Goal: Task Accomplishment & Management: Complete application form

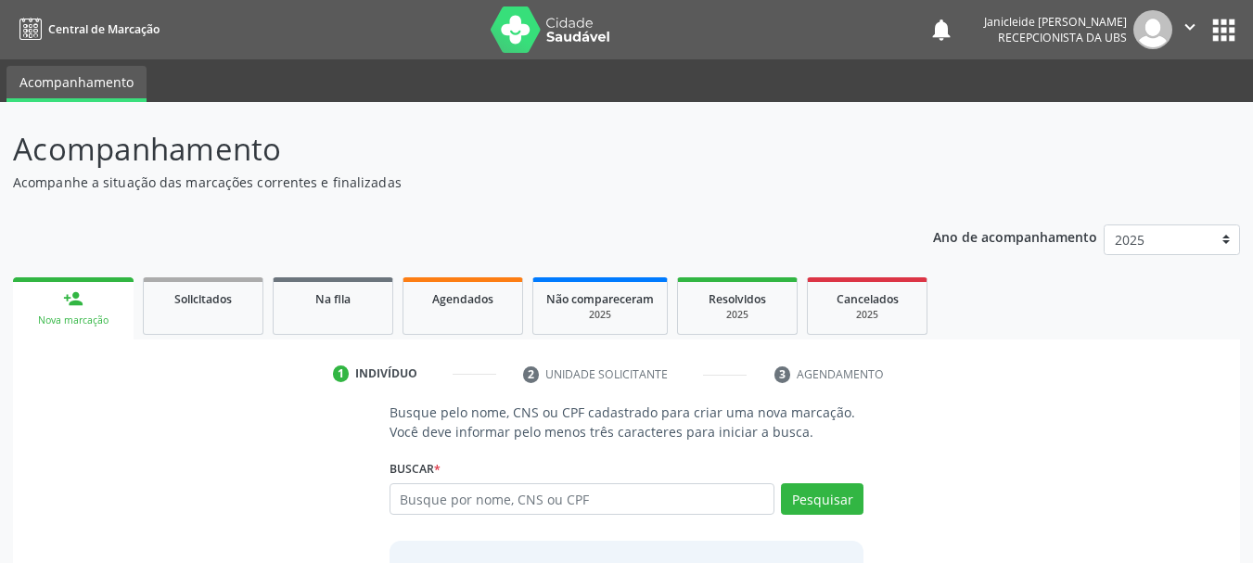
click at [35, 311] on link "person_add Nova marcação" at bounding box center [73, 308] width 121 height 62
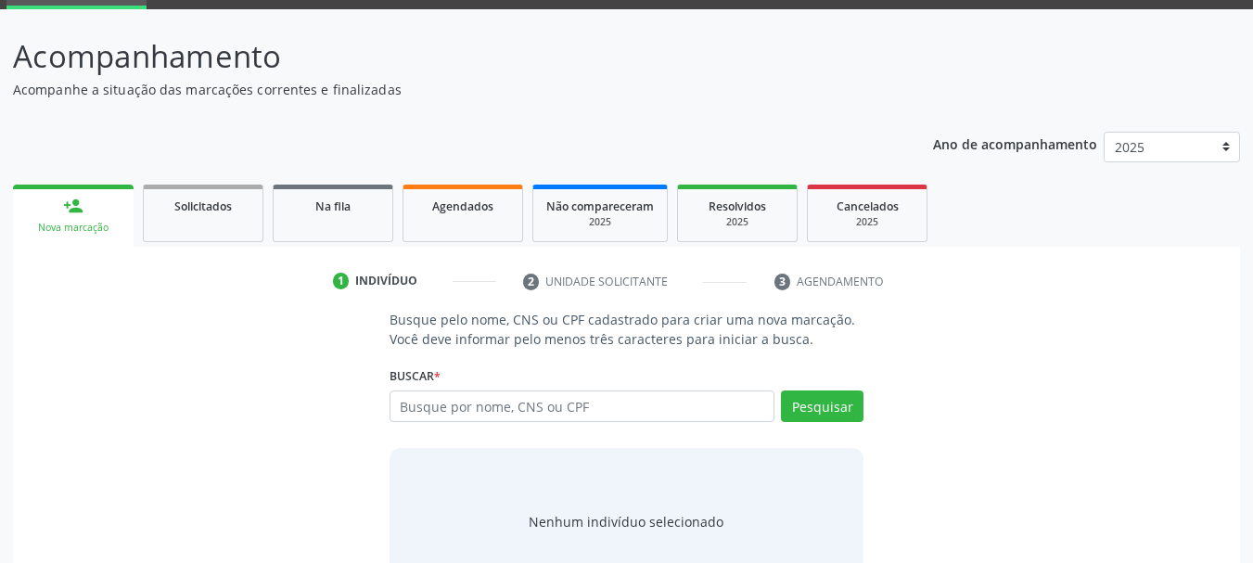
click at [67, 191] on link "person_add Nova marcação" at bounding box center [73, 216] width 121 height 62
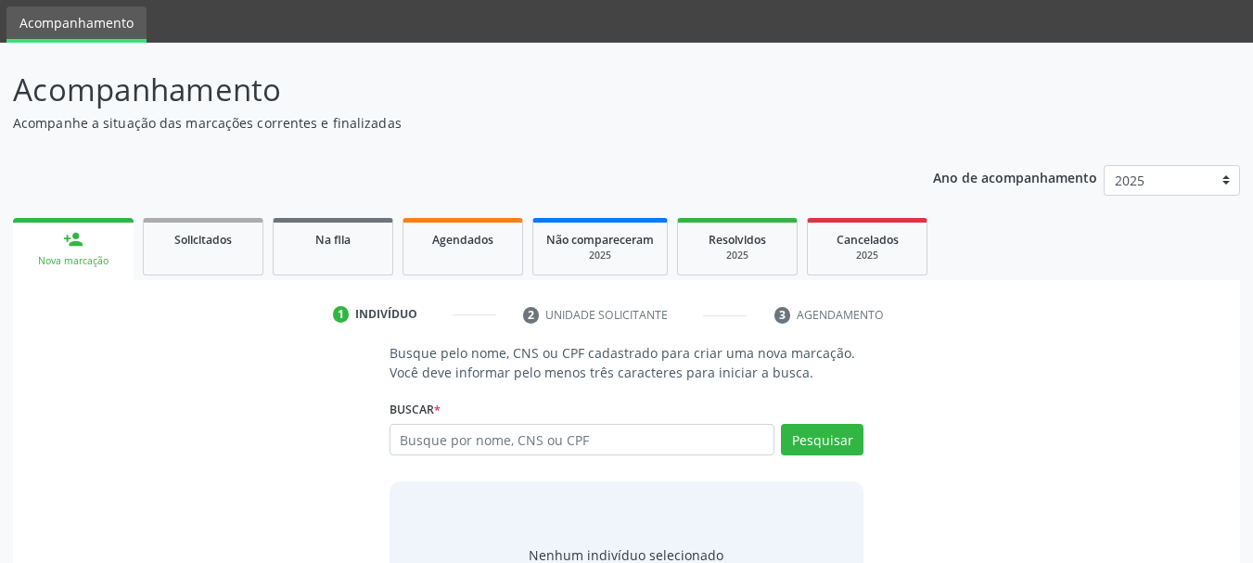
scroll to position [0, 0]
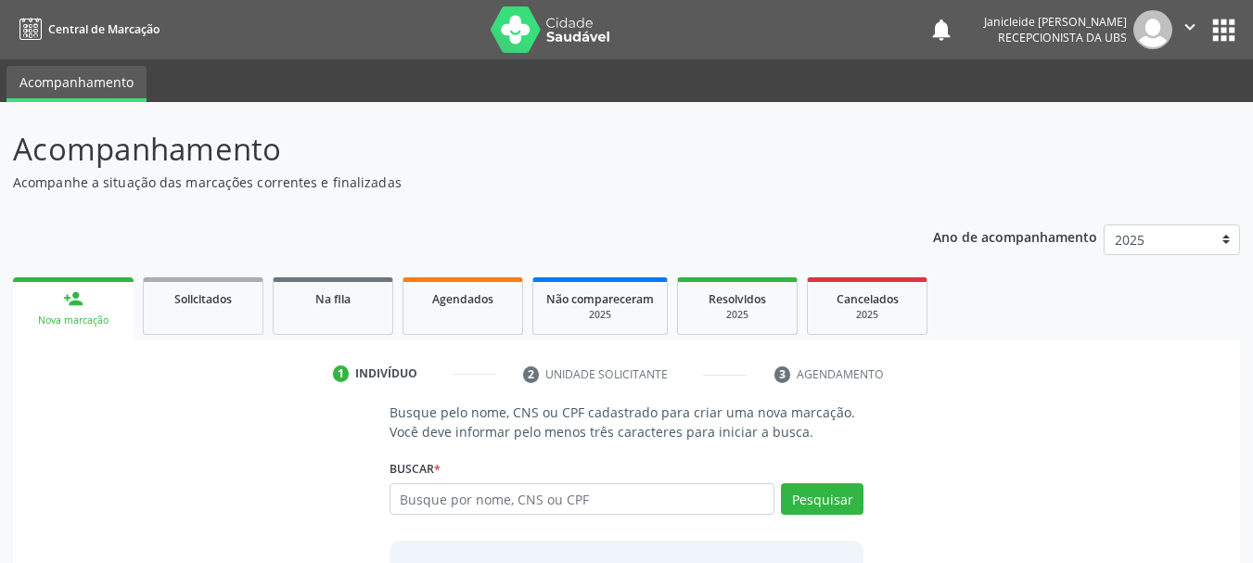
click at [1076, 35] on span "Recepcionista da UBS" at bounding box center [1062, 38] width 129 height 16
click at [1146, 42] on img at bounding box center [1153, 29] width 39 height 39
click at [1167, 33] on img at bounding box center [1153, 29] width 39 height 39
click at [1133, 50] on nav "Central de Marcação notifications [PERSON_NAME] Recepcionista da UBS  Configur…" at bounding box center [626, 29] width 1253 height 59
click at [1227, 34] on button "apps" at bounding box center [1224, 30] width 32 height 32
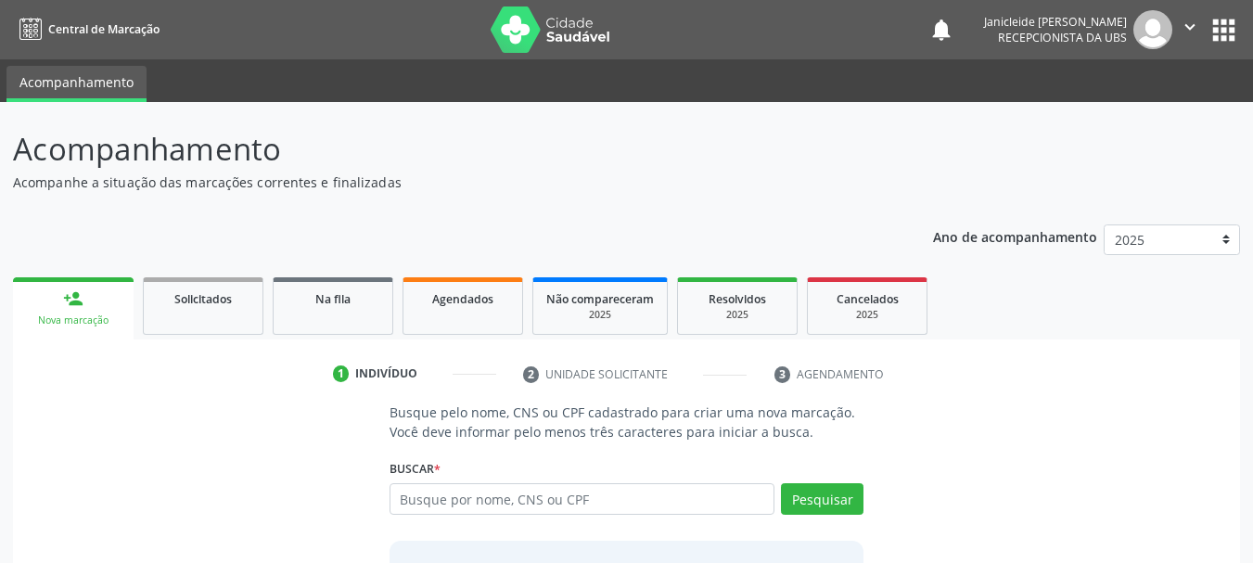
click at [508, 256] on div "Ano de acompanhamento 2025 2024 person_add Nova marcação Solicitados Na fila Ag…" at bounding box center [626, 457] width 1227 height 491
click at [55, 313] on link "person_add Nova marcação" at bounding box center [73, 308] width 121 height 62
click at [729, 169] on p "Acompanhamento" at bounding box center [442, 149] width 859 height 46
click at [86, 313] on link "person_add Nova marcação" at bounding box center [73, 308] width 121 height 62
click at [1189, 32] on icon "" at bounding box center [1190, 27] width 20 height 20
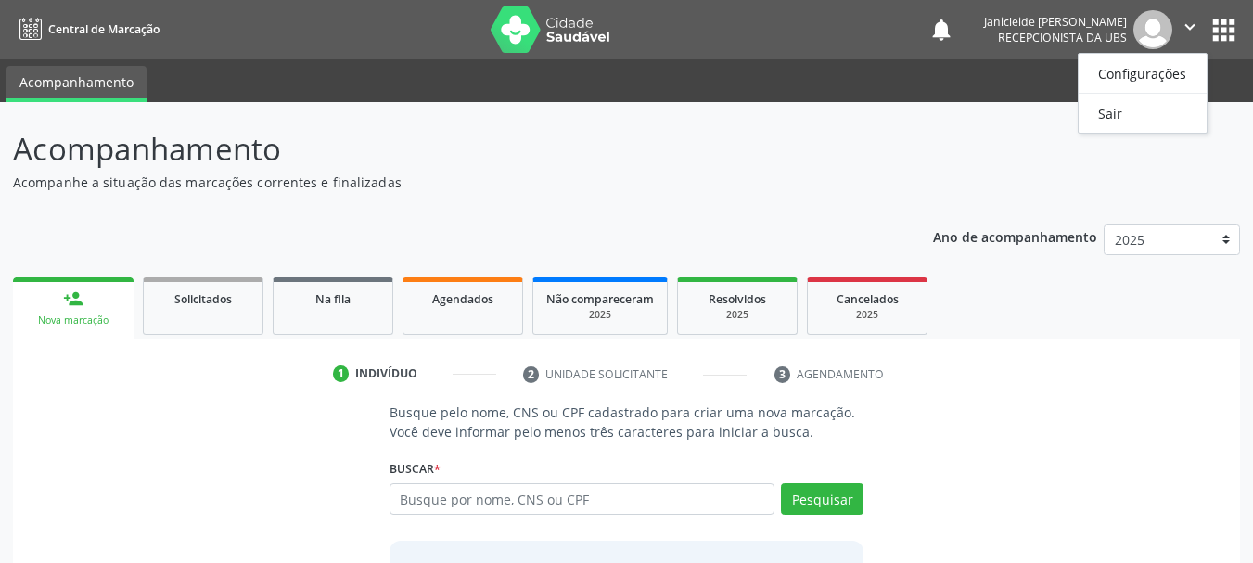
click at [1218, 32] on button "apps" at bounding box center [1224, 30] width 32 height 32
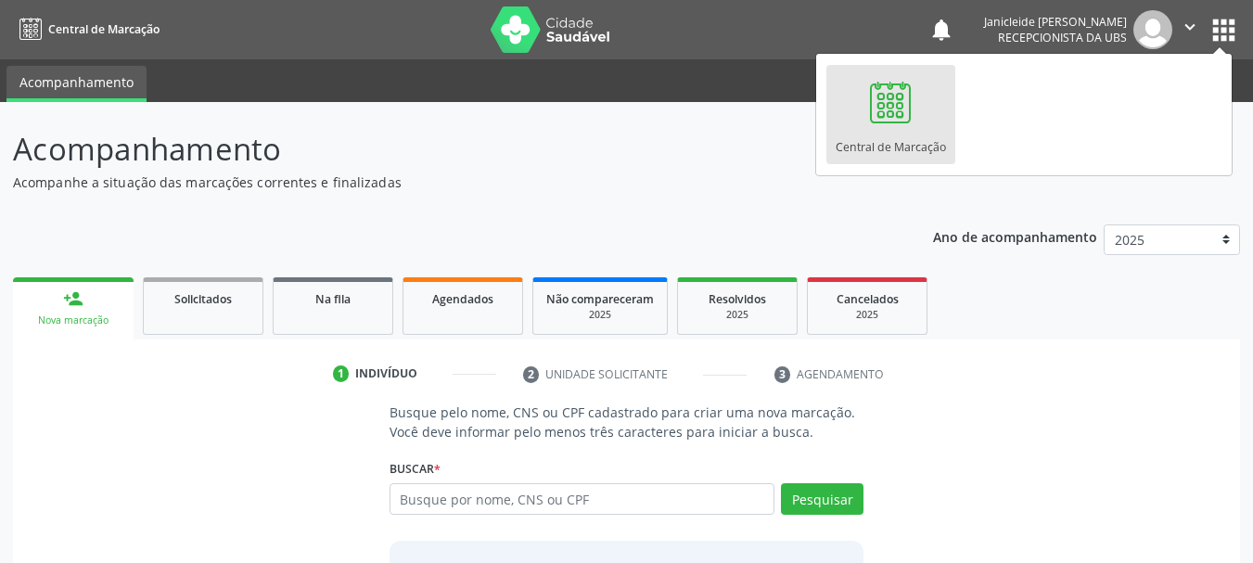
click at [882, 135] on div "Central de Marcação" at bounding box center [891, 142] width 110 height 25
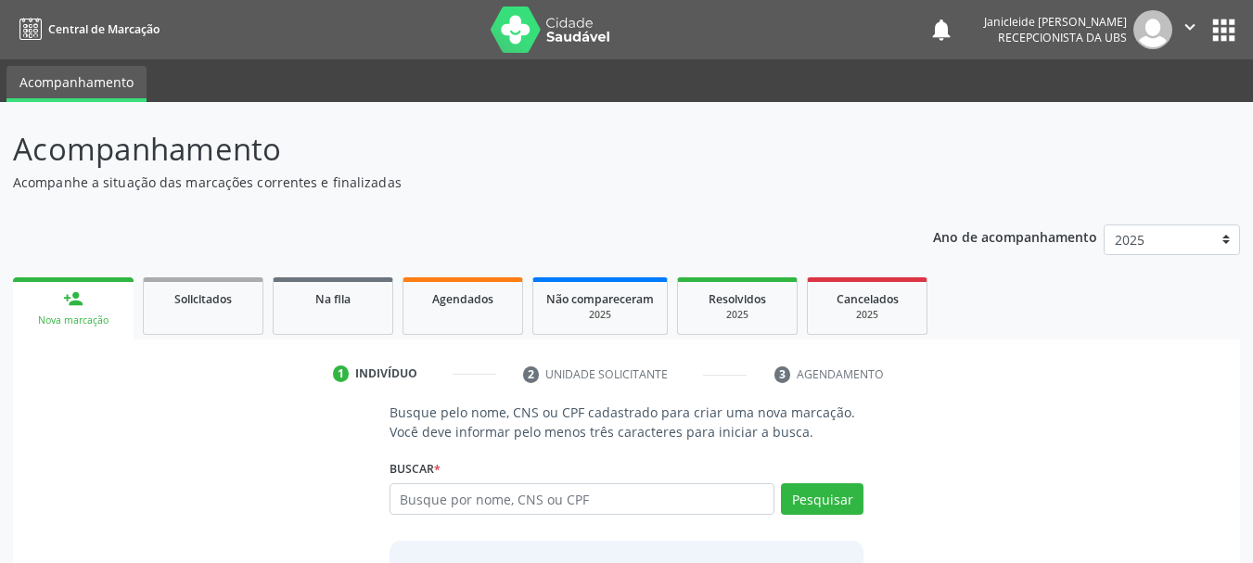
click at [55, 311] on link "person_add Nova marcação" at bounding box center [73, 308] width 121 height 62
click at [57, 310] on link "person_add Nova marcação" at bounding box center [73, 308] width 121 height 62
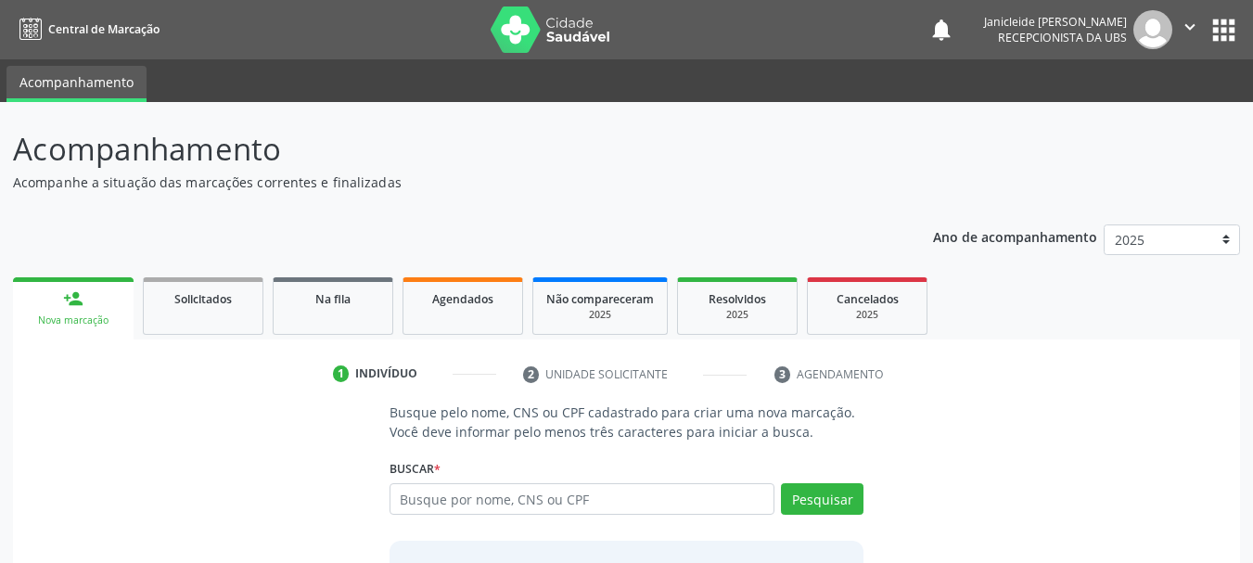
click at [57, 310] on link "person_add Nova marcação" at bounding box center [73, 308] width 121 height 62
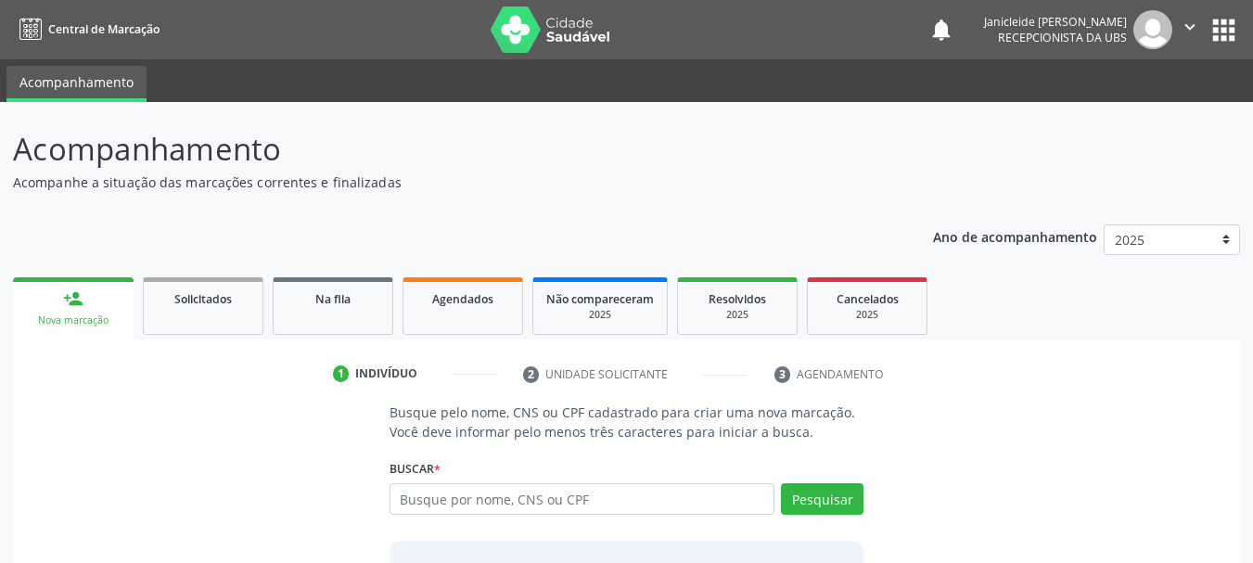
click at [55, 306] on link "person_add Nova marcação" at bounding box center [73, 308] width 121 height 62
click at [57, 306] on link "person_add Nova marcação" at bounding box center [73, 308] width 121 height 62
click at [62, 307] on link "person_add Nova marcação" at bounding box center [73, 308] width 121 height 62
click at [59, 321] on div "Nova marcação" at bounding box center [73, 321] width 95 height 14
click at [1161, 19] on img at bounding box center [1153, 29] width 39 height 39
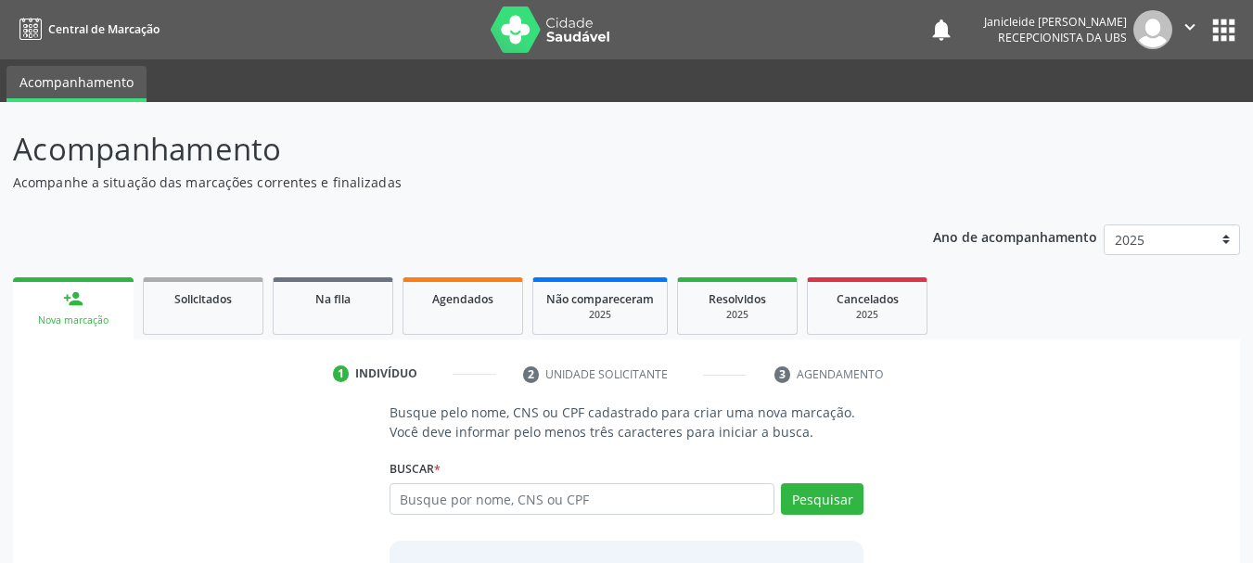
click at [1195, 20] on icon "" at bounding box center [1190, 27] width 20 height 20
click at [1245, 39] on nav "Central de Marcação notifications Janicleide Torres da Silva Oliveira Recepcion…" at bounding box center [626, 29] width 1253 height 59
click at [1231, 30] on button "apps" at bounding box center [1224, 30] width 32 height 32
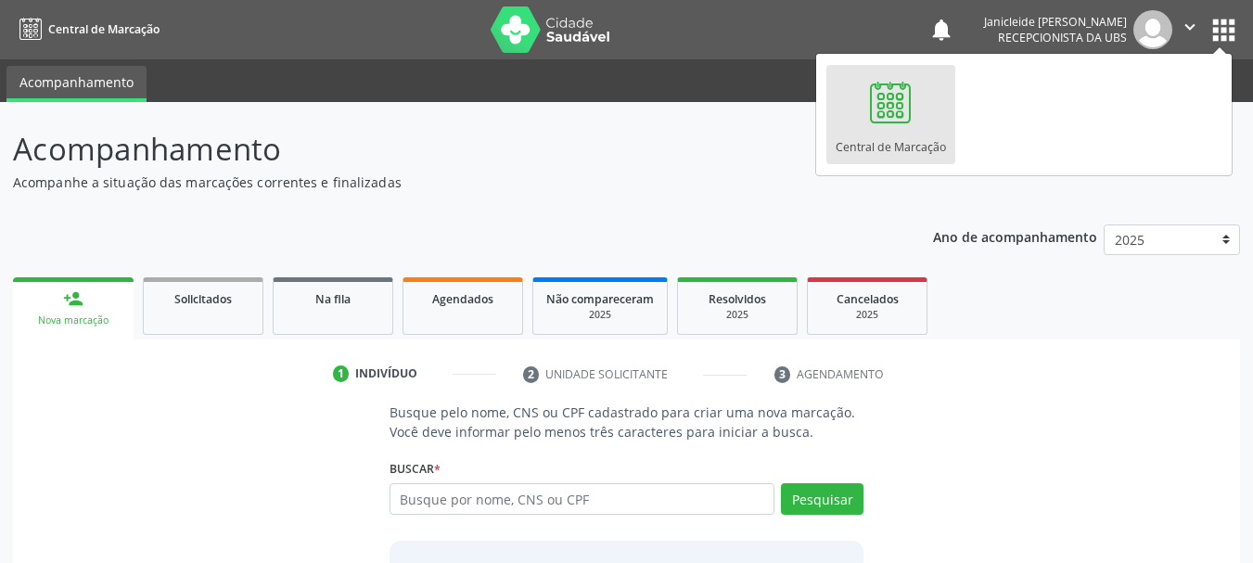
click at [880, 122] on div at bounding box center [891, 102] width 56 height 56
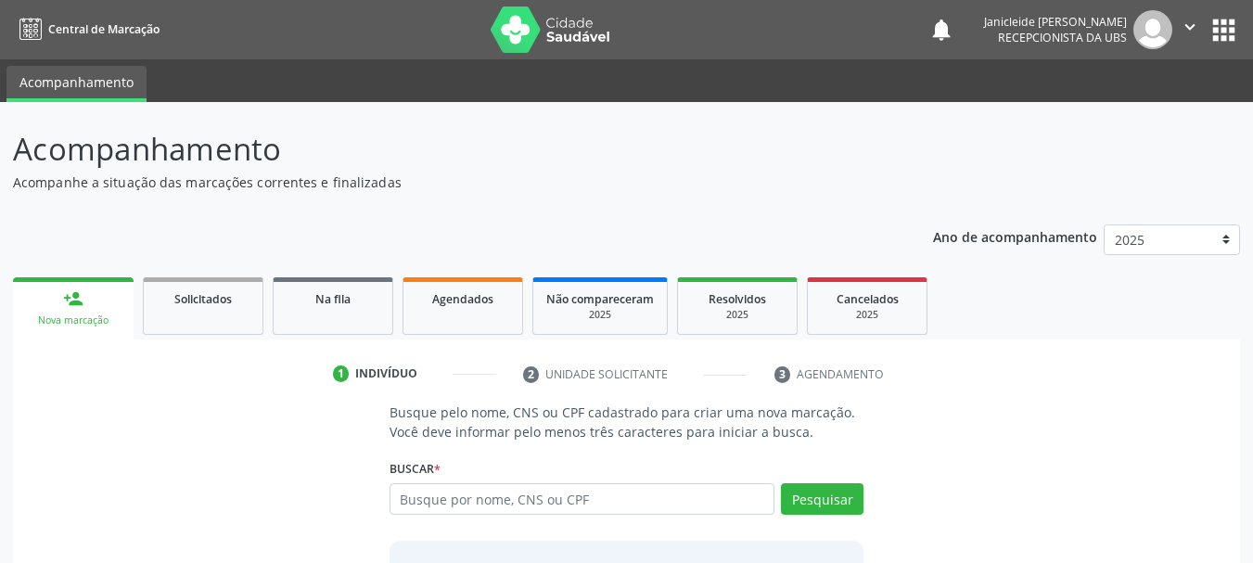
click at [46, 281] on link "person_add Nova marcação" at bounding box center [73, 308] width 121 height 62
click at [73, 306] on div "person_add" at bounding box center [73, 299] width 20 height 20
click at [675, 500] on input "text" at bounding box center [583, 499] width 386 height 32
click at [497, 497] on input "text" at bounding box center [583, 499] width 386 height 32
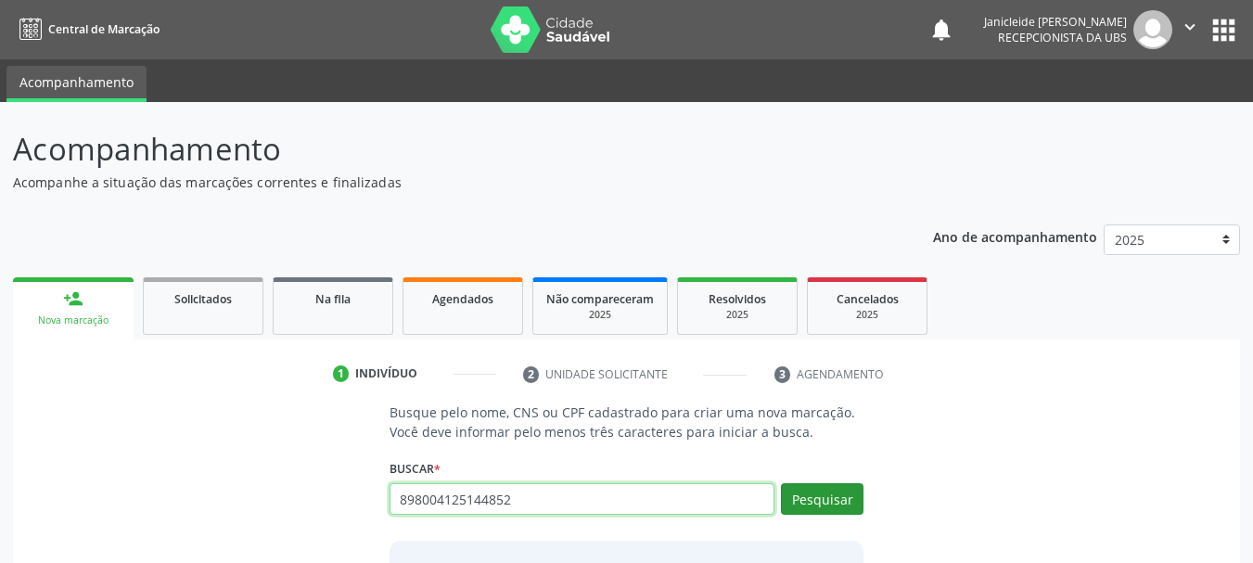
type input "898004125144852"
click at [829, 504] on button "Pesquisar" at bounding box center [822, 499] width 83 height 32
type input "898004125144852"
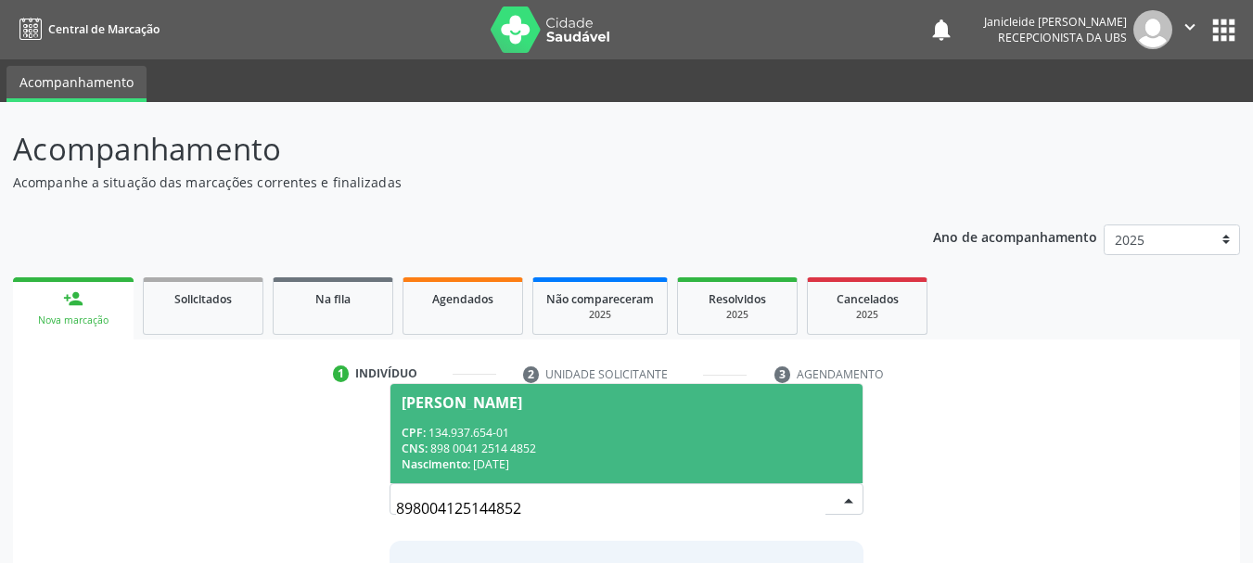
click at [574, 392] on span "Heitor Miguel Torres de Sousa CPF: 134.937.654-01 CNS: 898 0041 2514 4852 Nasci…" at bounding box center [627, 433] width 473 height 99
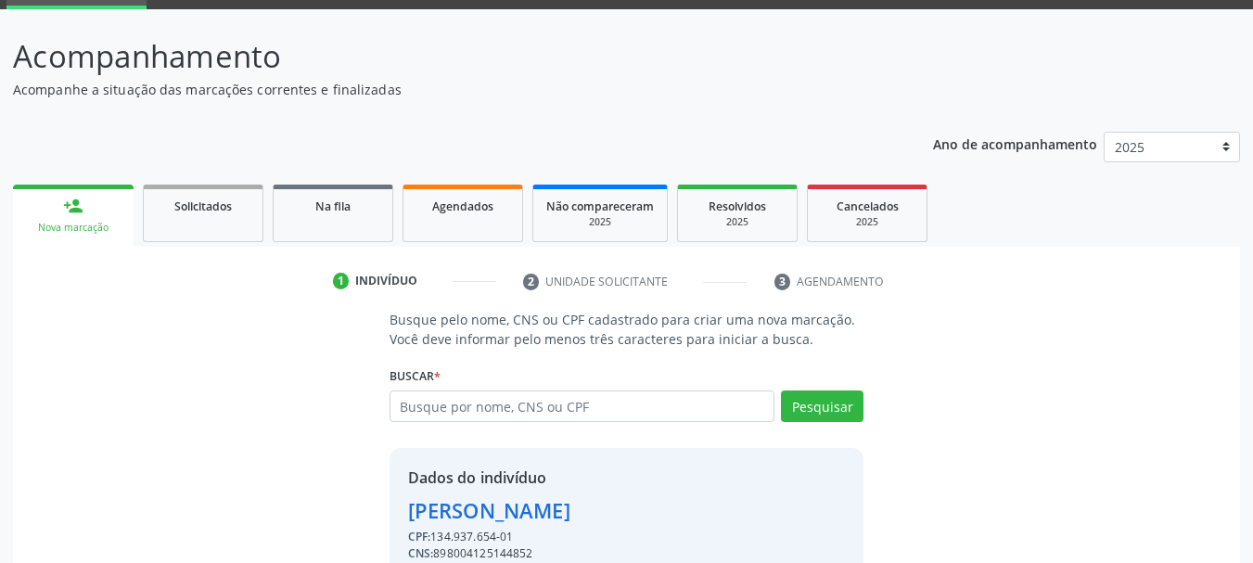
scroll to position [181, 0]
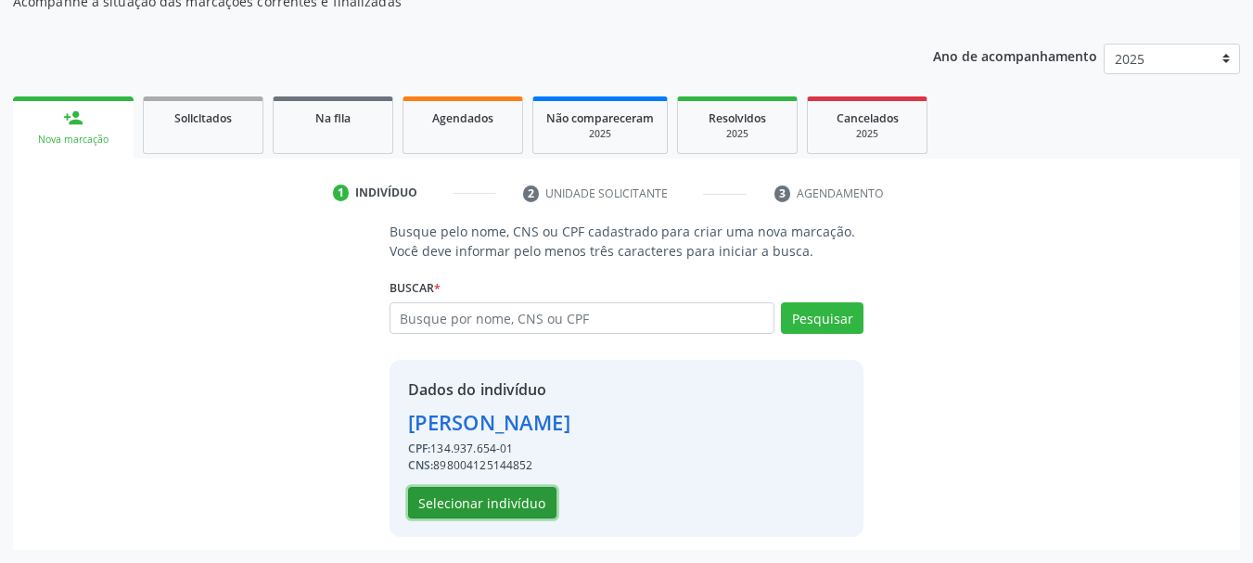
click at [502, 506] on button "Selecionar indivíduo" at bounding box center [482, 503] width 148 height 32
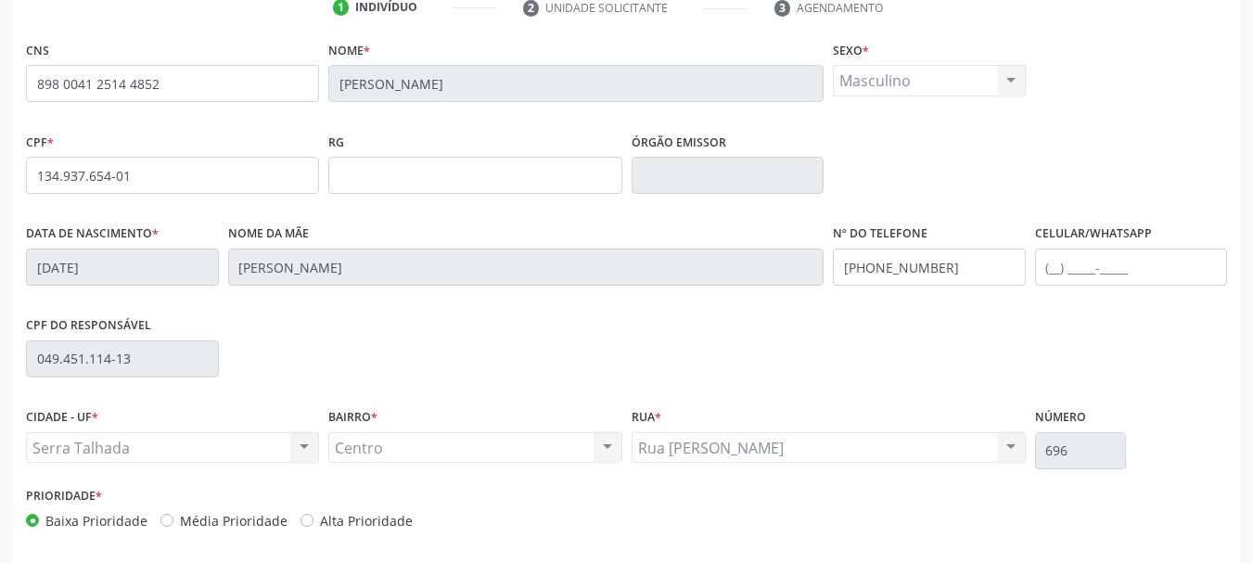
scroll to position [443, 0]
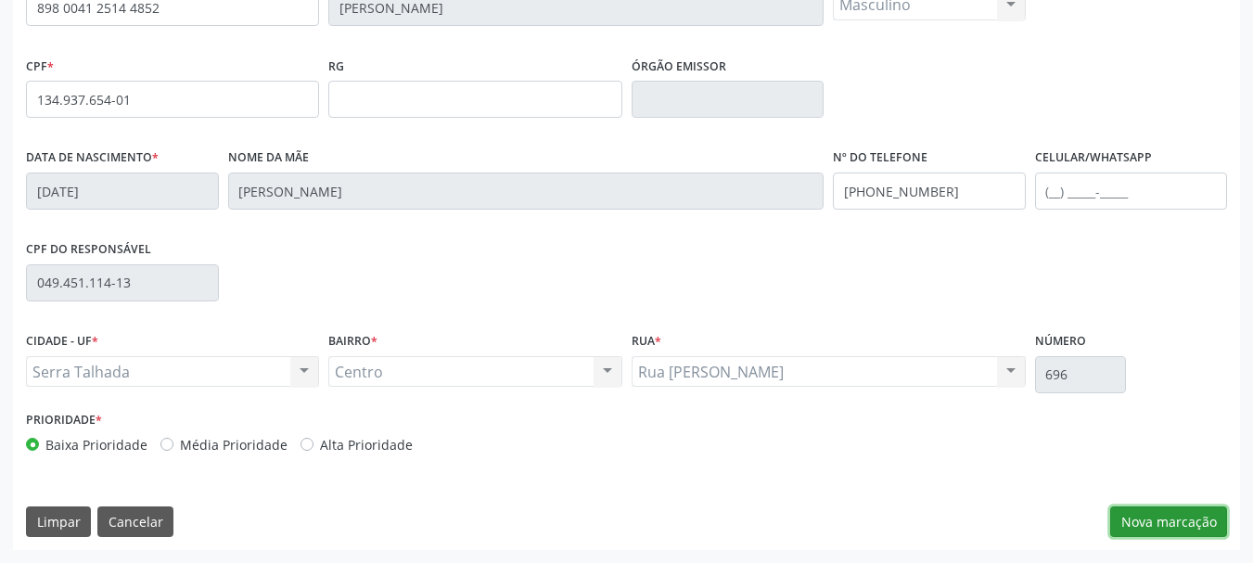
click at [1177, 524] on button "Nova marcação" at bounding box center [1169, 523] width 117 height 32
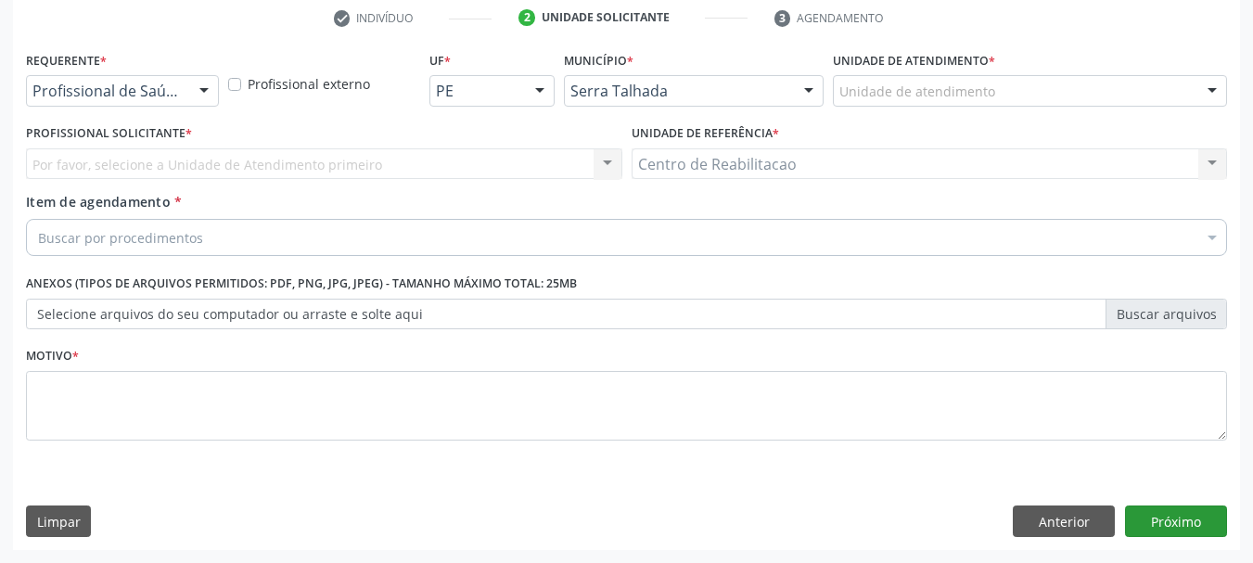
scroll to position [356, 0]
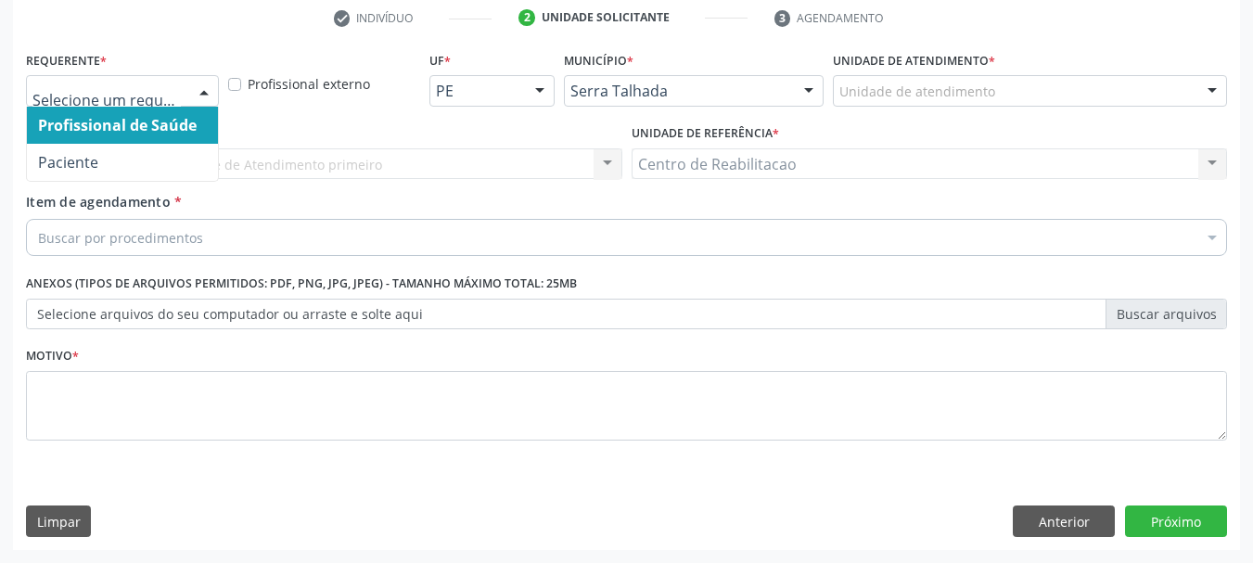
click at [206, 83] on div at bounding box center [204, 92] width 28 height 32
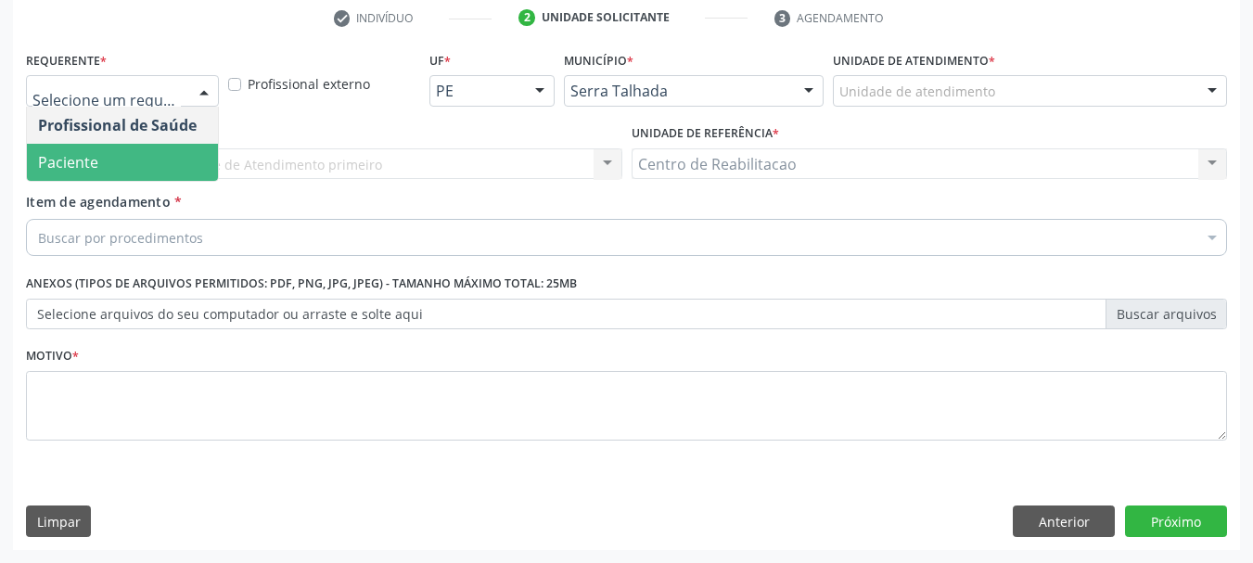
click at [101, 169] on span "Paciente" at bounding box center [122, 162] width 191 height 37
click at [98, 169] on span "Paciente" at bounding box center [68, 162] width 60 height 20
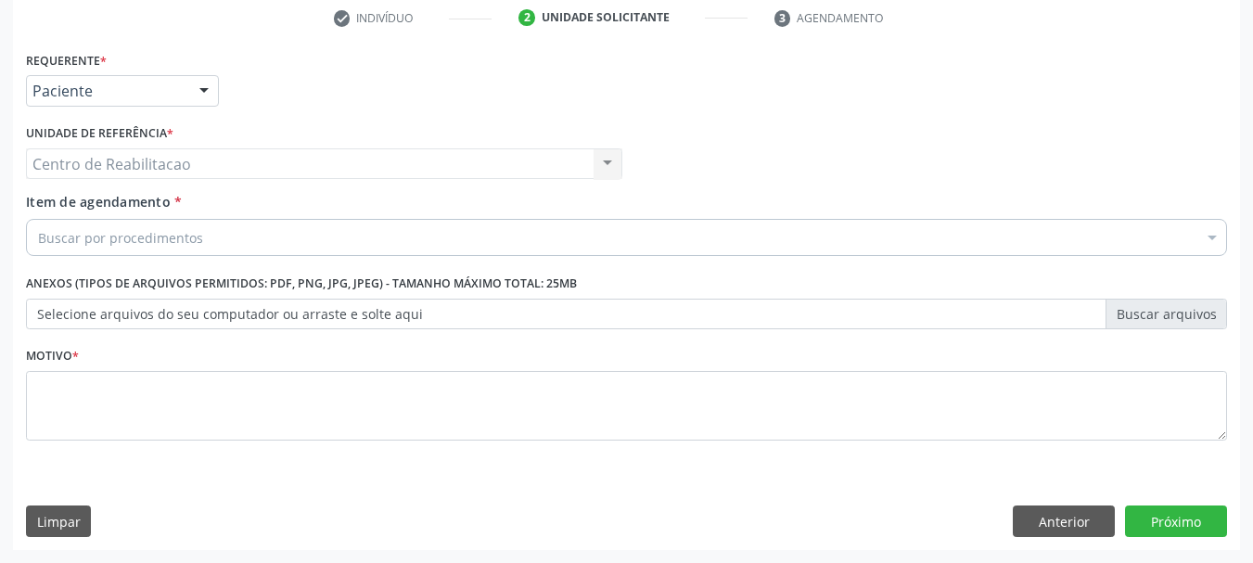
click at [200, 247] on div "Buscar por procedimentos" at bounding box center [627, 237] width 1202 height 37
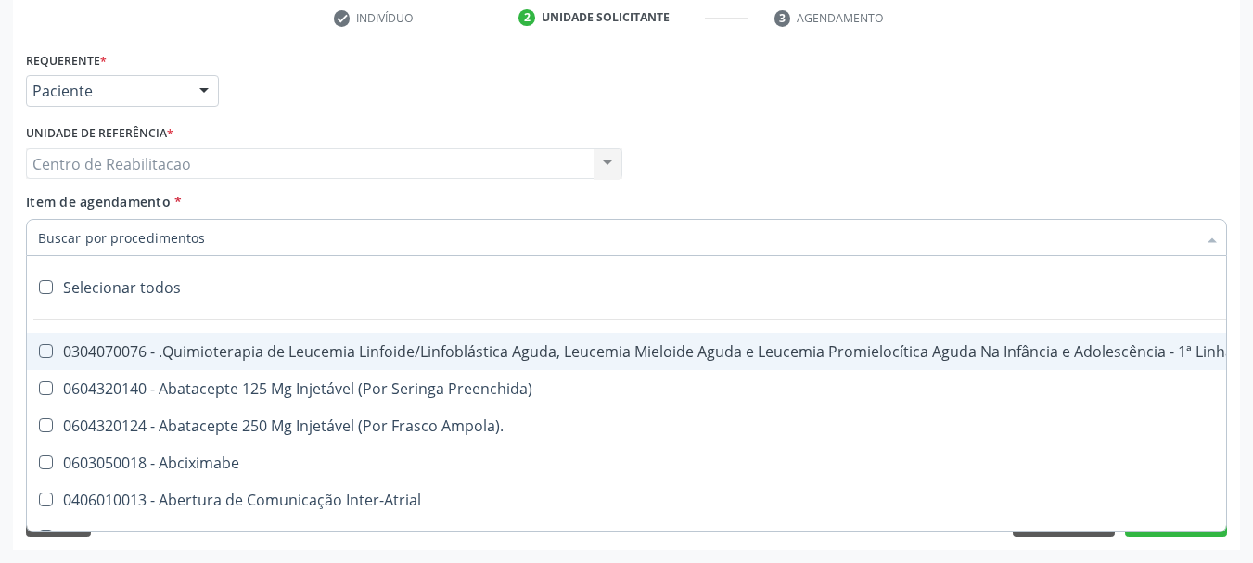
click at [200, 246] on input "Item de agendamento *" at bounding box center [617, 237] width 1159 height 37
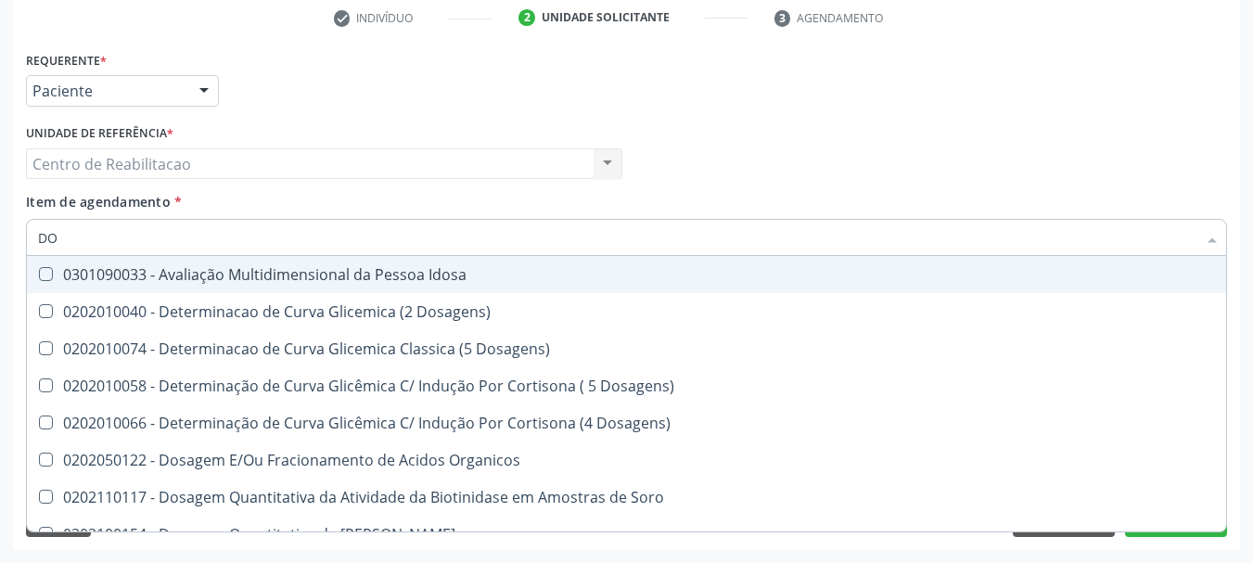
type input "D"
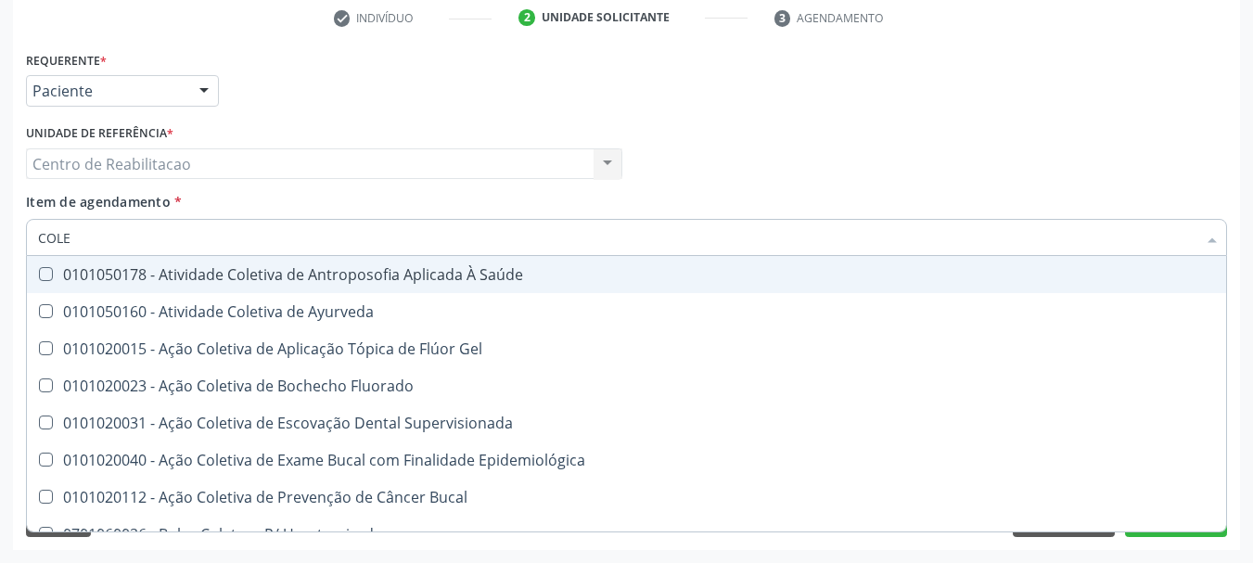
type input "COLES"
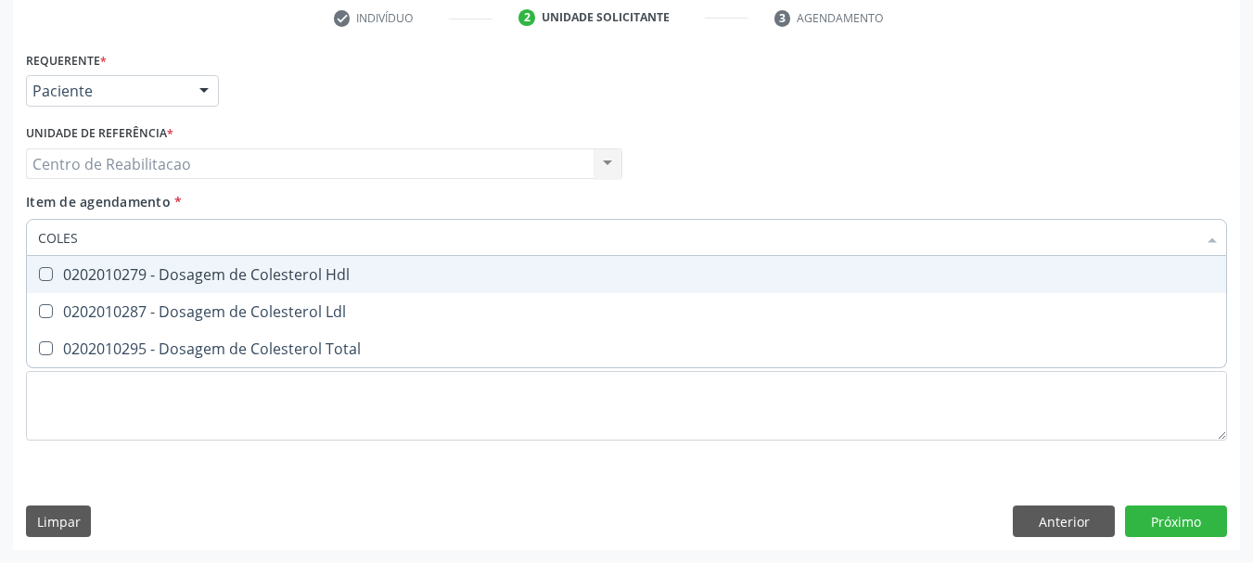
click at [44, 271] on Hdl at bounding box center [46, 274] width 14 height 14
click at [39, 271] on Hdl "checkbox" at bounding box center [33, 274] width 12 height 12
checkbox Hdl "true"
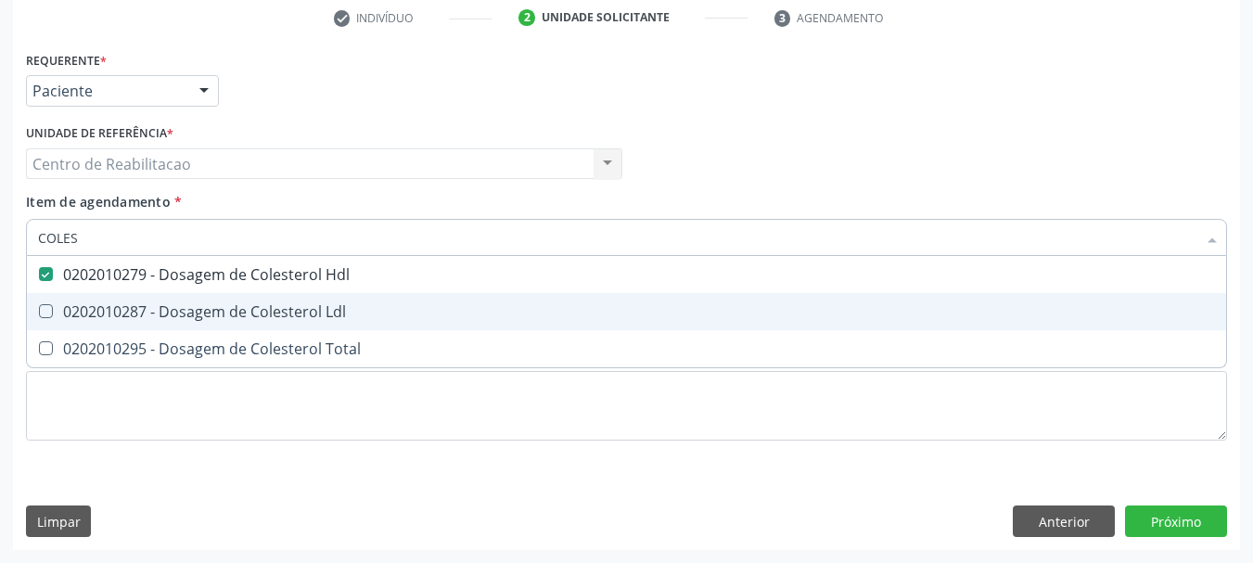
drag, startPoint x: 49, startPoint y: 308, endPoint x: 45, endPoint y: 323, distance: 15.3
click at [48, 309] on Ldl at bounding box center [46, 311] width 14 height 14
click at [39, 309] on Ldl "checkbox" at bounding box center [33, 311] width 12 height 12
checkbox Ldl "true"
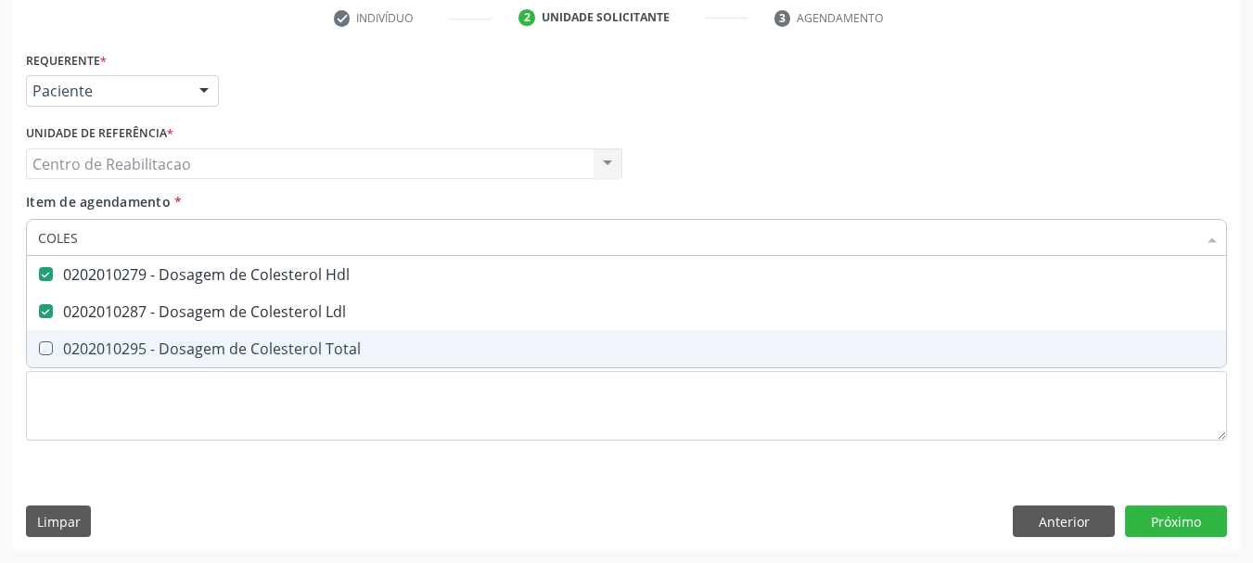
click at [45, 353] on Total at bounding box center [46, 348] width 14 height 14
click at [39, 353] on Total "checkbox" at bounding box center [33, 348] width 12 height 12
checkbox Total "true"
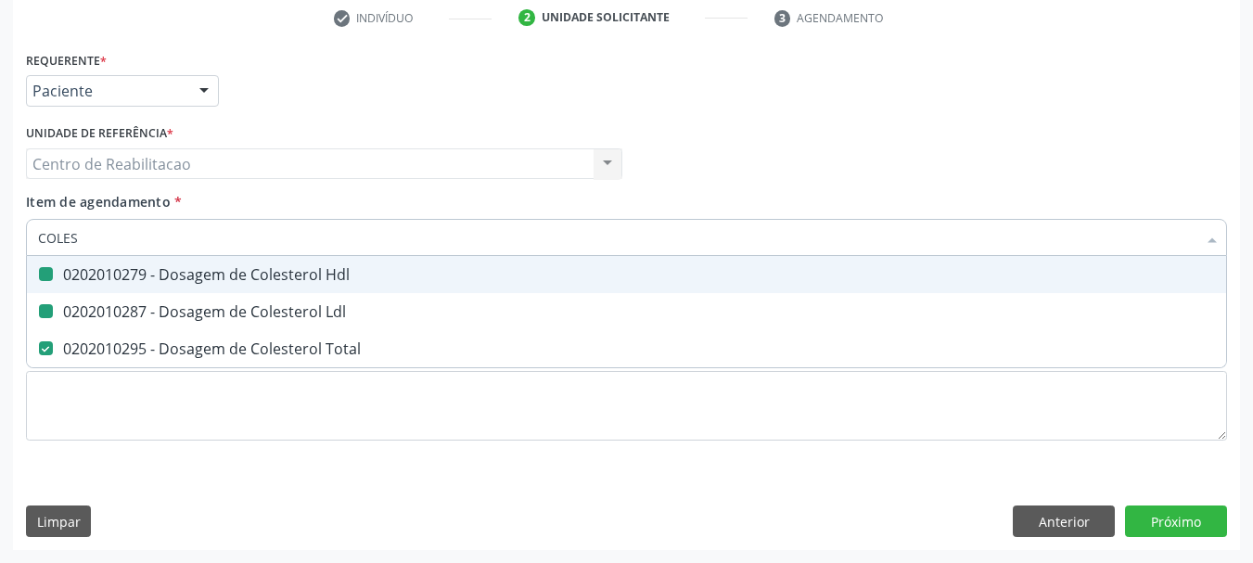
type input "COLE"
checkbox Hdl "false"
checkbox Ldl "false"
checkbox Total "false"
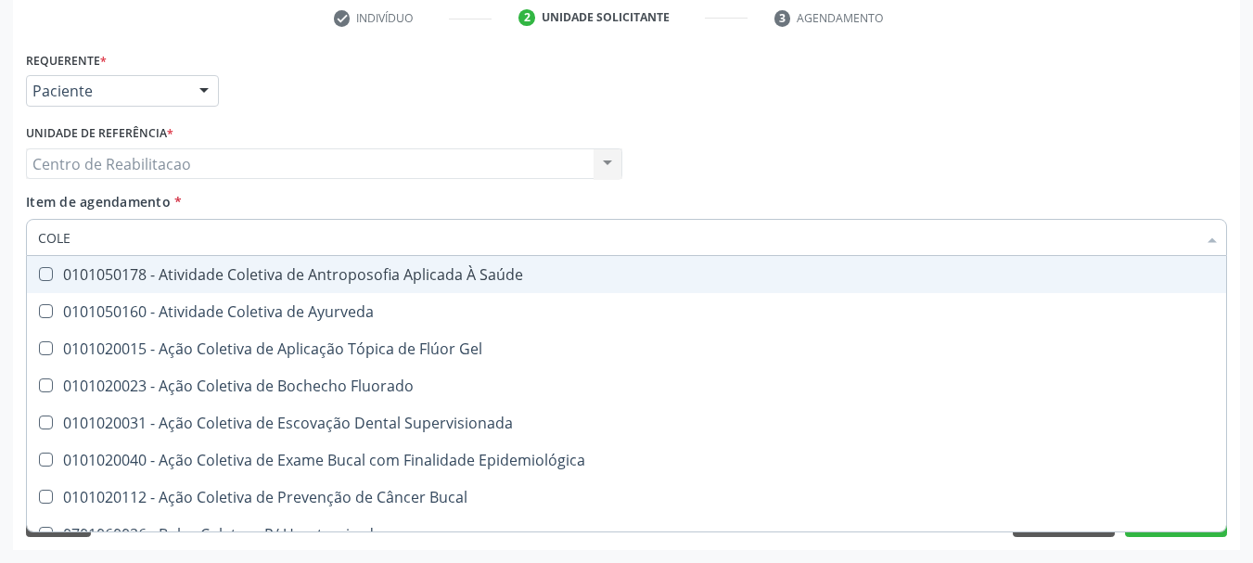
type input "COL"
checkbox Hdl "false"
checkbox Ldl "false"
checkbox Total "false"
type input "C"
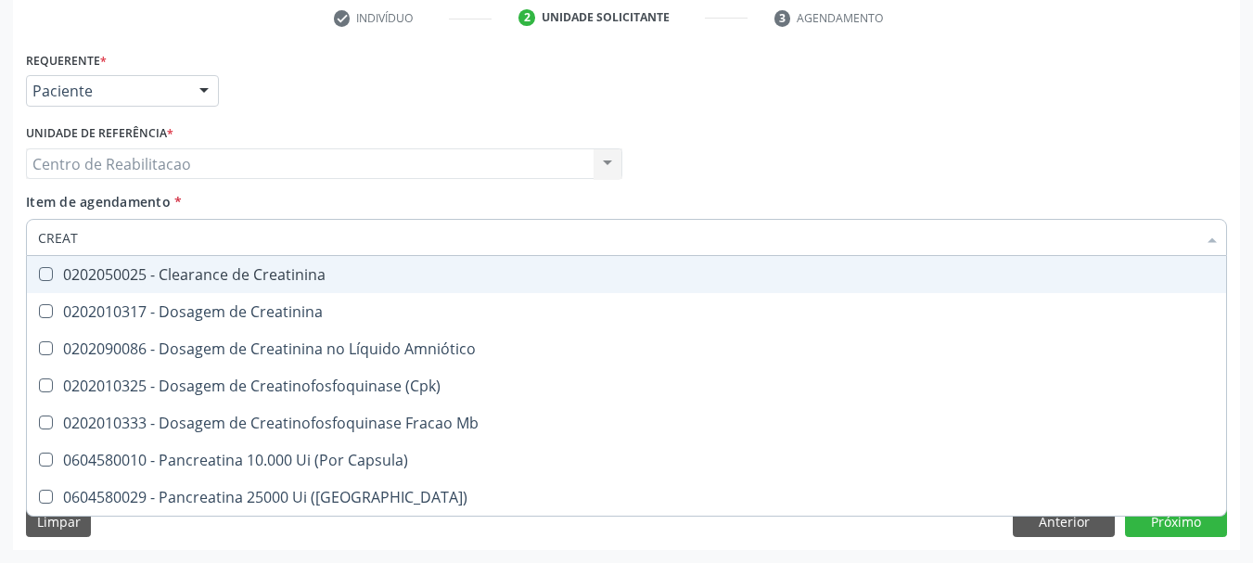
type input "CREATI"
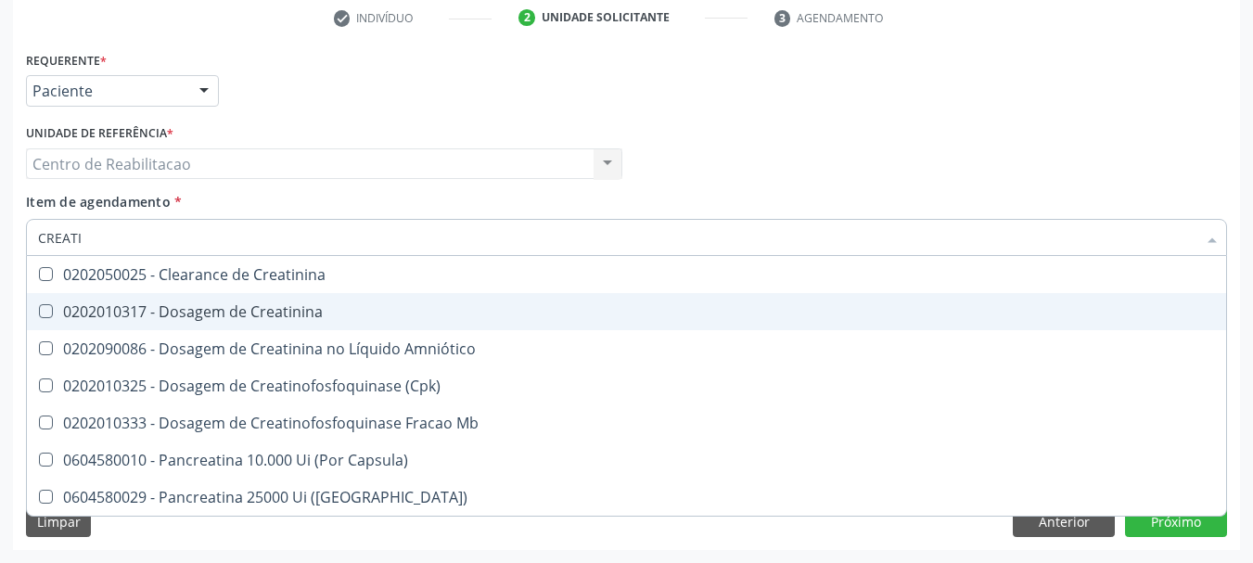
click at [45, 310] on Creatinina at bounding box center [46, 311] width 14 height 14
click at [39, 310] on Creatinina "checkbox" at bounding box center [33, 311] width 12 height 12
checkbox Creatinina "true"
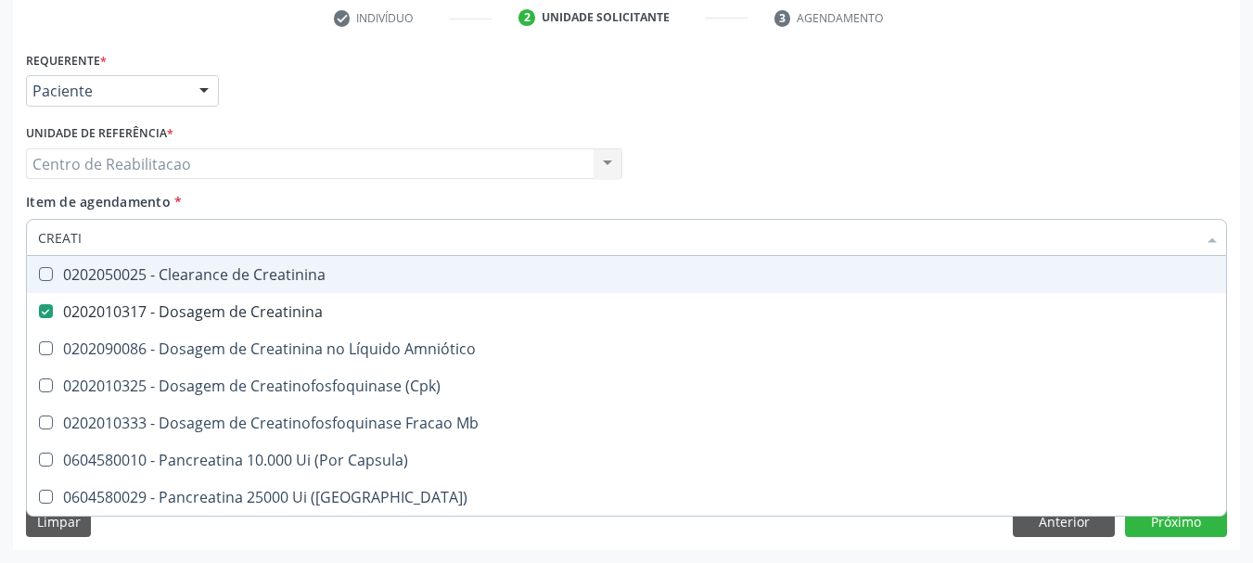
type input "CREAT"
checkbox Creatinina "false"
checkbox \(Cpk\) "true"
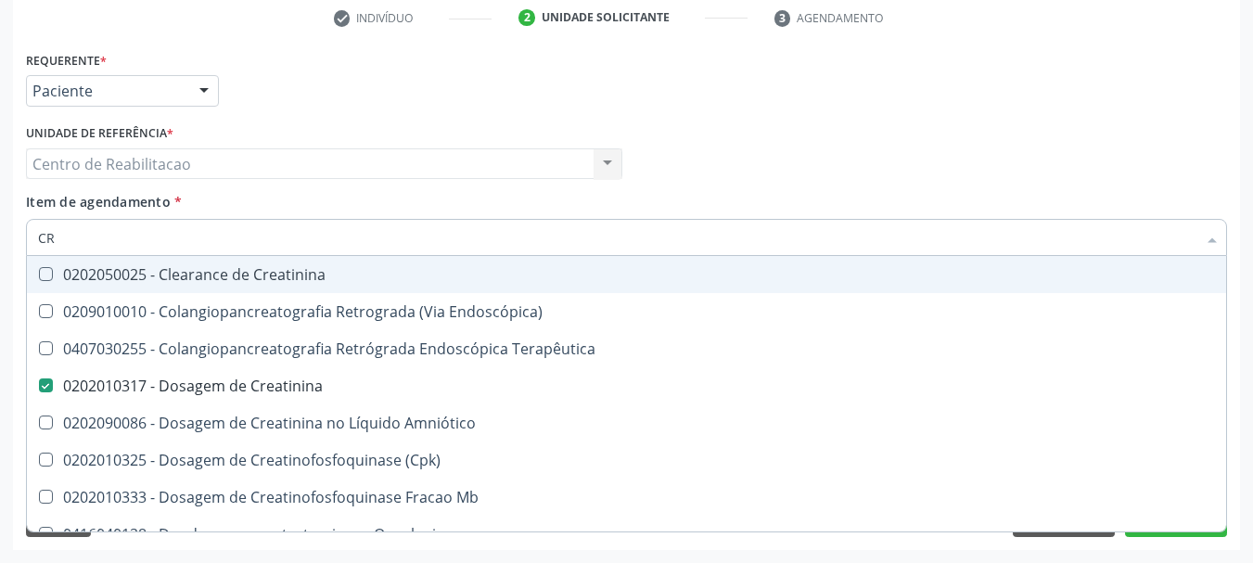
type input "C"
checkbox Creatinina "false"
checkbox Mb "false"
checkbox Oncologia "false"
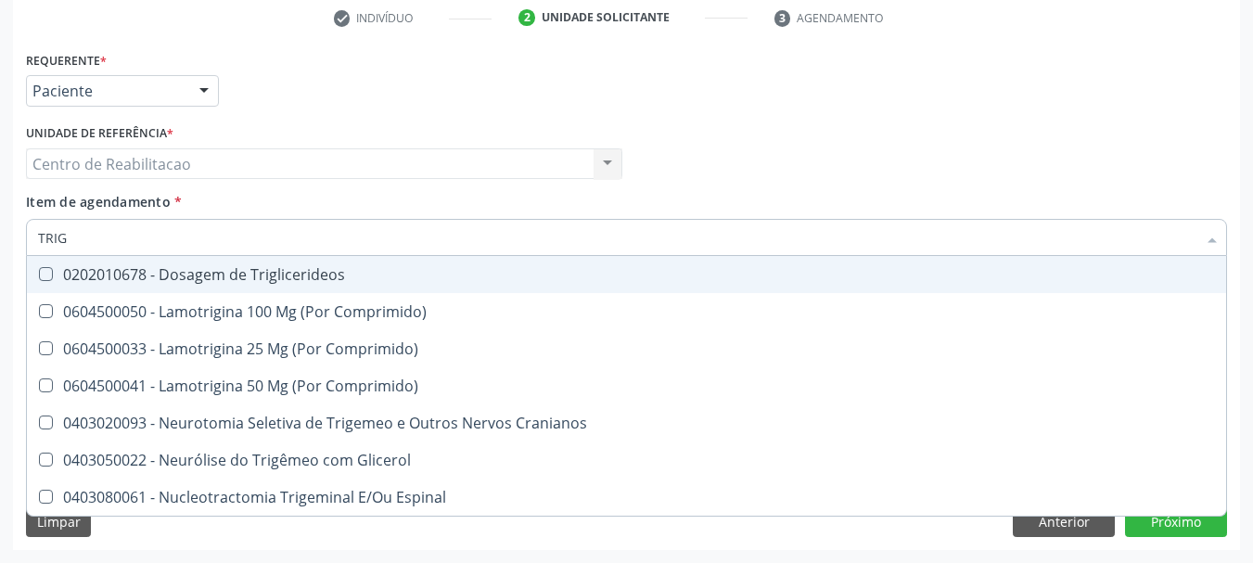
type input "TRIGL"
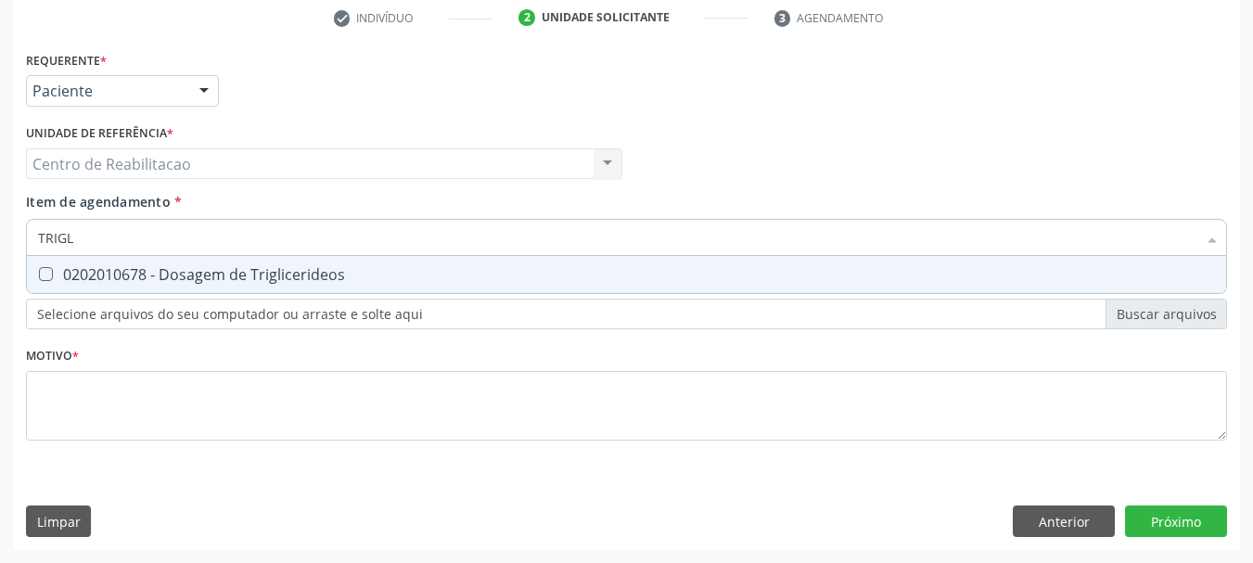
click at [43, 274] on Triglicerideos at bounding box center [46, 274] width 14 height 14
click at [39, 274] on Triglicerideos "checkbox" at bounding box center [33, 274] width 12 height 12
checkbox Triglicerideos "true"
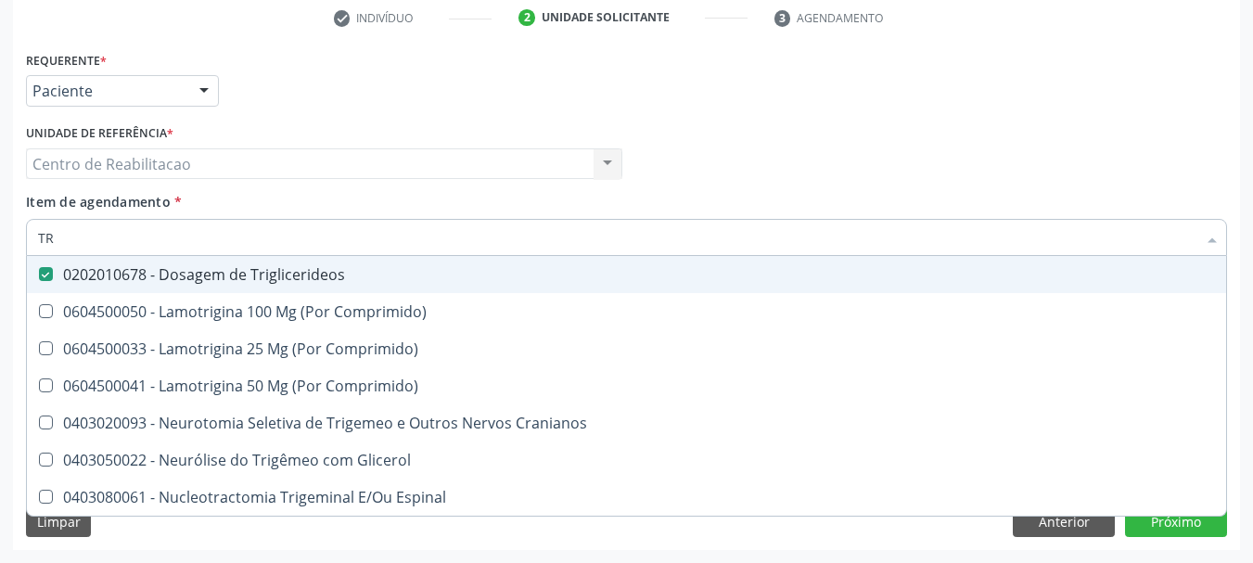
type input "T"
checkbox Triglicerideos "false"
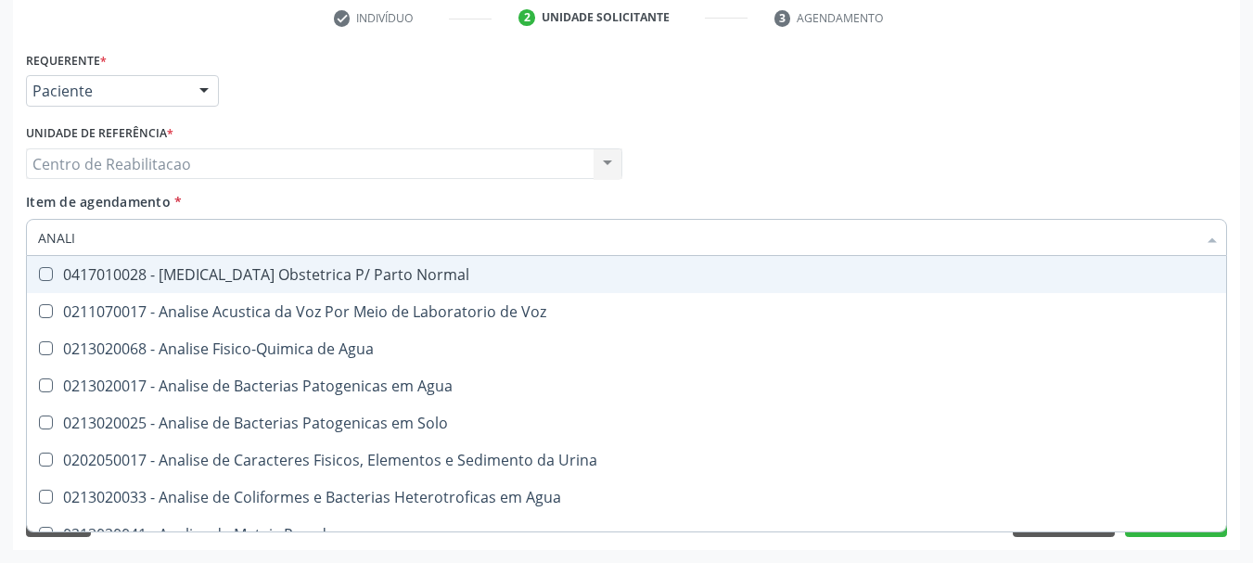
type input "ANALIS"
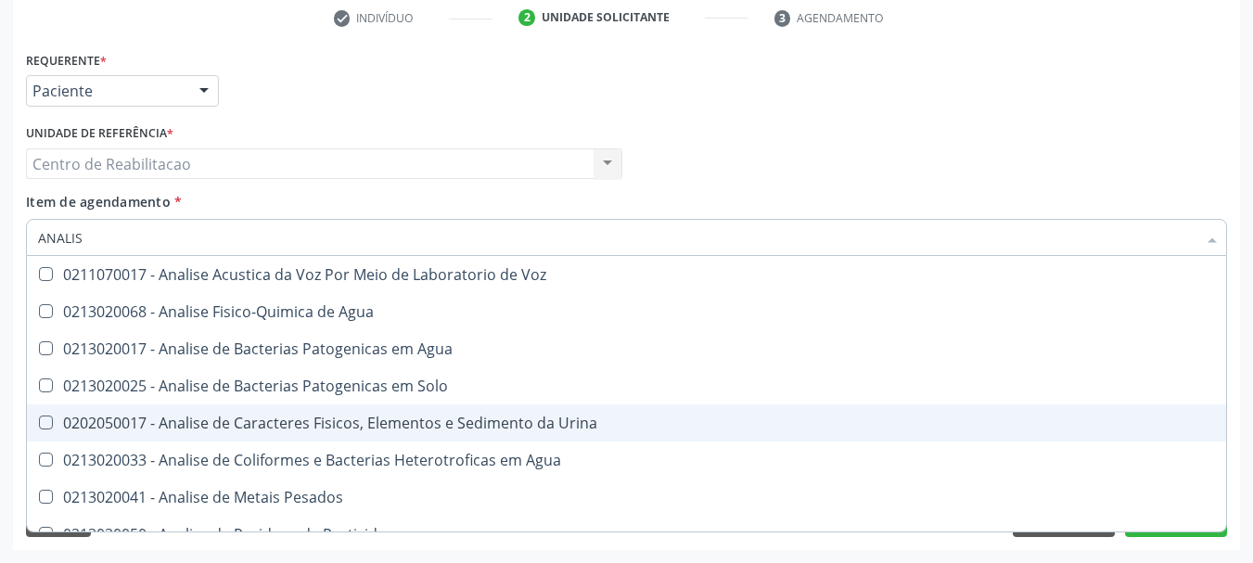
click at [51, 418] on Urina at bounding box center [46, 423] width 14 height 14
click at [39, 418] on Urina "checkbox" at bounding box center [33, 423] width 12 height 12
checkbox Urina "true"
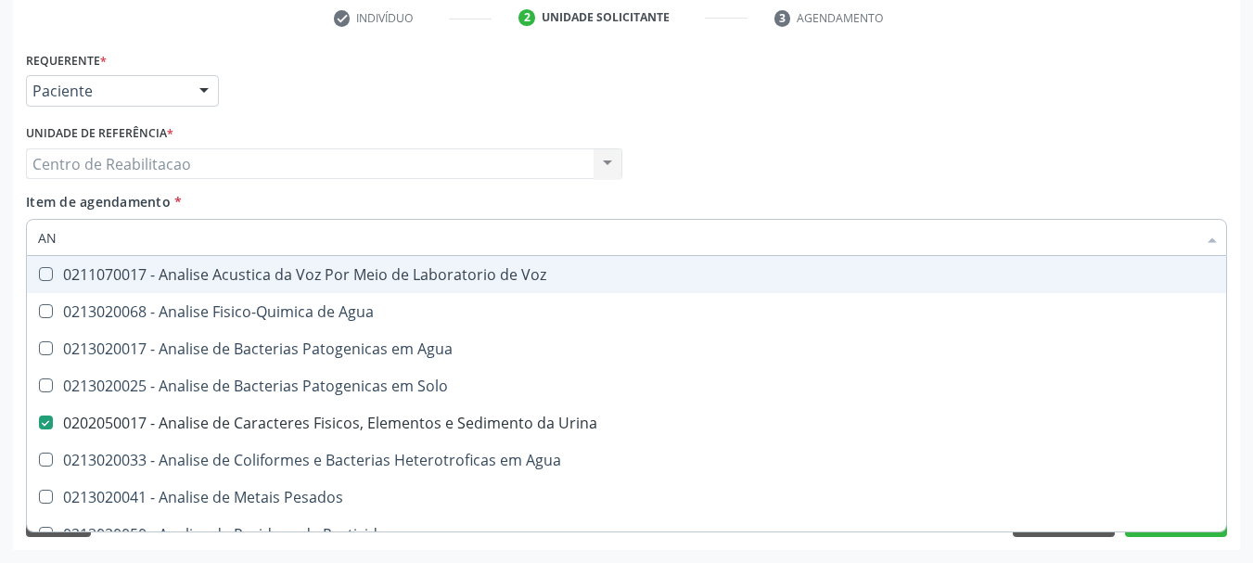
type input "A"
checkbox Urina "false"
checkbox Agua "false"
checkbox Alimentos "false"
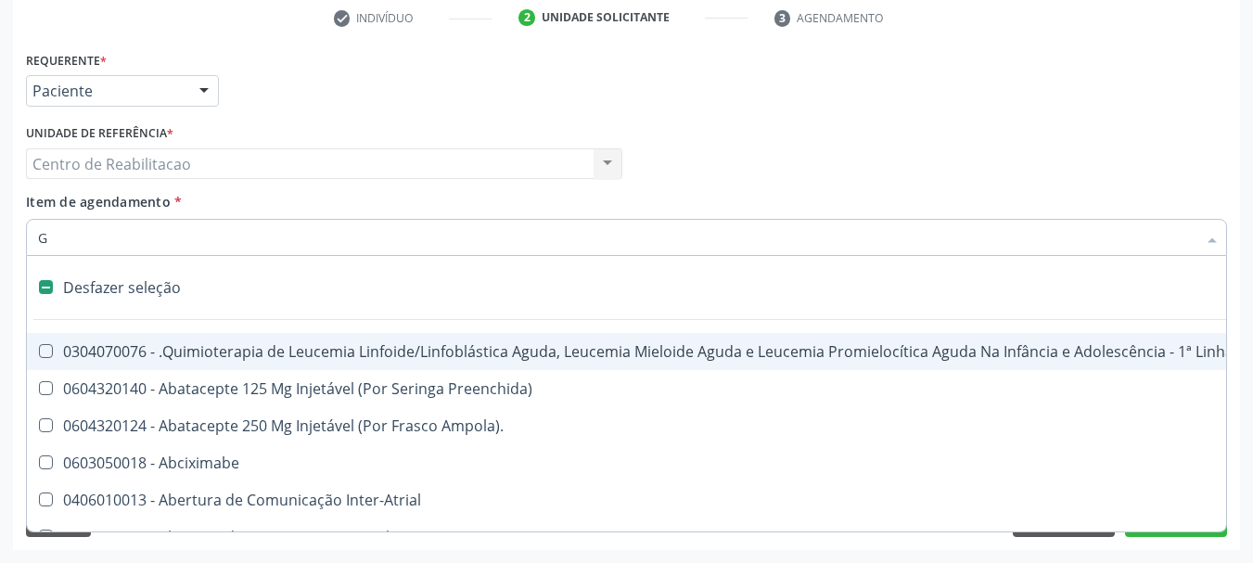
type input "GL"
checkbox Bloco "true"
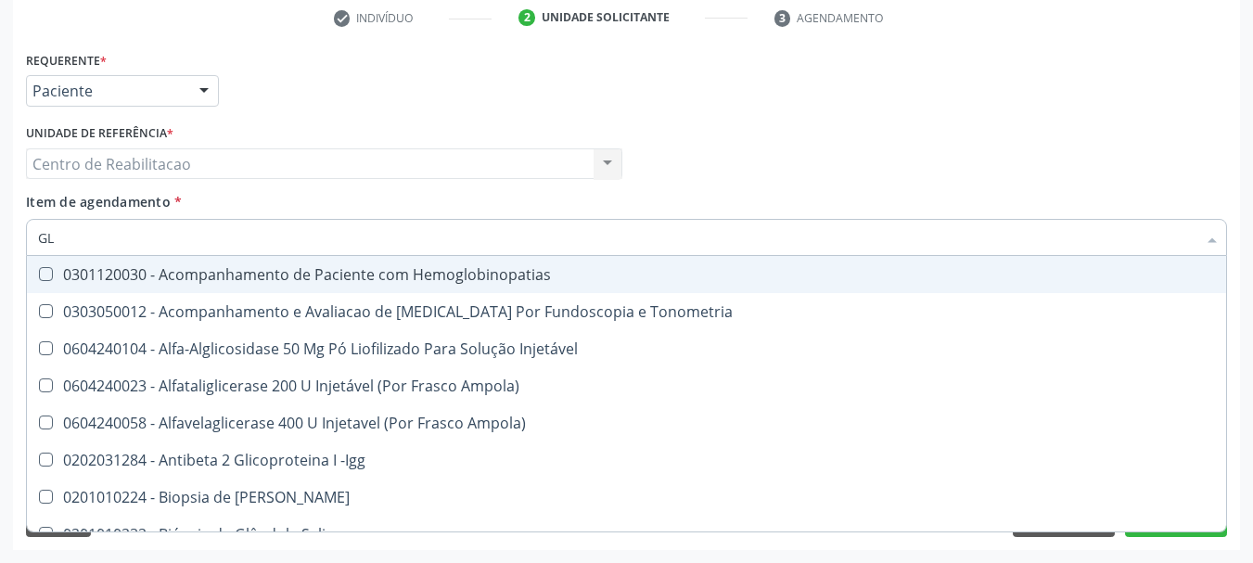
type input "GLI"
checkbox Glomerular "true"
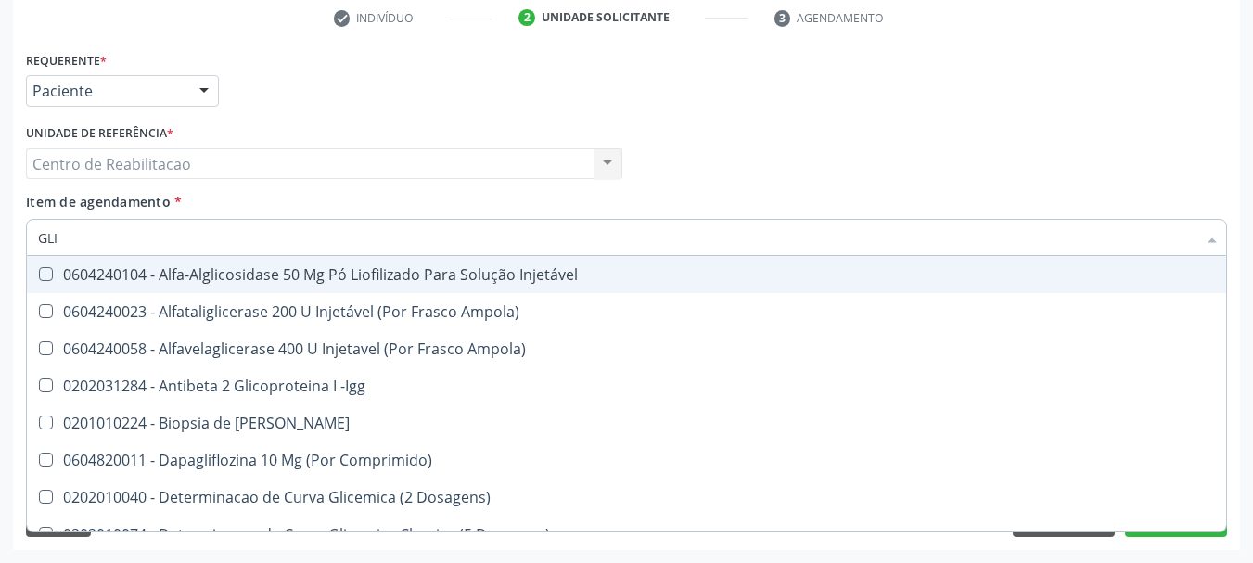
type input "GLIC"
checkbox Derrames "true"
checkbox Triglicerideos "false"
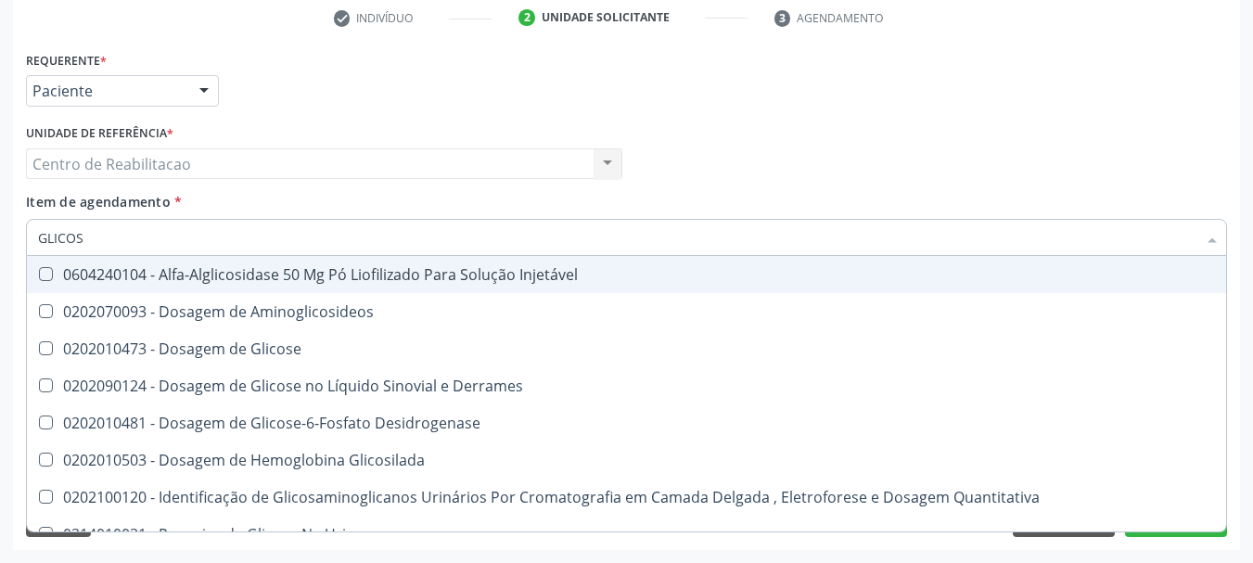
type input "GLICOSE"
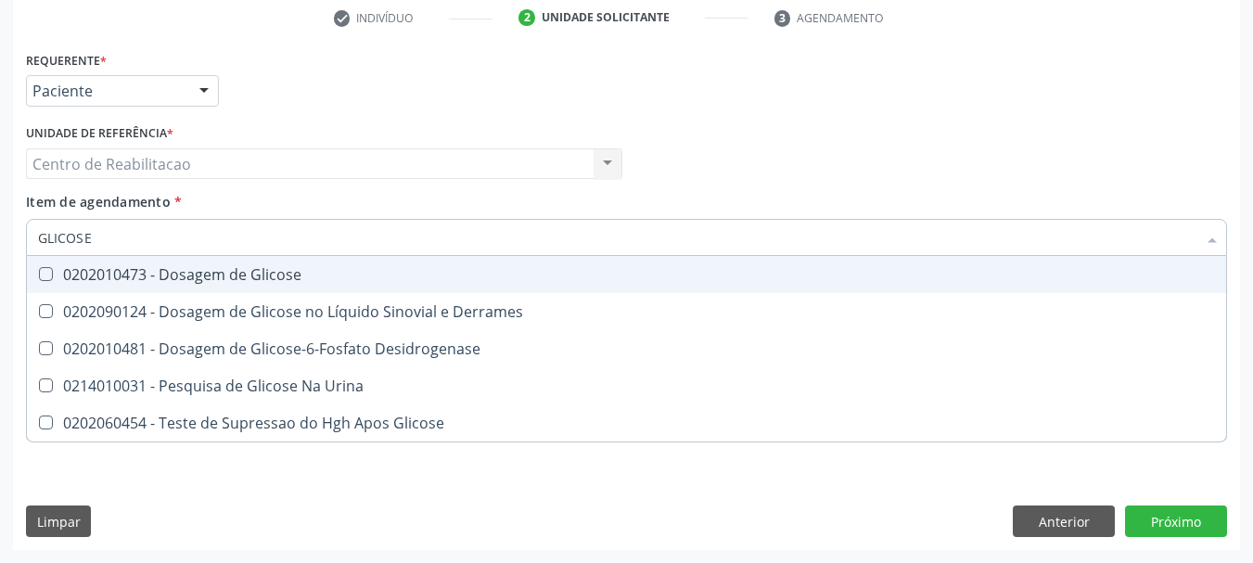
click at [44, 276] on Glicose at bounding box center [46, 274] width 14 height 14
click at [39, 276] on Glicose "checkbox" at bounding box center [33, 274] width 12 height 12
checkbox Glicose "true"
type input "GLICOS"
checkbox Glicose "false"
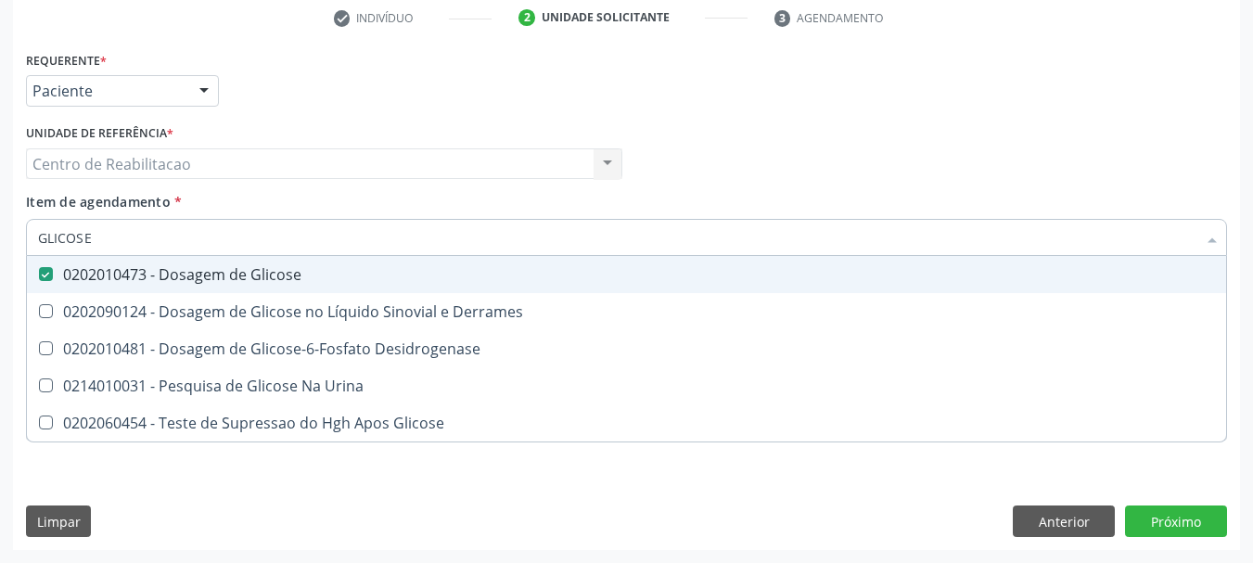
checkbox Desidrogenase "true"
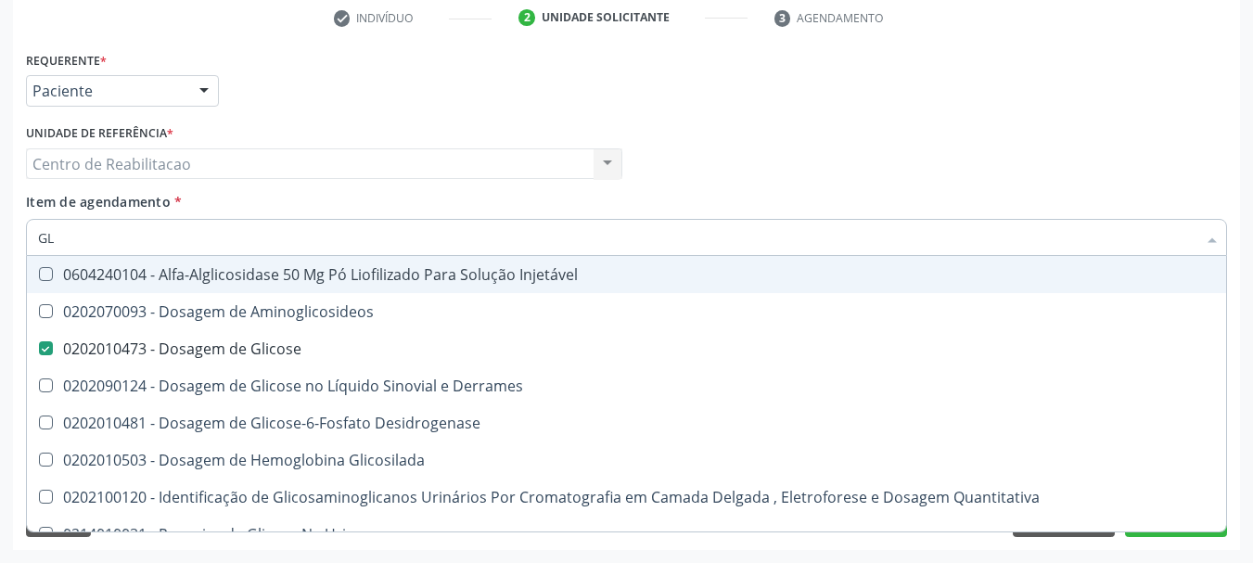
type input "G"
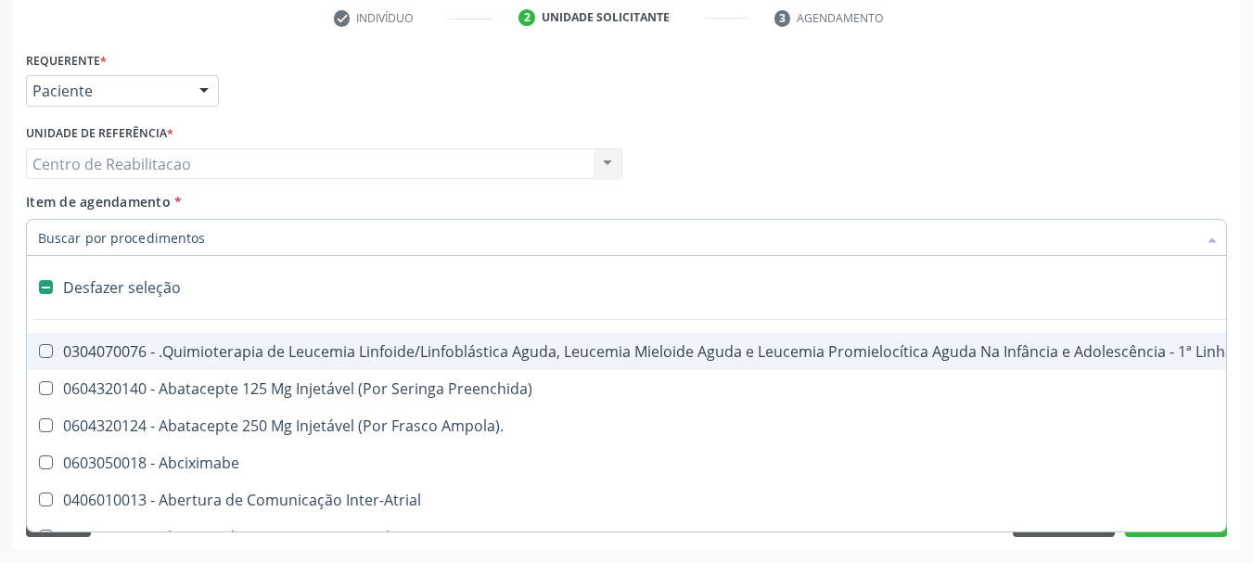
checkbox Ampola\)\ "false"
checkbox Valvar "false"
type input "H"
checkbox Urina "false"
checkbox B "true"
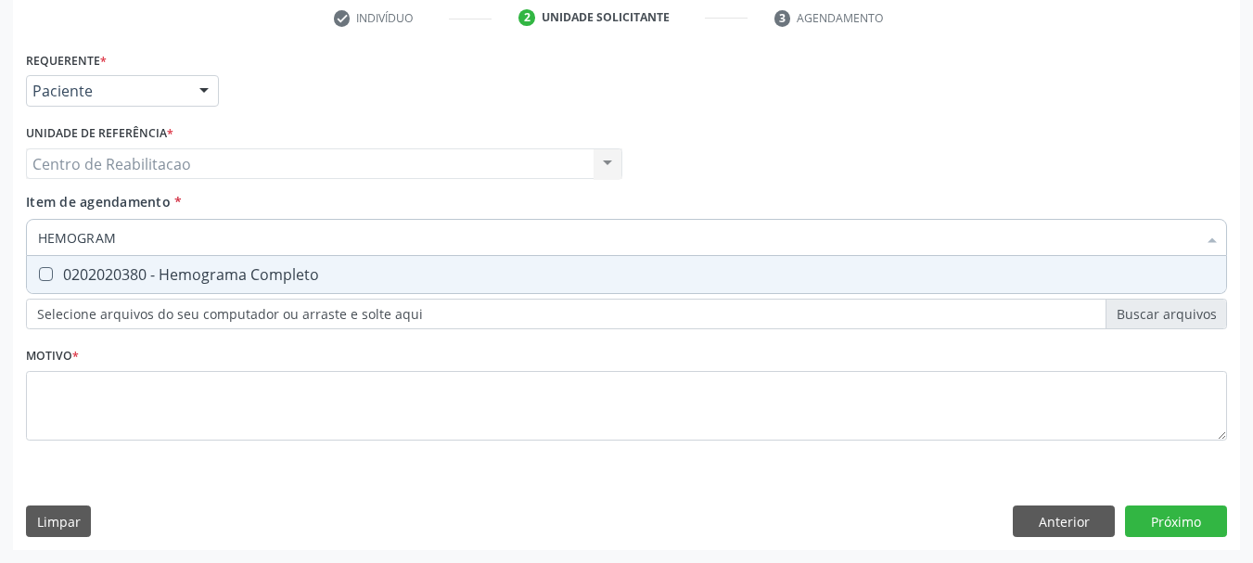
type input "HEMOGRAMA"
click at [46, 279] on Completo at bounding box center [46, 274] width 14 height 14
click at [39, 279] on Completo "checkbox" at bounding box center [33, 274] width 12 height 12
checkbox Completo "true"
type input "H"
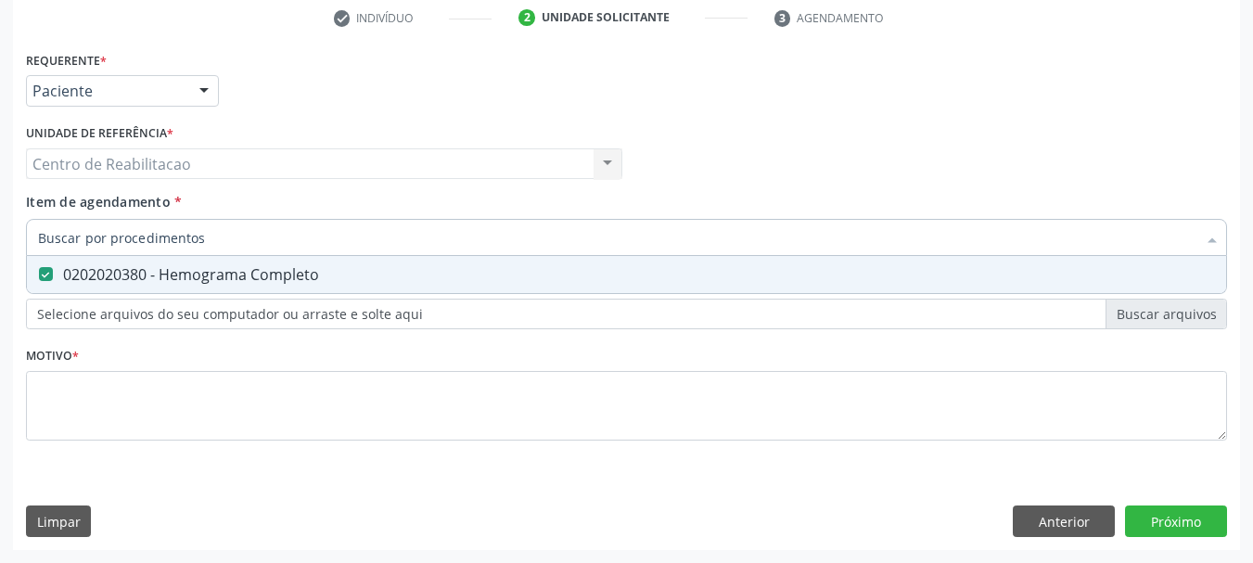
checkbox Completo "false"
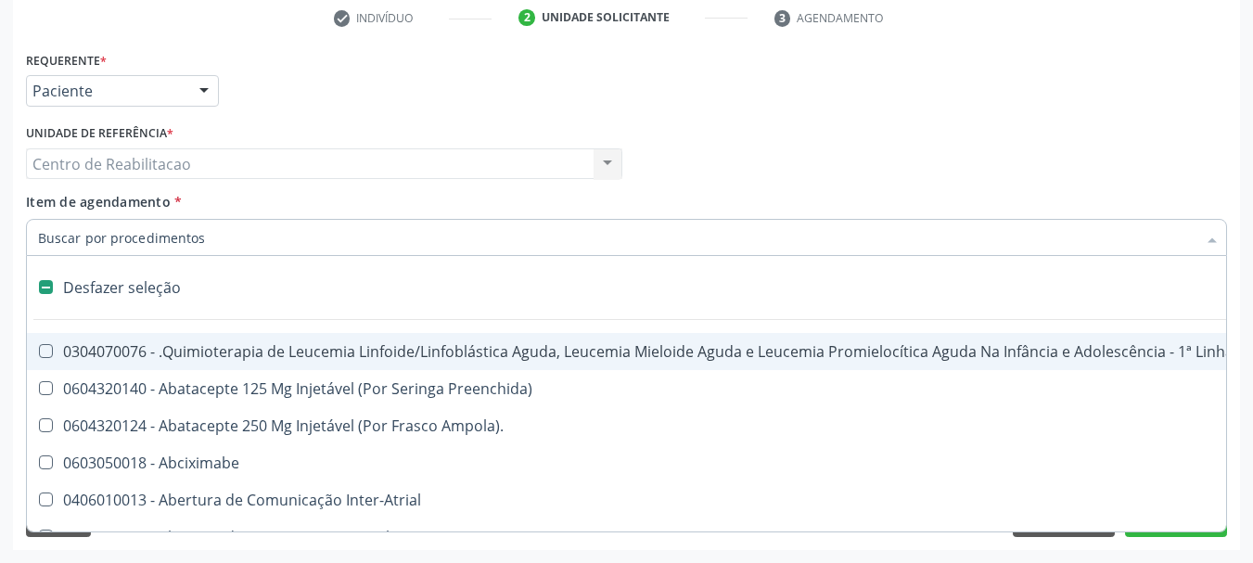
type input "D"
checkbox Amniocentese "true"
checkbox Urina "false"
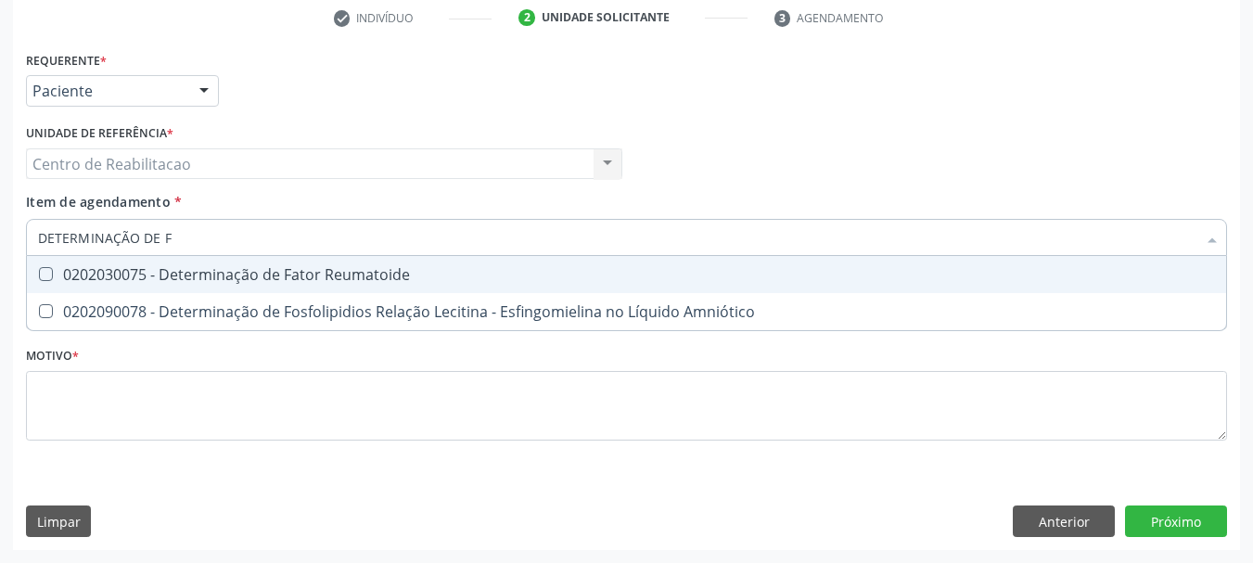
type input "DETERMINAÇÃO DE FA"
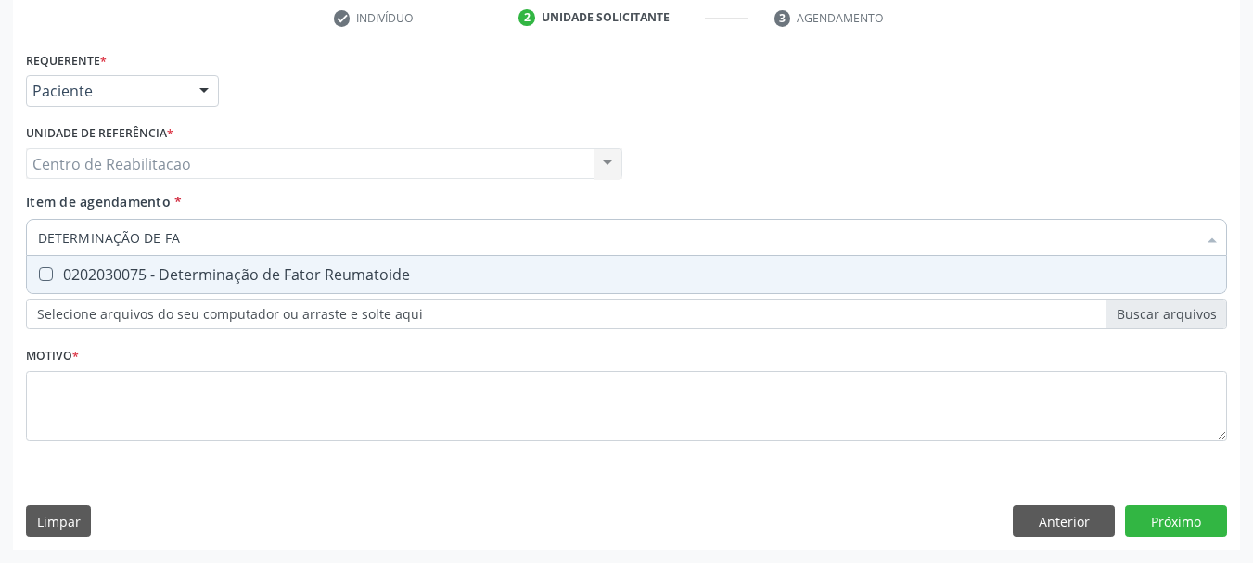
click at [45, 279] on Reumatoide at bounding box center [46, 274] width 14 height 14
click at [39, 279] on Reumatoide "checkbox" at bounding box center [33, 274] width 12 height 12
checkbox Reumatoide "true"
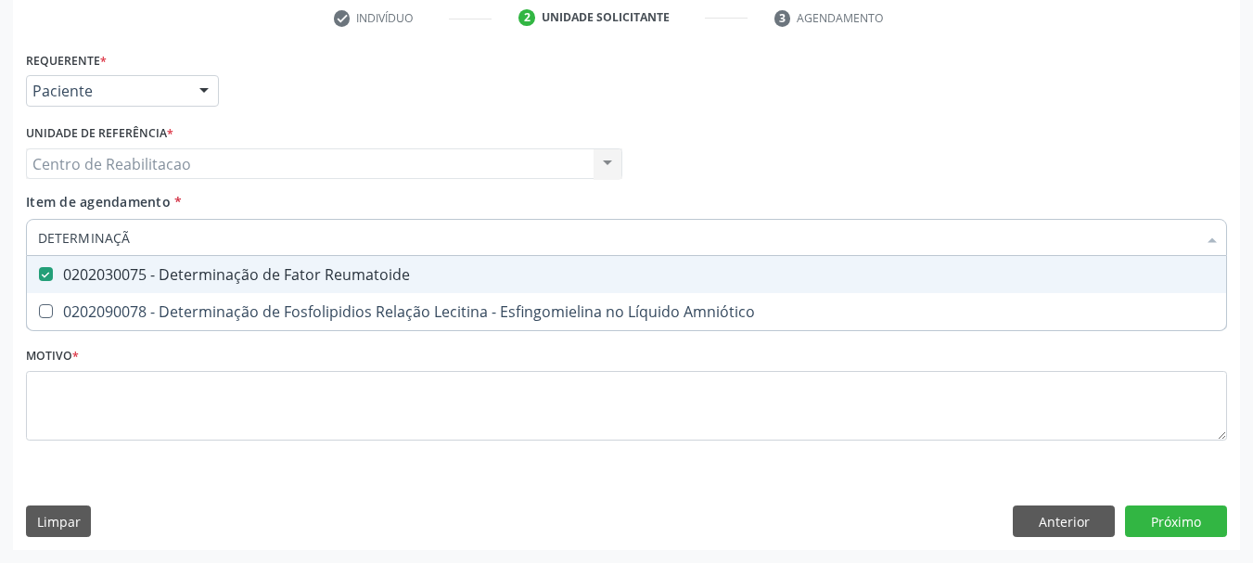
type input "DETERMINAÇ"
checkbox Reumatoide "false"
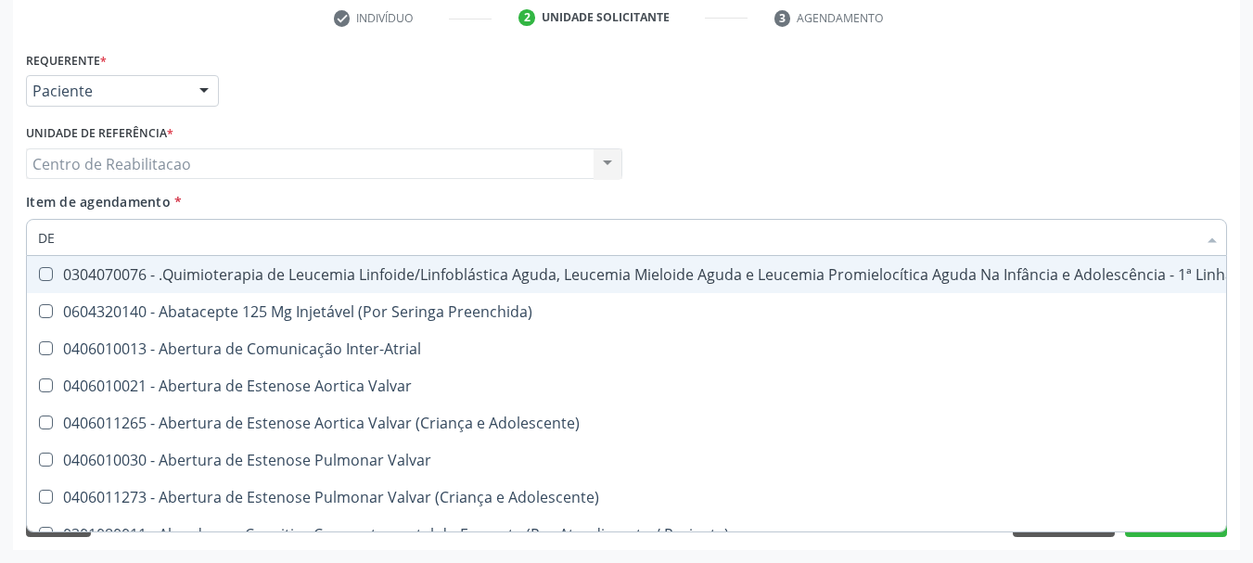
type input "D"
checkbox Urina "false"
checkbox Recoberto\) "true"
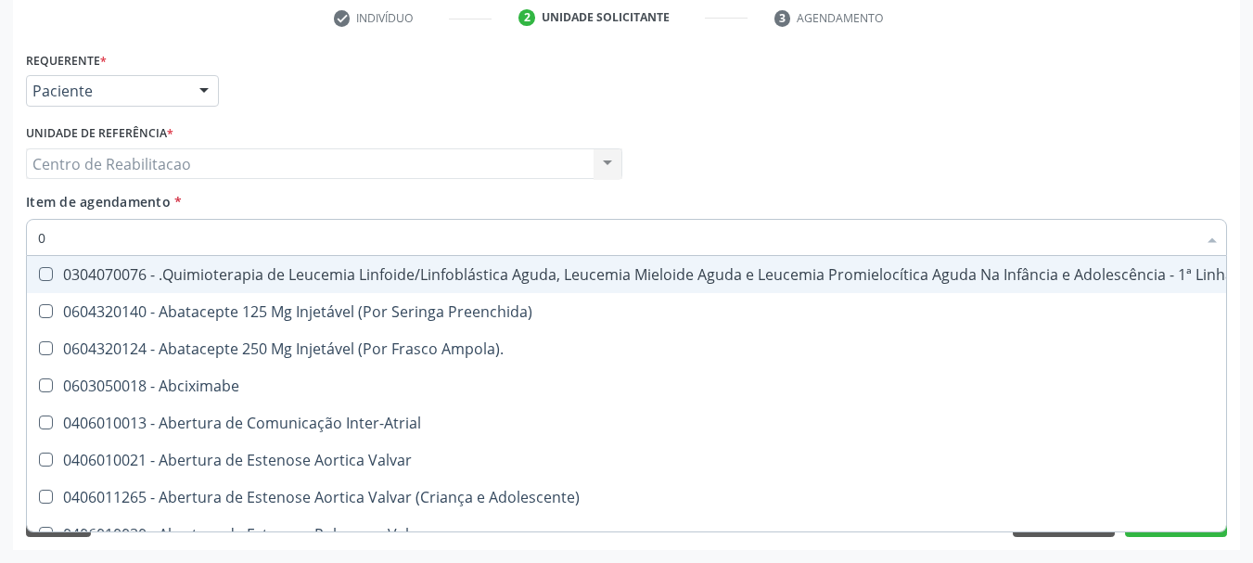
type input "02"
checkbox Coração "true"
checkbox Urina "false"
checkbox Unilateral "true"
checkbox Comprimido\) "true"
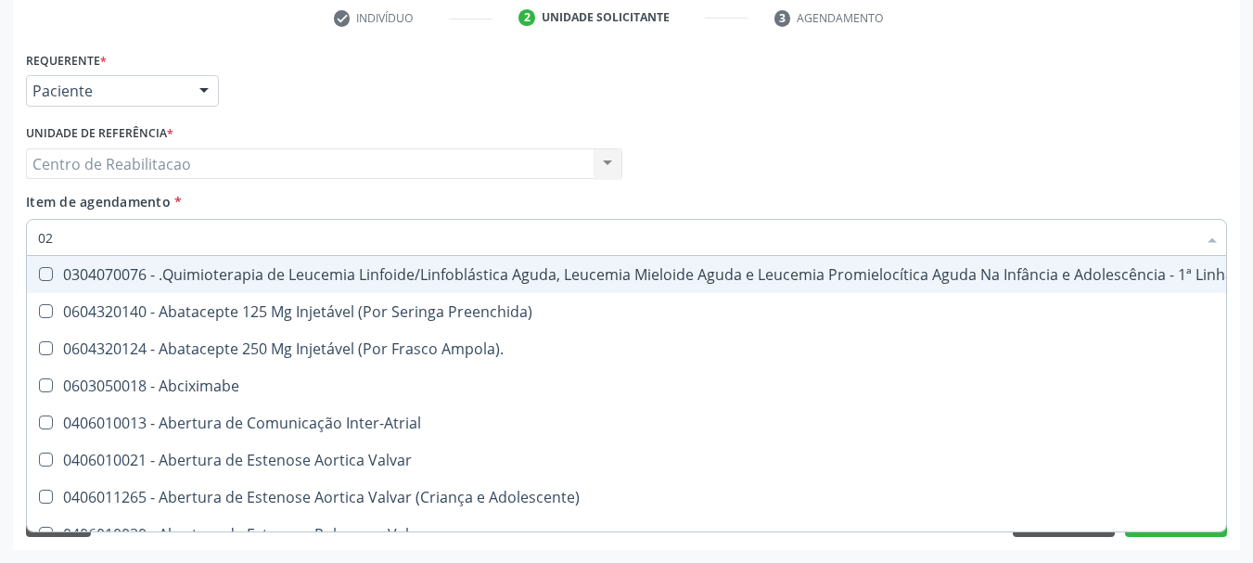
checkbox Comprimido\) "true"
checkbox Transferências "true"
checkbox Meckel "true"
checkbox Bilateral "true"
checkbox Transfusao "true"
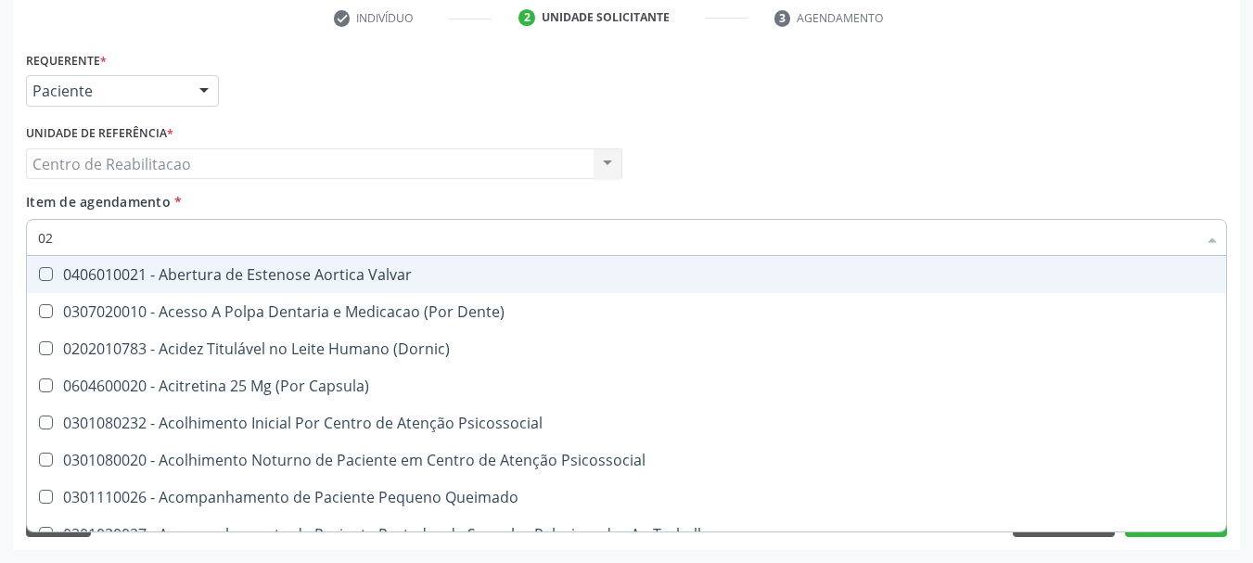
type input "020"
checkbox Terapeutica "true"
checkbox Urina "false"
checkbox Creatinina "true"
checkbox Epispádia "true"
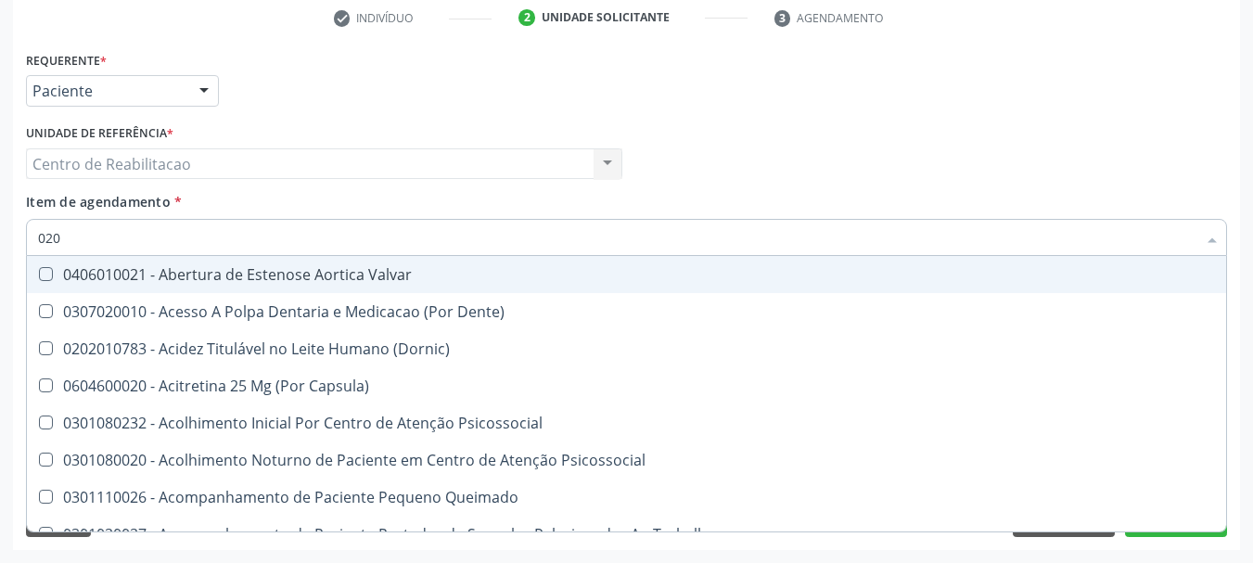
checkbox Anos\) "true"
checkbox Congênita "true"
checkbox Complementar\) "true"
checkbox \(Qualitativo\) "true"
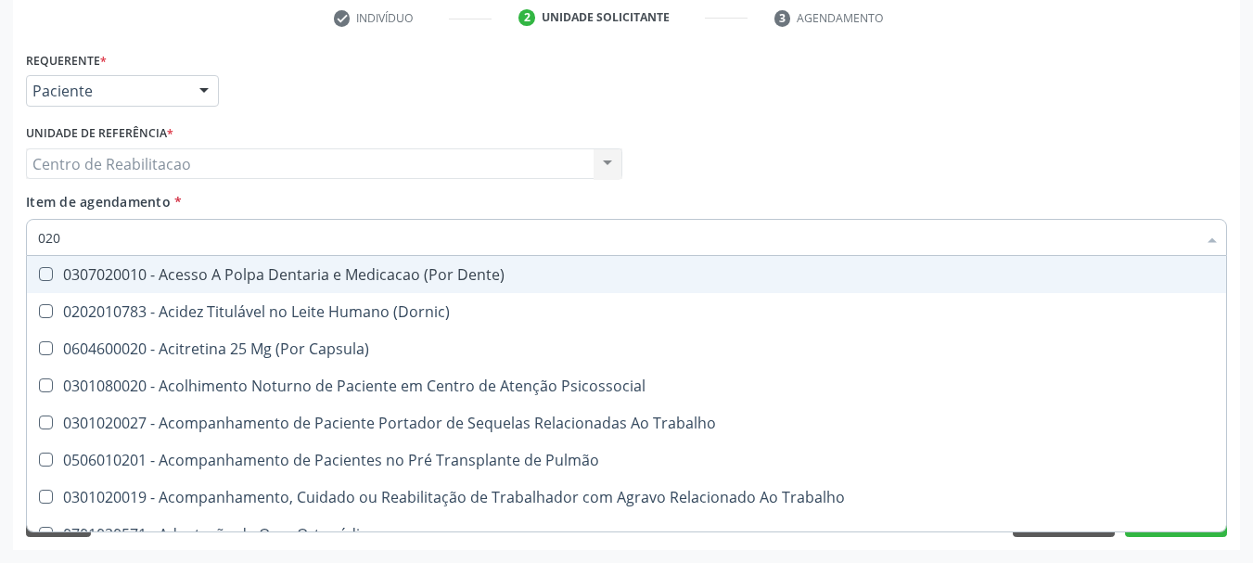
type input "0202"
checkbox Capsula\) "true"
checkbox Urina "false"
checkbox Não\) "true"
checkbox Faringe\/Laringe "true"
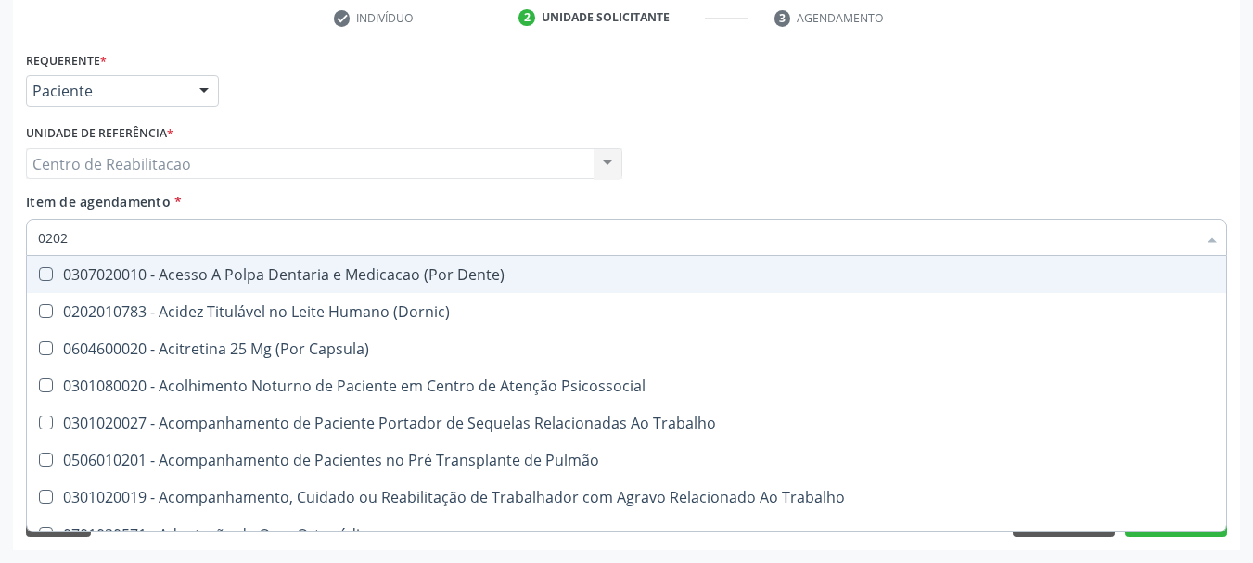
checkbox Puncao "true"
checkbox Fragmento "true"
checkbox Ossea "true"
checkbox Laser "true"
checkbox Projecoes\) "true"
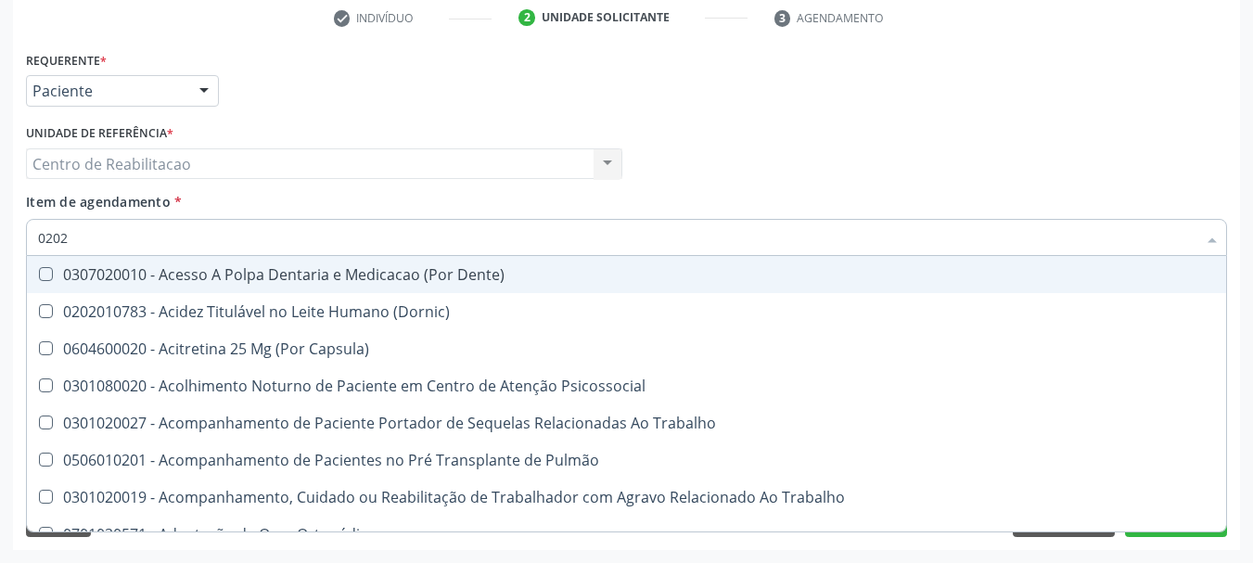
checkbox Biologica "true"
checkbox Reumatoide "false"
checkbox Hdl "false"
checkbox Ldl "false"
checkbox Total "false"
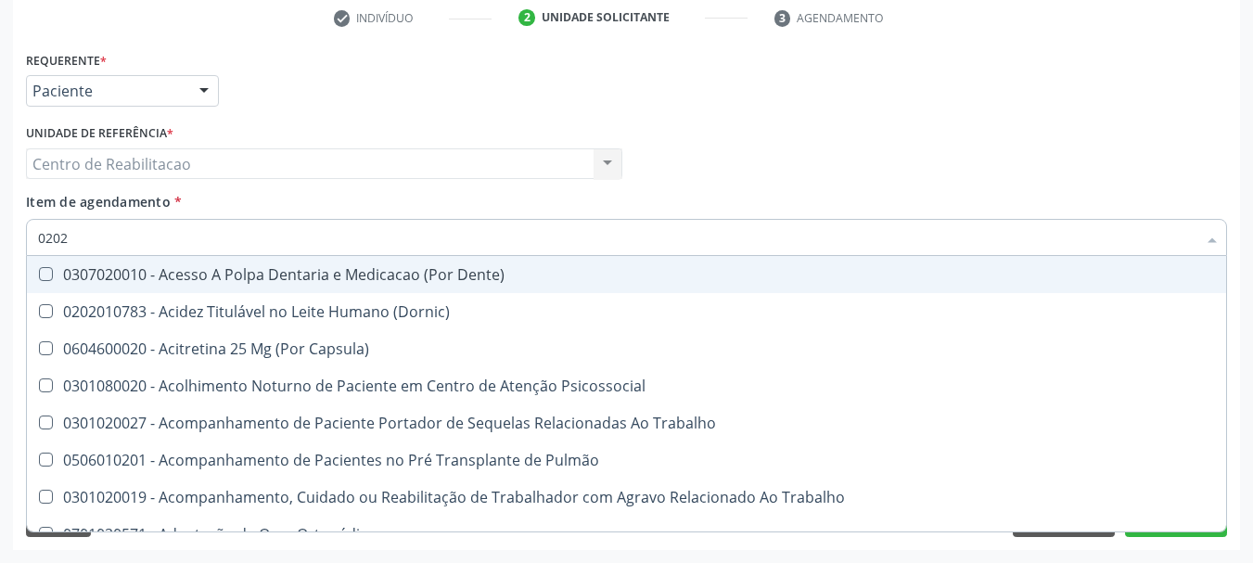
checkbox Creatinina "false"
checkbox Glicose "false"
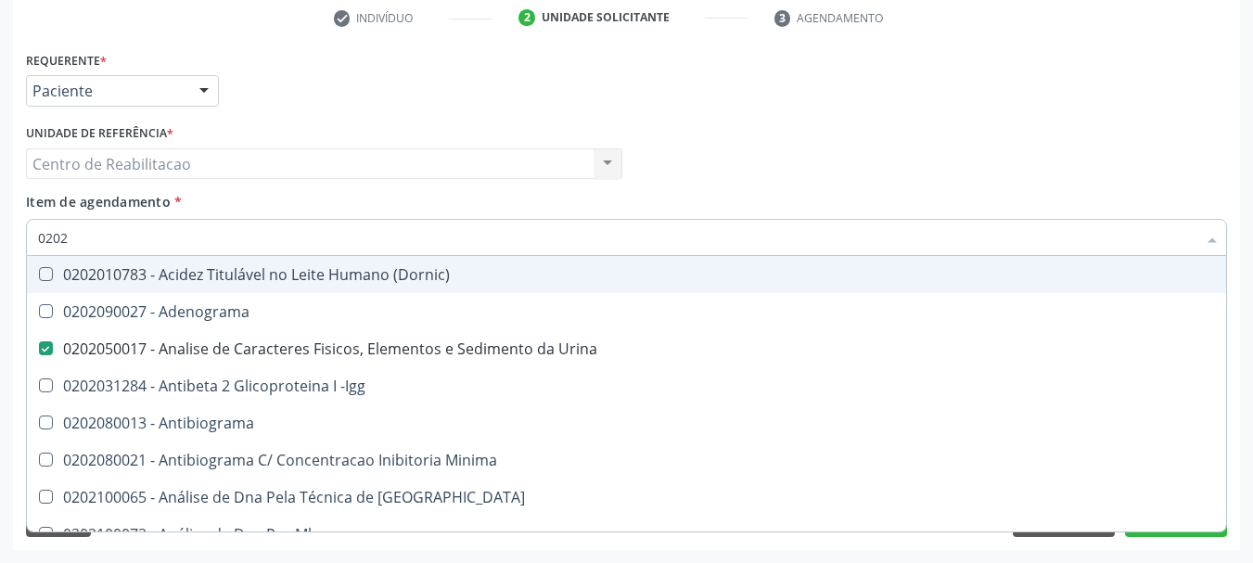
type input "02020"
checkbox Bandas\) "true"
checkbox Reumatoide "false"
checkbox \(Psa\) "true"
checkbox III "true"
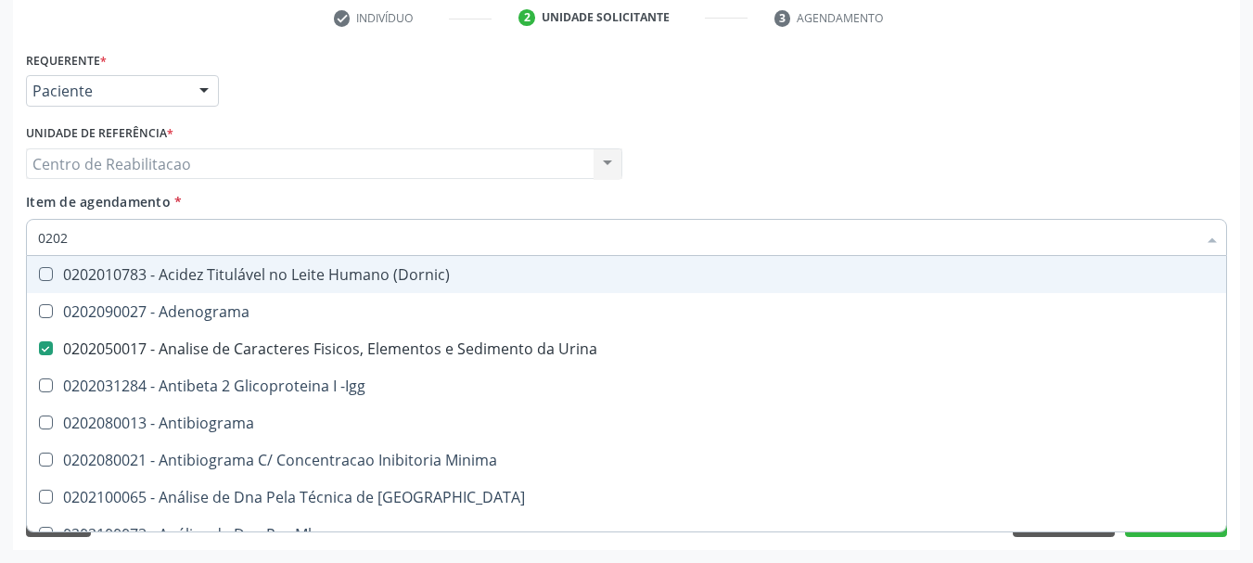
checkbox Barbituratos "true"
checkbox Calcio "true"
checkbox Hdl "false"
checkbox Ldl "false"
checkbox Total "false"
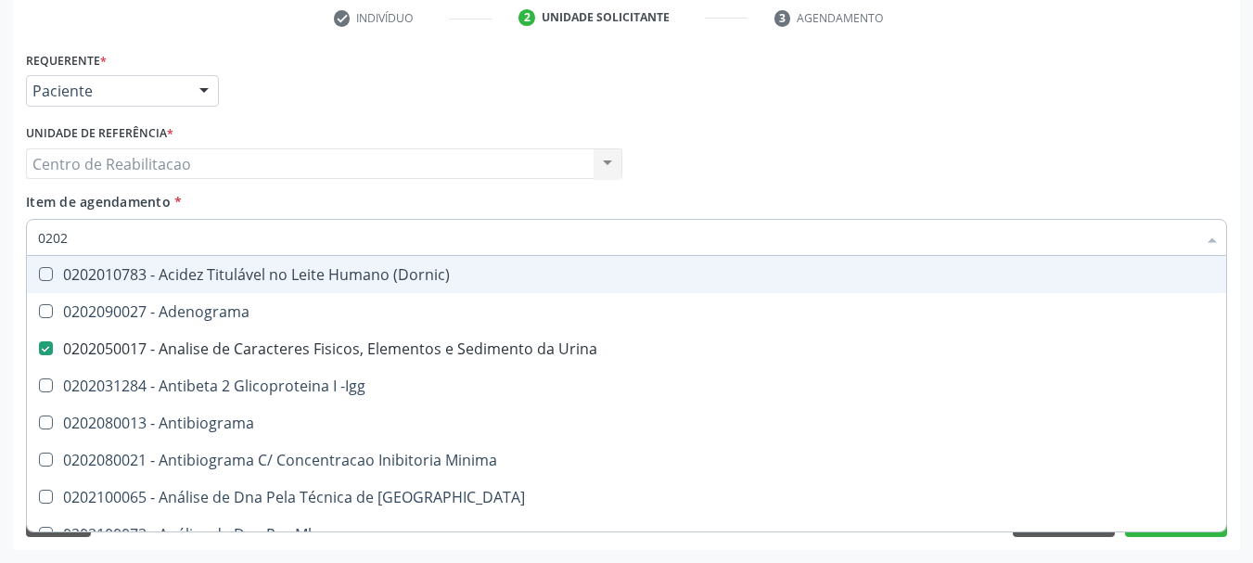
checkbox Creatinina "false"
checkbox Xi "true"
checkbox Glicose "false"
checkbox Funcional "true"
checkbox Triglicerideos "false"
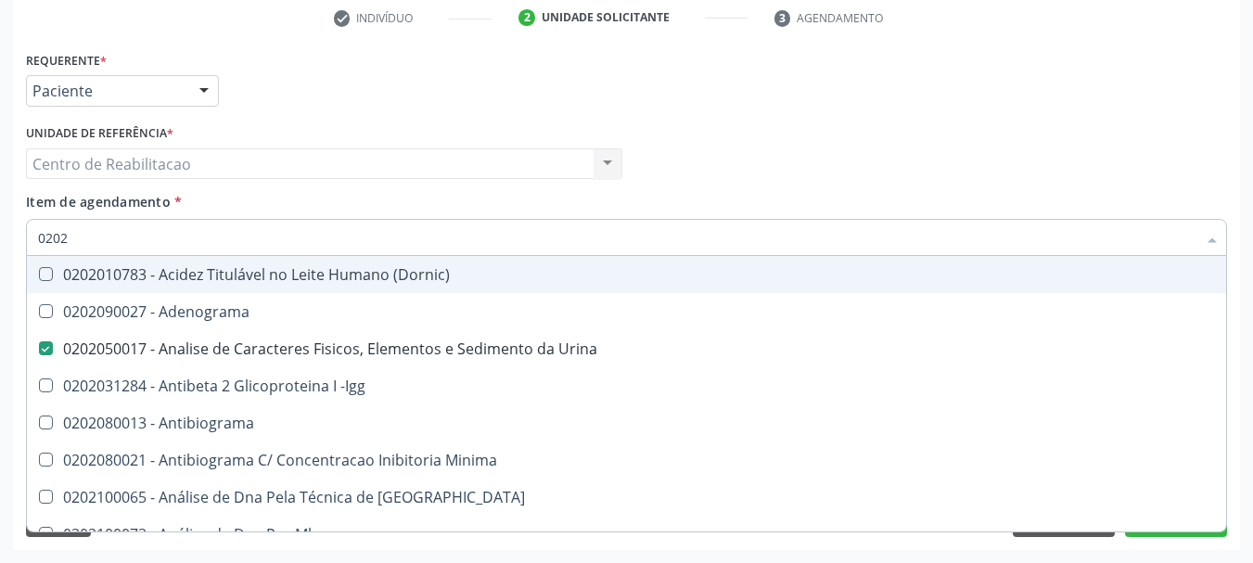
checkbox Zinco "true"
checkbox Completo "false"
type input "020203"
checkbox Urina "false"
checkbox Trabalhadores "true"
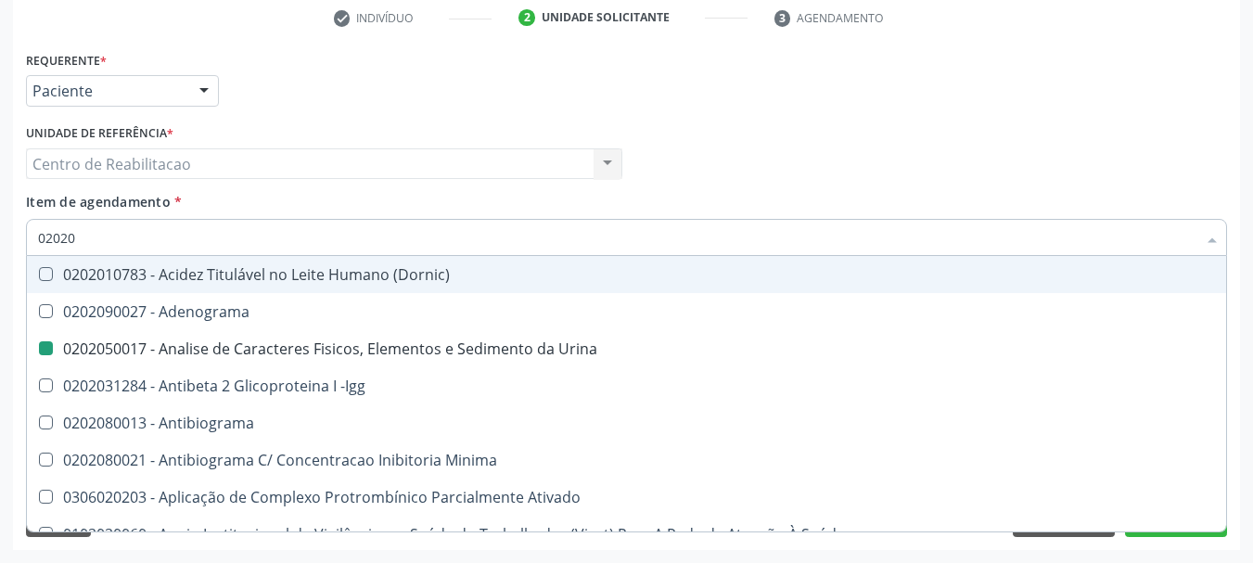
checkbox Aminoacidos "true"
checkbox Reumatoide "false"
checkbox Hdl "false"
checkbox Ldl "false"
checkbox Total "false"
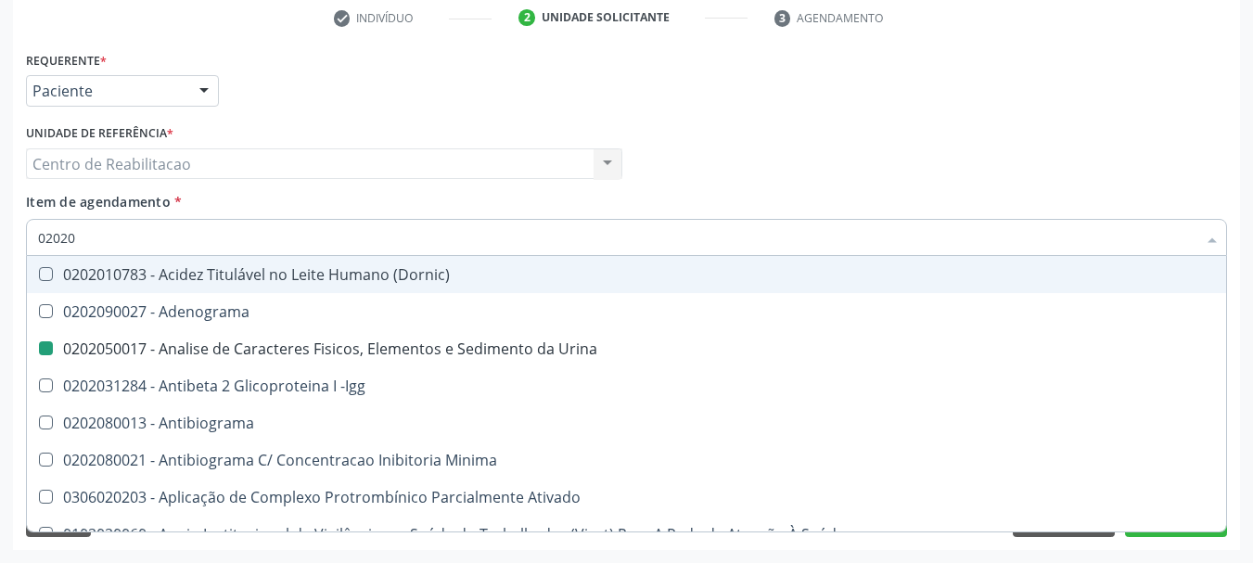
checkbox Creatinina "false"
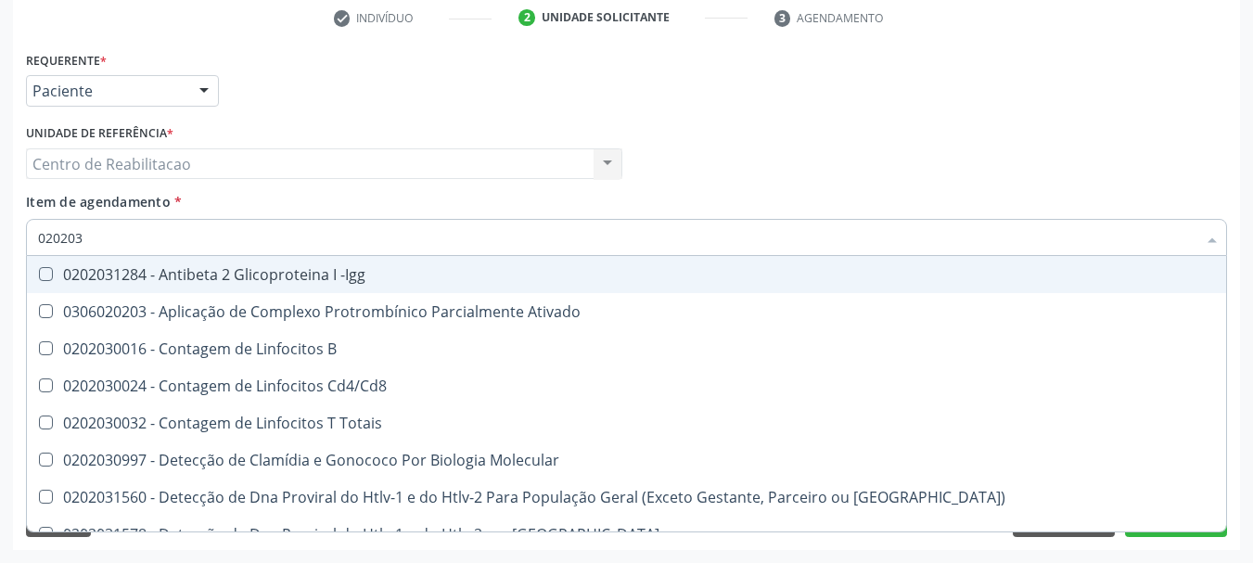
type input "0202030"
checkbox Gestante "true"
checkbox Reumatoide "false"
checkbox Completo "false"
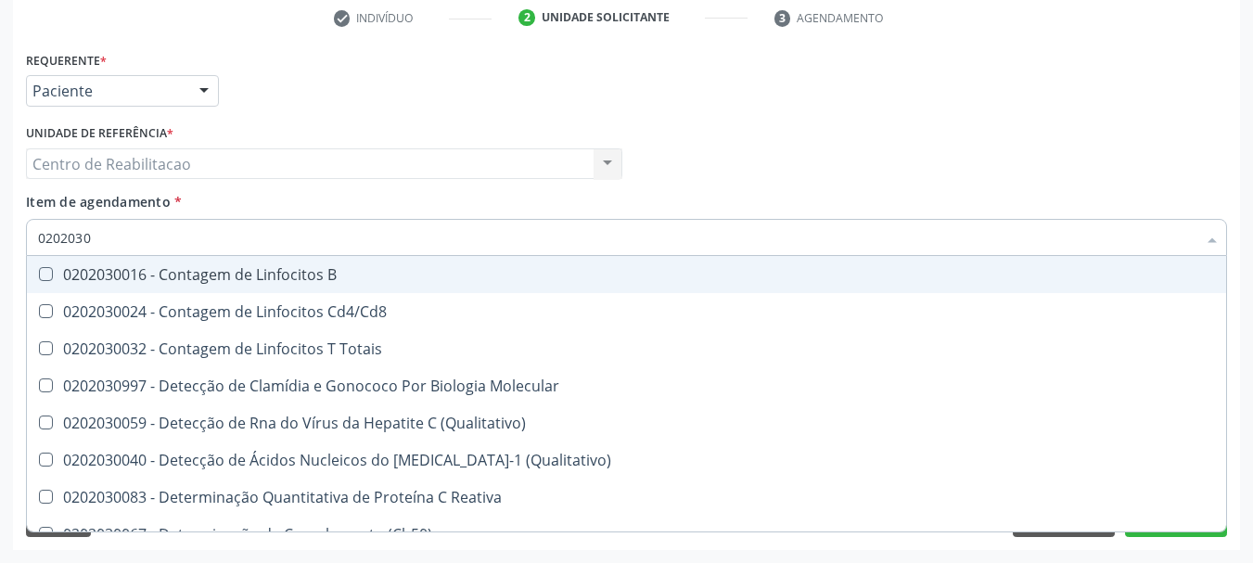
type input "02020304"
checkbox Reumatoide "false"
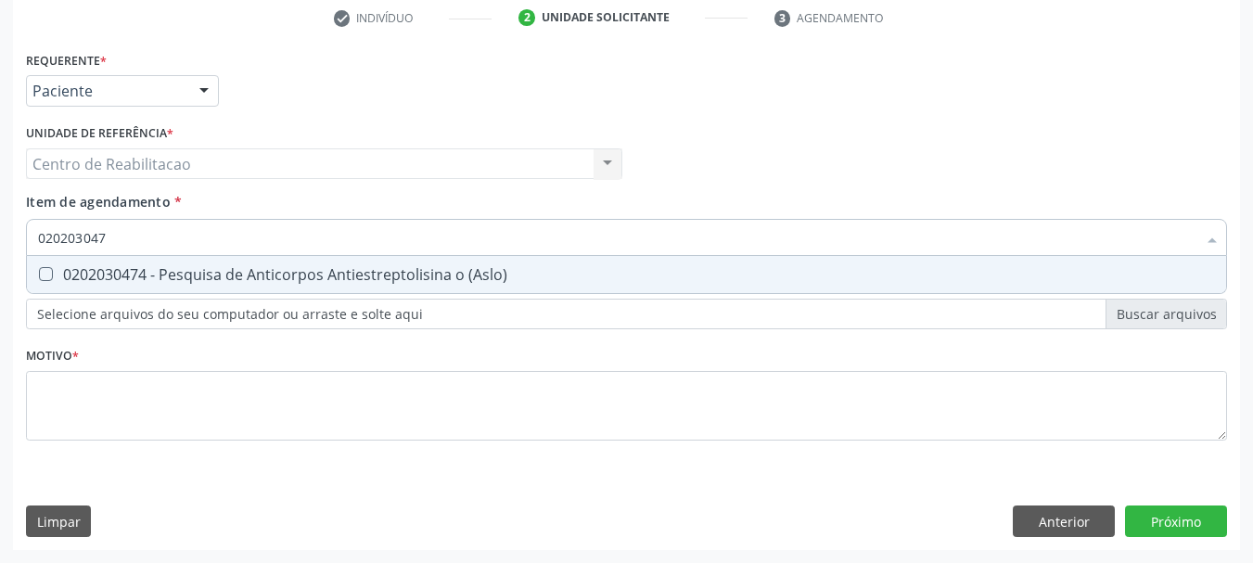
type input "0202030474"
click at [45, 281] on \(Aslo\) at bounding box center [46, 274] width 14 height 14
click at [39, 280] on \(Aslo\) "checkbox" at bounding box center [33, 274] width 12 height 12
checkbox \(Aslo\) "true"
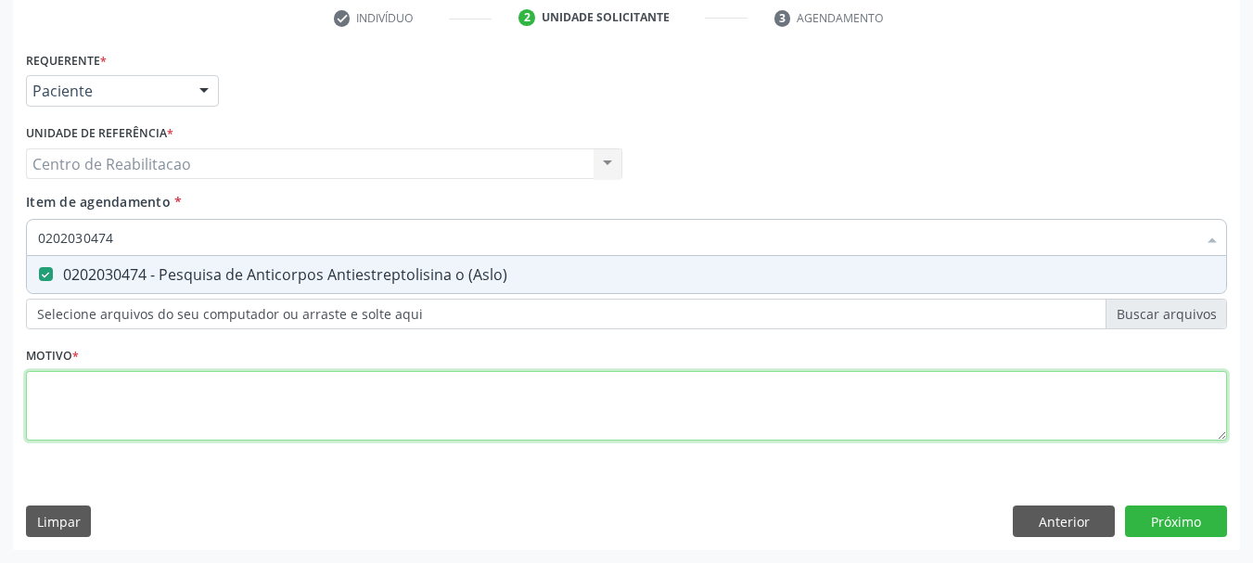
click at [92, 374] on div "Requerente * Paciente Profissional de Saúde Paciente Nenhum resultado encontrad…" at bounding box center [627, 256] width 1202 height 420
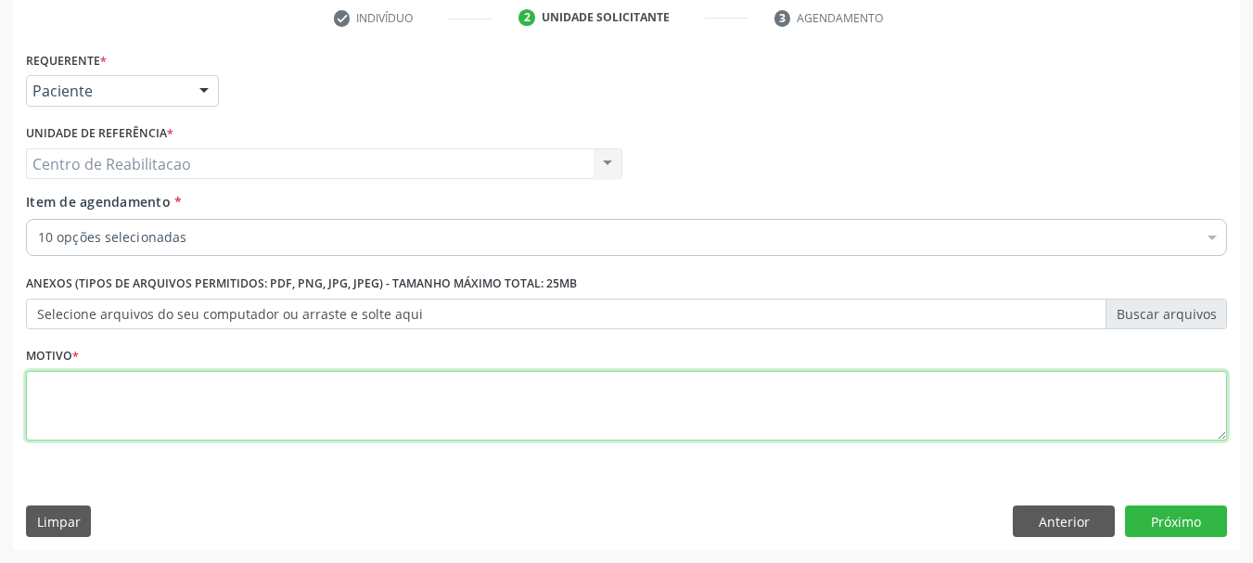
click at [84, 389] on textarea at bounding box center [627, 406] width 1202 height 71
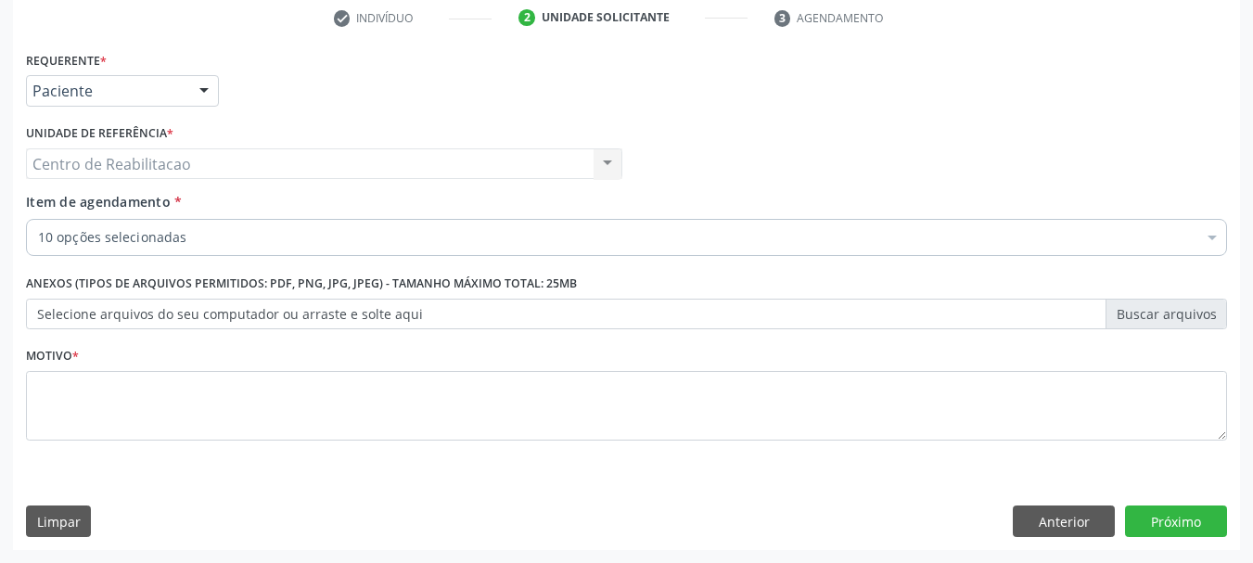
click at [212, 250] on div "10 opções selecionadas" at bounding box center [627, 237] width 1202 height 37
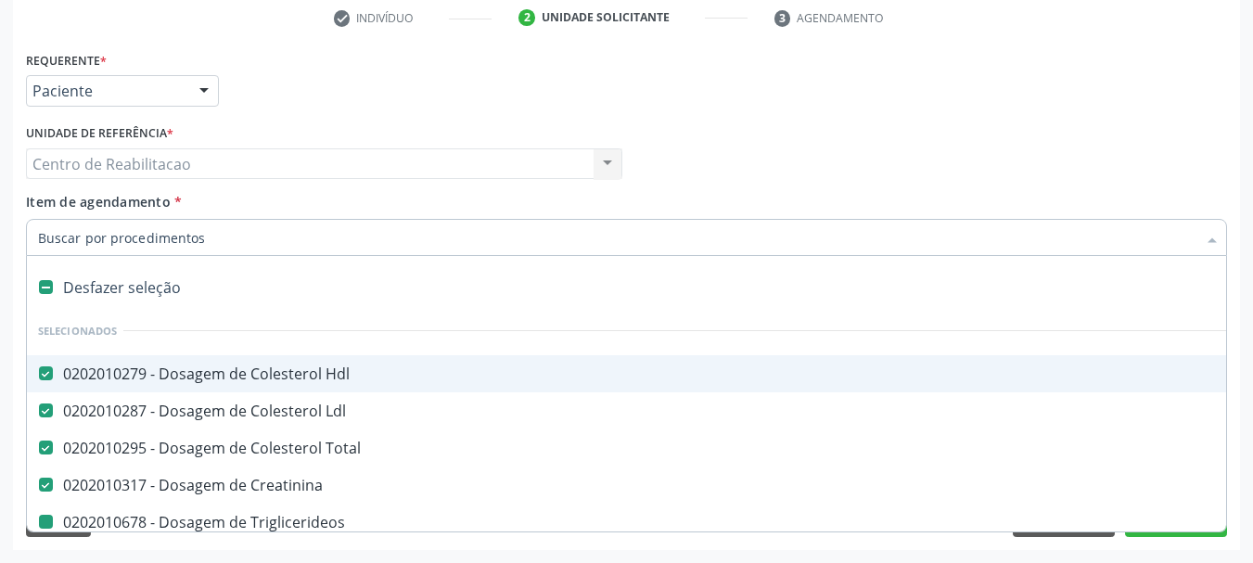
type input "U"
checkbox Triglicerideos "false"
checkbox Urina "false"
checkbox Glicose "false"
checkbox Completo "false"
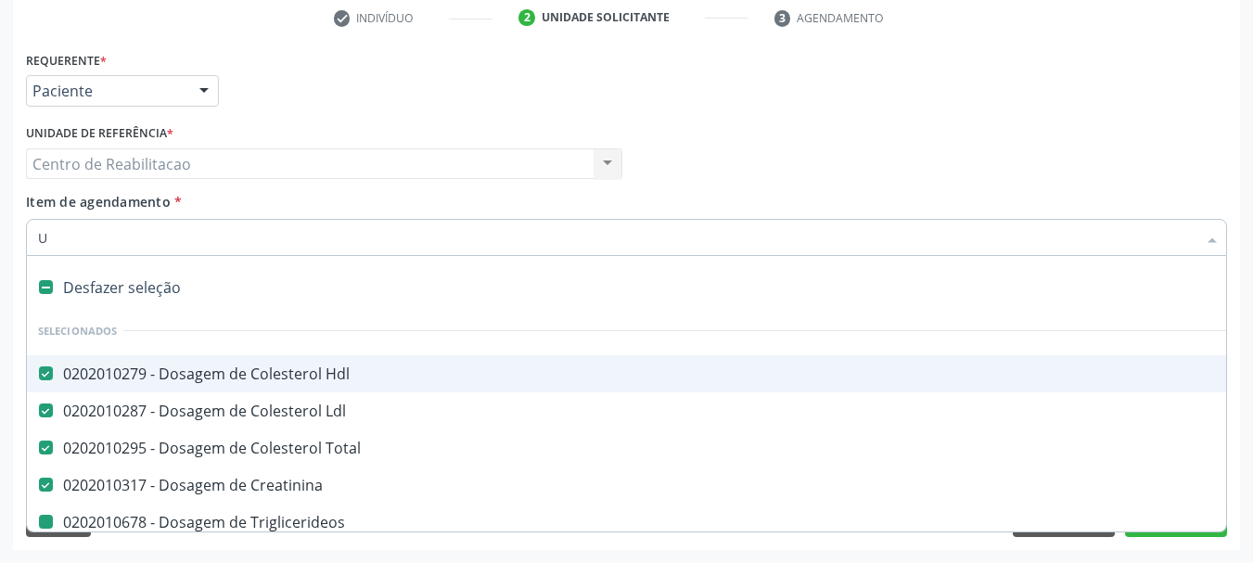
checkbox Reumatoide "false"
checkbox \(Aslo\) "false"
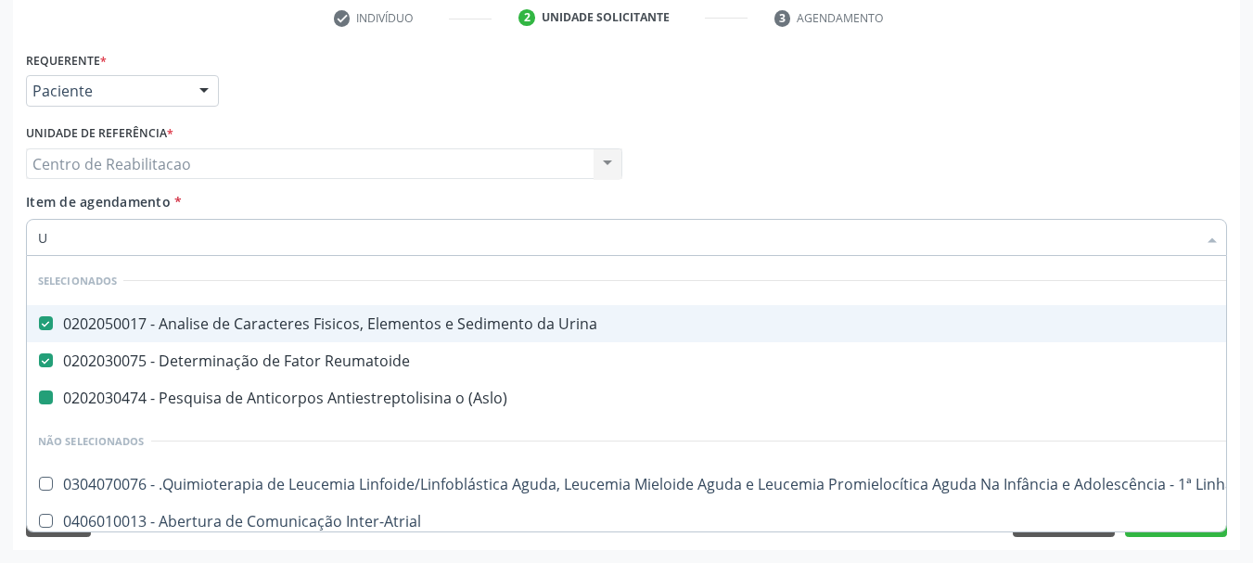
type input "UR"
checkbox \(Aslo\) "false"
type input "URE"
checkbox Urina "false"
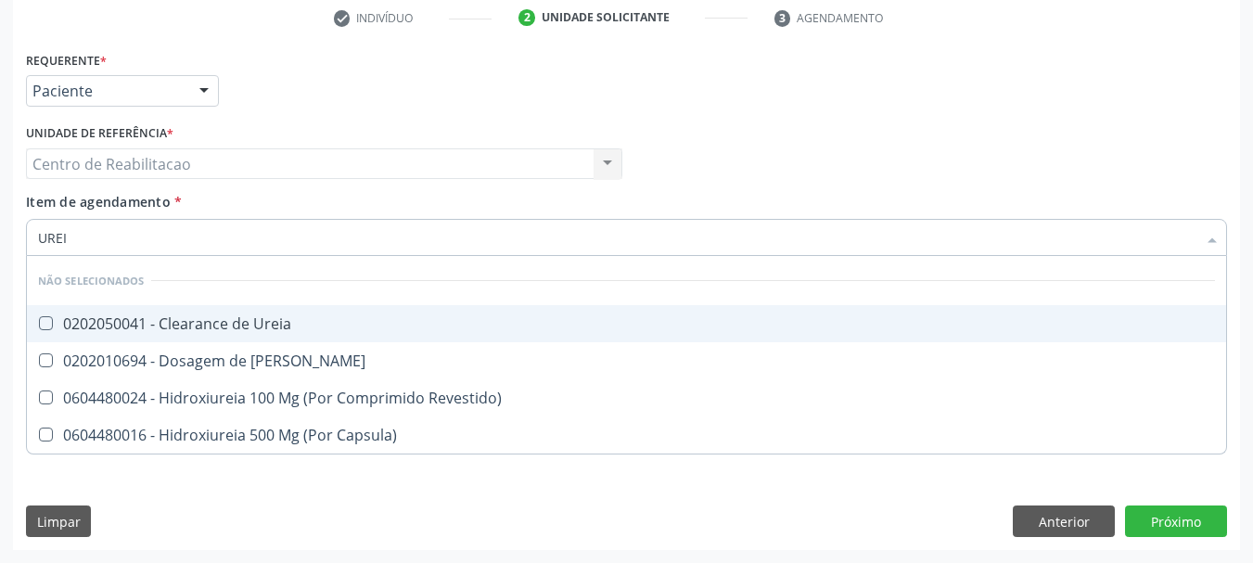
type input "UREIA"
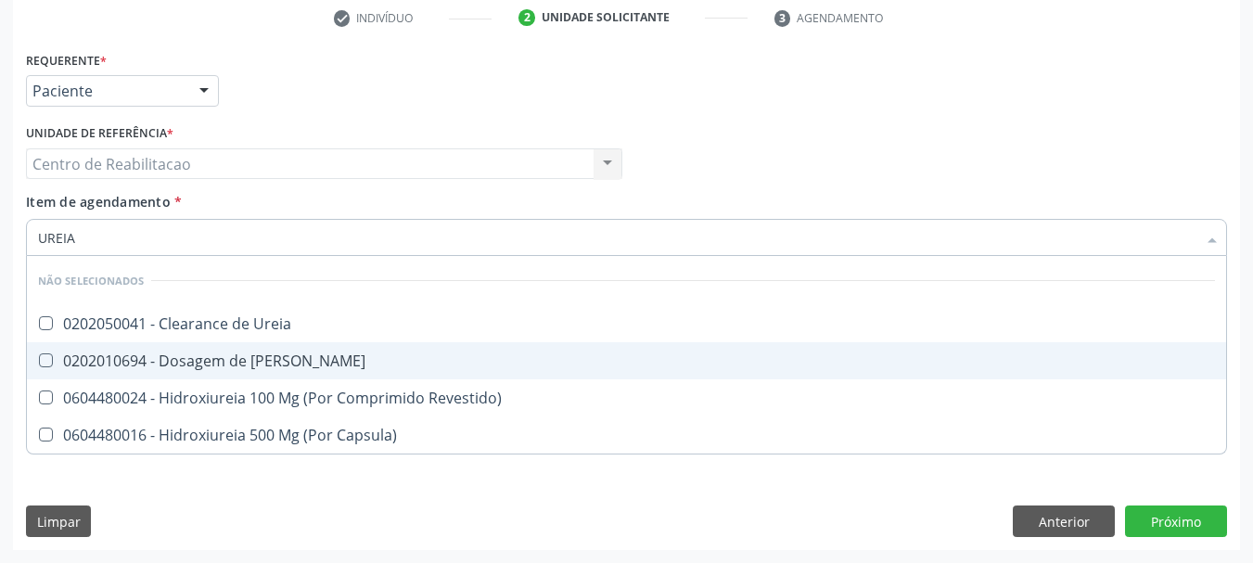
click at [48, 358] on Ureia at bounding box center [46, 360] width 14 height 14
click at [39, 358] on Ureia "checkbox" at bounding box center [33, 360] width 12 height 12
checkbox Ureia "true"
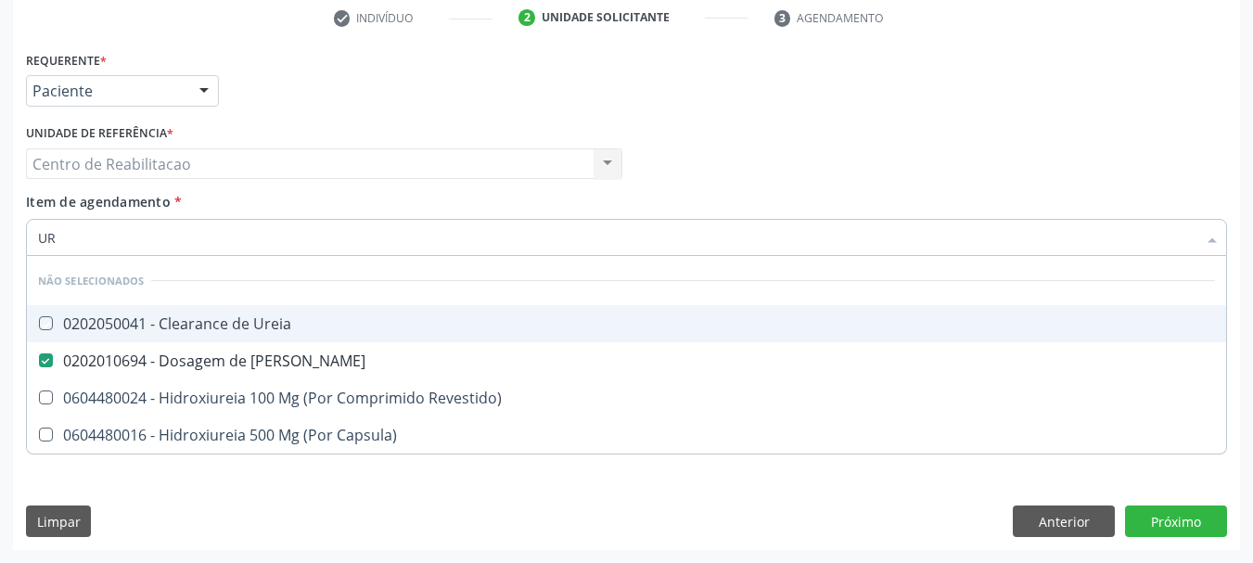
type input "U"
checkbox Ureia "true"
checkbox Revestido\) "true"
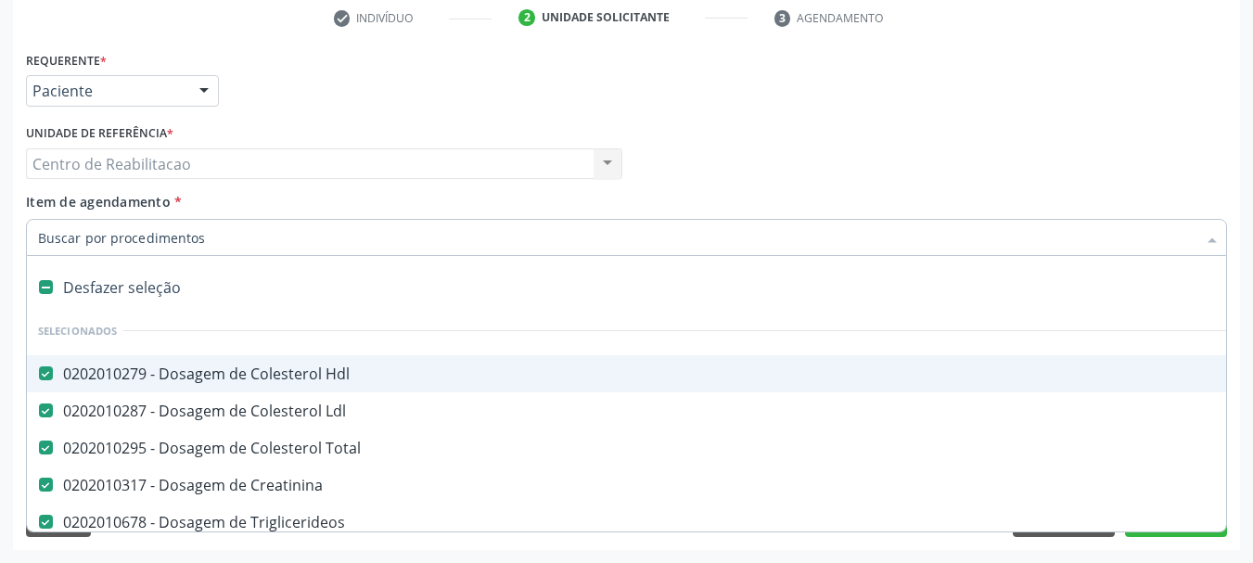
click at [846, 168] on div "Profissional Solicitante Por favor, selecione a Unidade de Atendimento primeiro…" at bounding box center [626, 156] width 1211 height 72
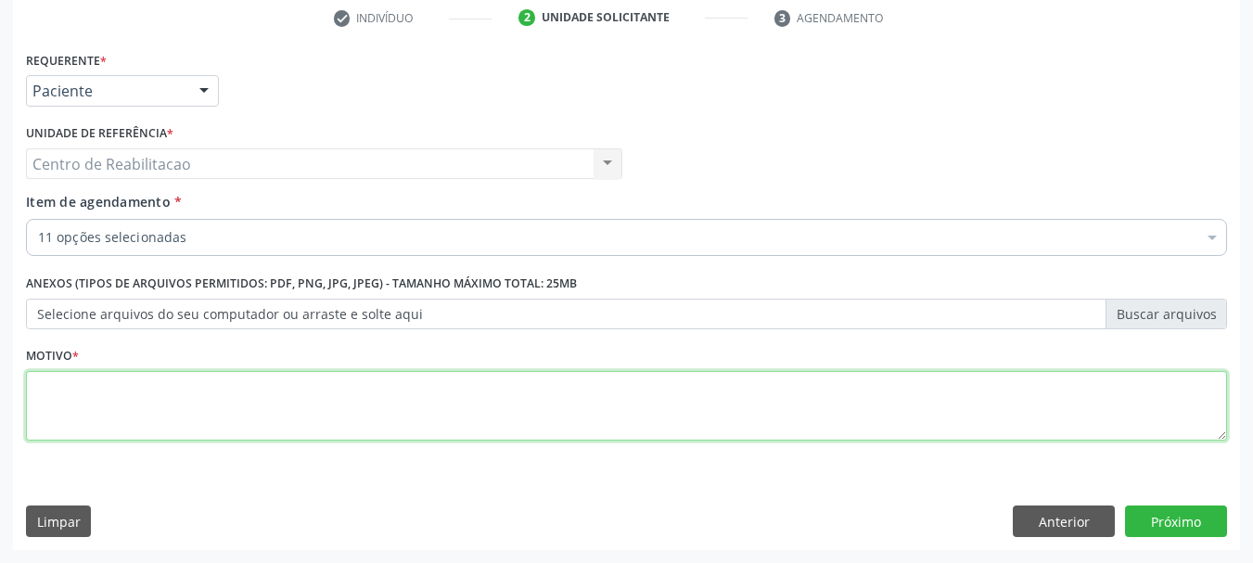
click at [449, 371] on textarea at bounding box center [627, 406] width 1202 height 71
type textarea "*"
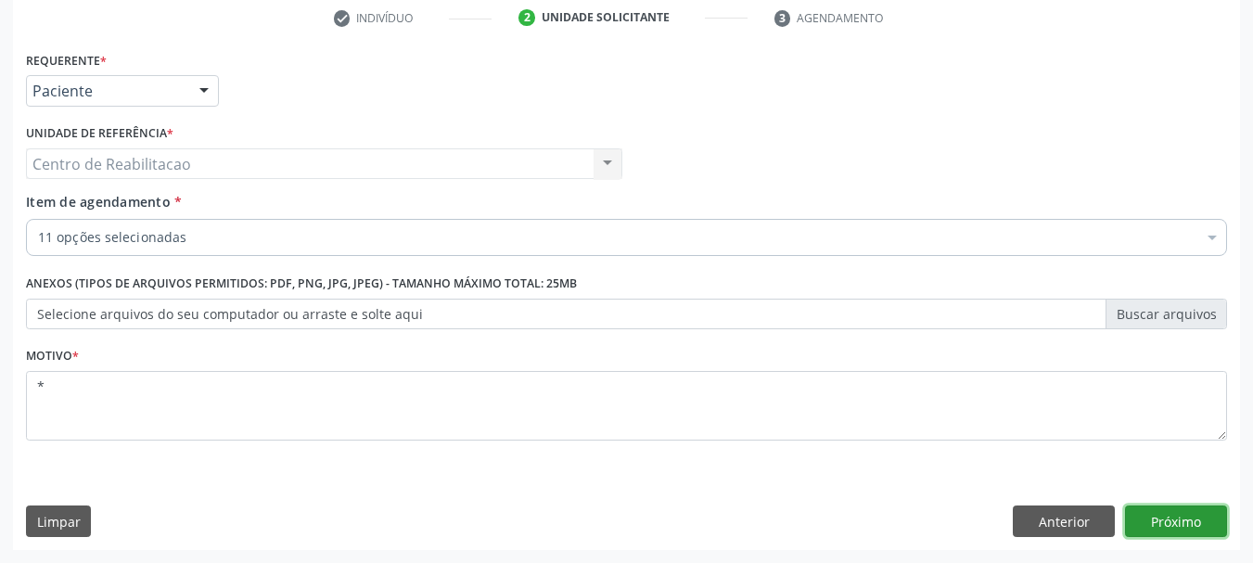
click at [1178, 527] on button "Próximo" at bounding box center [1176, 522] width 102 height 32
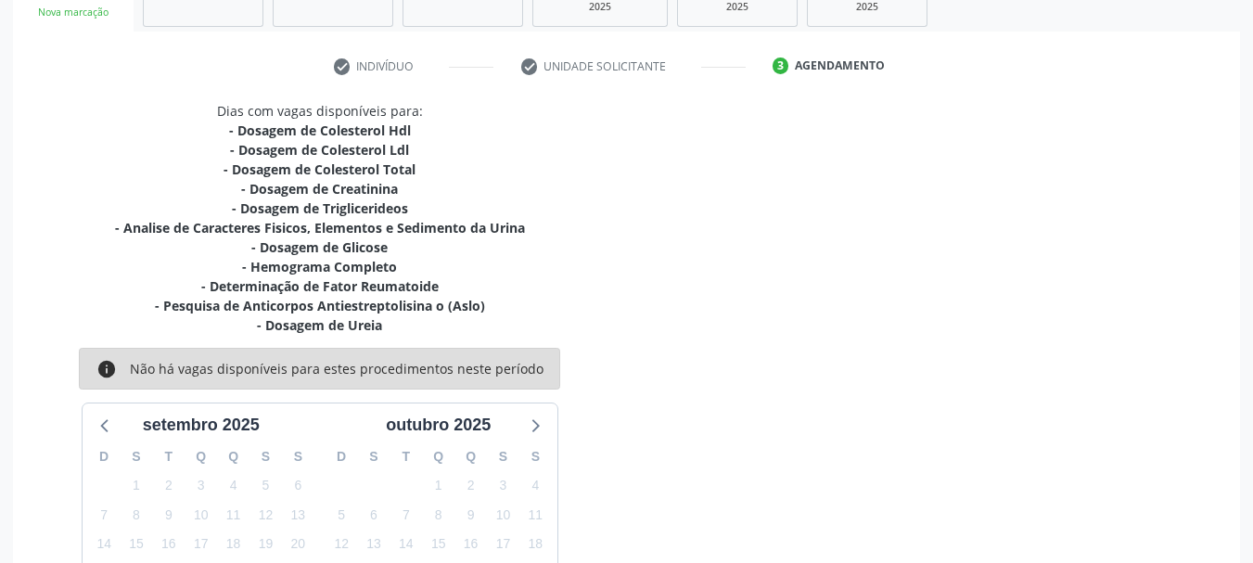
scroll to position [494, 0]
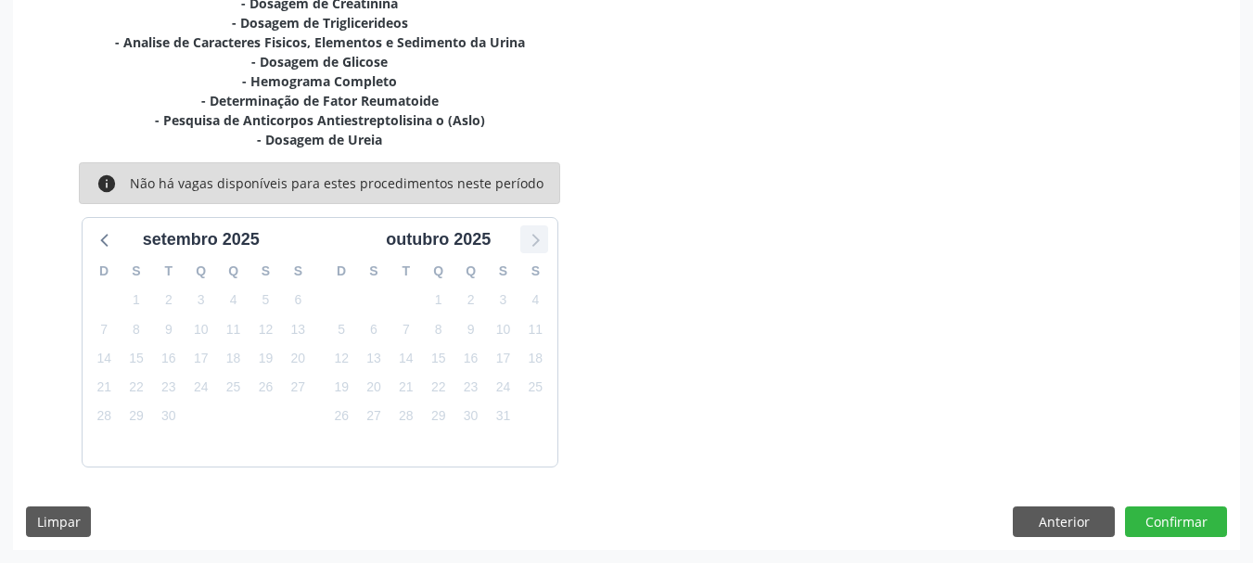
click at [534, 236] on icon at bounding box center [536, 241] width 7 height 13
click at [112, 235] on icon at bounding box center [106, 239] width 24 height 24
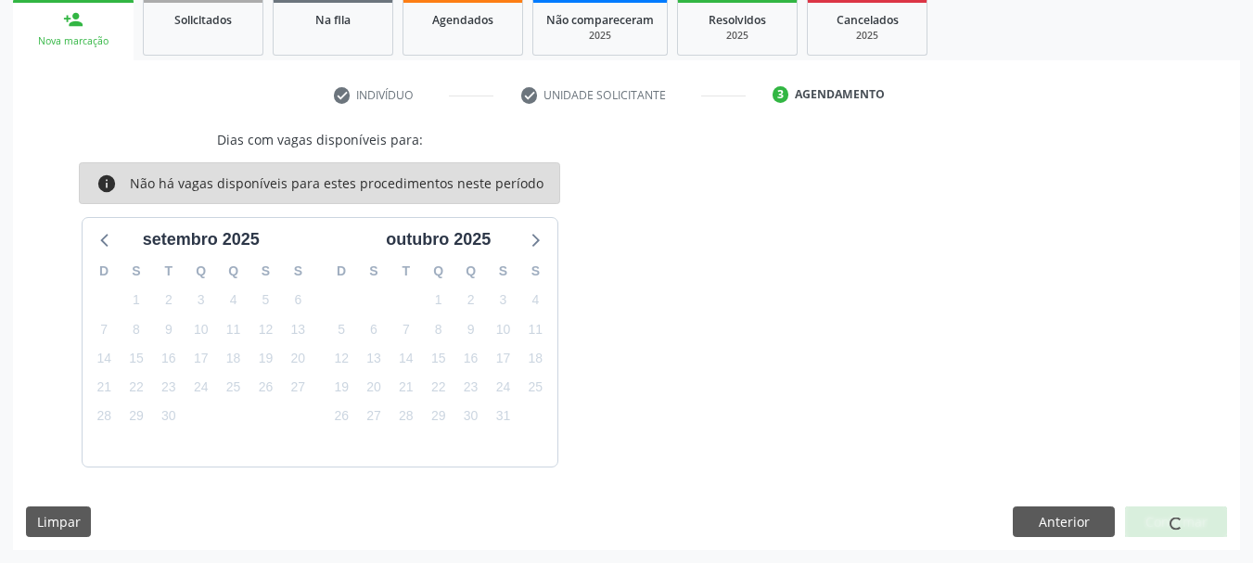
scroll to position [0, 0]
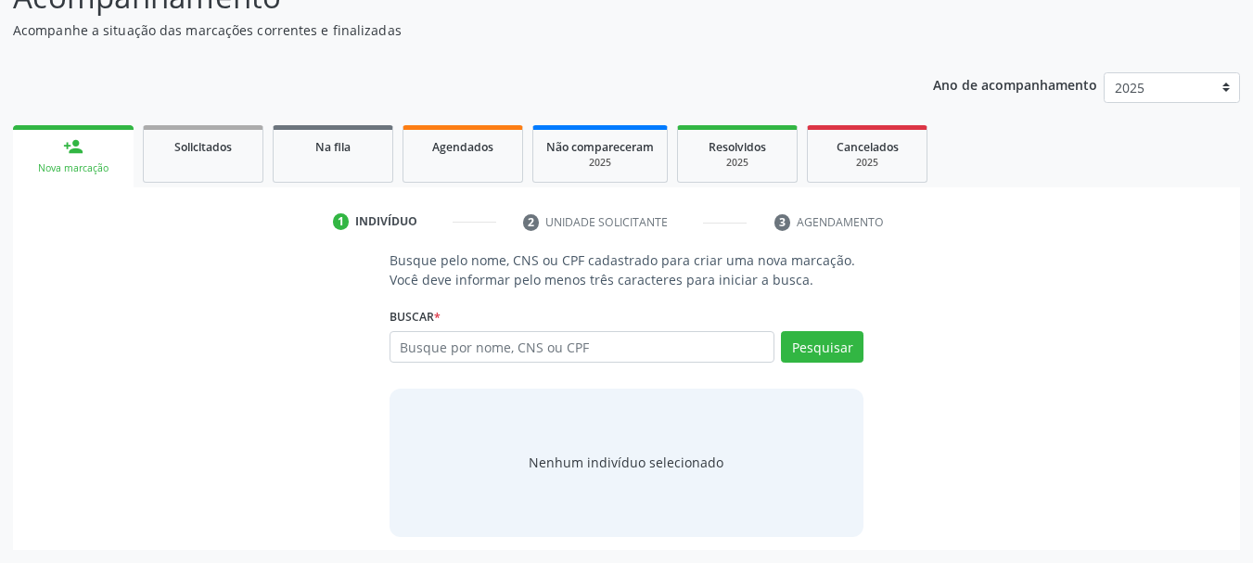
scroll to position [152, 0]
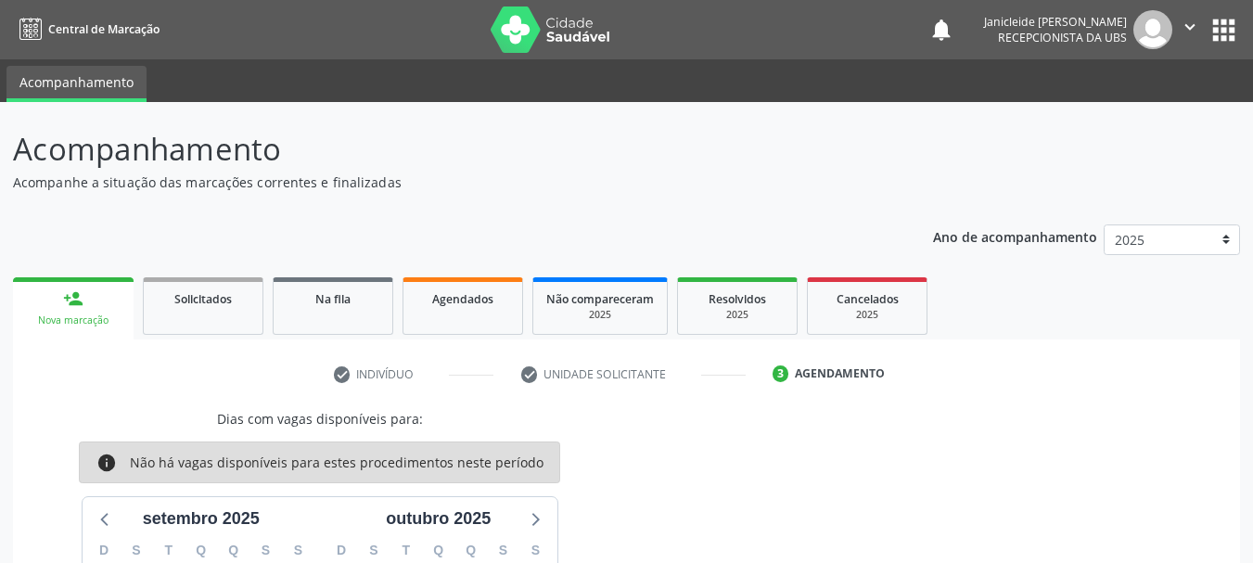
scroll to position [279, 0]
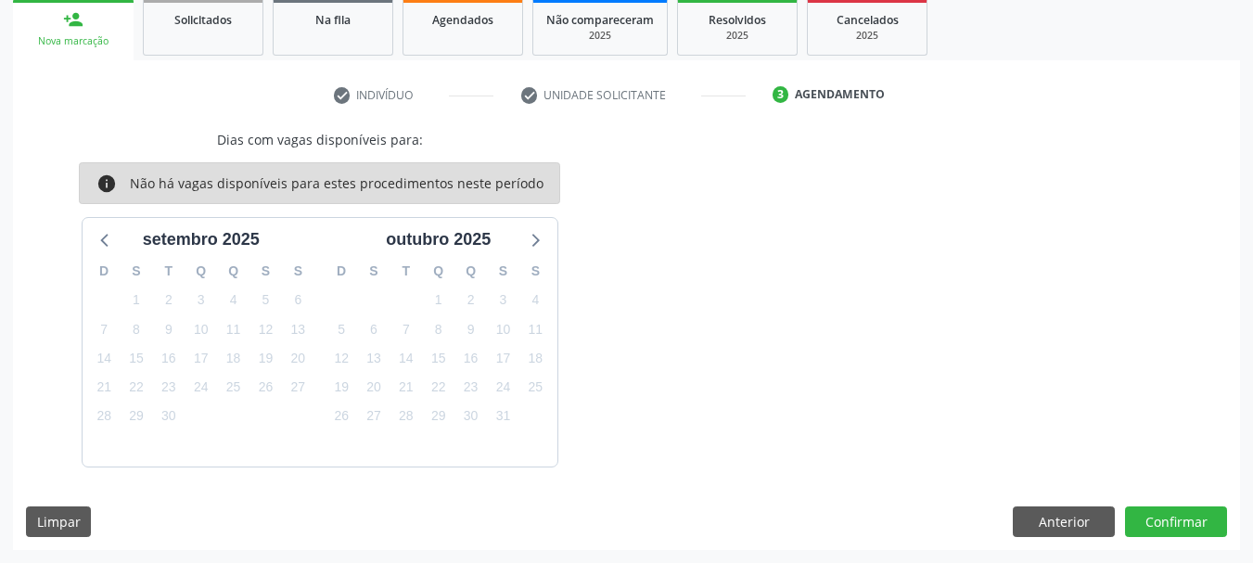
click at [1057, 504] on div "Dias com vagas disponíveis para: info Não há vagas disponíveis para estes proce…" at bounding box center [626, 340] width 1227 height 420
click at [1060, 511] on button "Anterior" at bounding box center [1064, 523] width 102 height 32
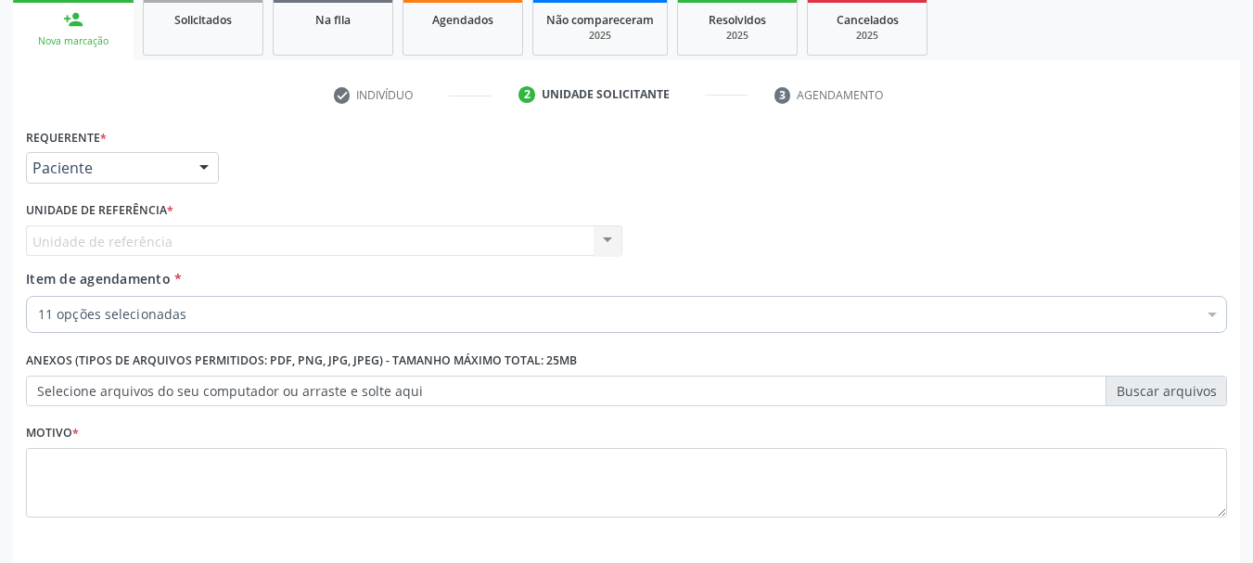
click at [445, 326] on div "11 opções selecionadas" at bounding box center [627, 314] width 1202 height 37
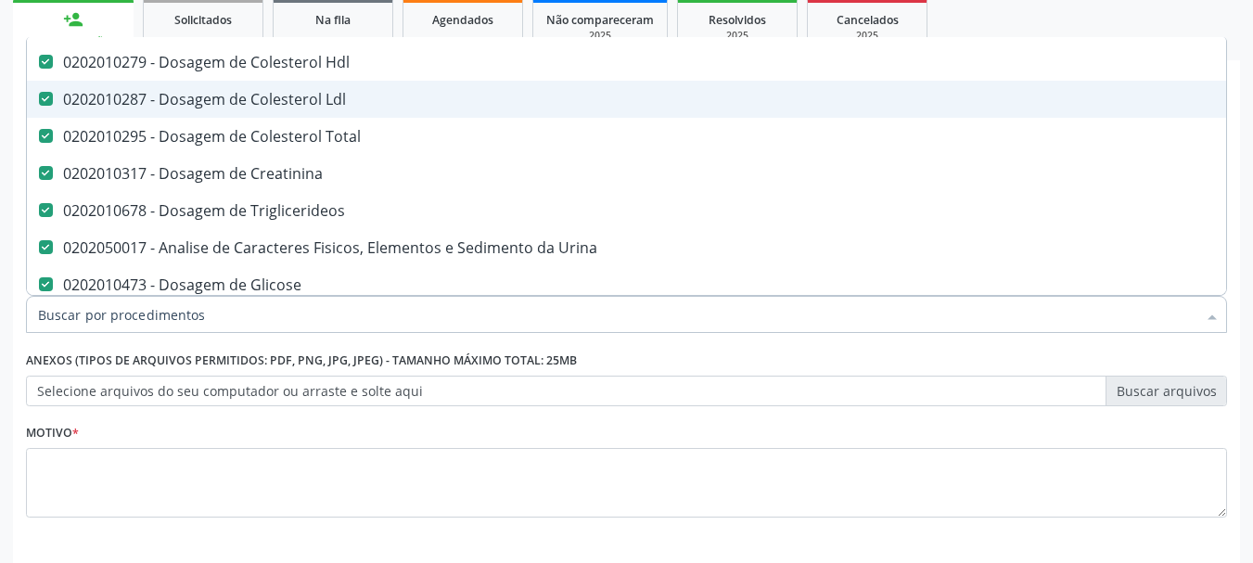
scroll to position [186, 0]
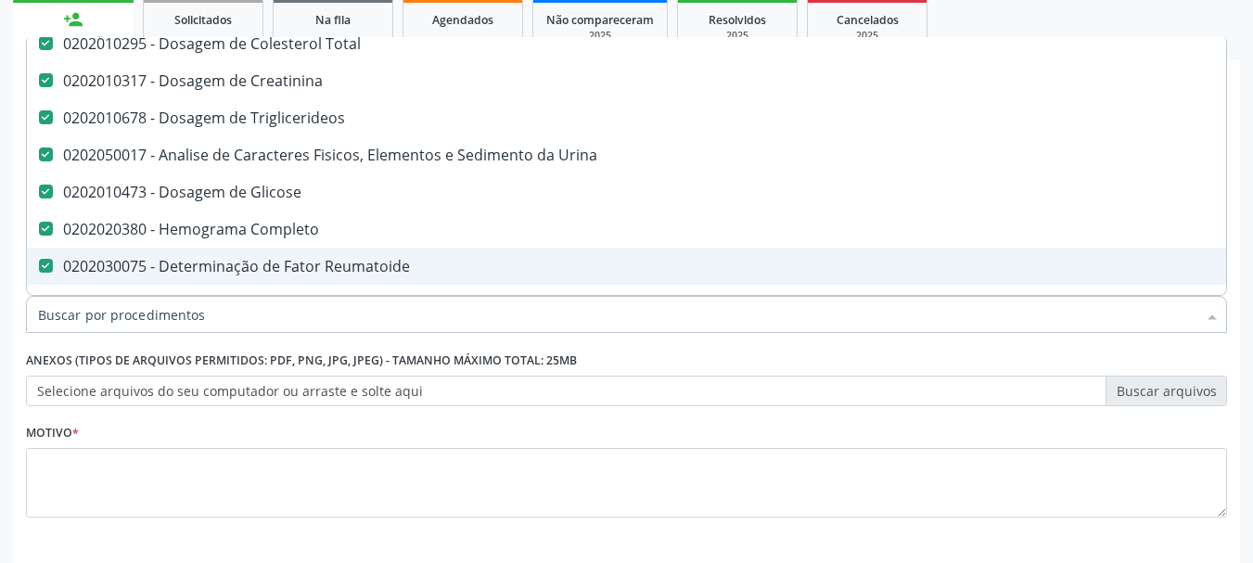
click at [46, 266] on Reumatoide at bounding box center [46, 266] width 14 height 14
click at [39, 266] on Reumatoide "checkbox" at bounding box center [33, 266] width 12 height 12
checkbox Reumatoide "false"
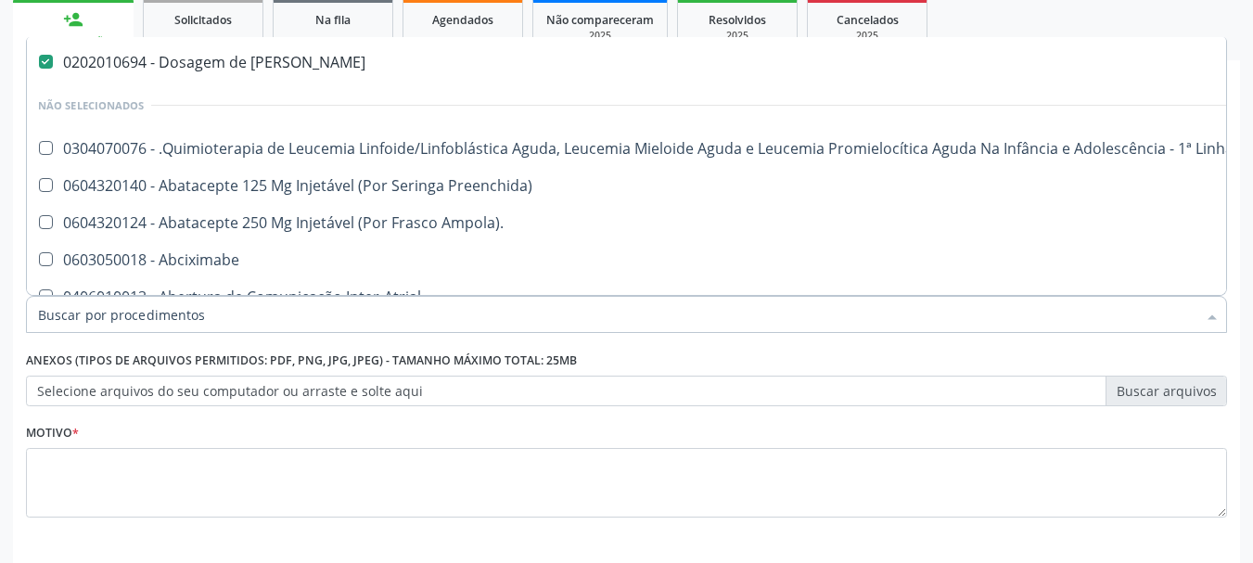
scroll to position [278, 0]
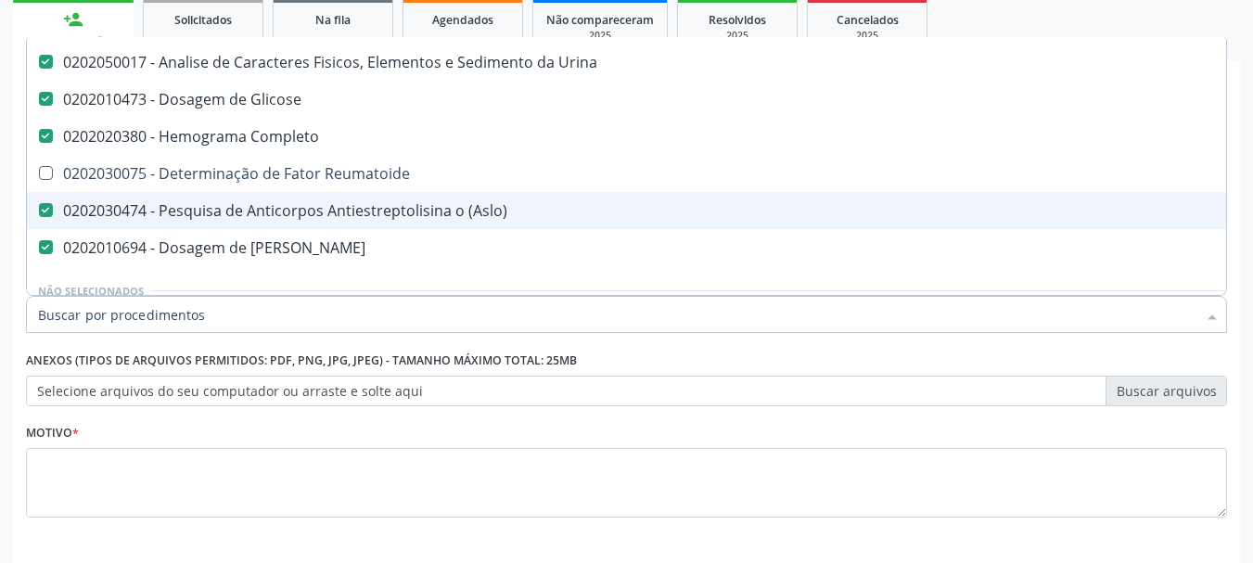
click at [43, 207] on \(Aslo\) at bounding box center [46, 210] width 14 height 14
click at [39, 207] on \(Aslo\) "checkbox" at bounding box center [33, 210] width 12 height 12
checkbox \(Aslo\) "false"
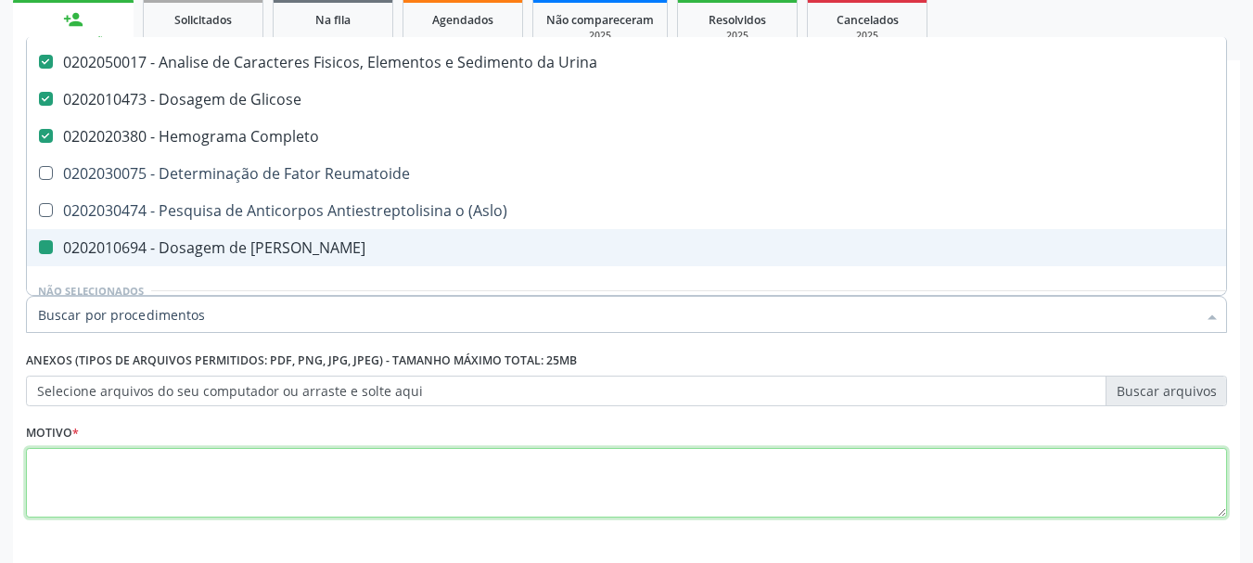
click at [245, 459] on textarea at bounding box center [627, 483] width 1202 height 71
checkbox Reumatoide "true"
checkbox Ureia "false"
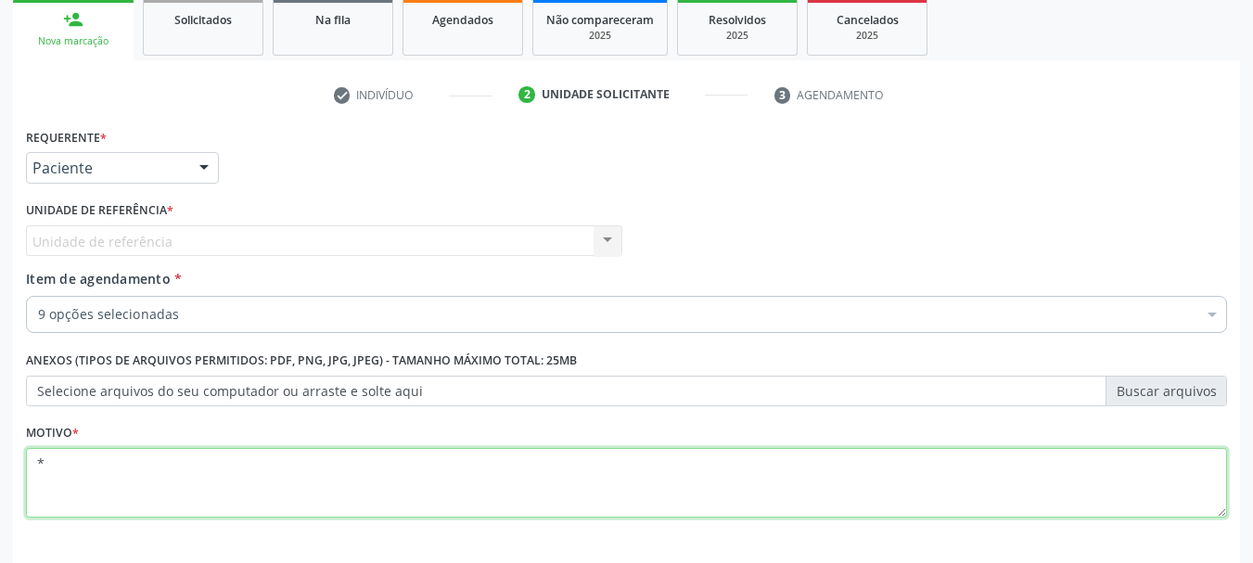
scroll to position [356, 0]
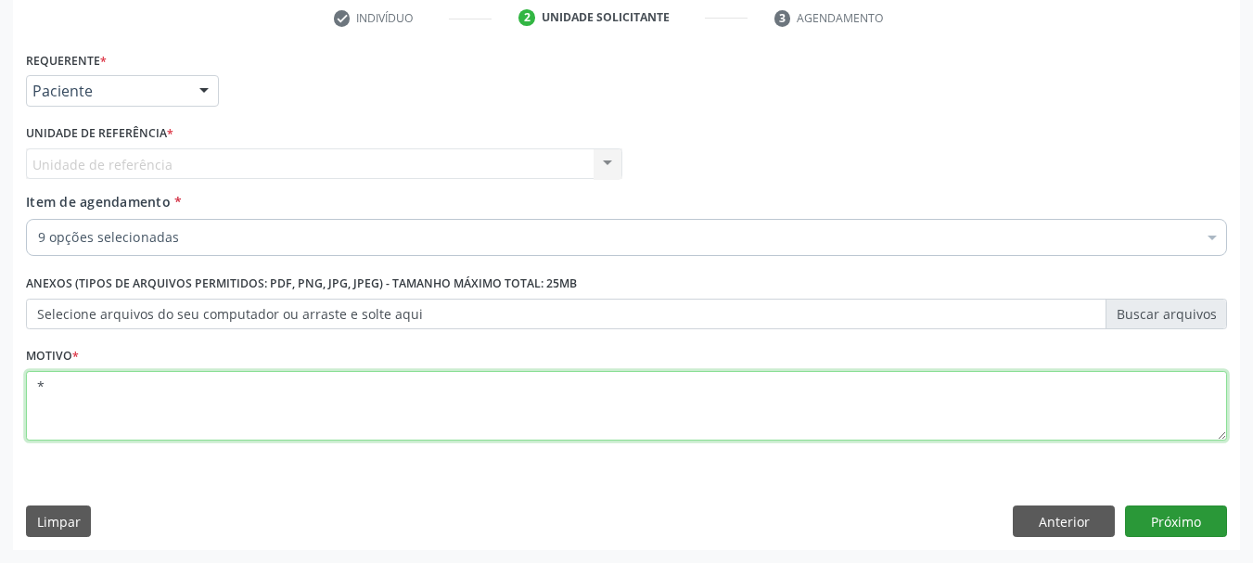
type textarea "*"
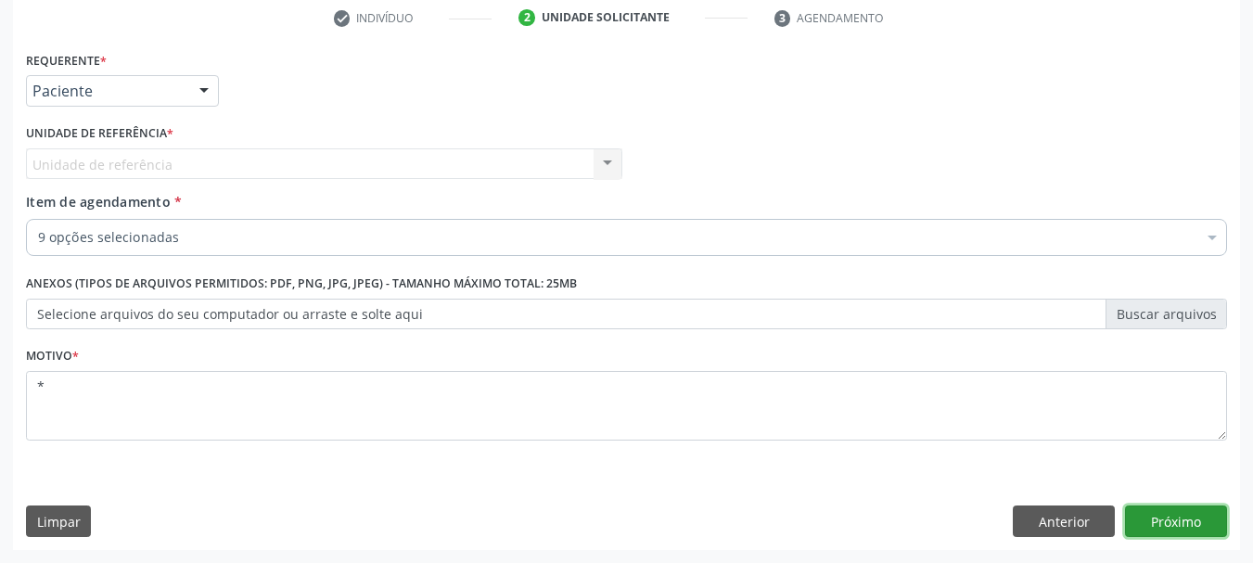
click at [1180, 525] on button "Próximo" at bounding box center [1176, 522] width 102 height 32
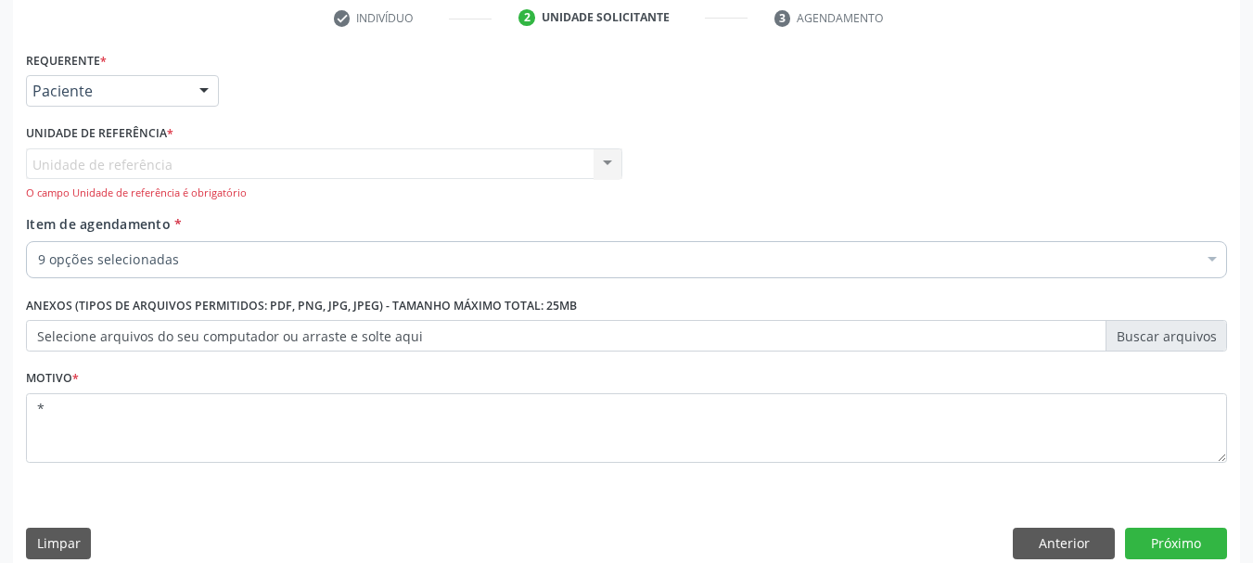
click at [587, 159] on div "Unidade de referência Centro de Reabilitacao Nenhum resultado encontrado para: …" at bounding box center [324, 174] width 597 height 53
click at [607, 162] on div "Unidade de referência Centro de Reabilitacao Nenhum resultado encontrado para: …" at bounding box center [324, 174] width 597 height 53
click at [183, 157] on div "Unidade de referência Centro de Reabilitacao Nenhum resultado encontrado para: …" at bounding box center [324, 174] width 597 height 53
click at [594, 157] on div "Unidade de referência Centro de Reabilitacao Nenhum resultado encontrado para: …" at bounding box center [324, 174] width 597 height 53
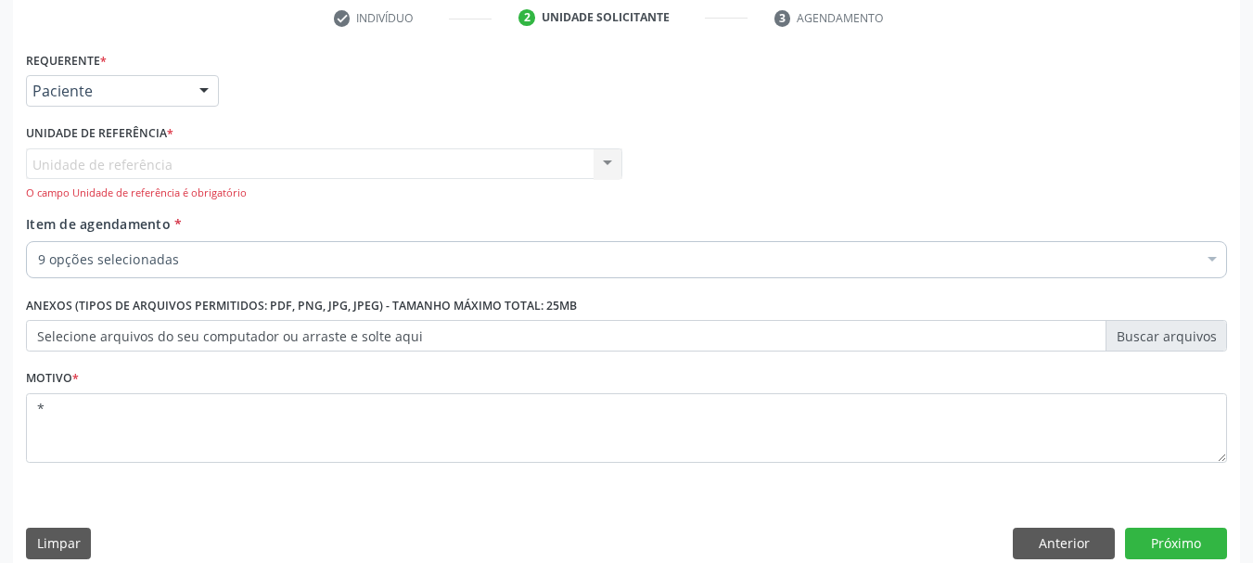
scroll to position [379, 0]
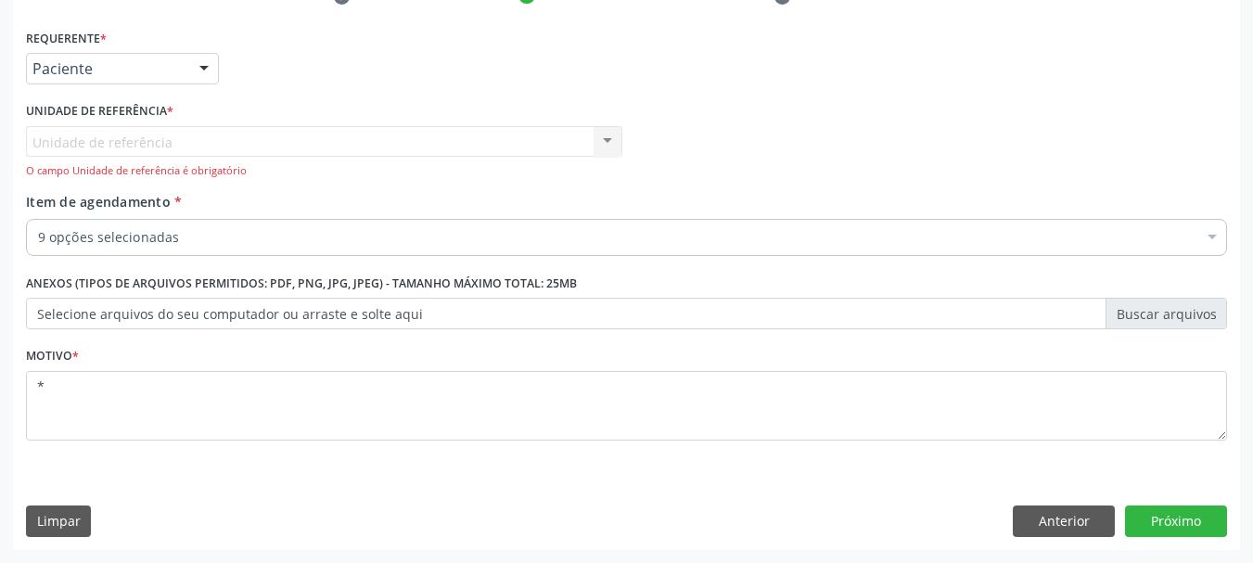
click at [629, 469] on div "Requerente * Paciente Profissional de Saúde Paciente Nenhum resultado encontrad…" at bounding box center [626, 286] width 1227 height 525
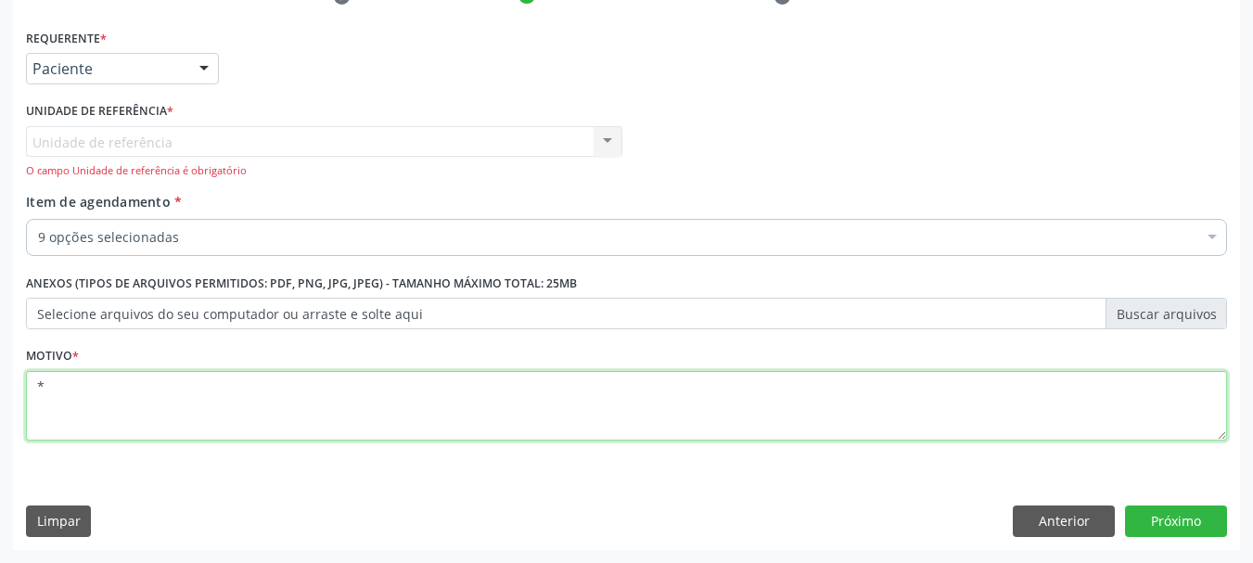
click at [572, 411] on textarea "*" at bounding box center [627, 406] width 1202 height 71
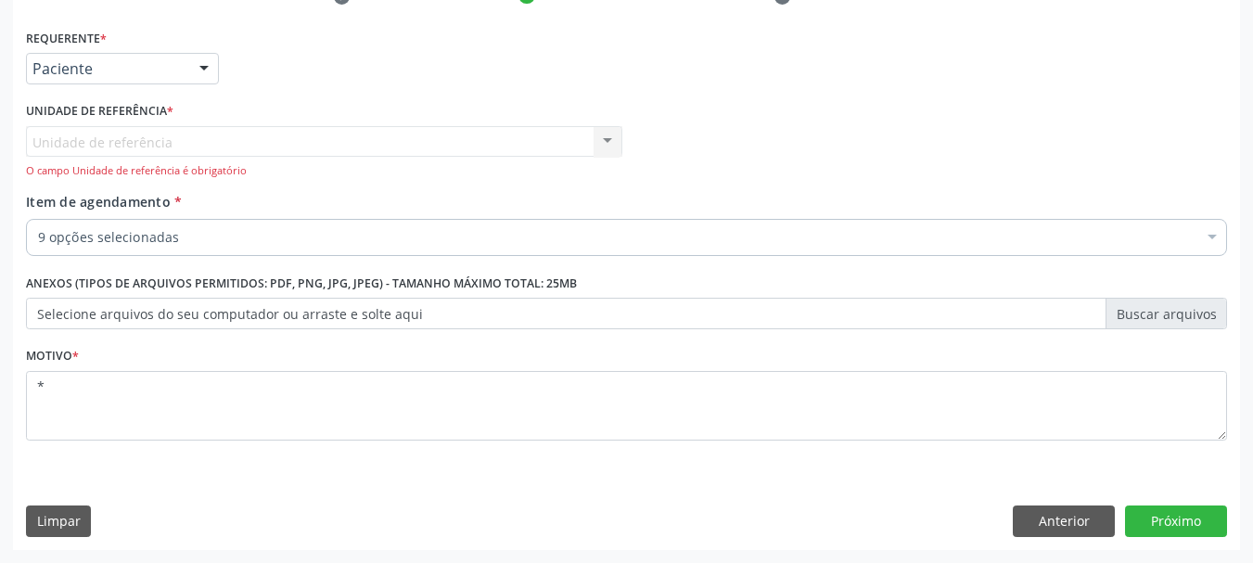
click at [613, 135] on div "Unidade de referência Centro de Reabilitacao Nenhum resultado encontrado para: …" at bounding box center [324, 152] width 597 height 53
click at [1042, 510] on button "Anterior" at bounding box center [1064, 522] width 102 height 32
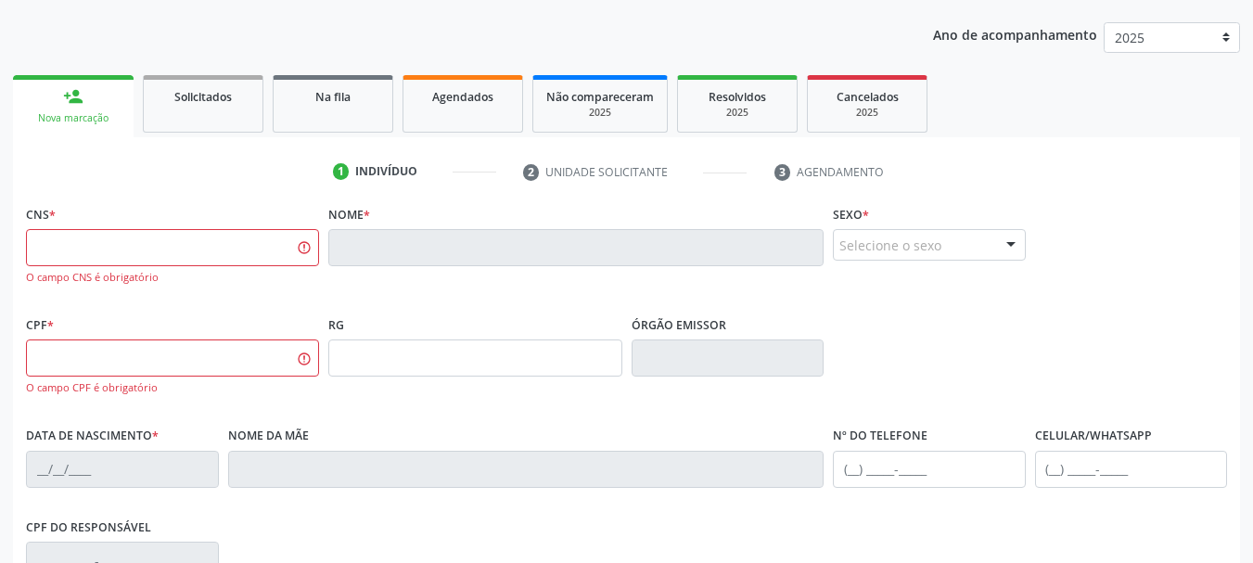
scroll to position [481, 0]
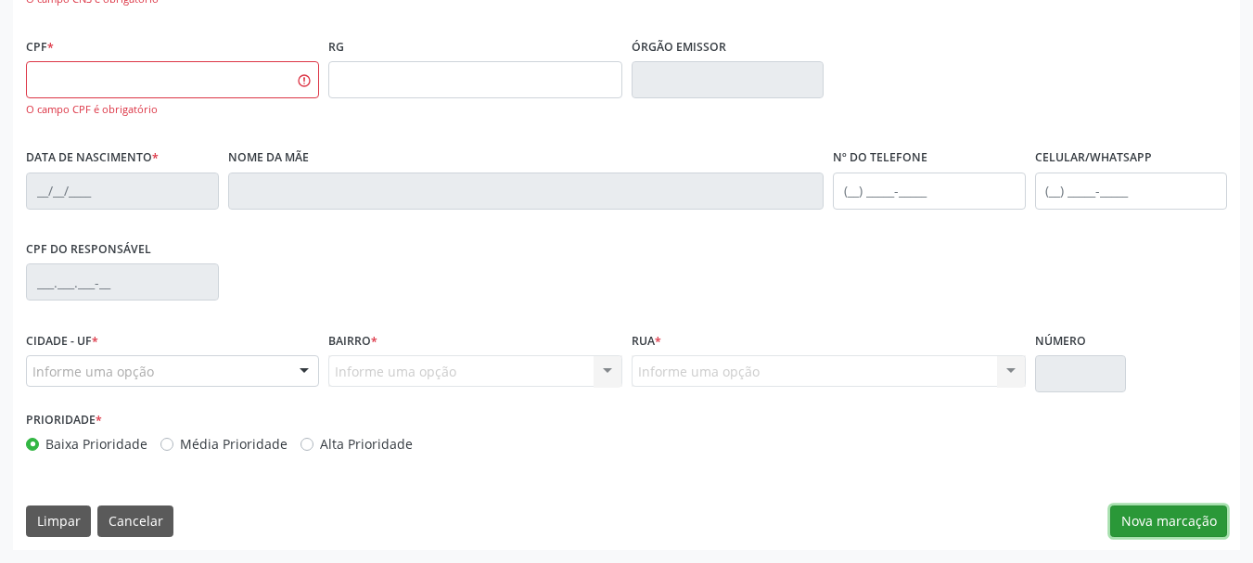
click at [1139, 533] on button "Nova marcação" at bounding box center [1169, 522] width 117 height 32
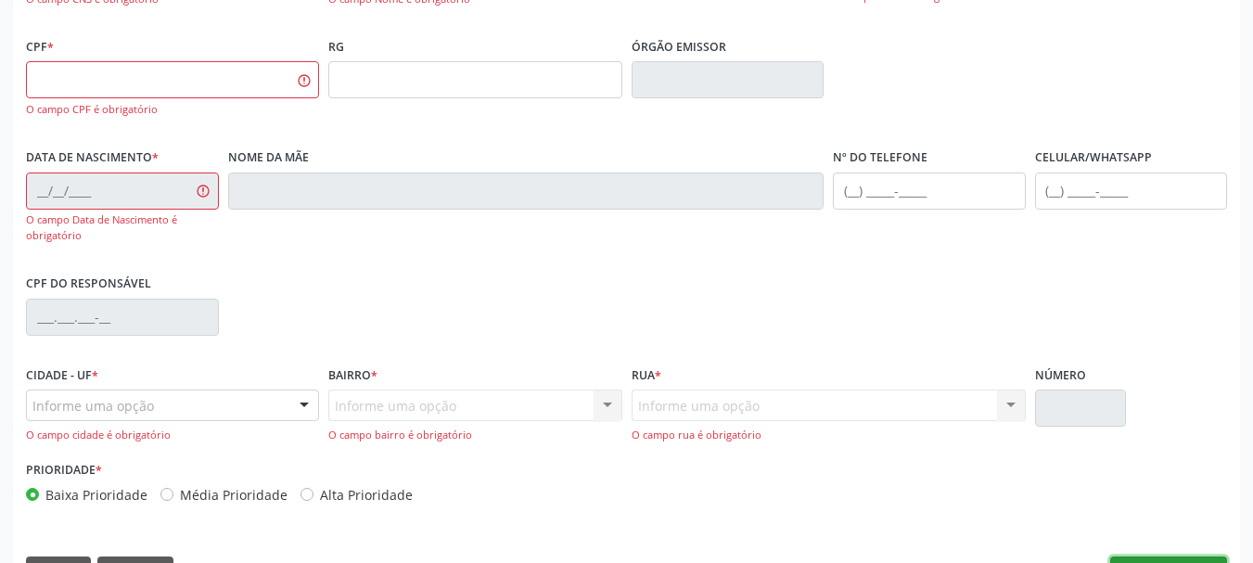
scroll to position [531, 0]
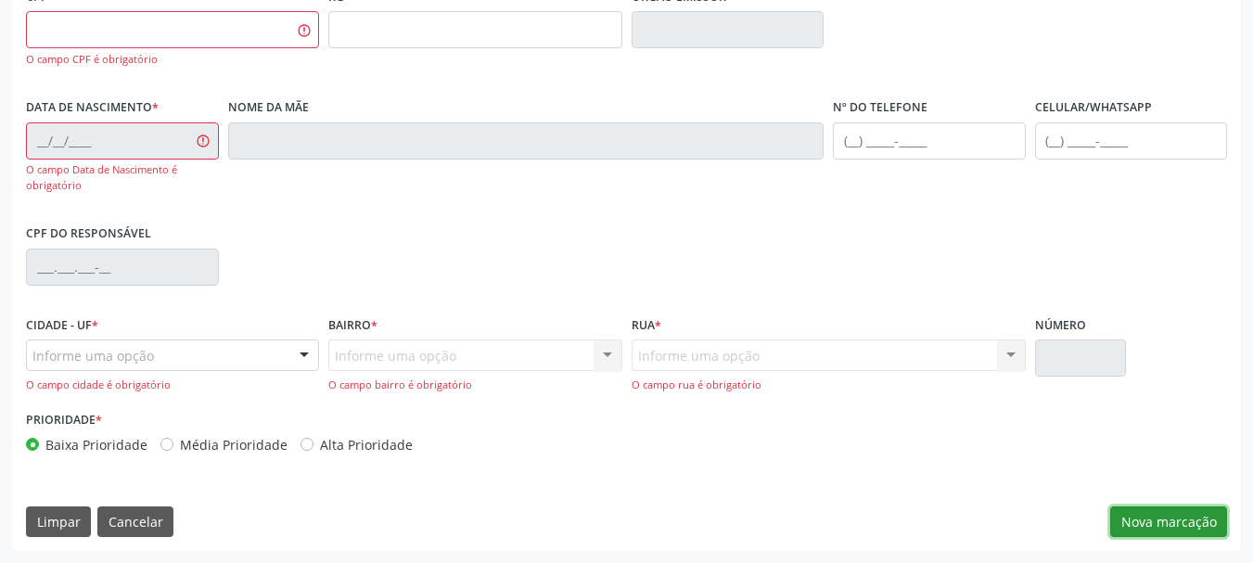
click at [1157, 537] on button "Nova marcação" at bounding box center [1169, 523] width 117 height 32
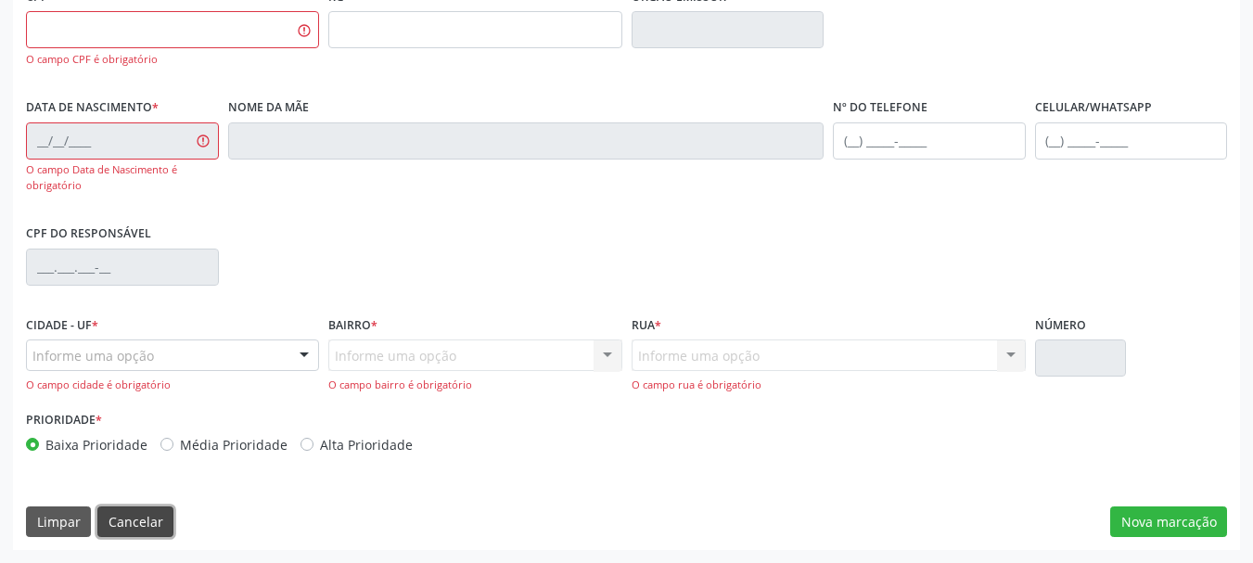
click at [145, 516] on button "Cancelar" at bounding box center [135, 523] width 76 height 32
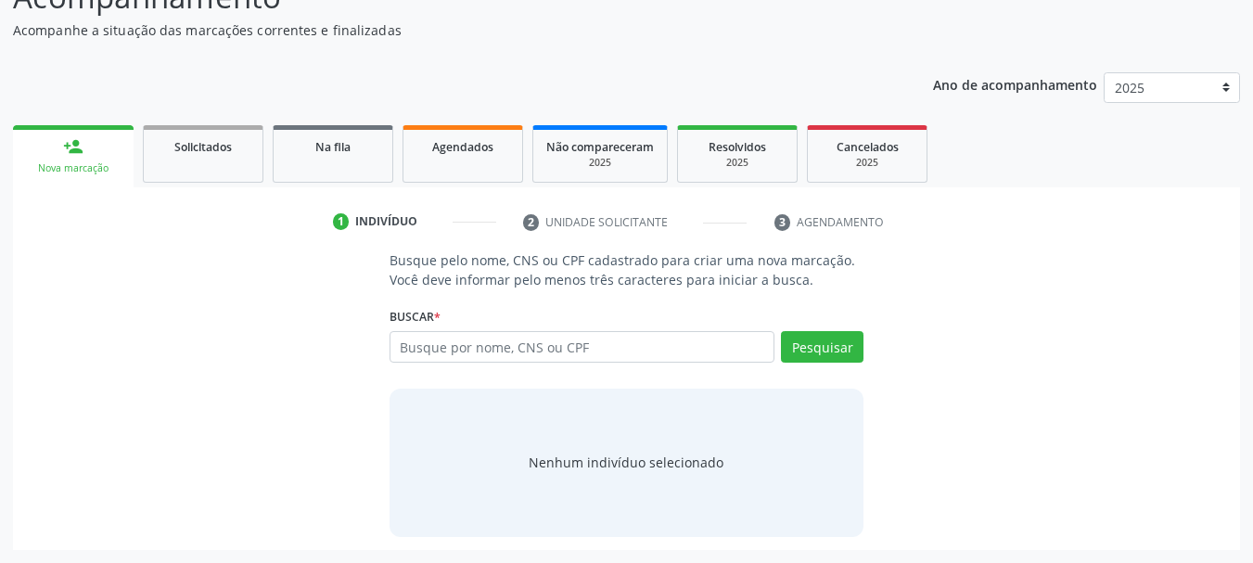
scroll to position [152, 0]
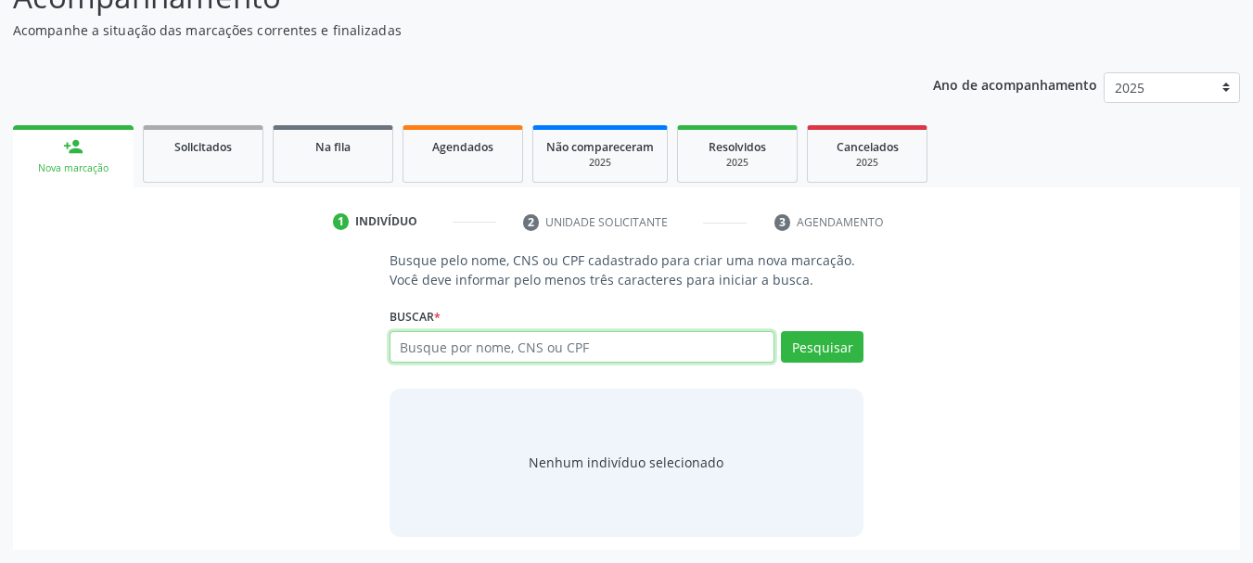
click at [557, 360] on input "text" at bounding box center [583, 347] width 386 height 32
type input "203188171140005"
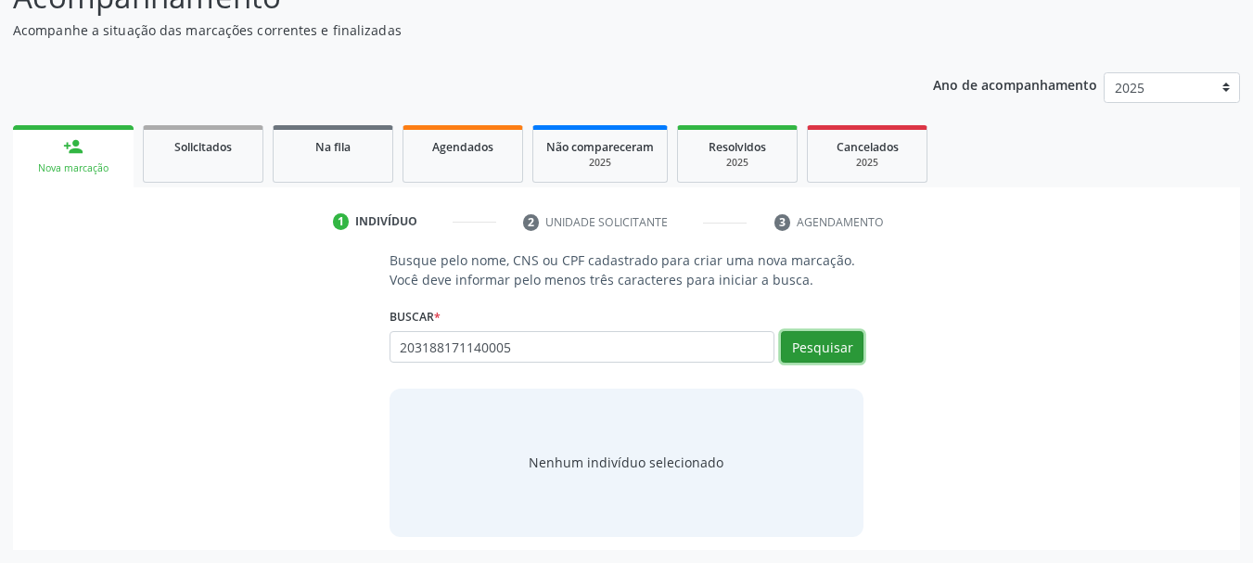
click at [820, 349] on button "Pesquisar" at bounding box center [822, 347] width 83 height 32
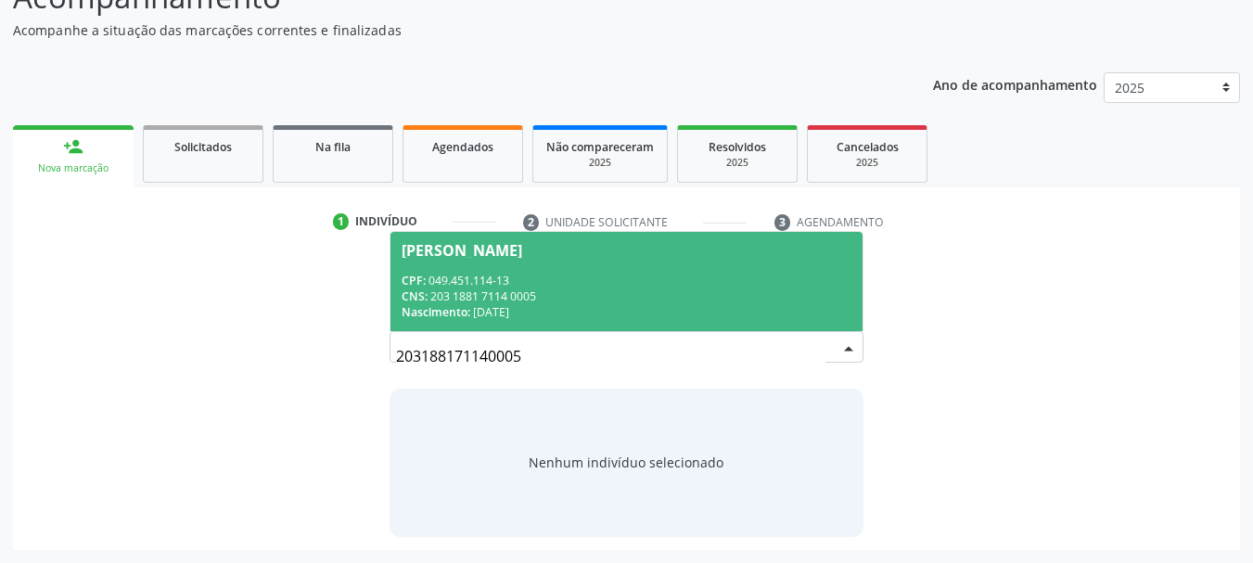
click at [485, 276] on div "CPF: 049.451.114-13" at bounding box center [627, 281] width 451 height 16
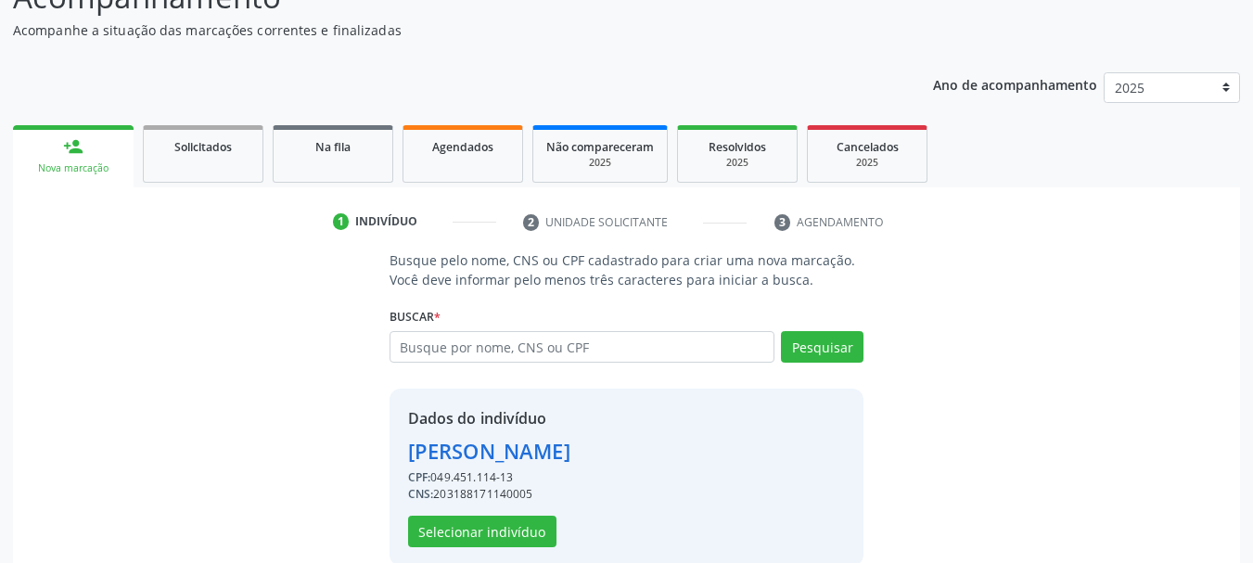
scroll to position [181, 0]
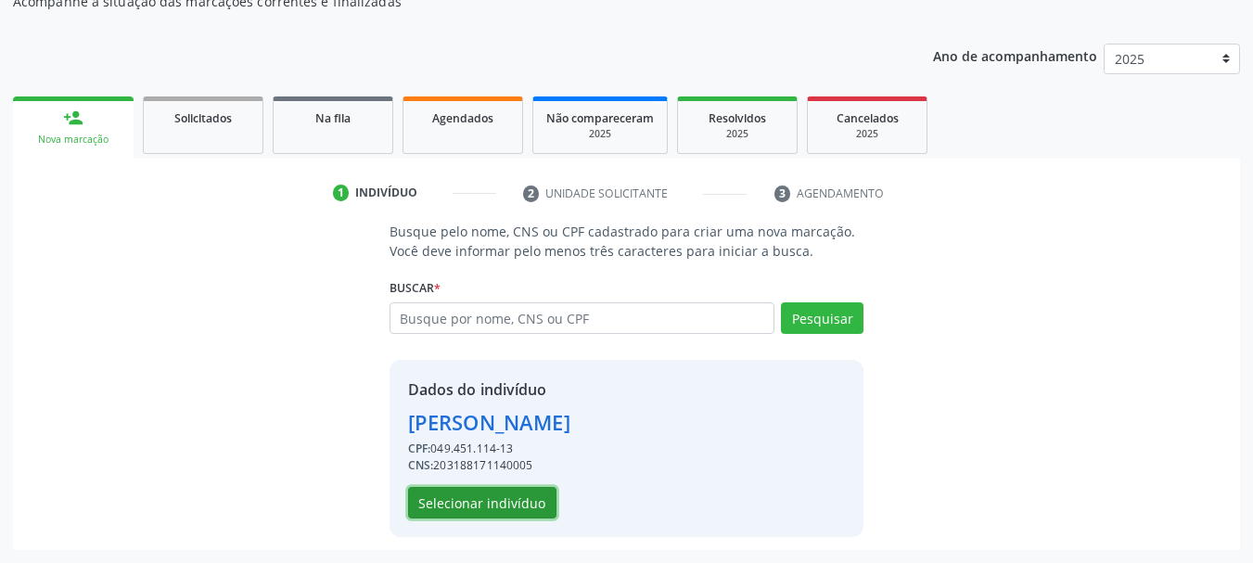
click at [479, 497] on button "Selecionar indivíduo" at bounding box center [482, 503] width 148 height 32
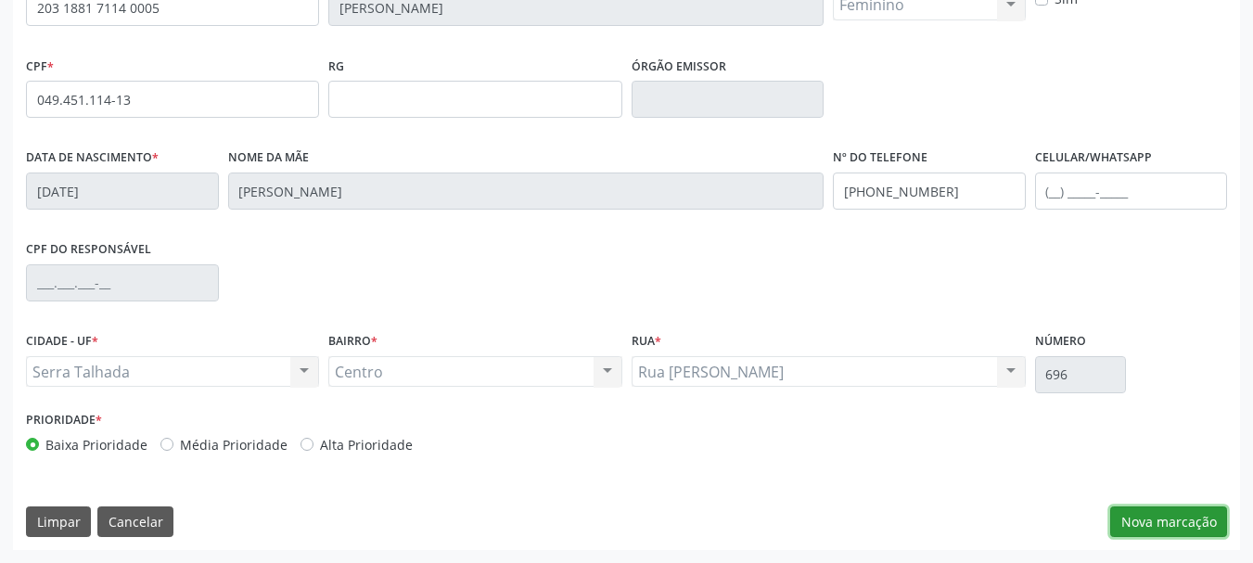
click at [1176, 537] on button "Nova marcação" at bounding box center [1169, 523] width 117 height 32
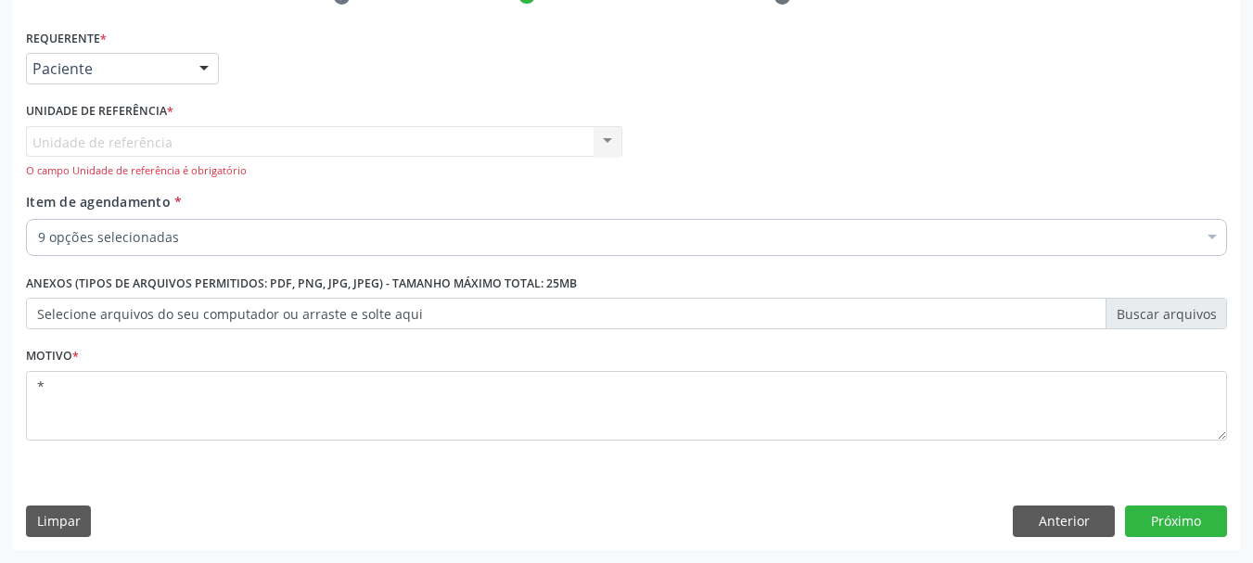
click at [225, 135] on div "Unidade de referência Centro de Reabilitacao Nenhum resultado encontrado para: …" at bounding box center [324, 152] width 597 height 53
click at [601, 140] on div "Unidade de referência Centro de Reabilitacao Nenhum resultado encontrado para: …" at bounding box center [324, 152] width 597 height 53
click at [100, 139] on div "Unidade de referência Centro de Reabilitacao Nenhum resultado encontrado para: …" at bounding box center [324, 152] width 597 height 53
click at [612, 143] on div "Unidade de referência Centro de Reabilitacao Nenhum resultado encontrado para: …" at bounding box center [324, 152] width 597 height 53
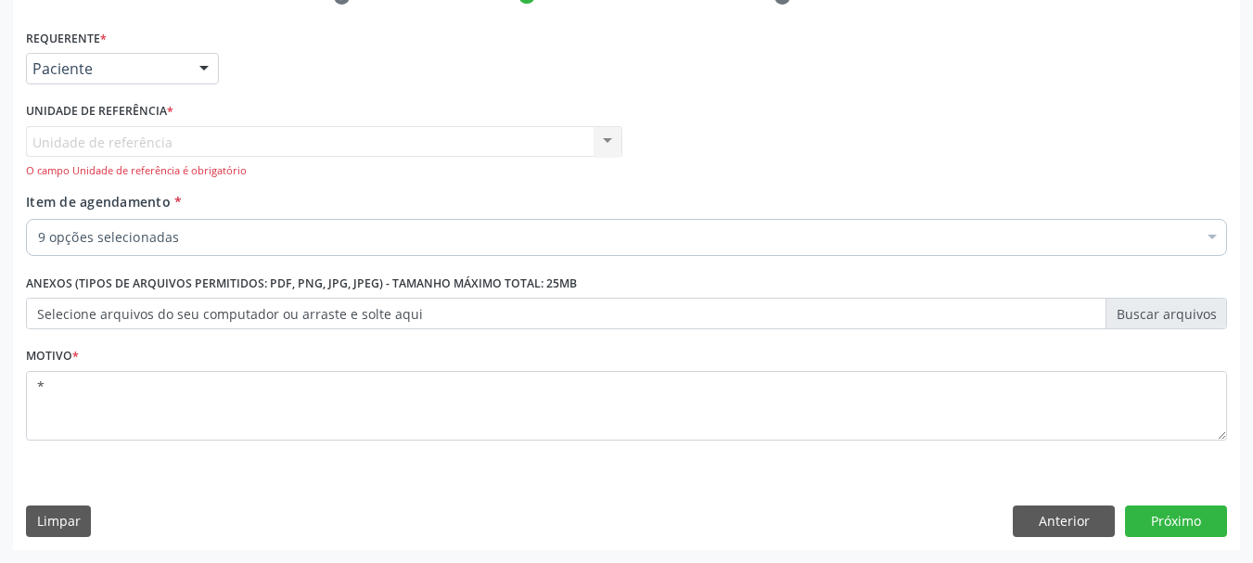
click at [612, 142] on div "Unidade de referência Centro de Reabilitacao Nenhum resultado encontrado para: …" at bounding box center [324, 152] width 597 height 53
click at [127, 164] on div "O campo Unidade de referência é obrigatório" at bounding box center [324, 171] width 597 height 16
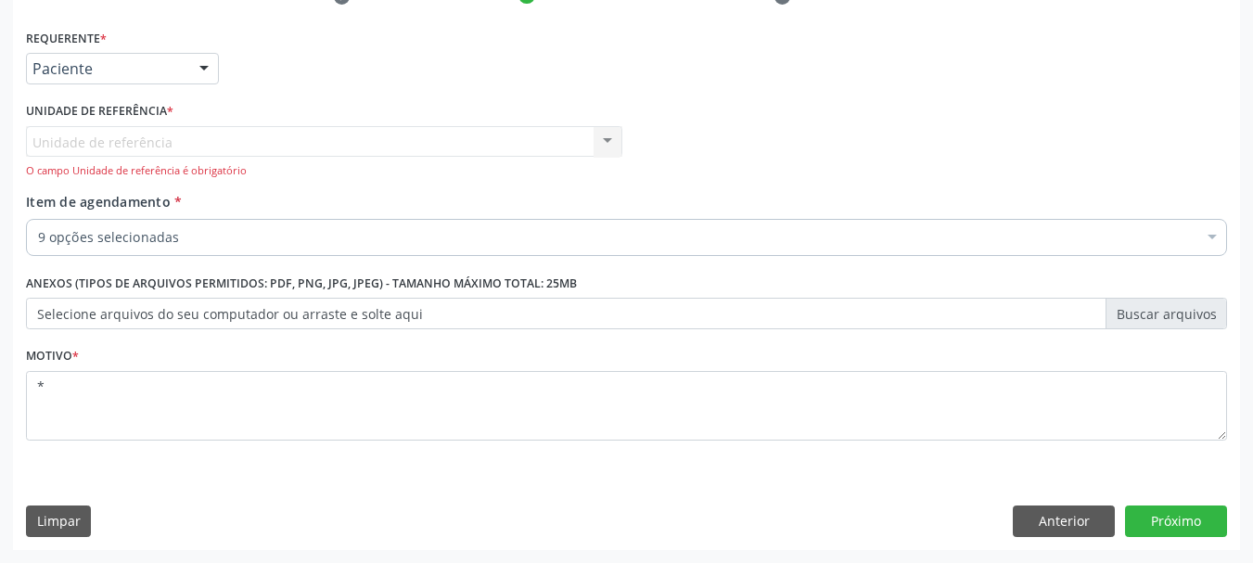
click at [149, 137] on div "Unidade de referência Centro de Reabilitacao Nenhum resultado encontrado para: …" at bounding box center [324, 152] width 597 height 53
click at [1077, 531] on button "Anterior" at bounding box center [1064, 522] width 102 height 32
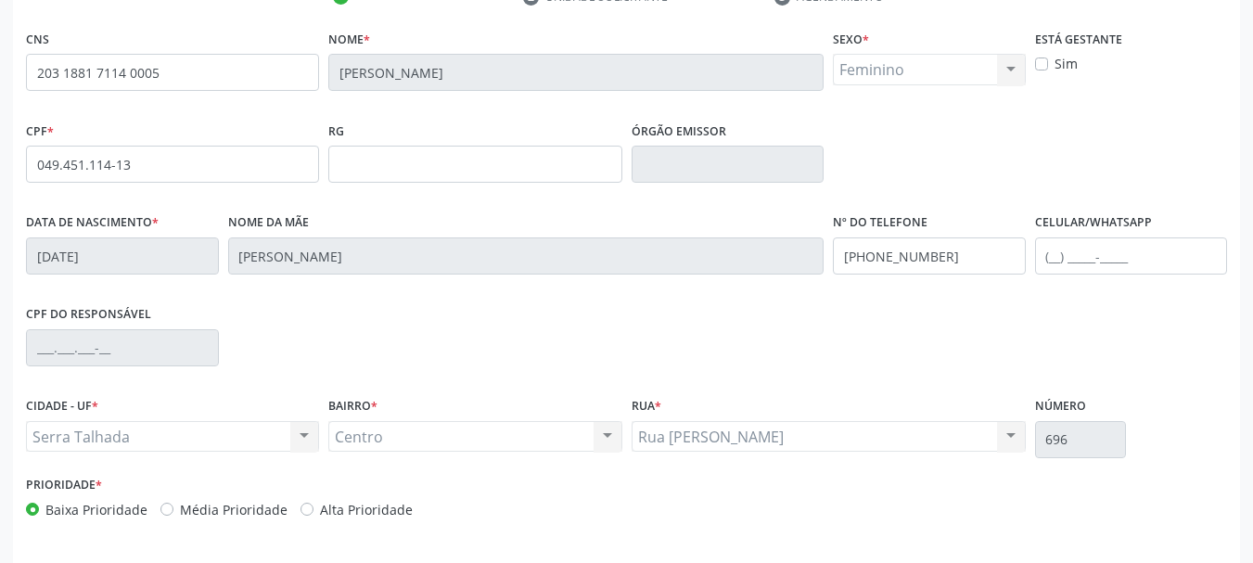
scroll to position [443, 0]
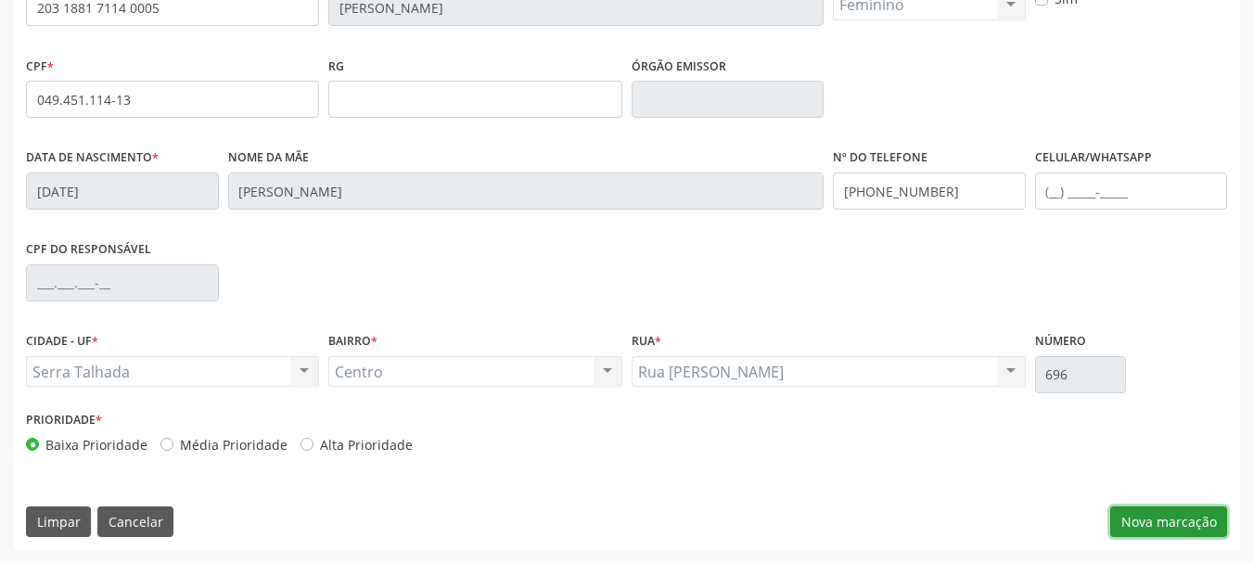
click at [1163, 517] on button "Nova marcação" at bounding box center [1169, 523] width 117 height 32
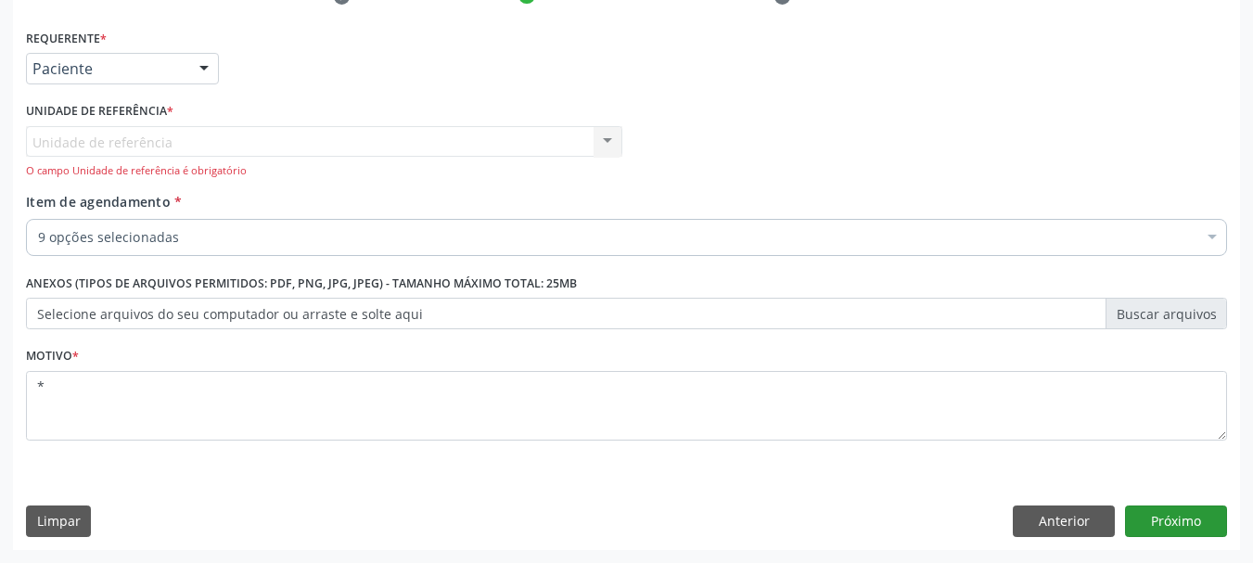
scroll to position [379, 0]
click at [70, 519] on button "Limpar" at bounding box center [58, 522] width 65 height 32
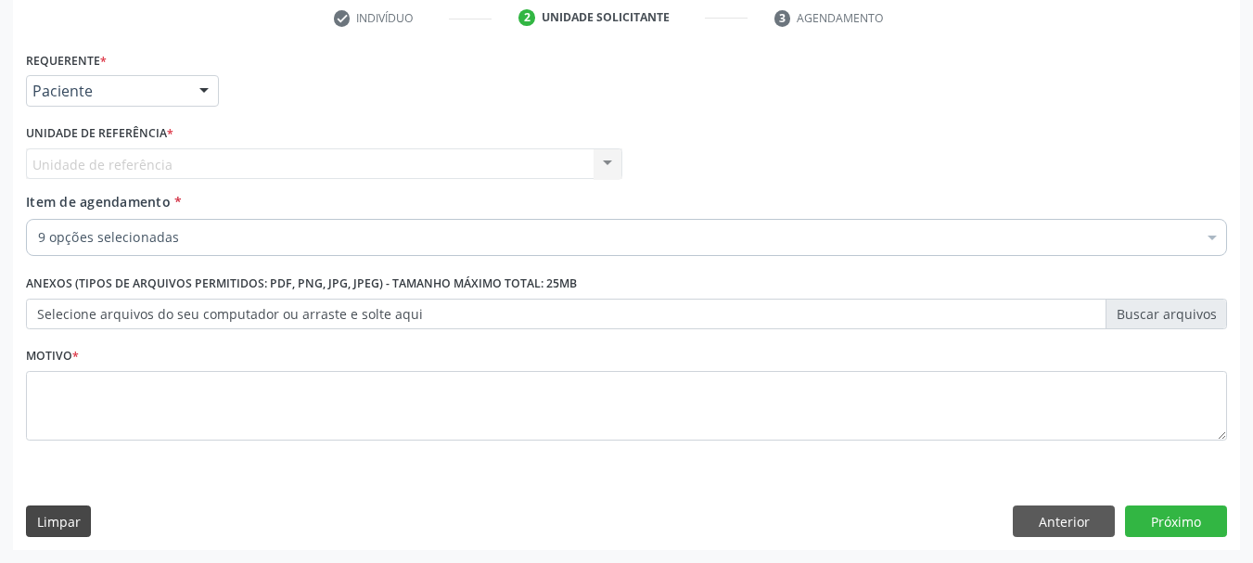
scroll to position [356, 0]
click at [72, 518] on button "Limpar" at bounding box center [58, 522] width 65 height 32
click at [73, 518] on button "Limpar" at bounding box center [58, 522] width 65 height 32
click at [74, 518] on button "Limpar" at bounding box center [58, 522] width 65 height 32
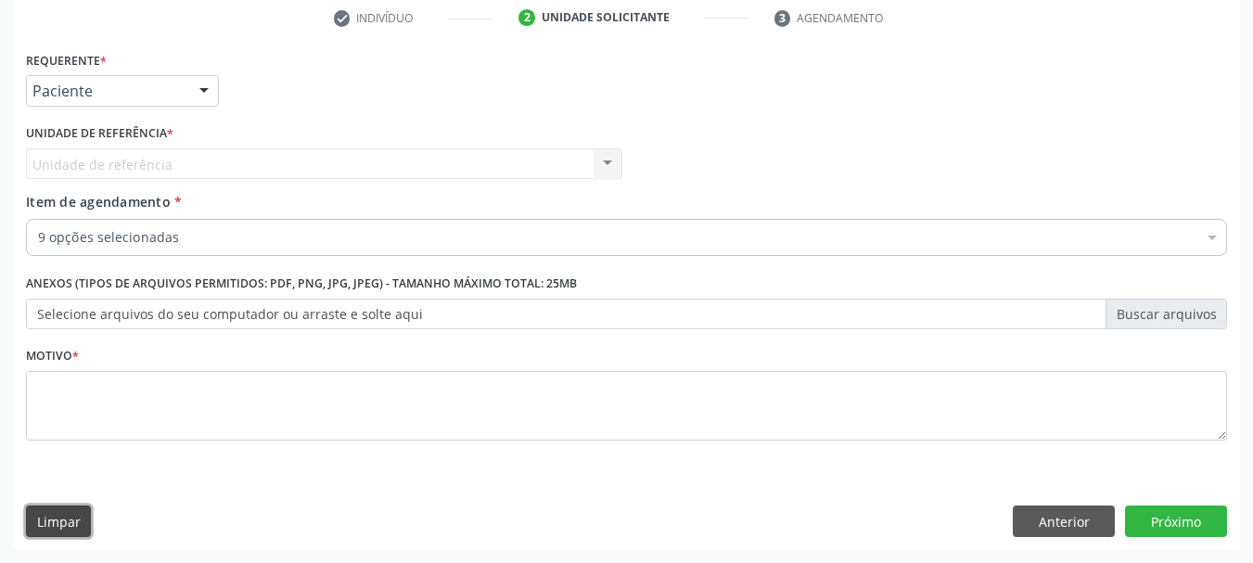
click at [74, 518] on button "Limpar" at bounding box center [58, 522] width 65 height 32
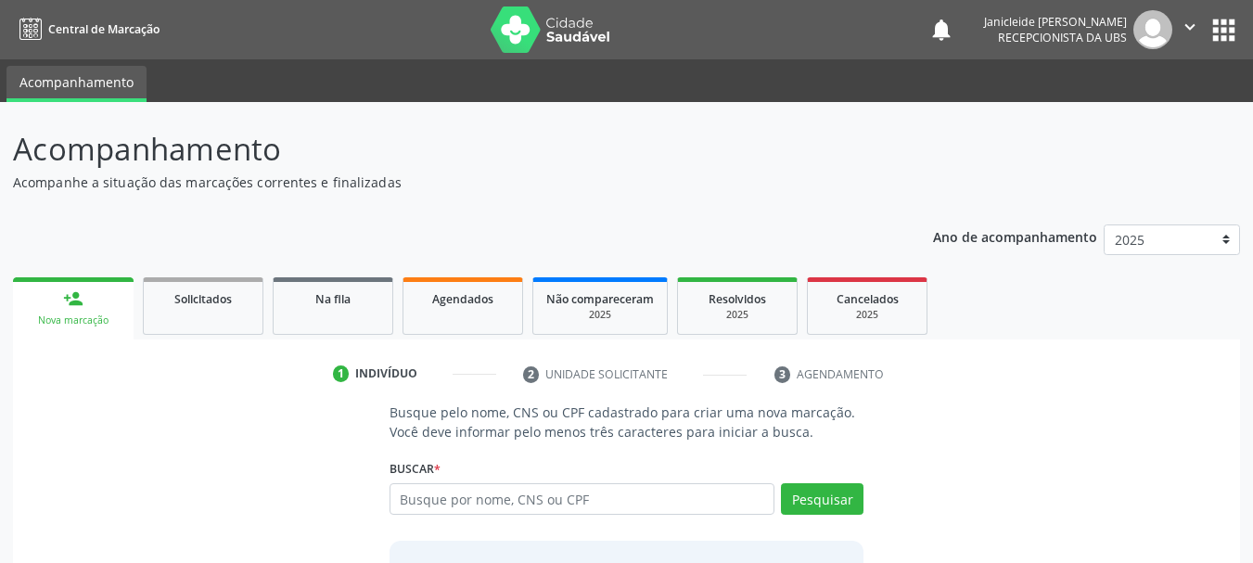
click at [572, 501] on input "text" at bounding box center [583, 499] width 386 height 32
type input "203188171140005"
click at [831, 507] on button "Pesquisar" at bounding box center [822, 499] width 83 height 32
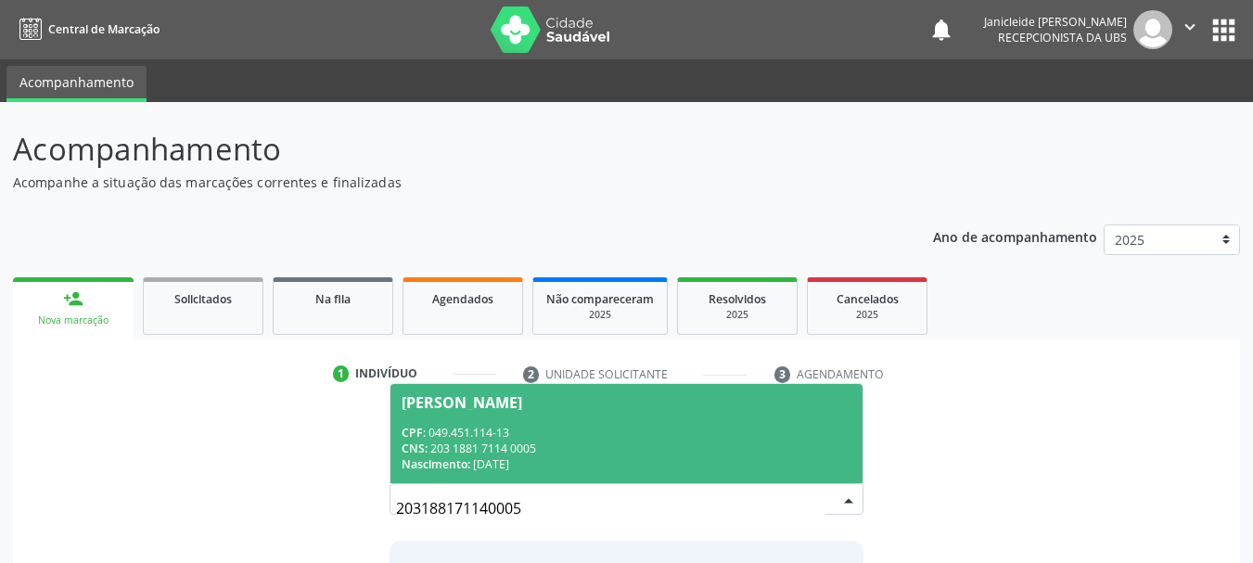
click at [495, 433] on div "CPF: 049.451.114-13" at bounding box center [627, 433] width 451 height 16
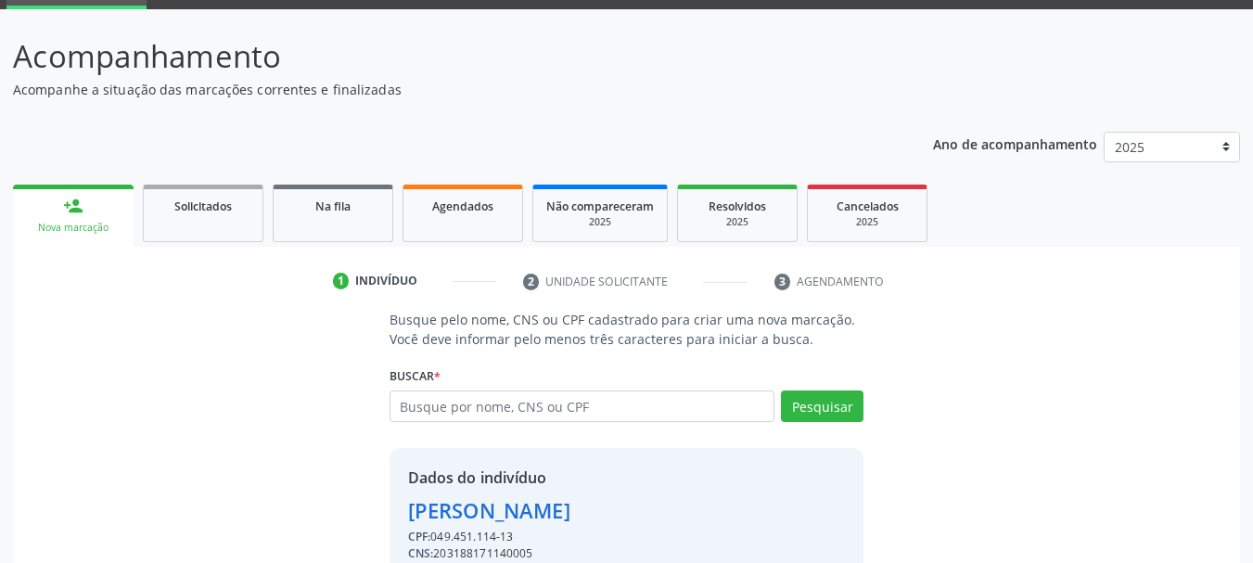
scroll to position [181, 0]
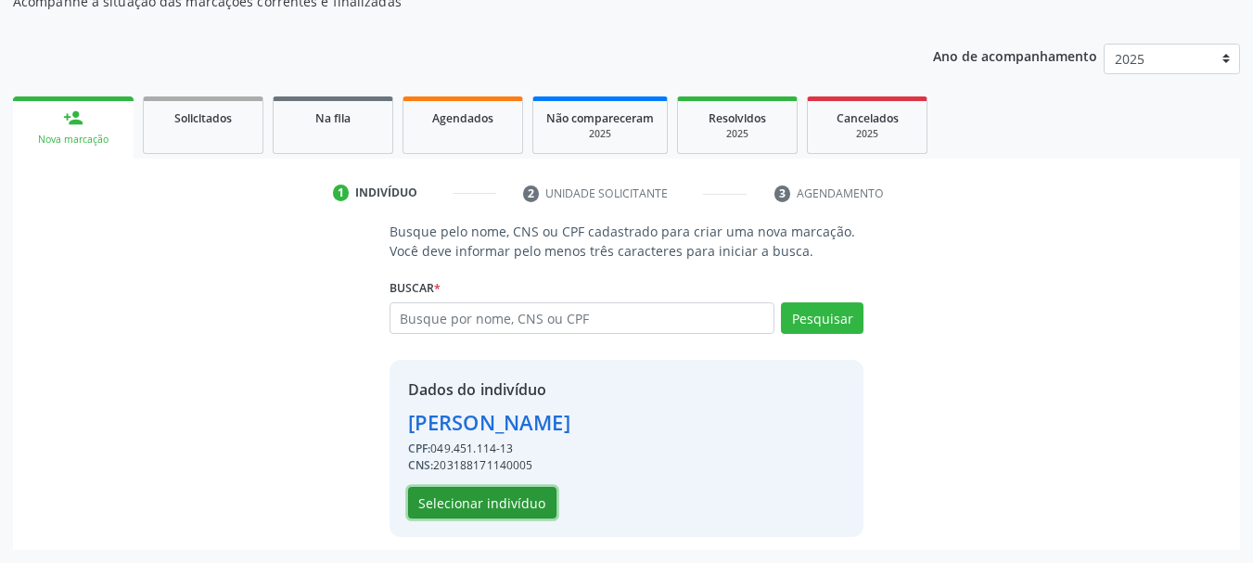
click at [444, 508] on button "Selecionar indivíduo" at bounding box center [482, 503] width 148 height 32
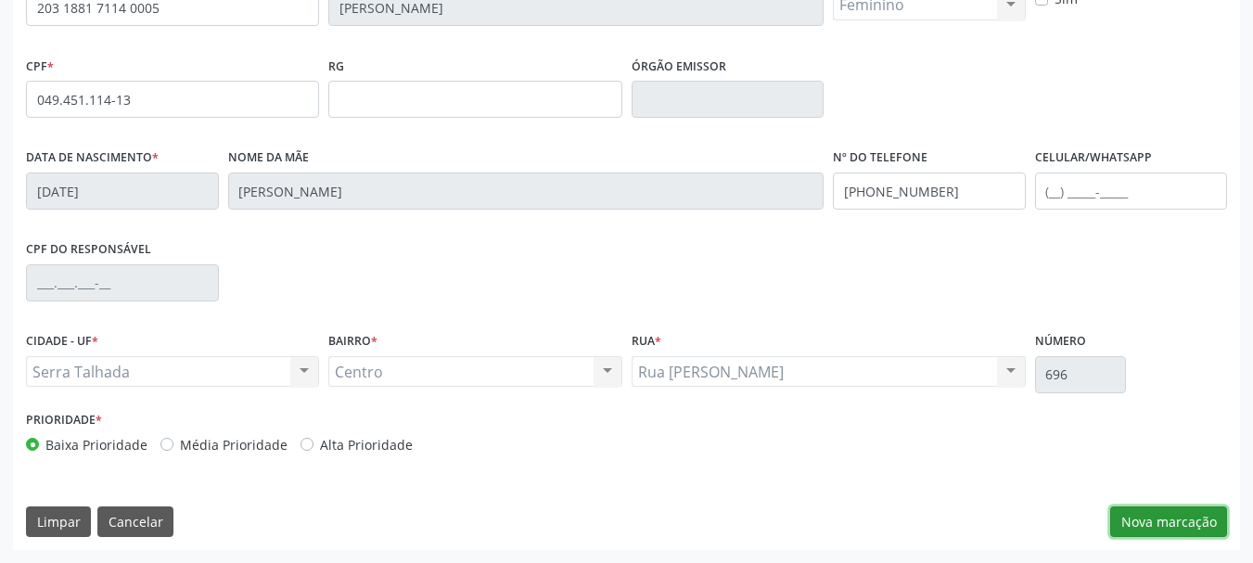
click at [1179, 511] on button "Nova marcação" at bounding box center [1169, 523] width 117 height 32
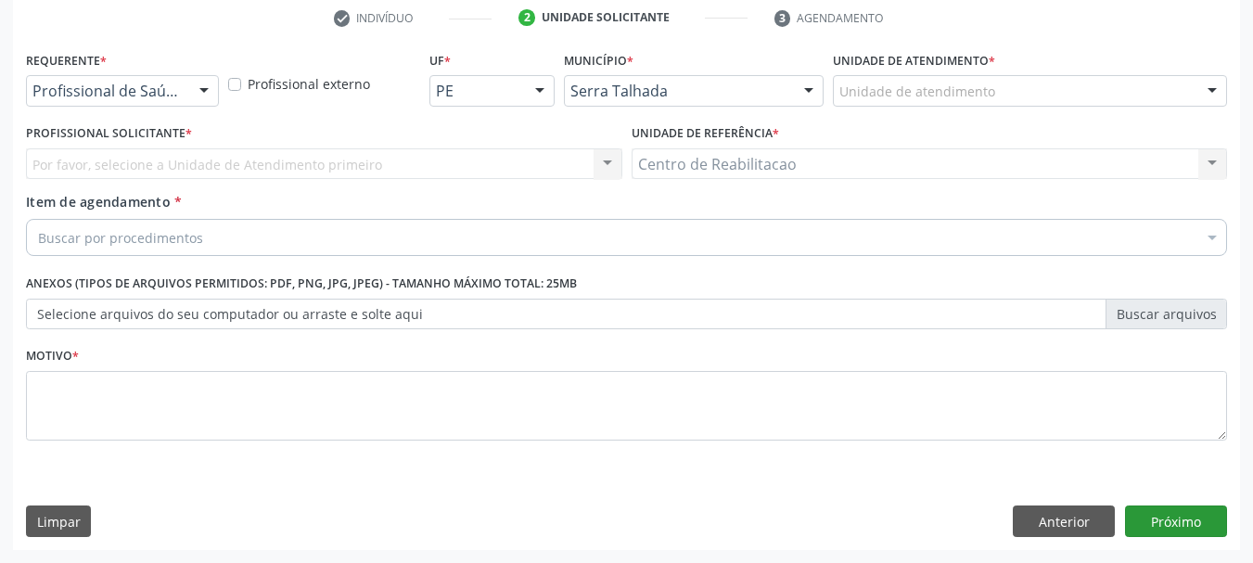
scroll to position [356, 0]
click at [203, 81] on div at bounding box center [204, 92] width 28 height 32
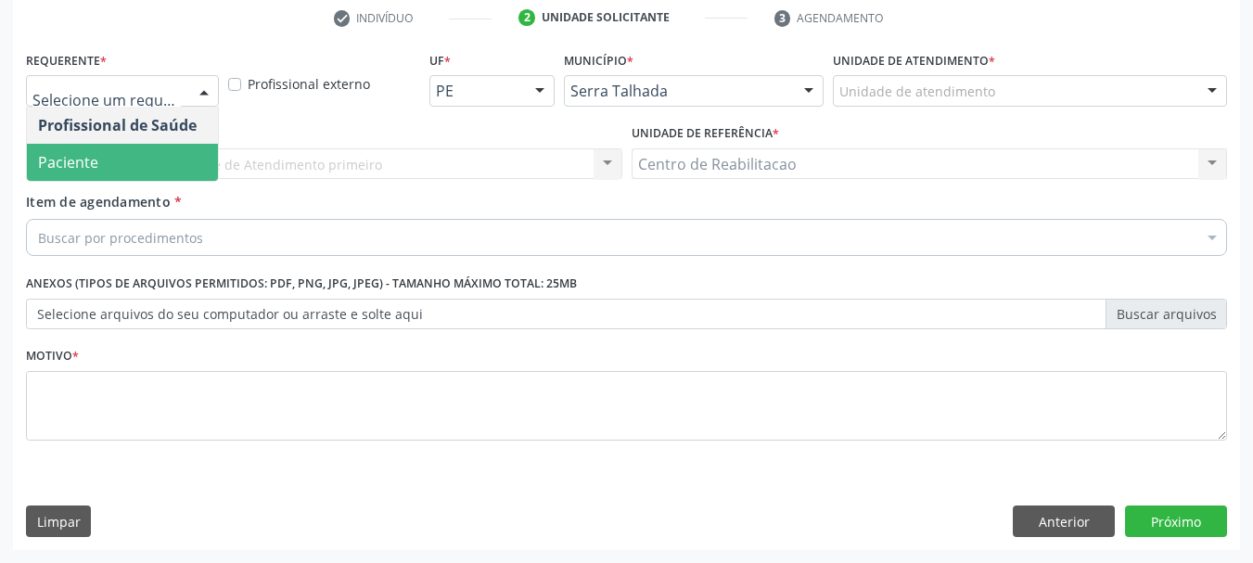
click at [143, 150] on span "Paciente" at bounding box center [122, 162] width 191 height 37
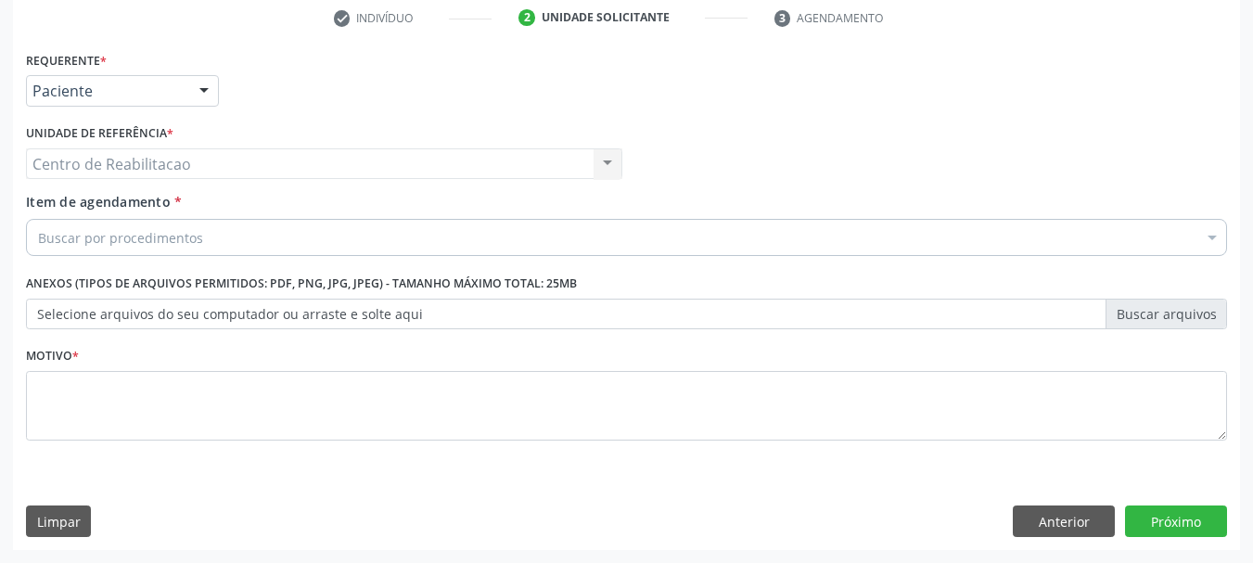
click at [602, 160] on div "Centro de Reabilitacao Centro de Reabilitacao Nenhum resultado encontrado para:…" at bounding box center [324, 164] width 597 height 32
click at [606, 163] on div "Centro de Reabilitacao Centro de Reabilitacao Nenhum resultado encontrado para:…" at bounding box center [324, 164] width 597 height 32
click at [309, 165] on div "Centro de Reabilitacao Centro de Reabilitacao Nenhum resultado encontrado para:…" at bounding box center [324, 164] width 597 height 32
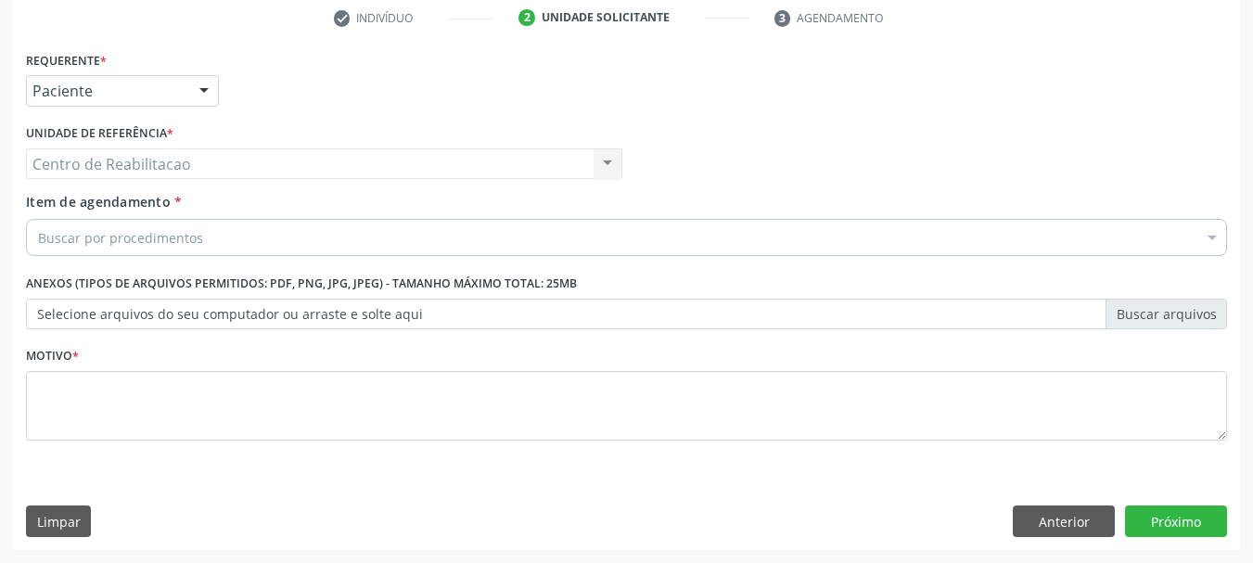
click at [315, 240] on div "Buscar por procedimentos" at bounding box center [627, 237] width 1202 height 37
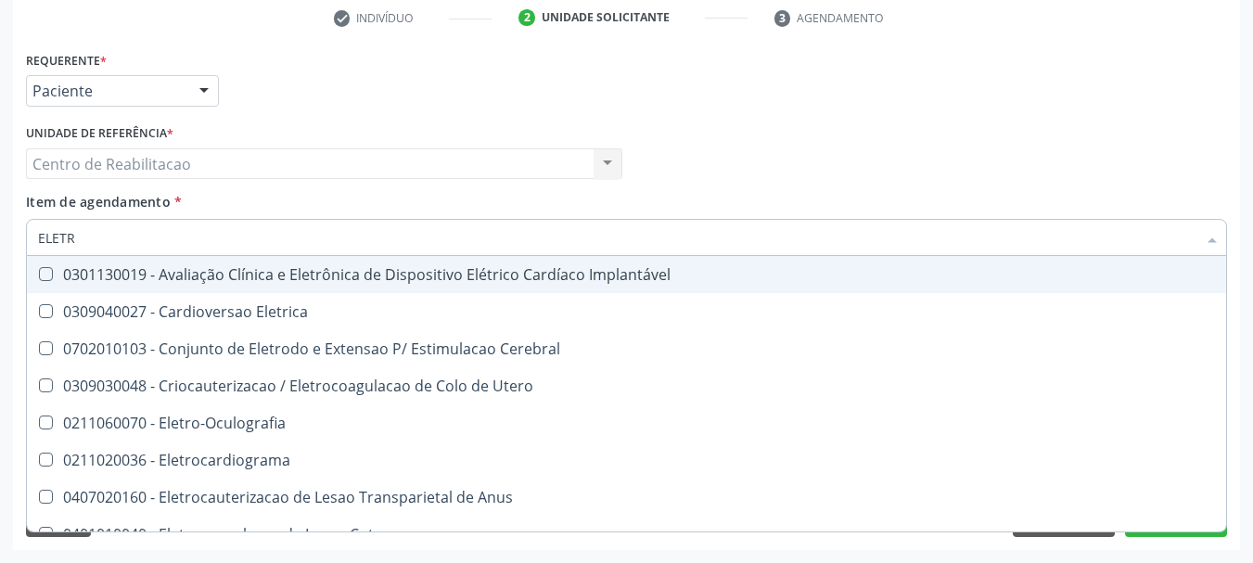
type input "ELETRO"
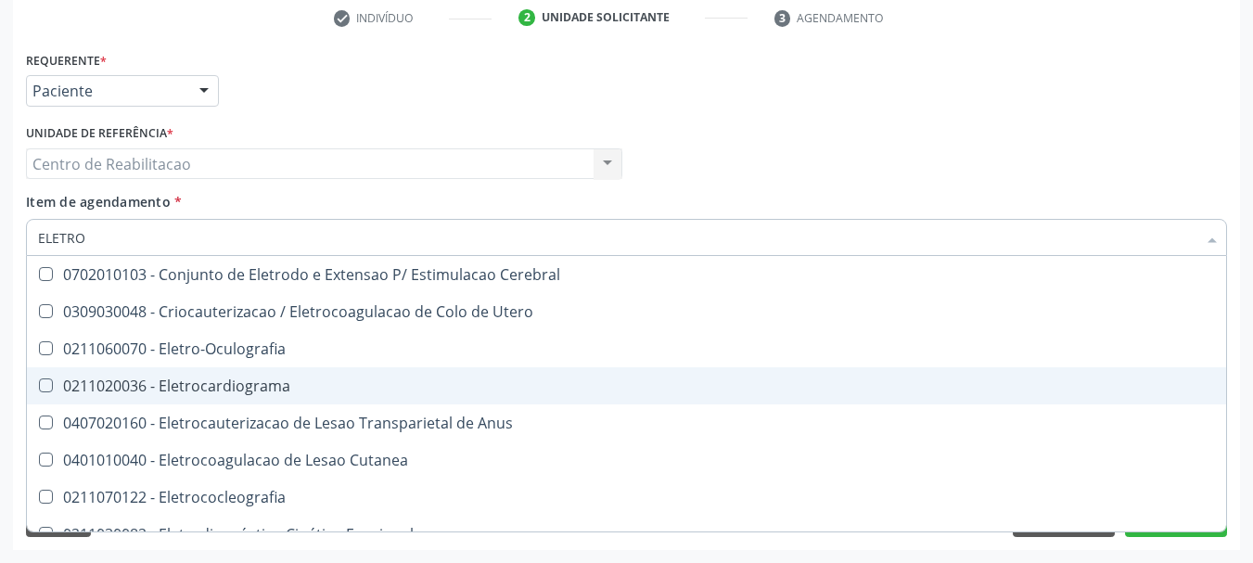
click at [44, 387] on Eletrocardiograma at bounding box center [46, 386] width 14 height 14
click at [39, 387] on Eletrocardiograma "checkbox" at bounding box center [33, 385] width 12 height 12
checkbox Eletrocardiograma "true"
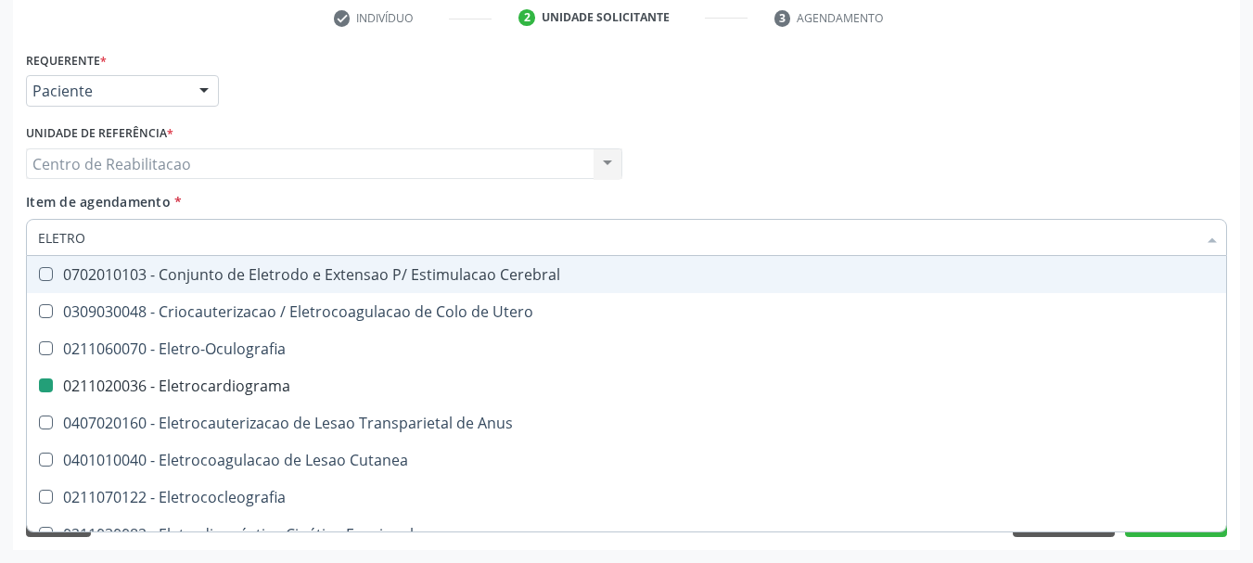
click at [869, 161] on div "Profissional Solicitante Por favor, selecione a Unidade de Atendimento primeiro…" at bounding box center [626, 156] width 1211 height 72
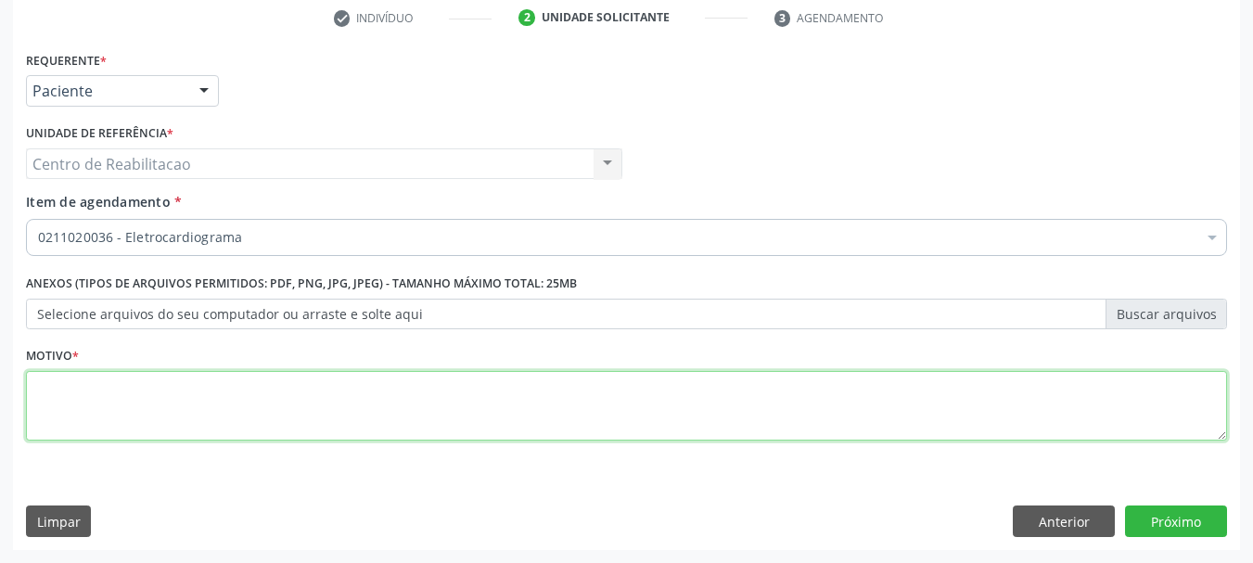
click at [505, 412] on textarea at bounding box center [627, 406] width 1202 height 71
type textarea "*"
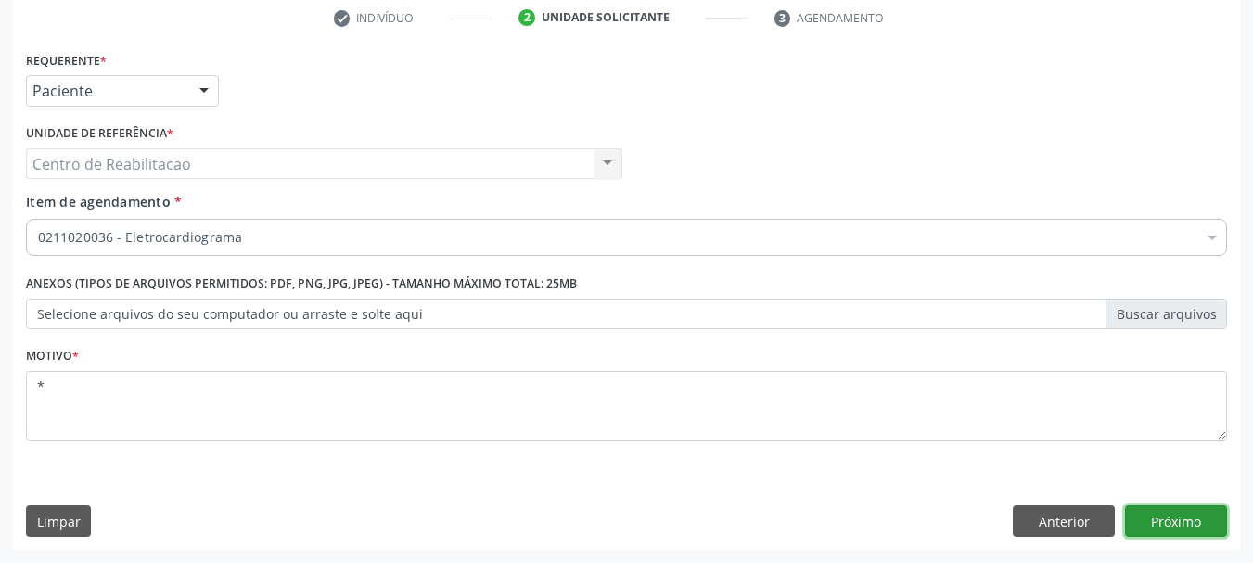
click at [1155, 522] on button "Próximo" at bounding box center [1176, 522] width 102 height 32
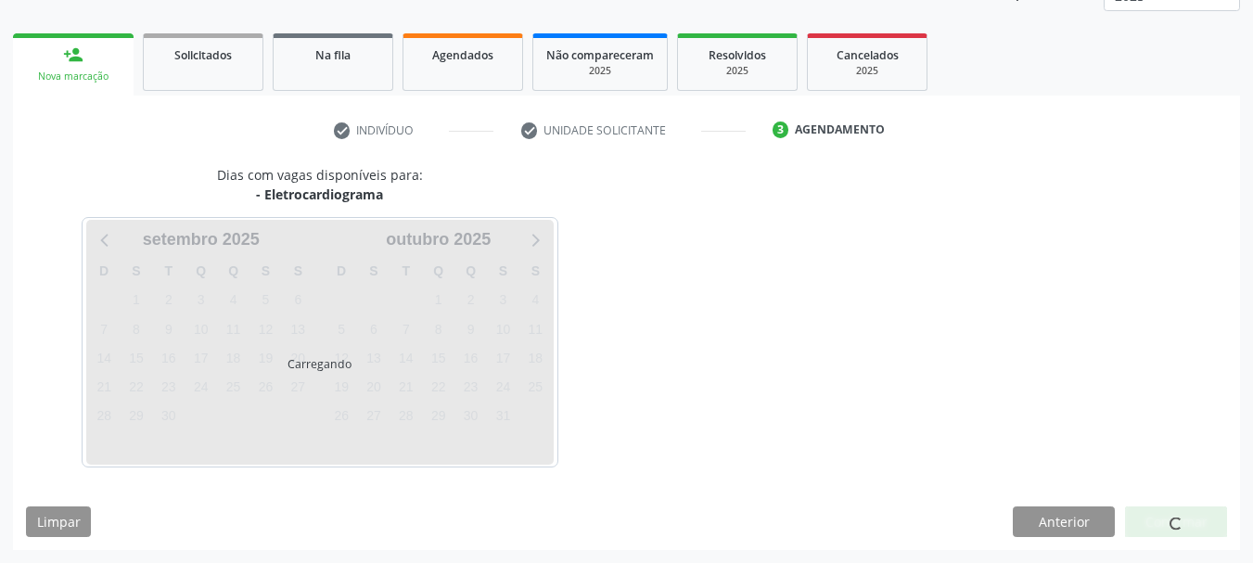
scroll to position [244, 0]
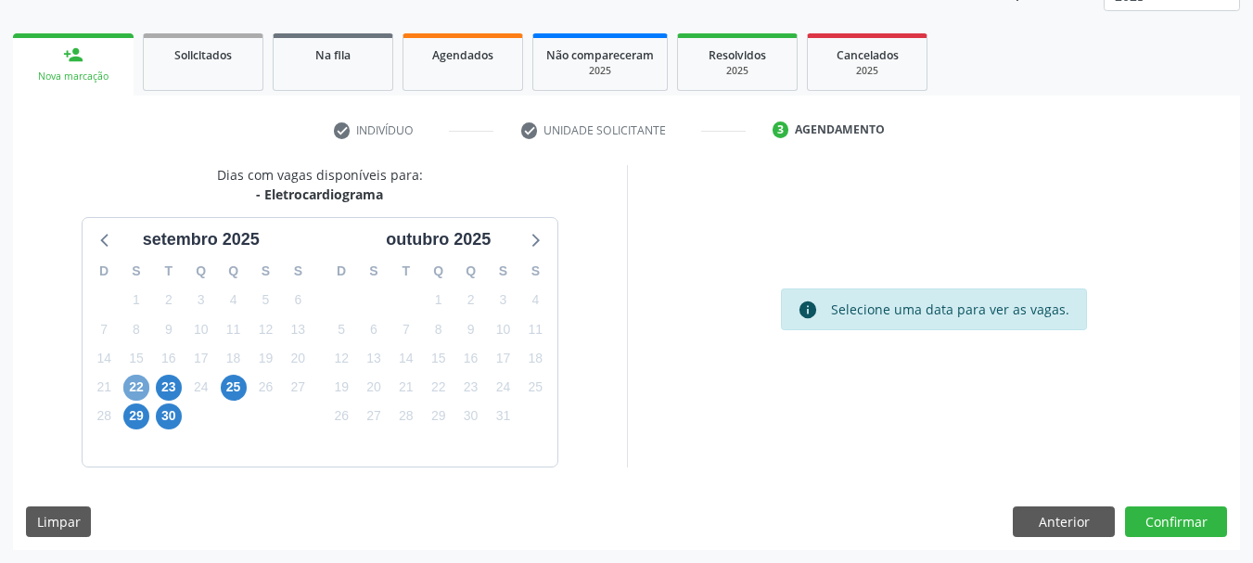
click at [136, 393] on span "22" at bounding box center [136, 388] width 26 height 26
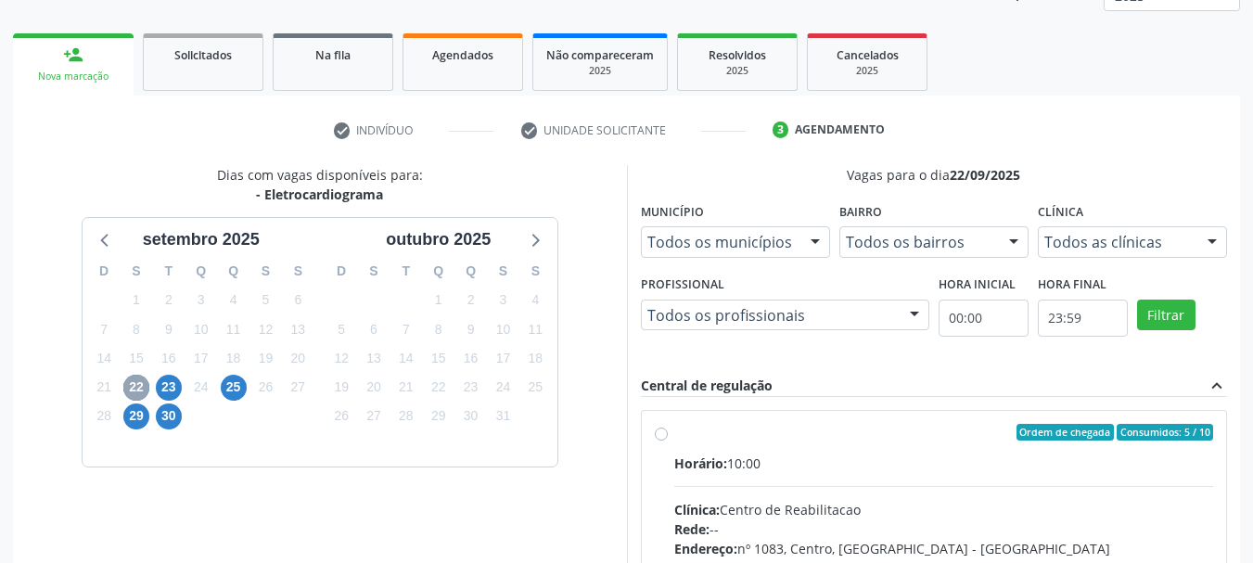
scroll to position [430, 0]
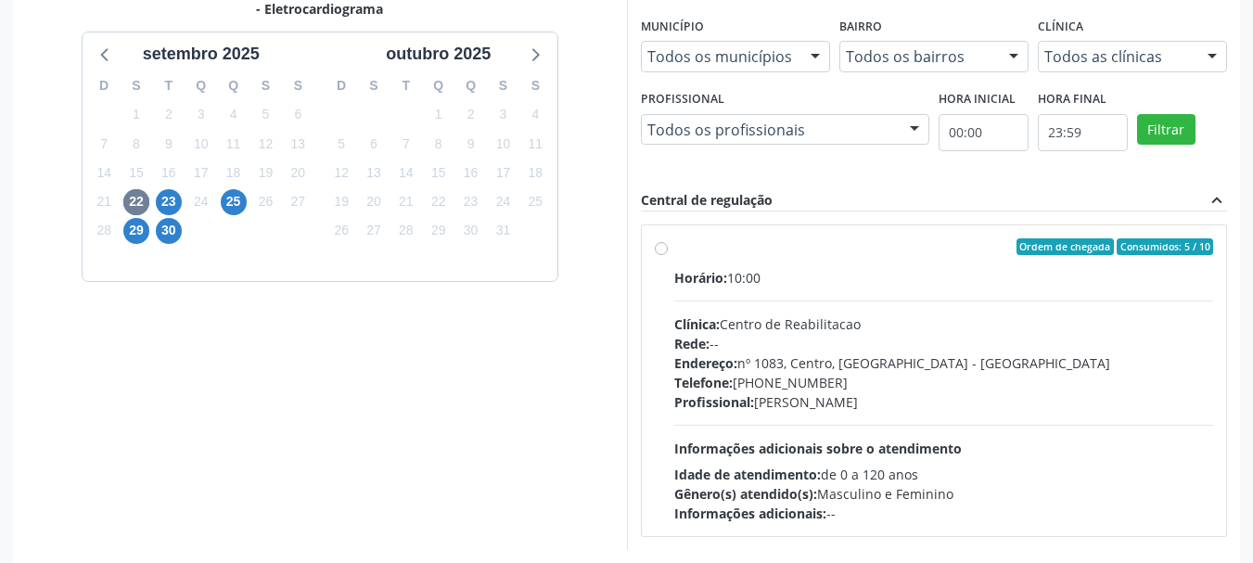
click at [675, 252] on label "Ordem de chegada Consumidos: 5 / 10 Horário: 10:00 Clínica: Centro de Reabilita…" at bounding box center [945, 380] width 540 height 285
click at [660, 252] on input "Ordem de chegada Consumidos: 5 / 10 Horário: 10:00 Clínica: Centro de Reabilita…" at bounding box center [661, 246] width 13 height 17
radio input "true"
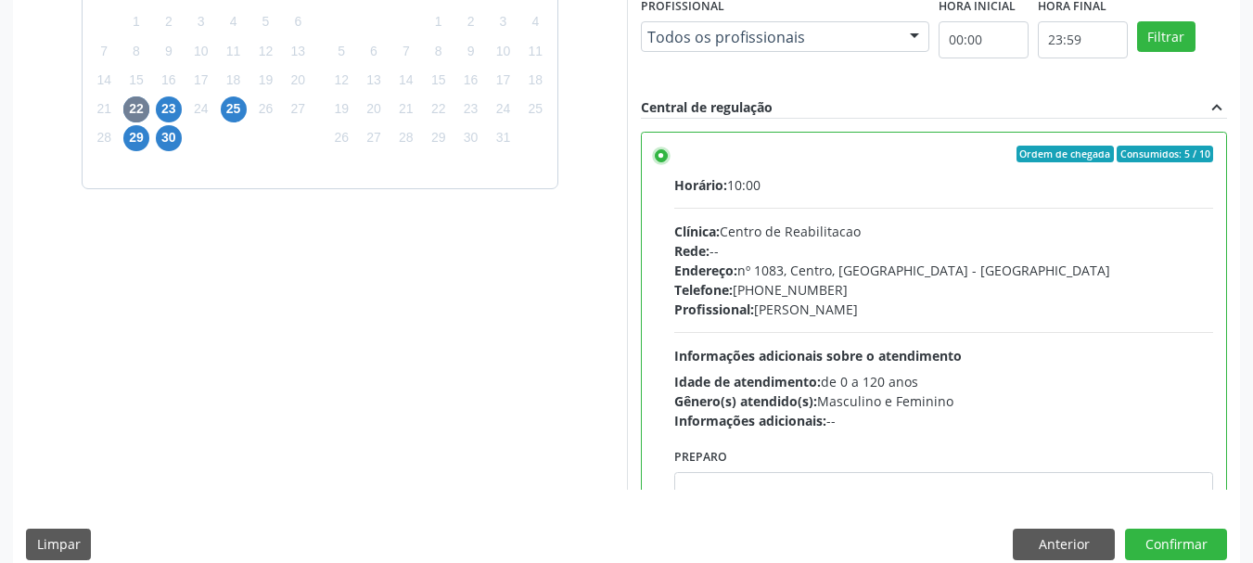
scroll to position [546, 0]
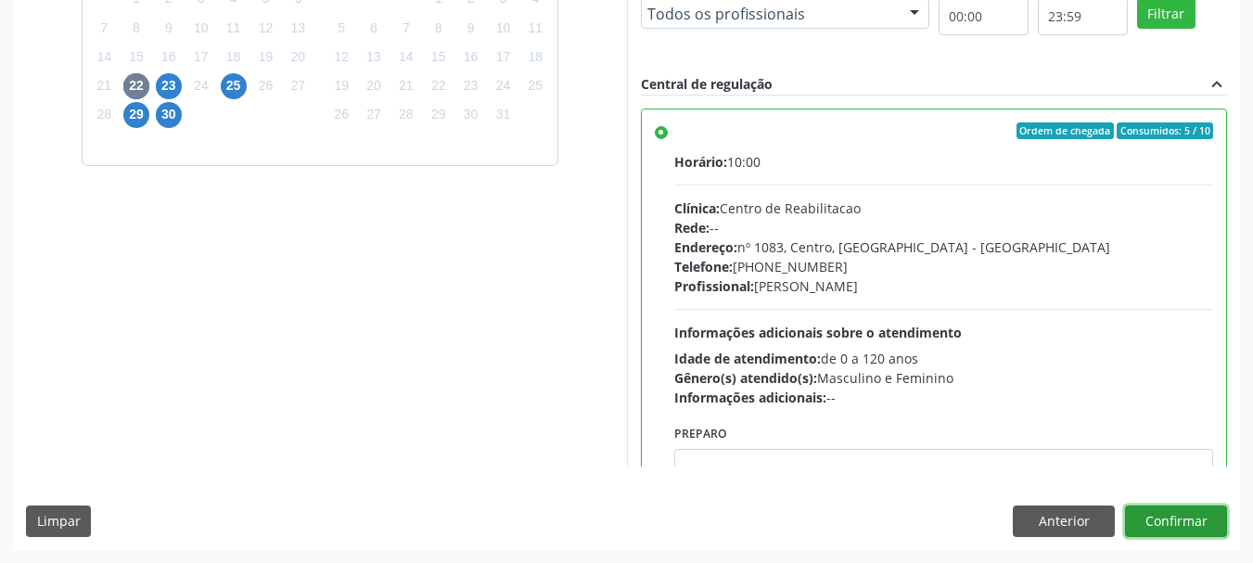
click at [1178, 519] on button "Confirmar" at bounding box center [1176, 522] width 102 height 32
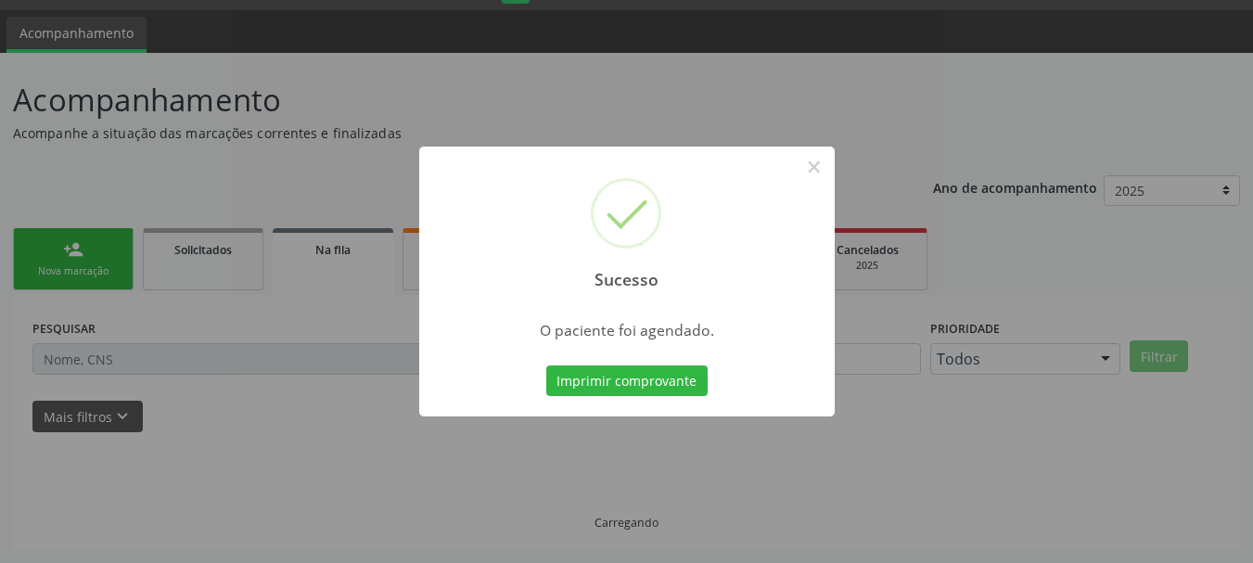
scroll to position [49, 0]
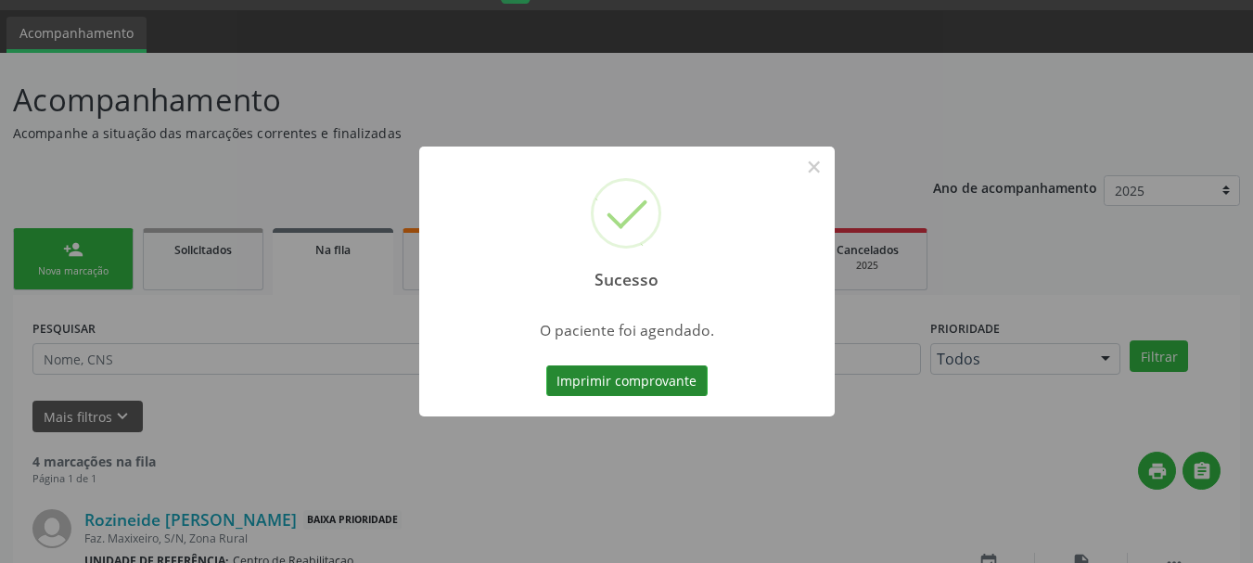
click at [622, 382] on button "Imprimir comprovante" at bounding box center [626, 382] width 161 height 32
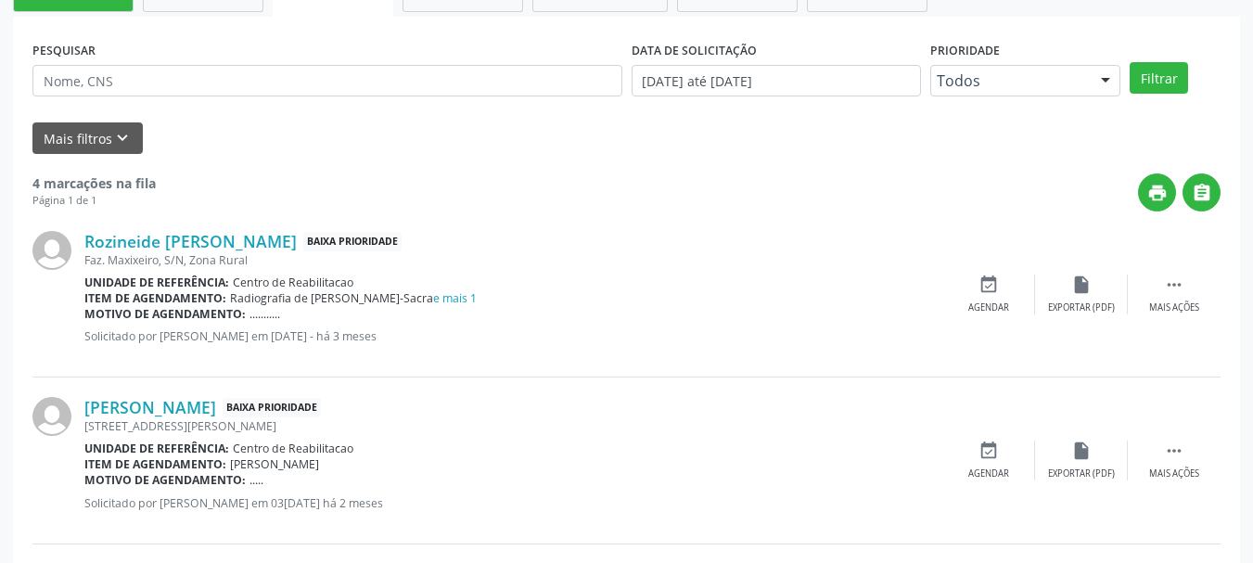
scroll to position [235, 0]
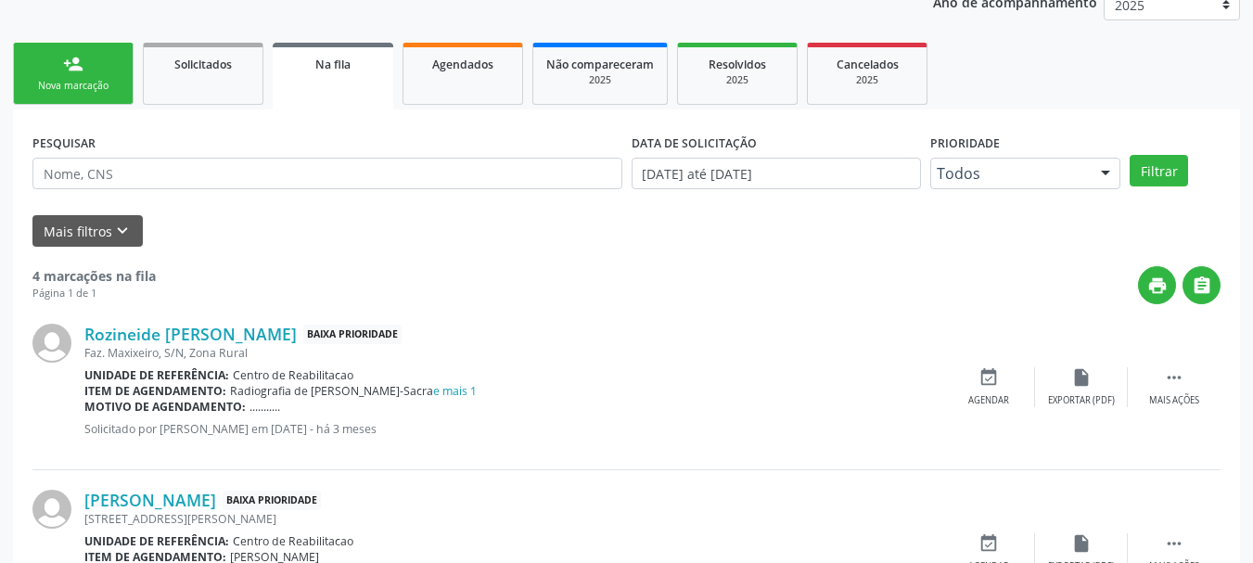
click at [74, 71] on div "person_add" at bounding box center [73, 64] width 20 height 20
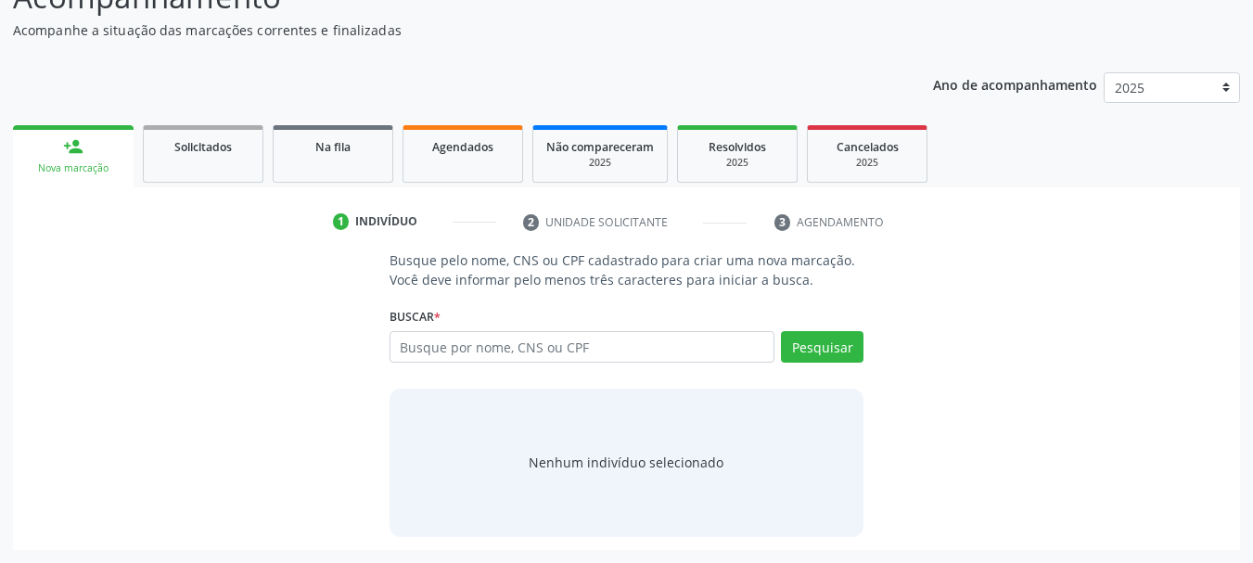
scroll to position [152, 0]
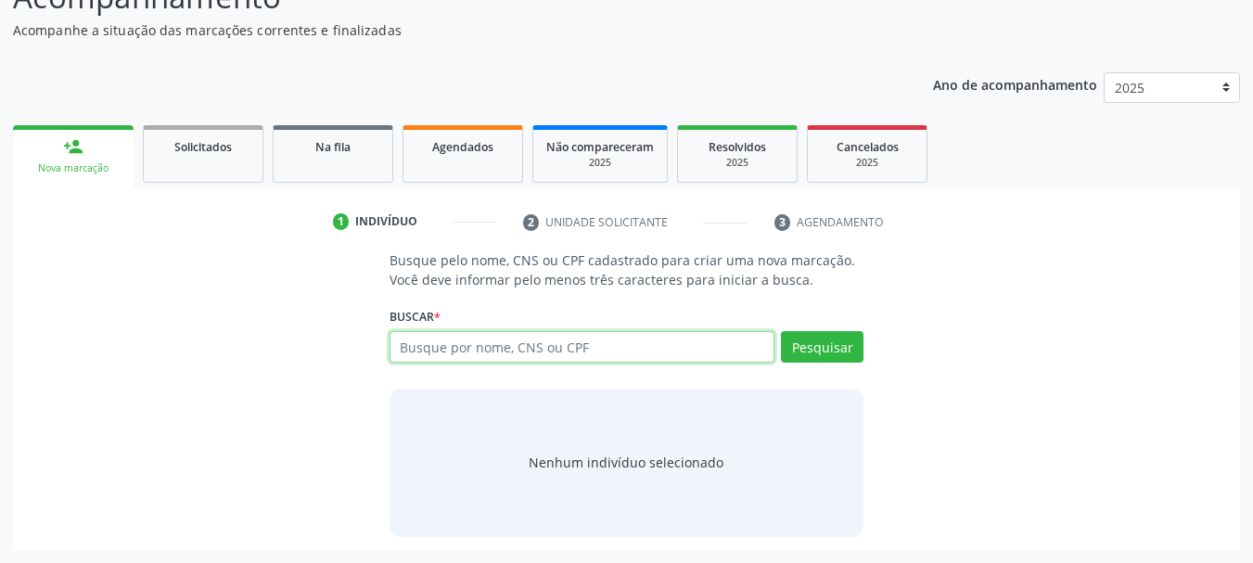
click at [417, 346] on input "text" at bounding box center [583, 347] width 386 height 32
type input "898004125144852"
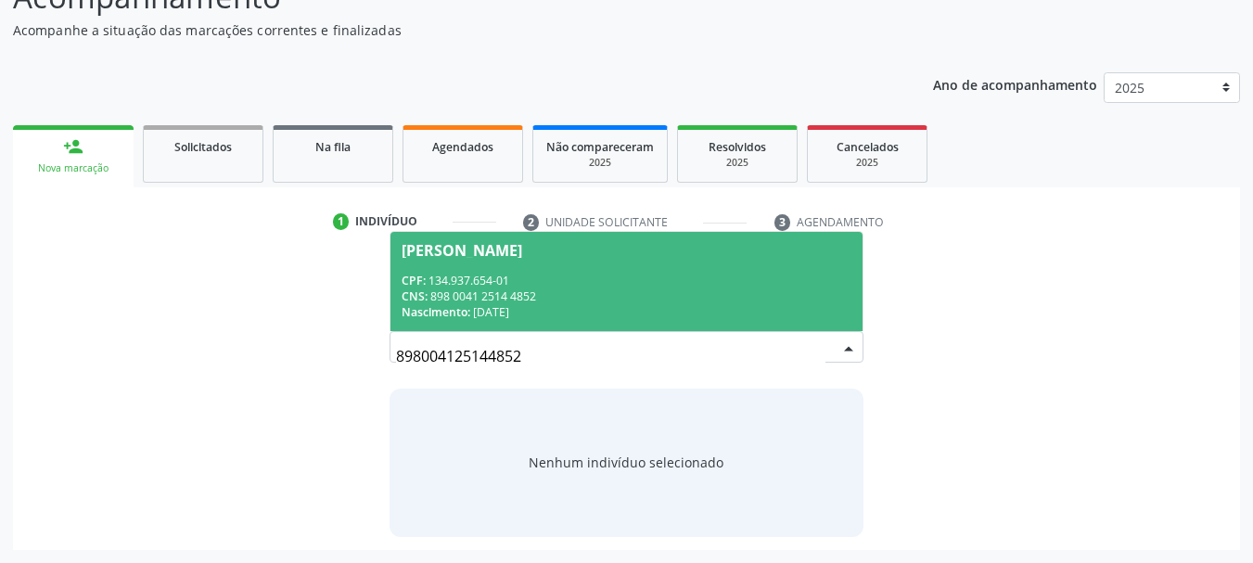
click at [551, 291] on div "CNS: 898 0041 2514 4852" at bounding box center [627, 297] width 451 height 16
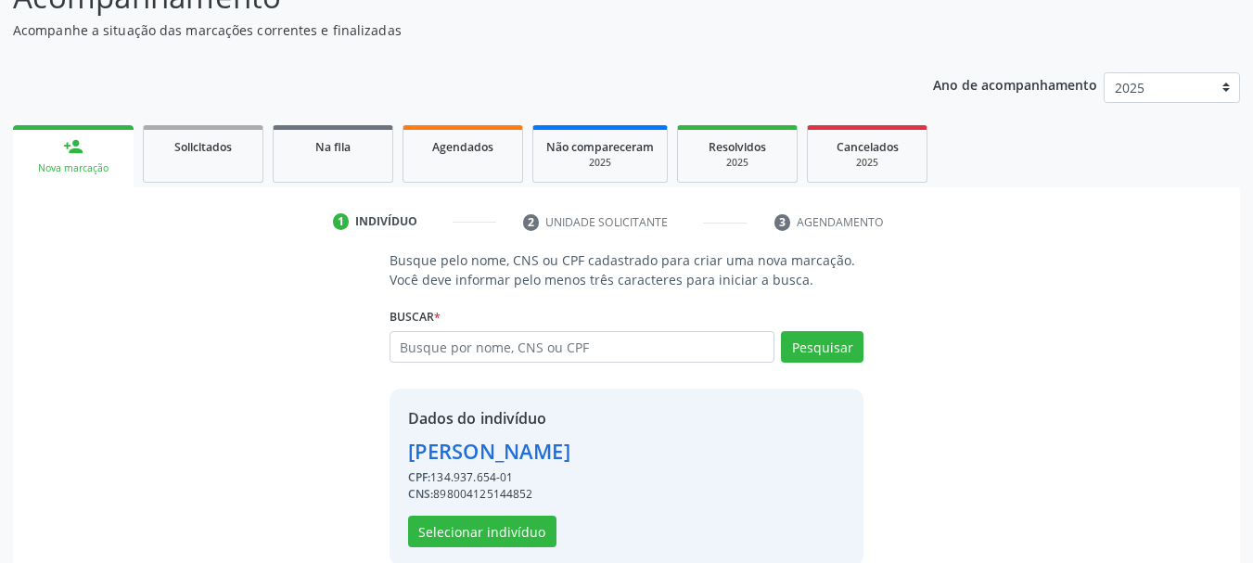
scroll to position [181, 0]
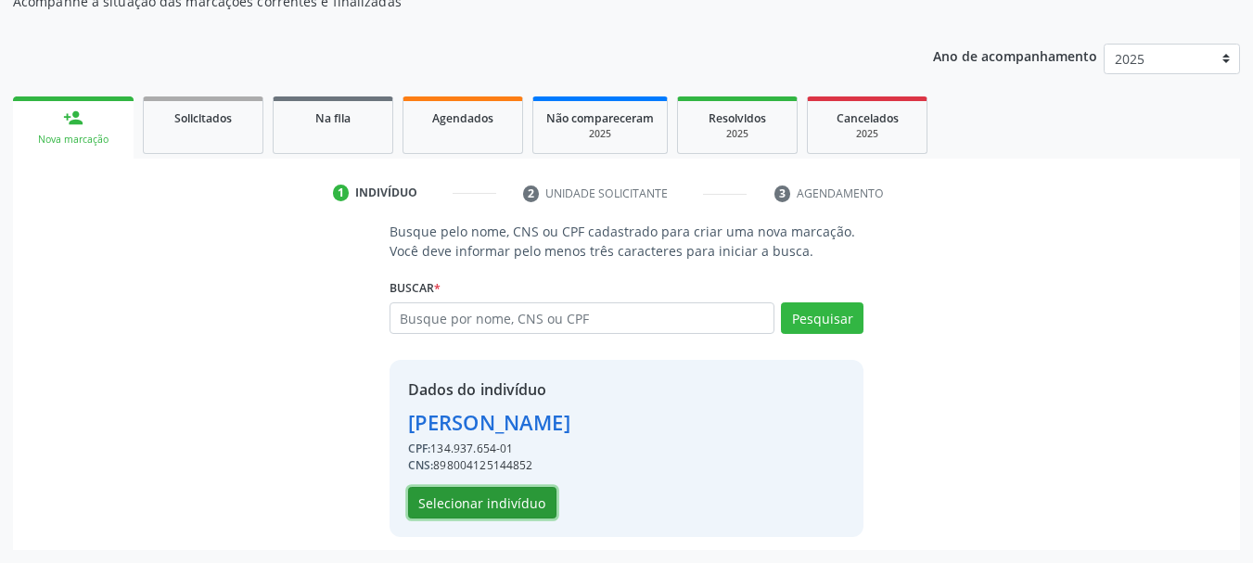
click at [495, 506] on button "Selecionar indivíduo" at bounding box center [482, 503] width 148 height 32
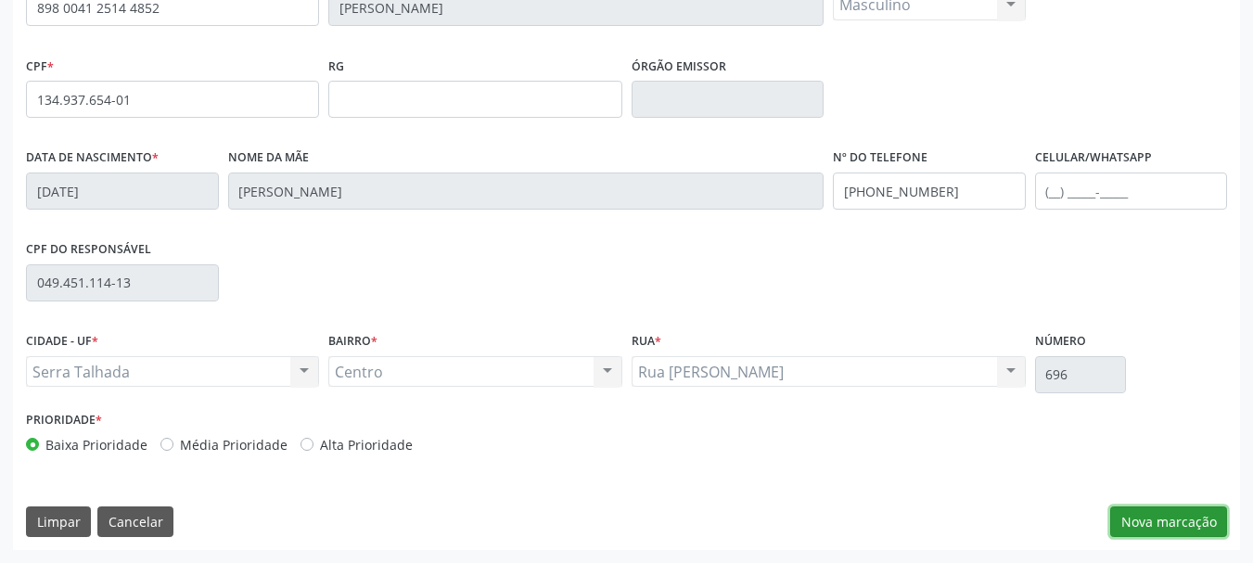
click at [1180, 534] on button "Nova marcação" at bounding box center [1169, 523] width 117 height 32
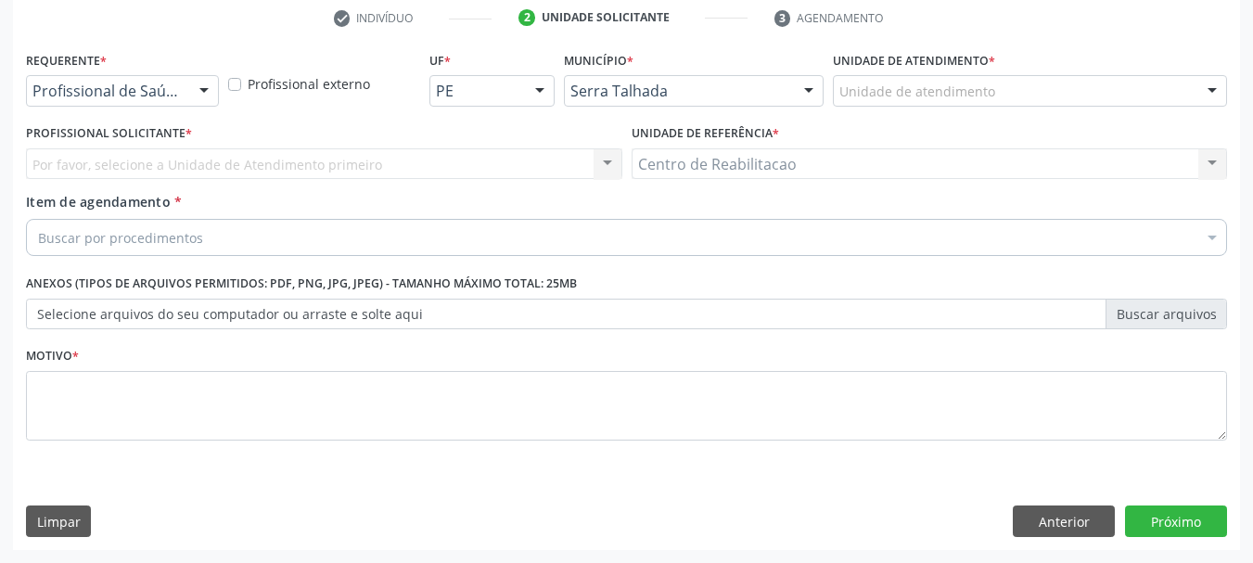
scroll to position [356, 0]
click at [195, 85] on div at bounding box center [204, 92] width 28 height 32
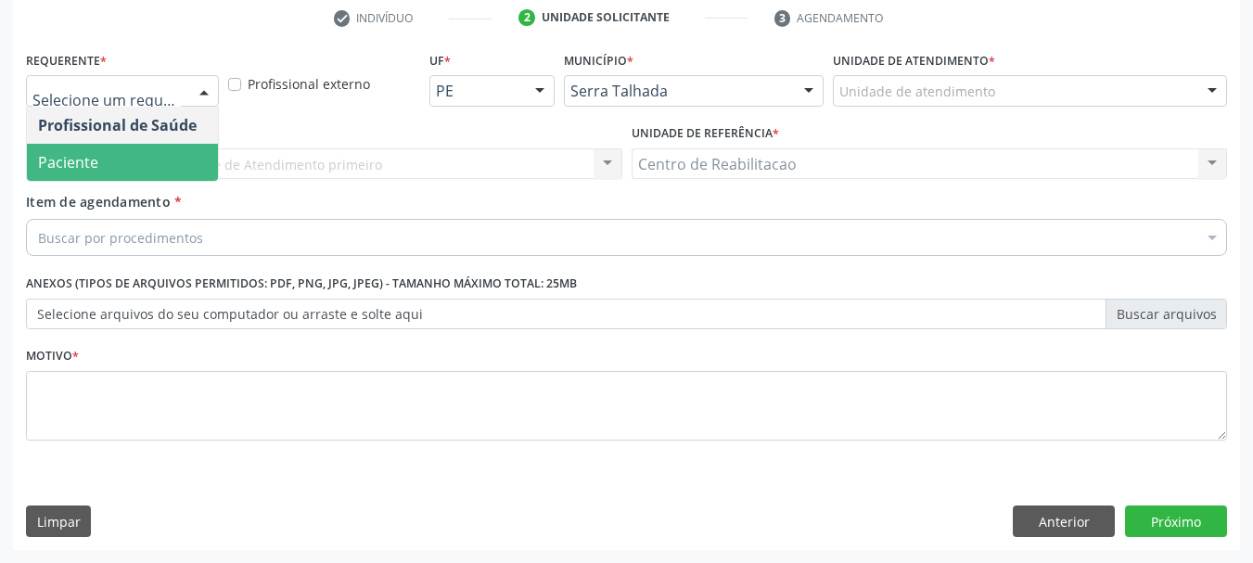
click at [93, 168] on span "Paciente" at bounding box center [68, 162] width 60 height 20
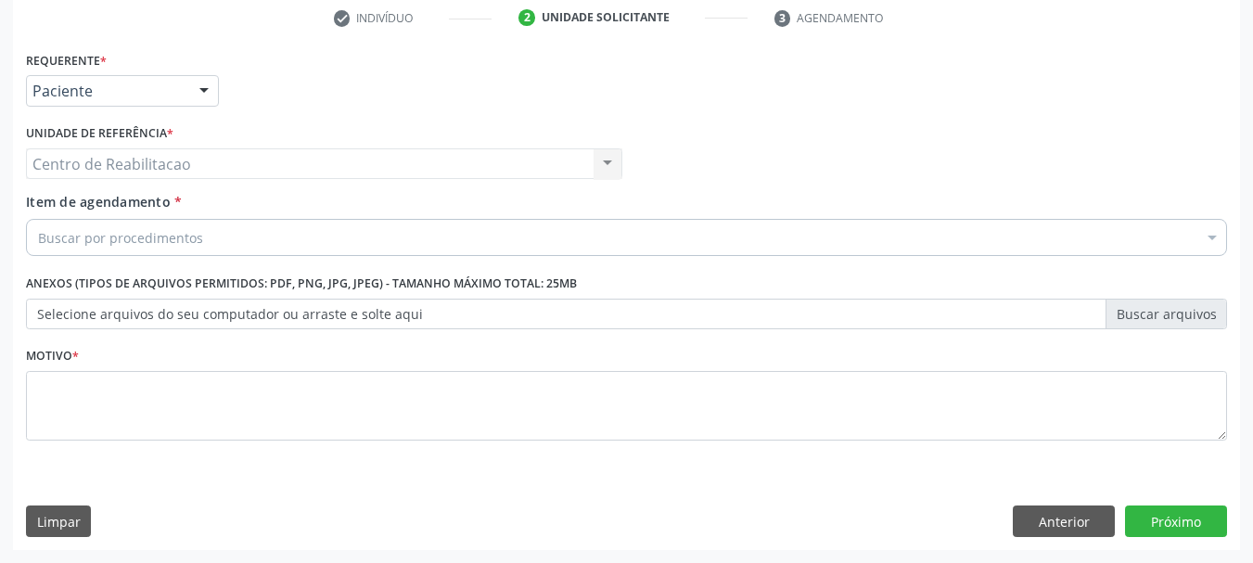
click at [313, 240] on div "Buscar por procedimentos" at bounding box center [627, 237] width 1202 height 37
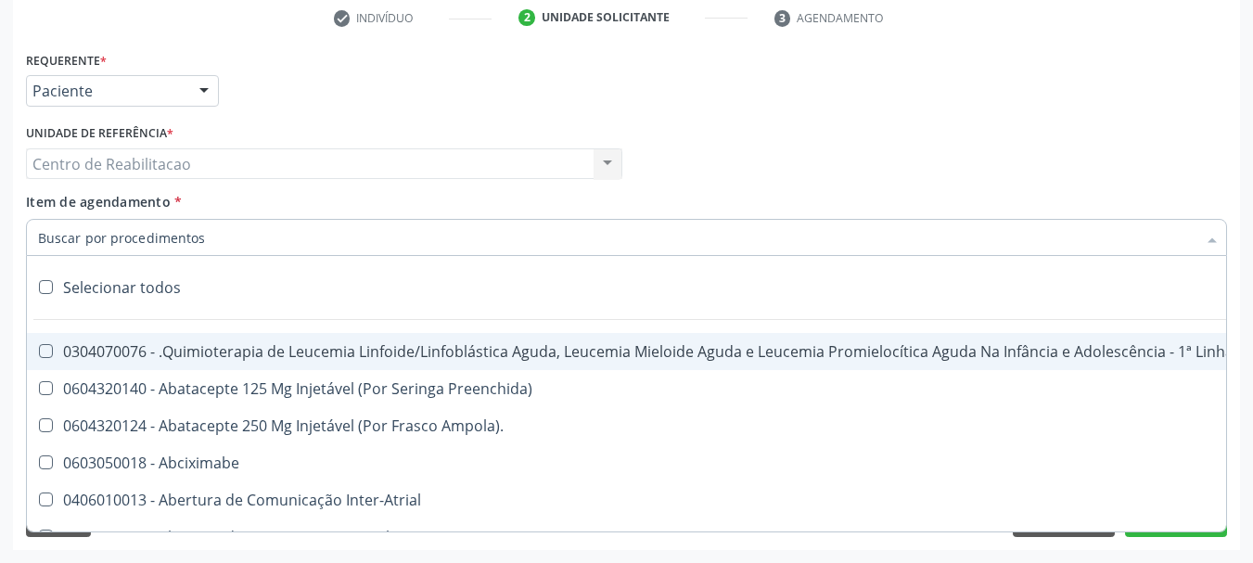
click at [161, 237] on input "Item de agendamento *" at bounding box center [617, 237] width 1159 height 37
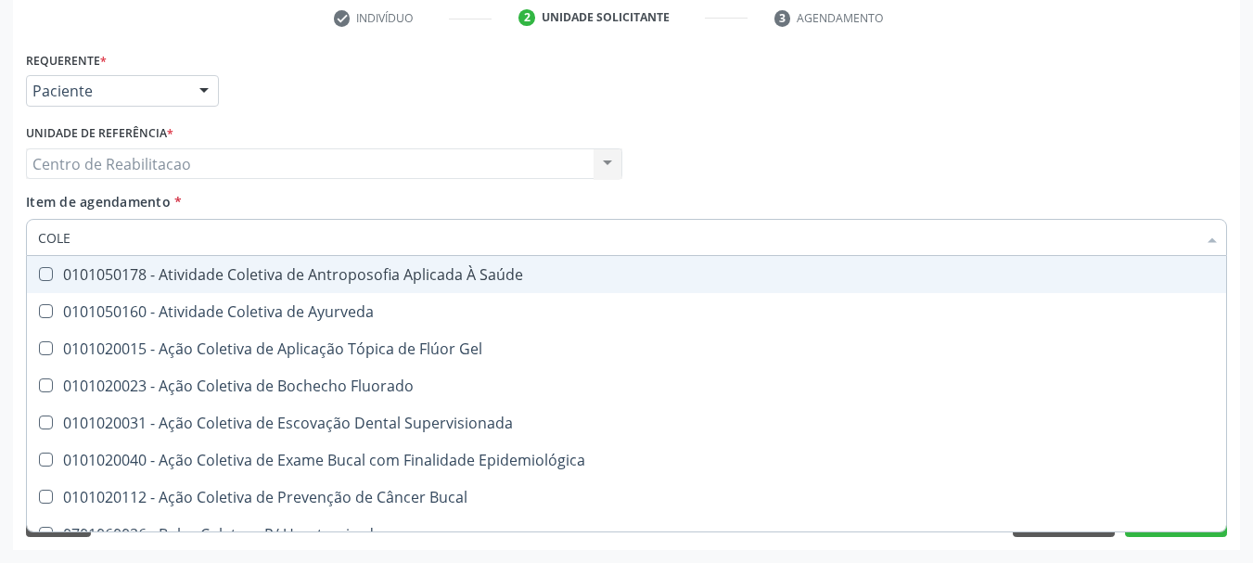
type input "COLES"
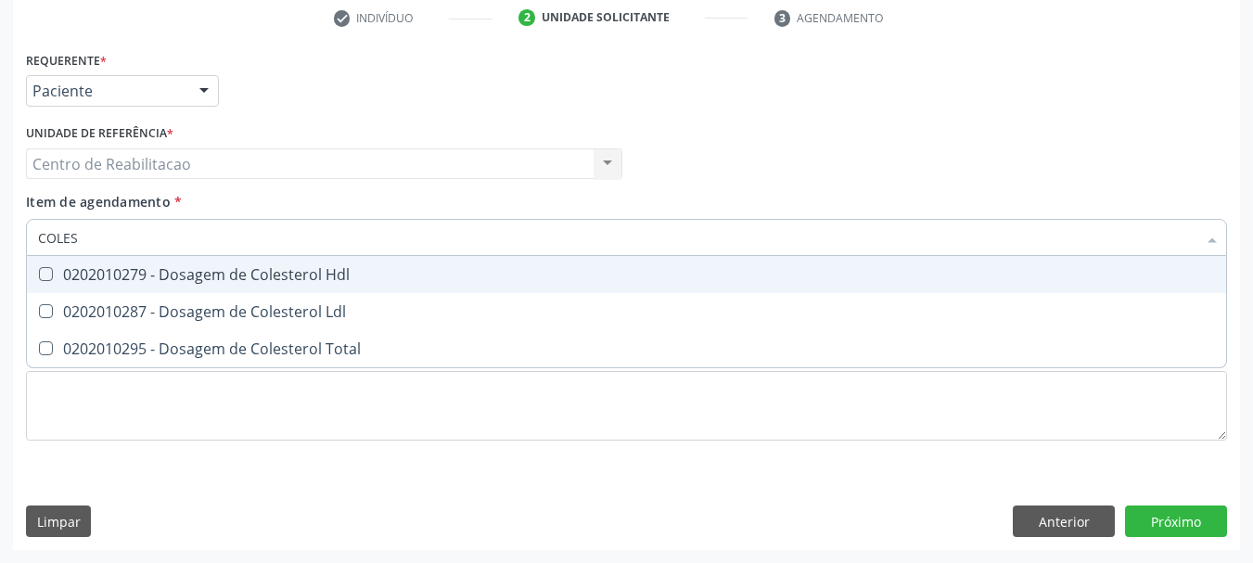
click at [41, 282] on div "0202010279 - Dosagem de Colesterol Hdl" at bounding box center [626, 274] width 1177 height 15
checkbox Hdl "true"
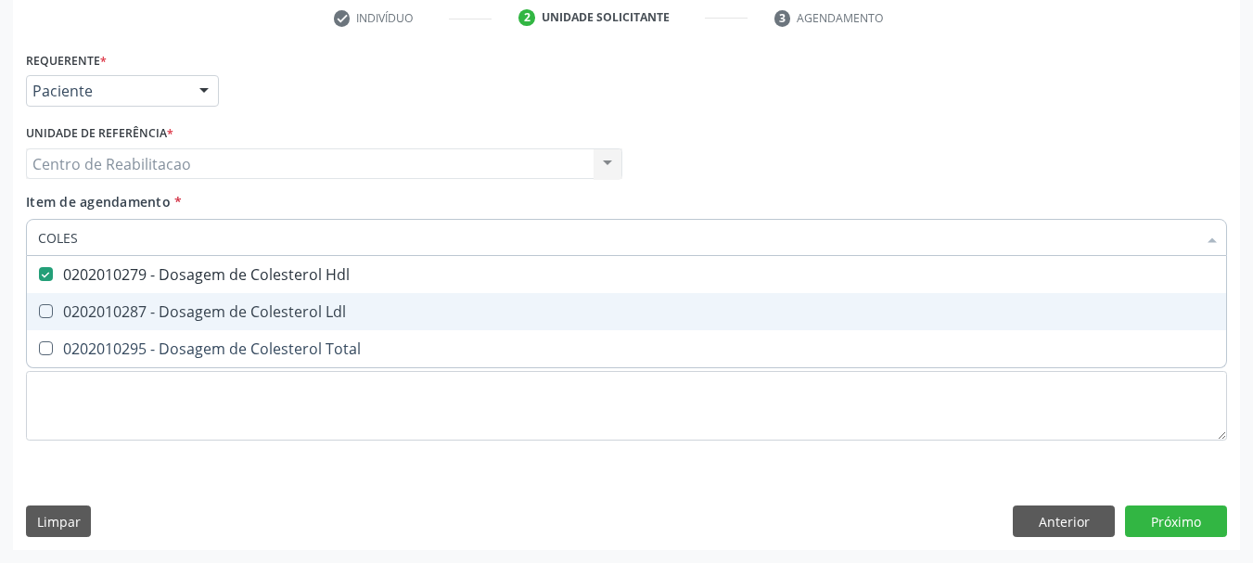
click at [44, 310] on Ldl at bounding box center [46, 311] width 14 height 14
click at [39, 310] on Ldl "checkbox" at bounding box center [33, 311] width 12 height 12
checkbox Ldl "true"
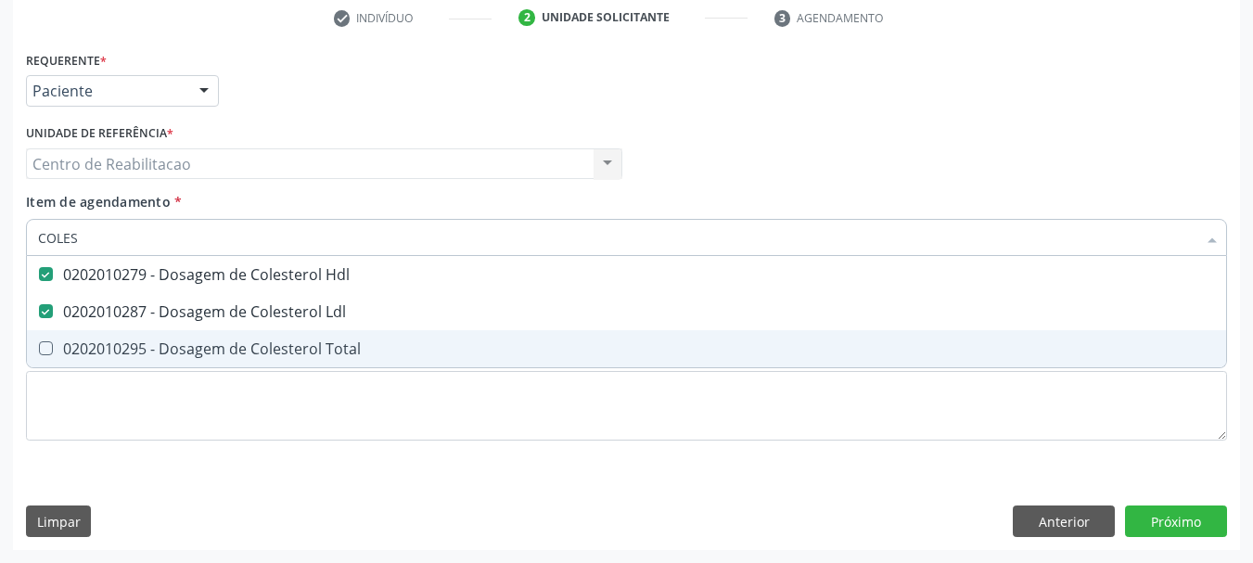
click at [42, 354] on Total at bounding box center [46, 348] width 14 height 14
click at [39, 354] on Total "checkbox" at bounding box center [33, 348] width 12 height 12
checkbox Total "true"
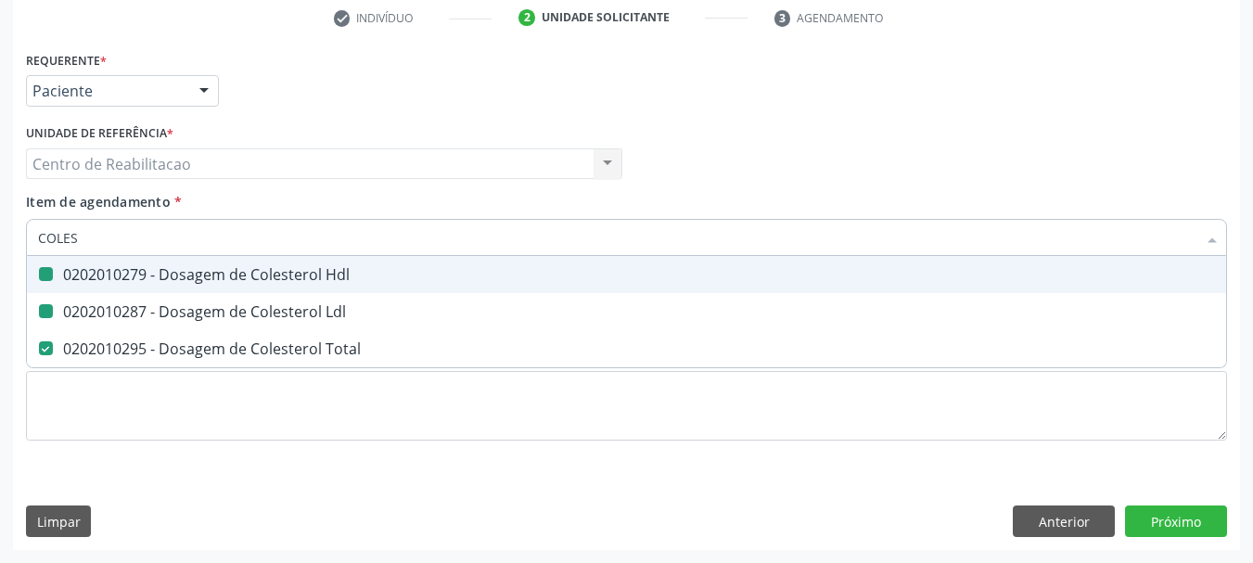
type input "COLE"
checkbox Hdl "false"
checkbox Ldl "false"
checkbox Total "false"
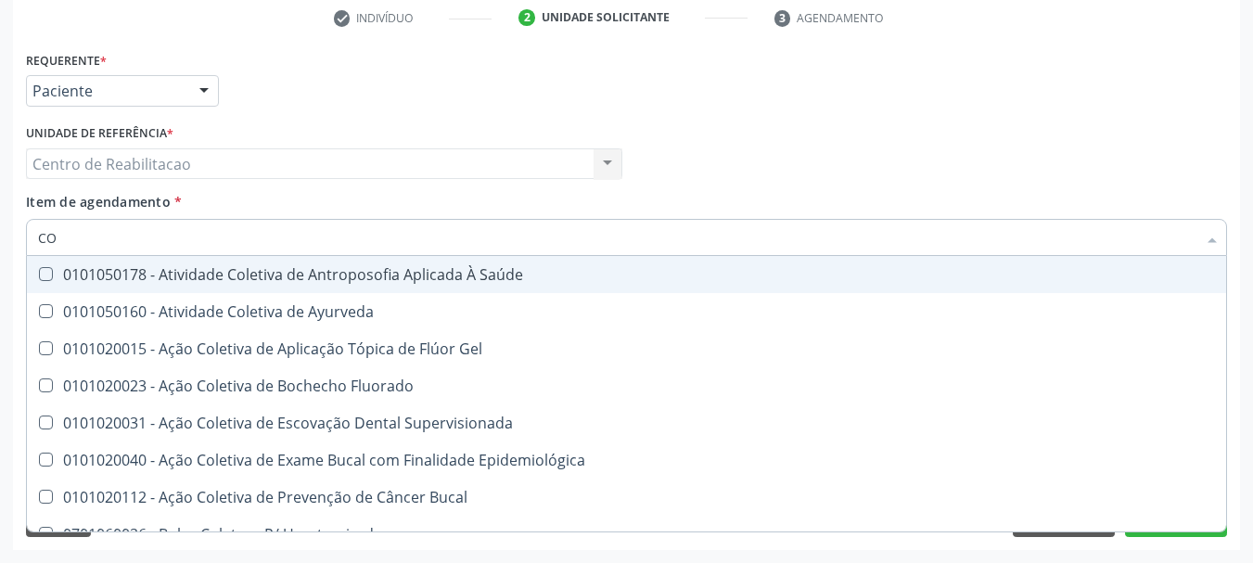
type input "C"
checkbox Hdl "false"
checkbox Ldl "false"
checkbox Total "false"
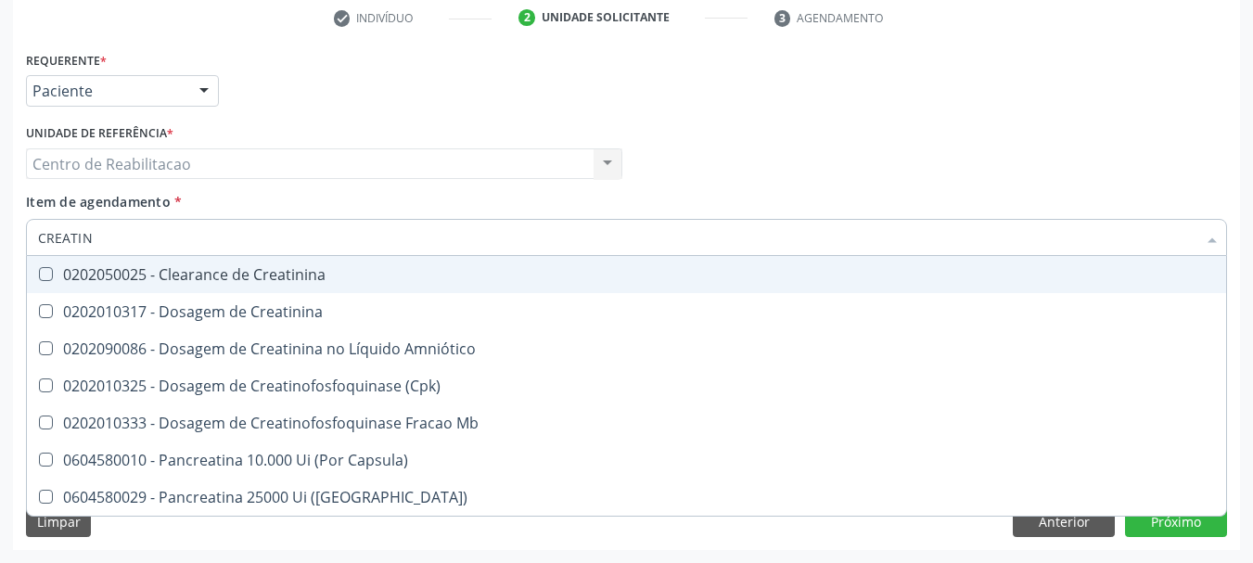
type input "CREATINI"
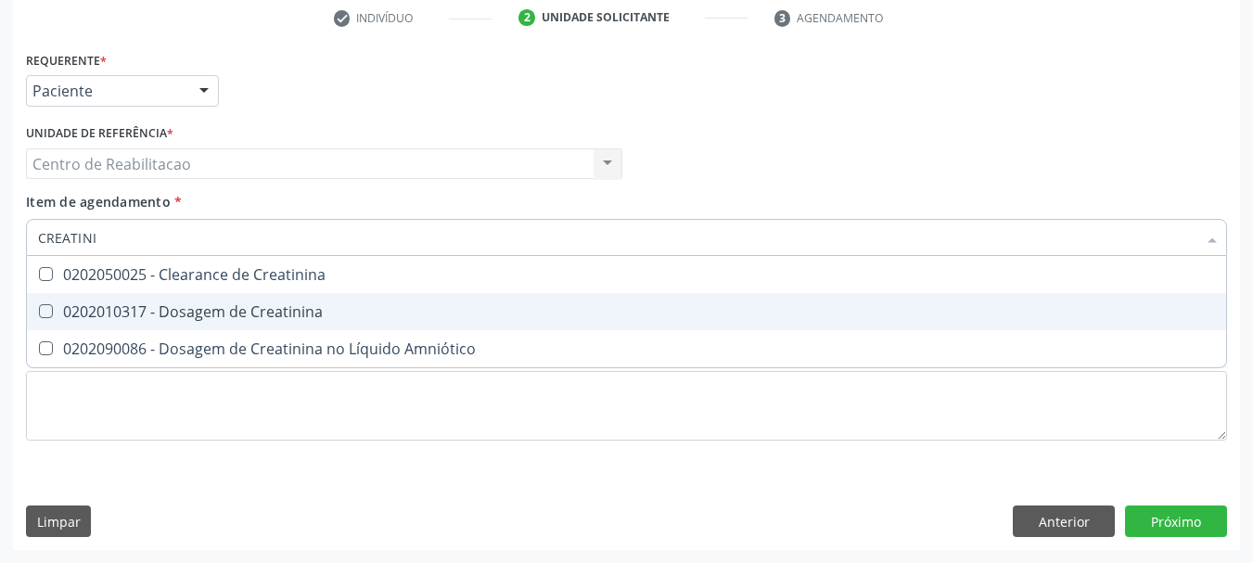
click at [41, 309] on Creatinina at bounding box center [46, 311] width 14 height 14
click at [39, 309] on Creatinina "checkbox" at bounding box center [33, 311] width 12 height 12
checkbox Creatinina "true"
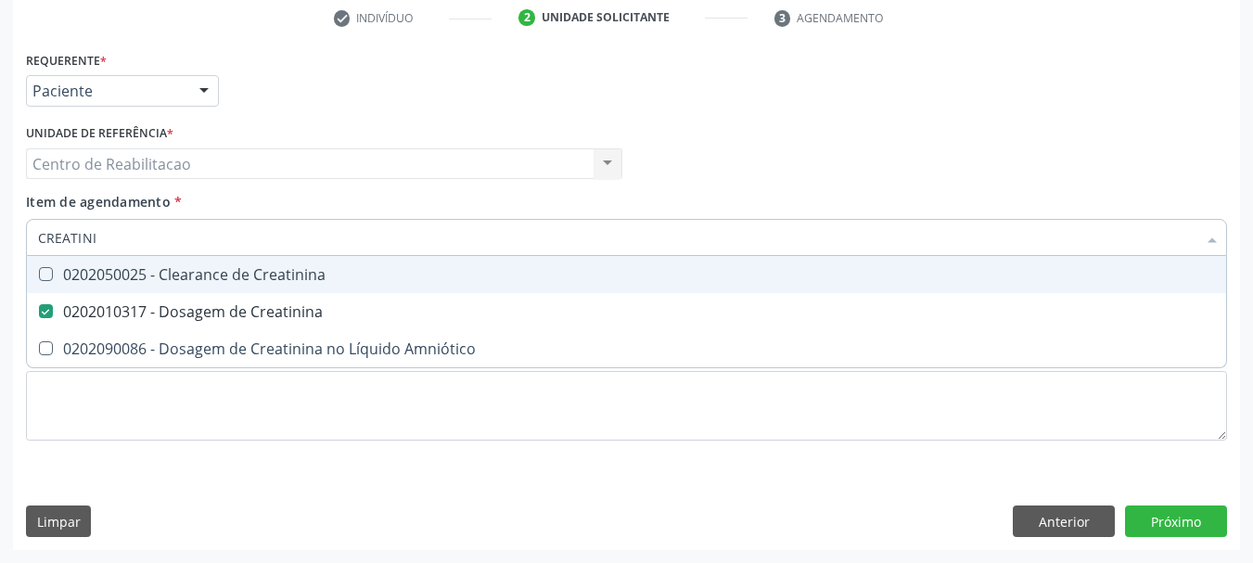
click at [118, 231] on input "CREATINI" at bounding box center [617, 237] width 1159 height 37
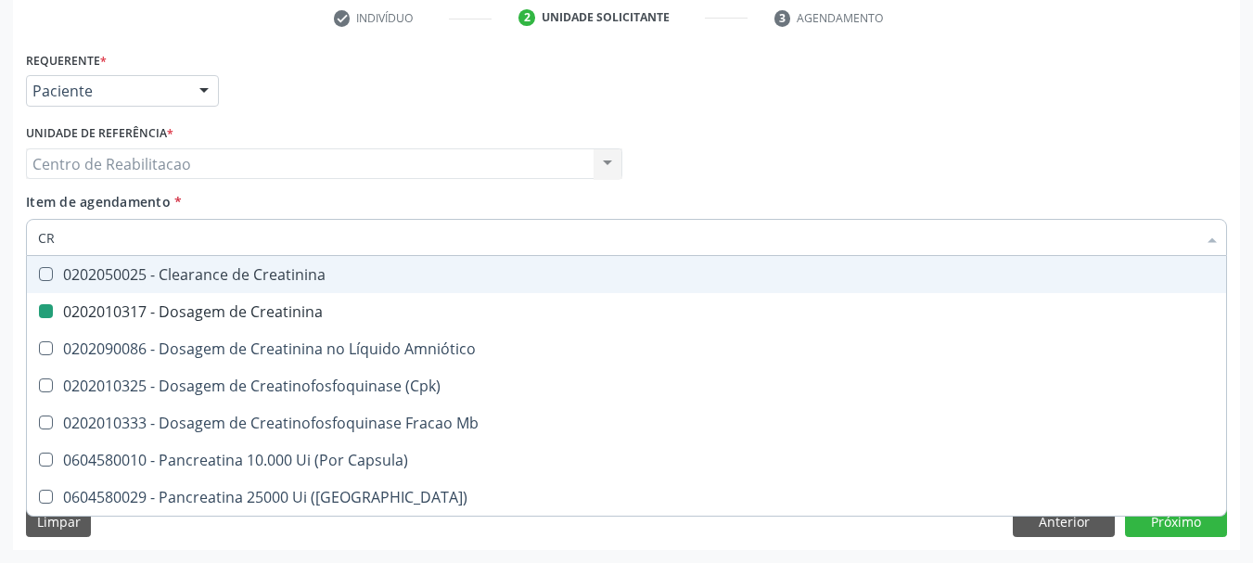
type input "C"
checkbox Creatinina "false"
checkbox \(Cpk\) "false"
checkbox Capsula\) "false"
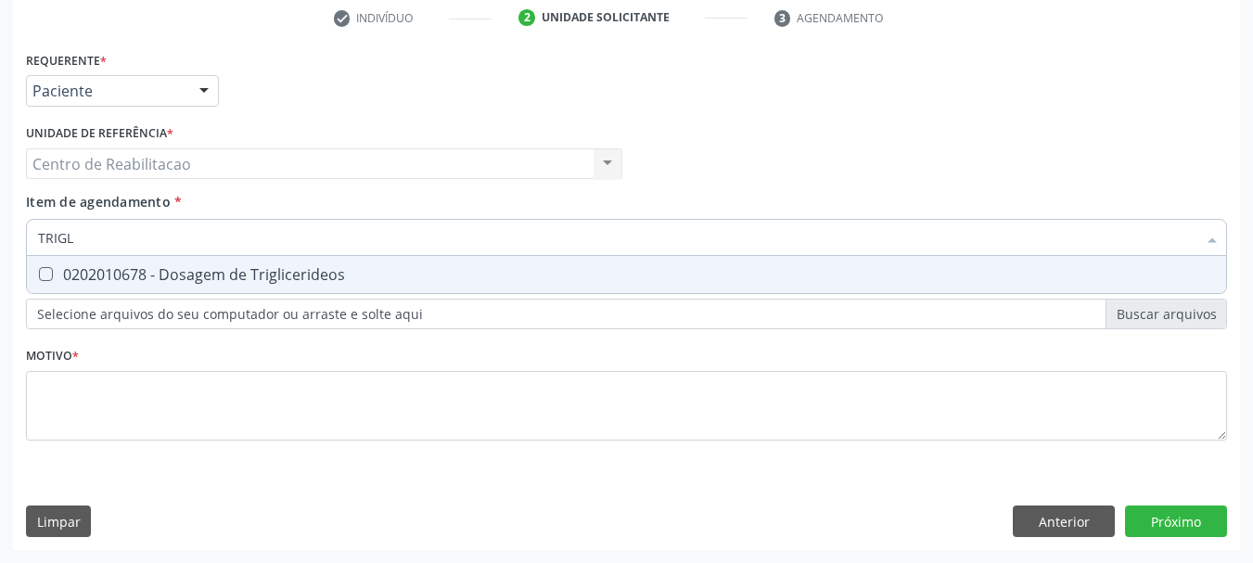
type input "TRIGLI"
click at [37, 271] on div at bounding box center [34, 274] width 14 height 15
checkbox Triglicerideos "true"
click at [125, 239] on input "TRIGLI" at bounding box center [617, 237] width 1159 height 37
type input "T"
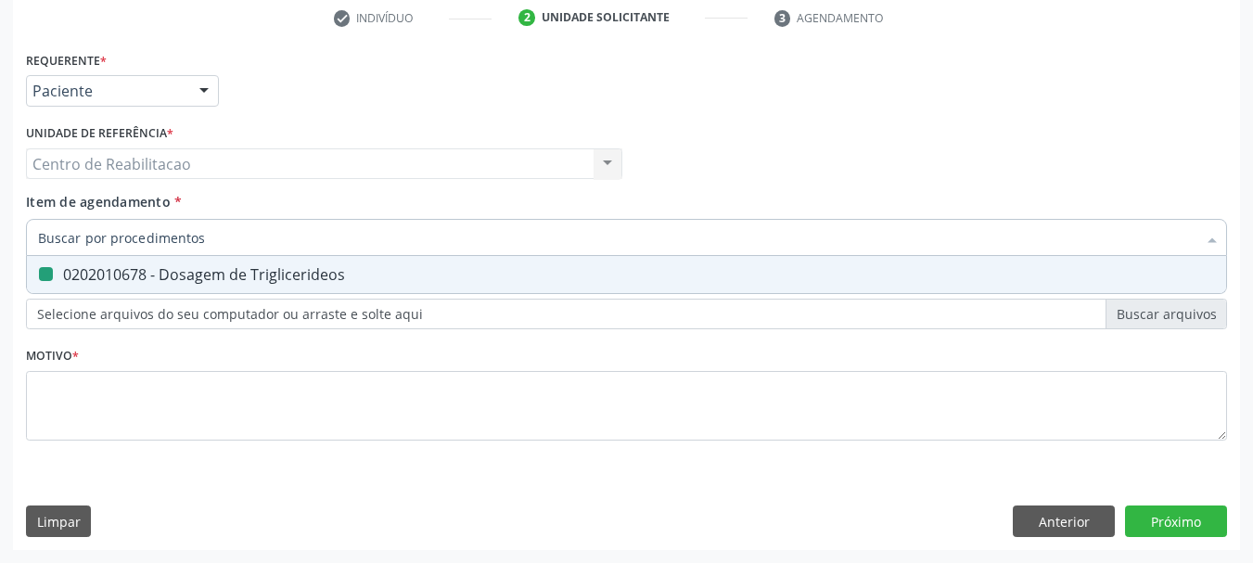
checkbox Triglicerideos "false"
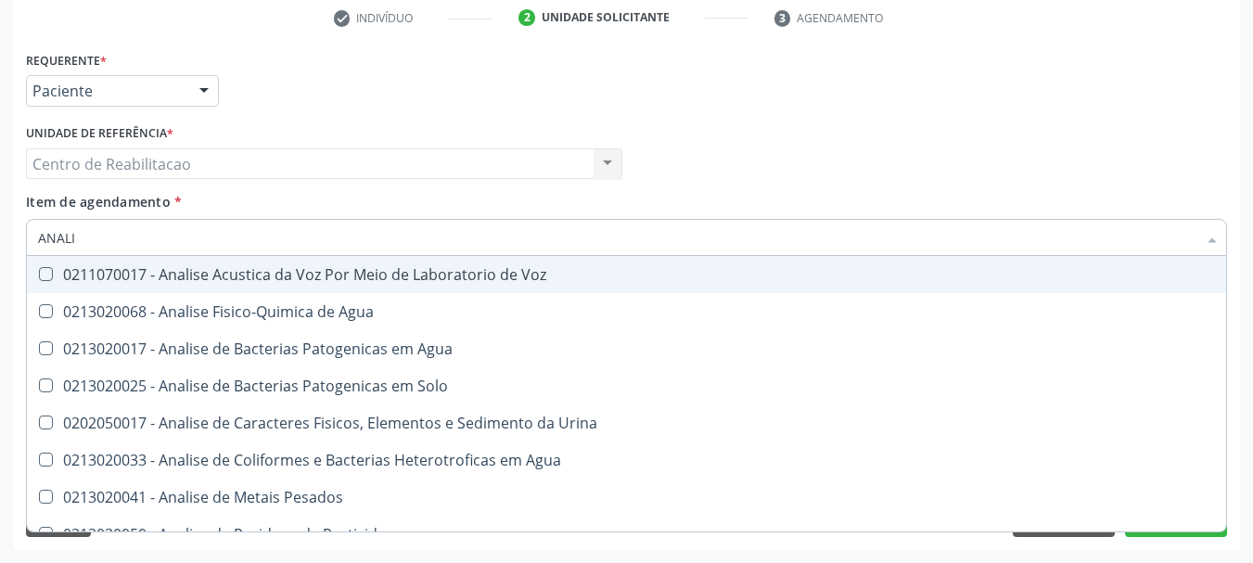
type input "ANALIS"
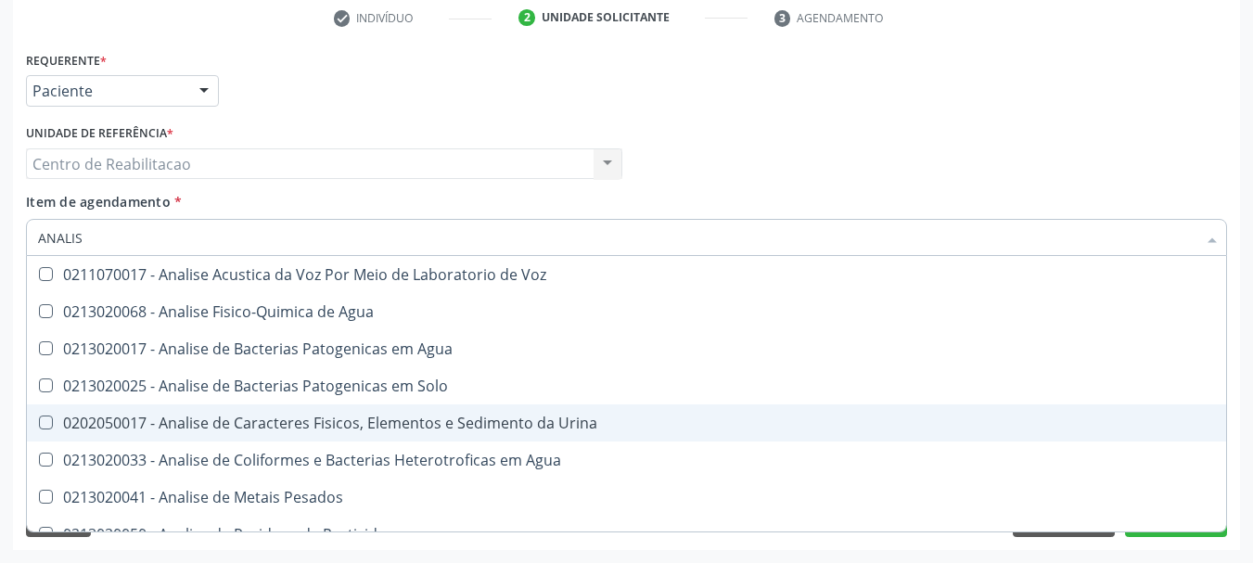
click at [45, 426] on Urina at bounding box center [46, 423] width 14 height 14
click at [39, 426] on Urina "checkbox" at bounding box center [33, 423] width 12 height 12
checkbox Urina "true"
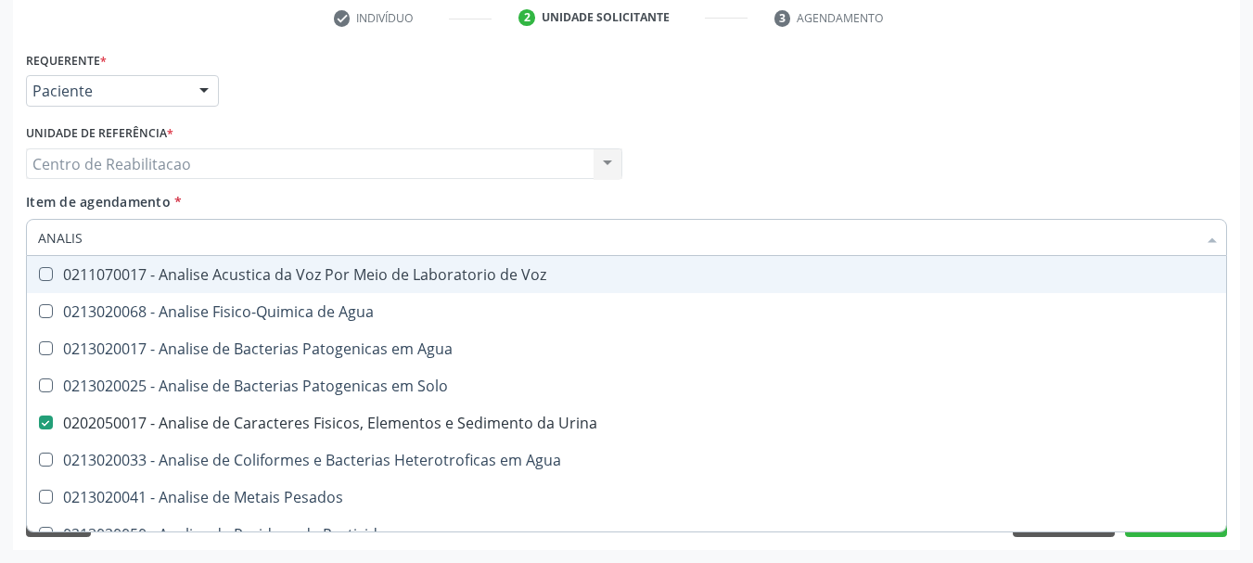
click at [122, 239] on input "ANALIS" at bounding box center [617, 237] width 1159 height 37
type input "A"
checkbox Urina "false"
checkbox Agua "false"
checkbox Alimentos "false"
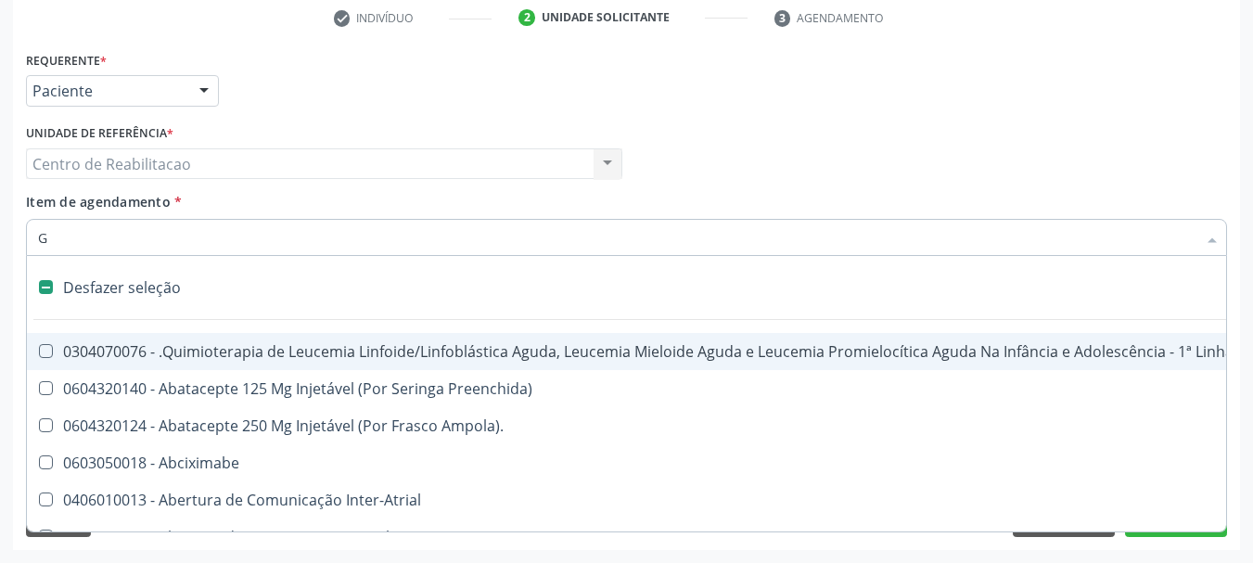
type input "GL"
checkbox Bloco "true"
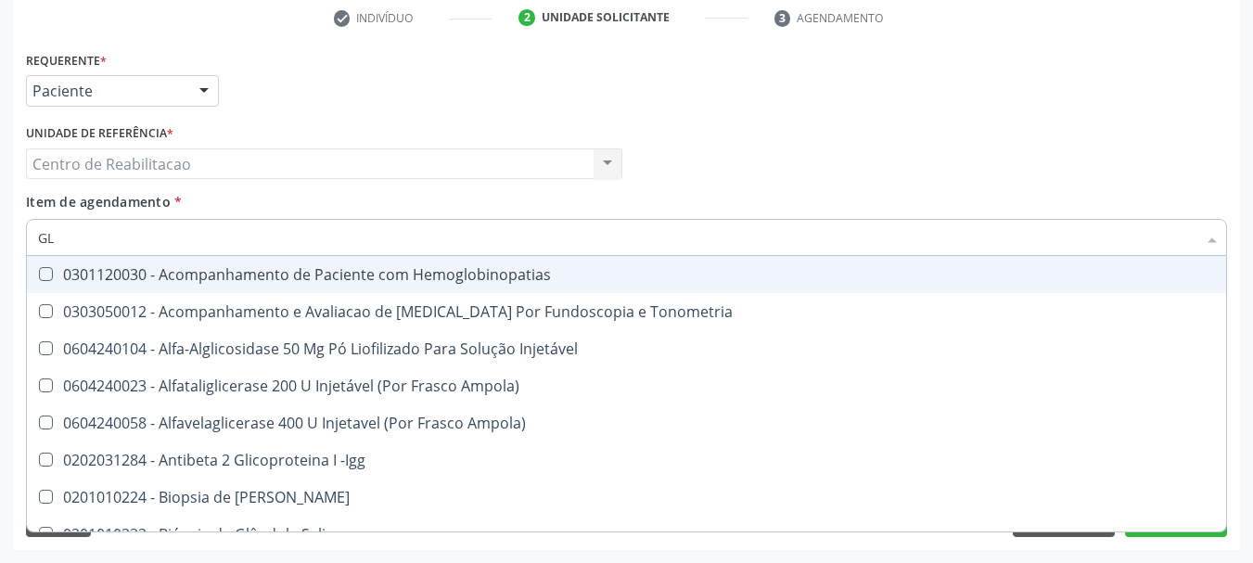
type input "GLI"
checkbox Glomerular "true"
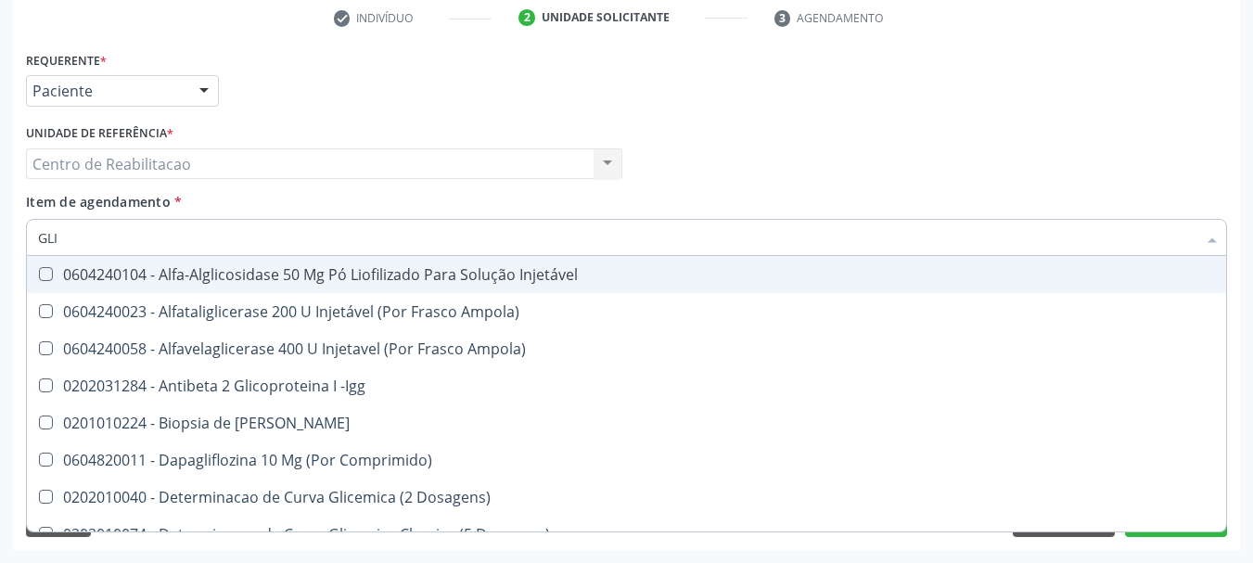
type input "GL"
checkbox Triglicerideos "false"
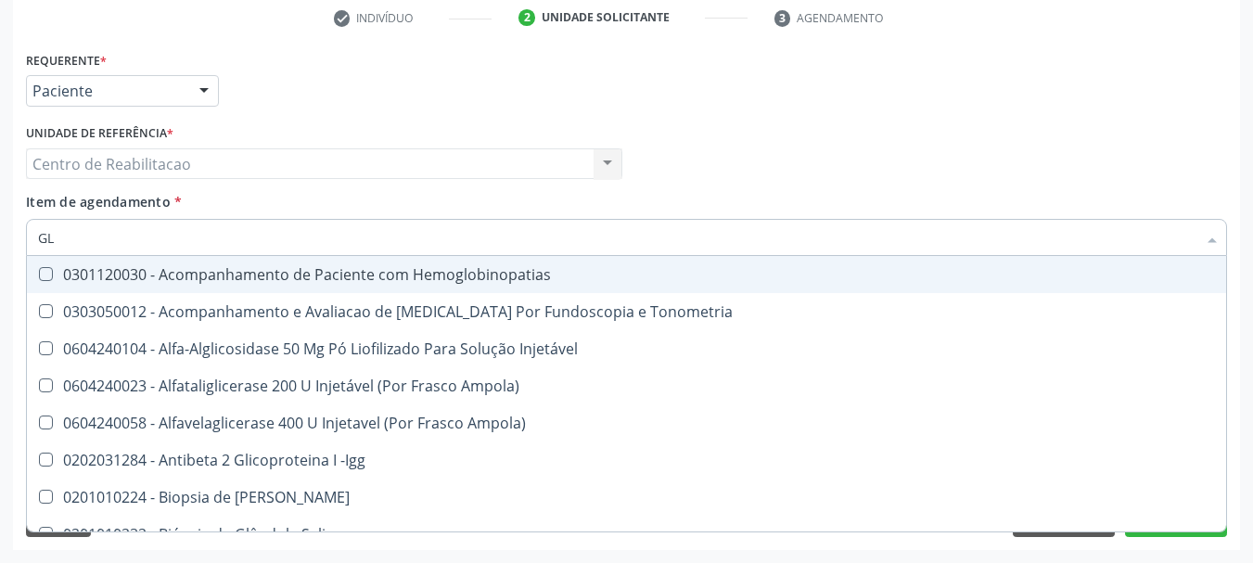
type input "G"
checkbox Triglicerideos "false"
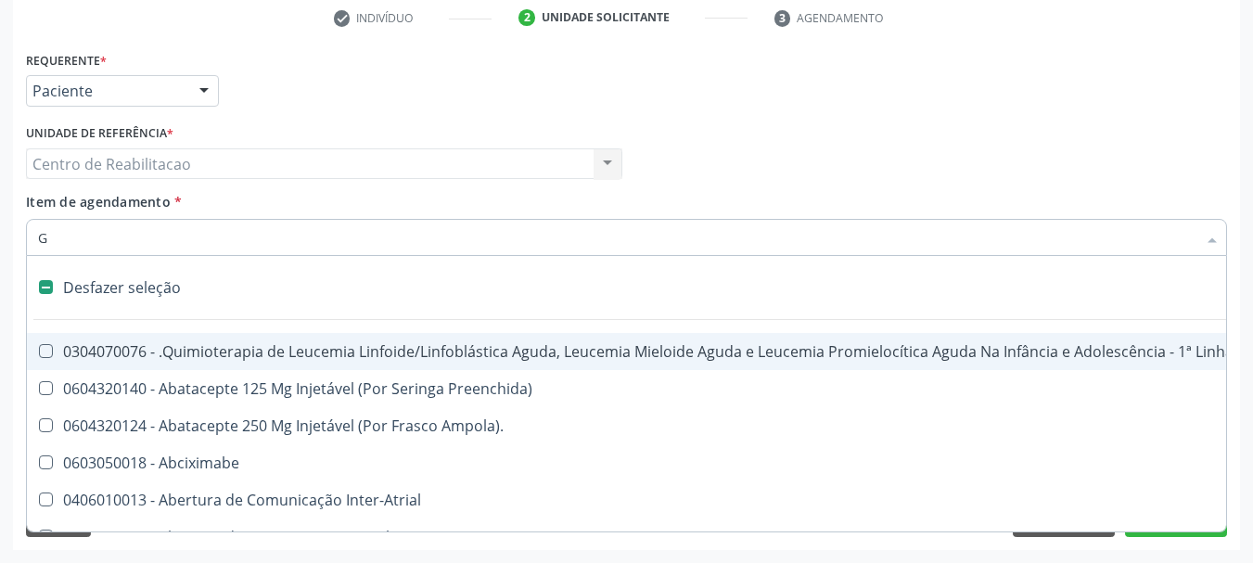
type input "GL"
checkbox Bloco "true"
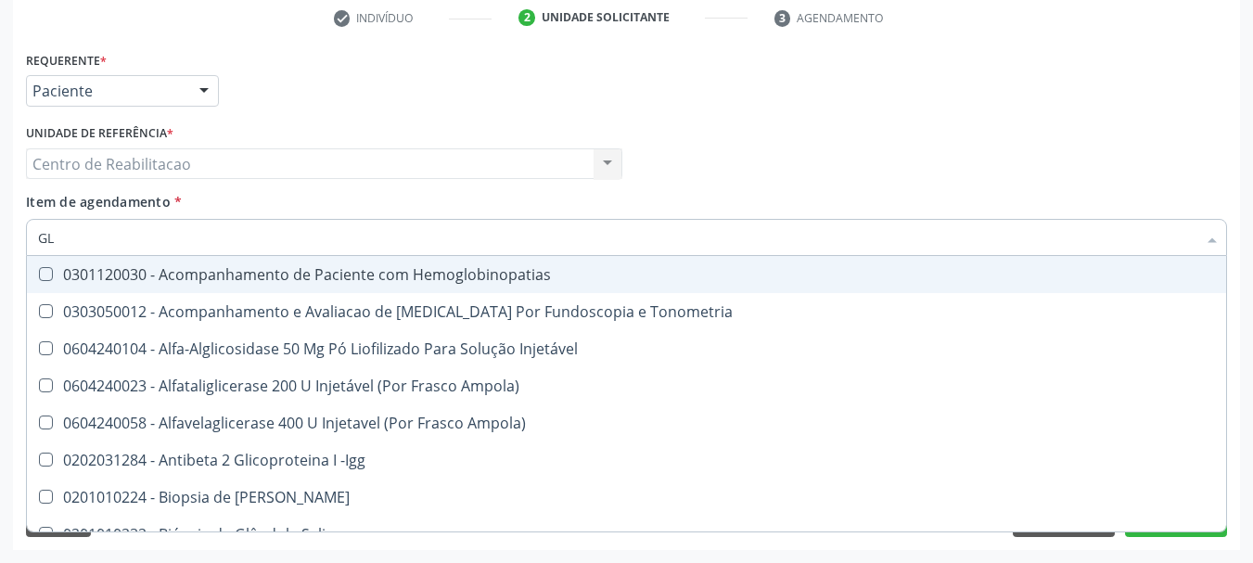
type input "GLI"
checkbox Glomerular "true"
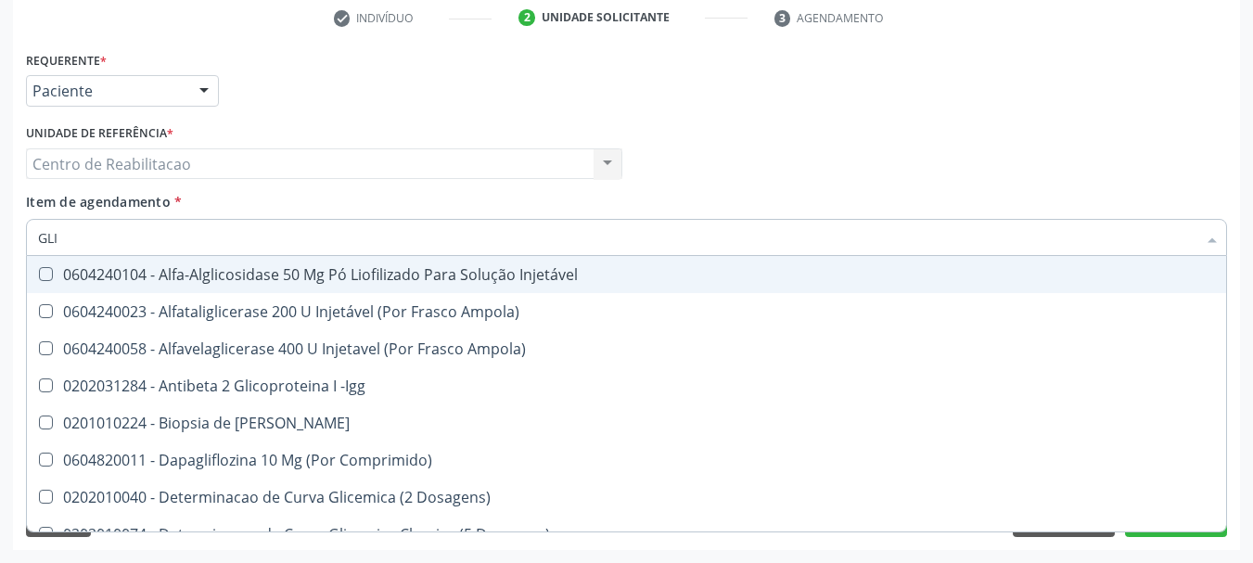
type input "GLIC"
checkbox Derrames "true"
checkbox Triglicerideos "false"
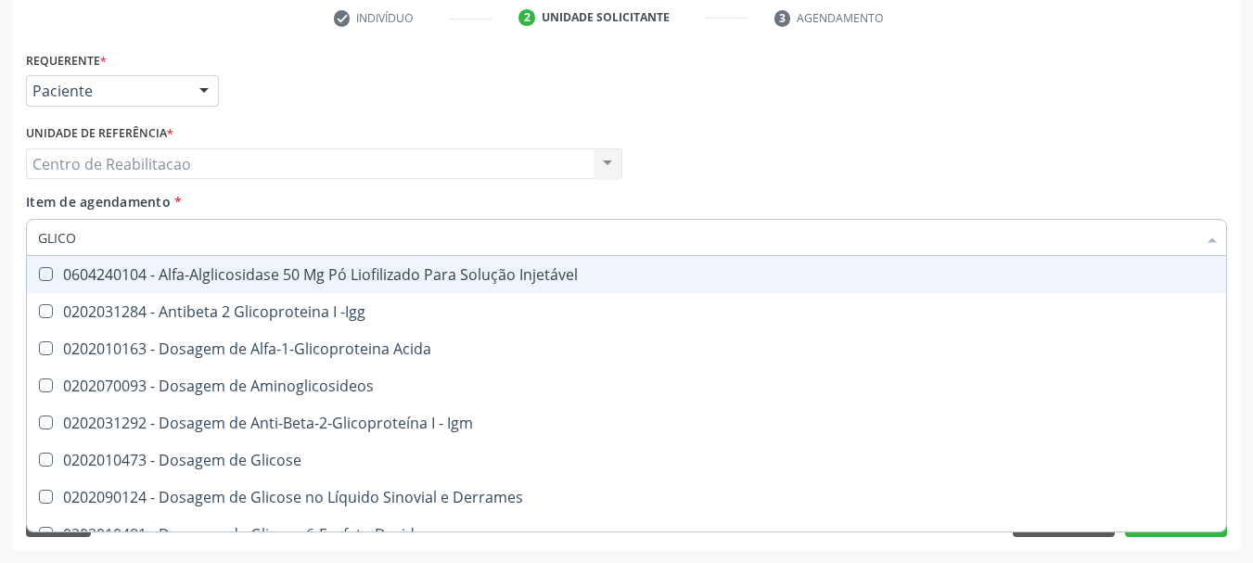
type input "GLICOS"
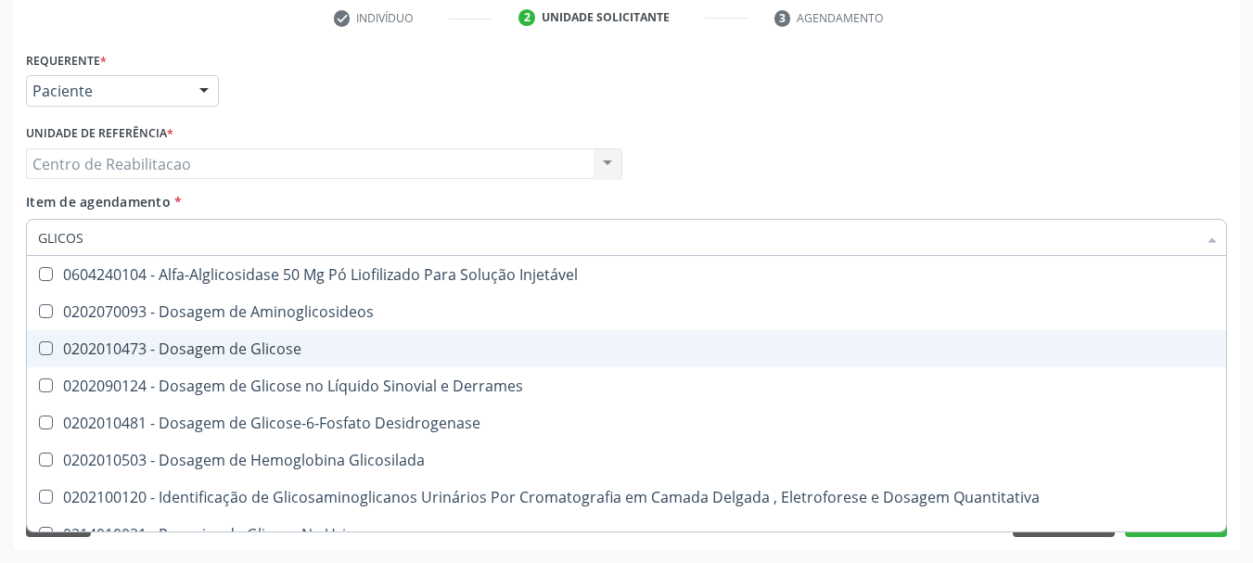
click at [47, 350] on Glicose at bounding box center [46, 348] width 14 height 14
click at [39, 350] on Glicose "checkbox" at bounding box center [33, 348] width 12 height 12
checkbox Glicose "true"
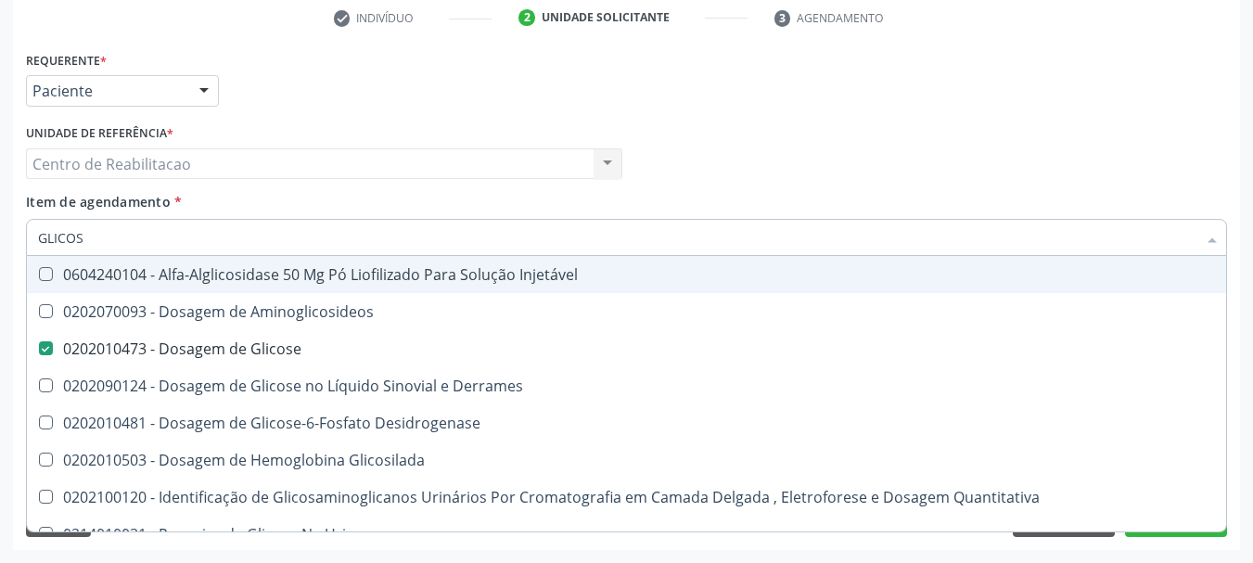
type input "GLICO"
checkbox Glicose "false"
checkbox Glicosilada "true"
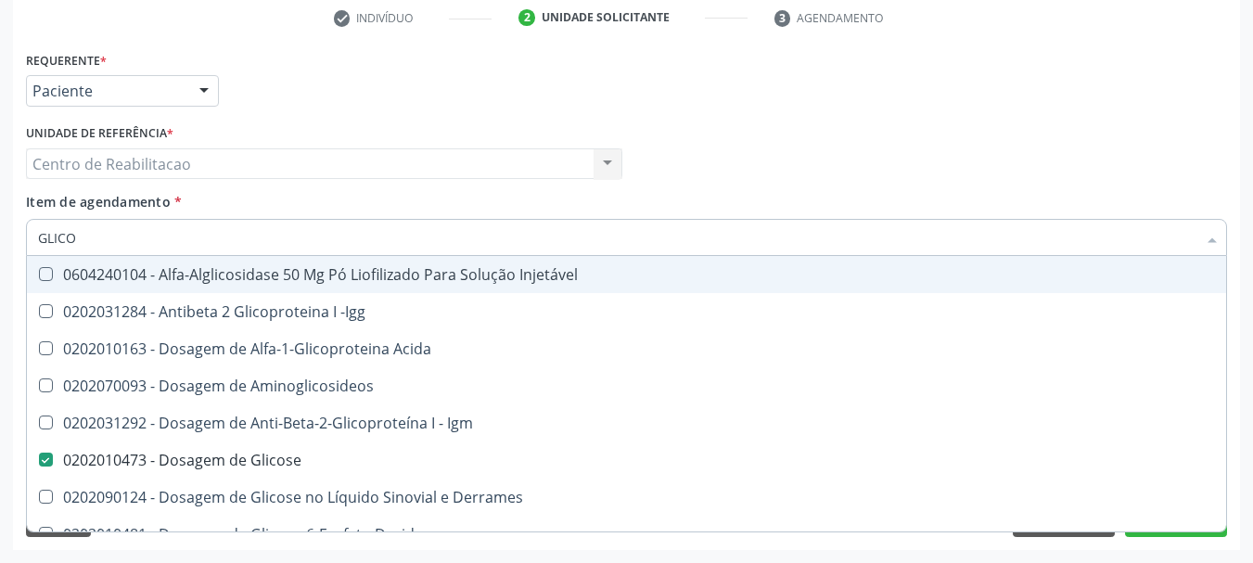
type input "GLIC"
checkbox Glicose "false"
checkbox Glicose "true"
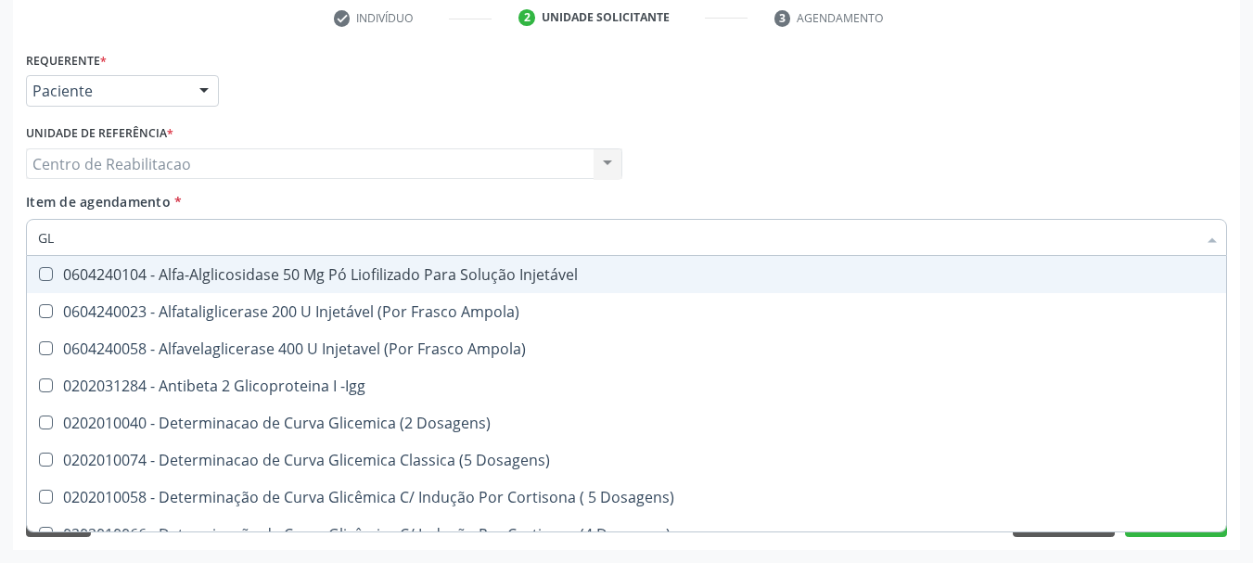
type input "G"
checkbox Glicose "false"
checkbox Glicosilada "false"
checkbox Triglicerideos "false"
checkbox Delgada\) "false"
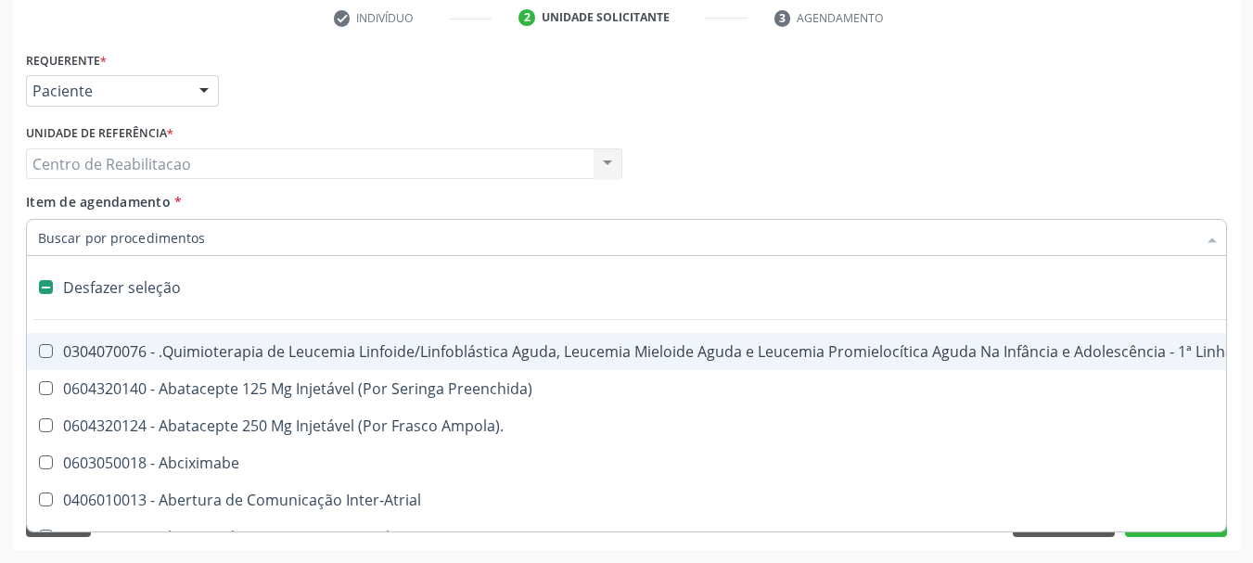
type input "H"
checkbox Urina "false"
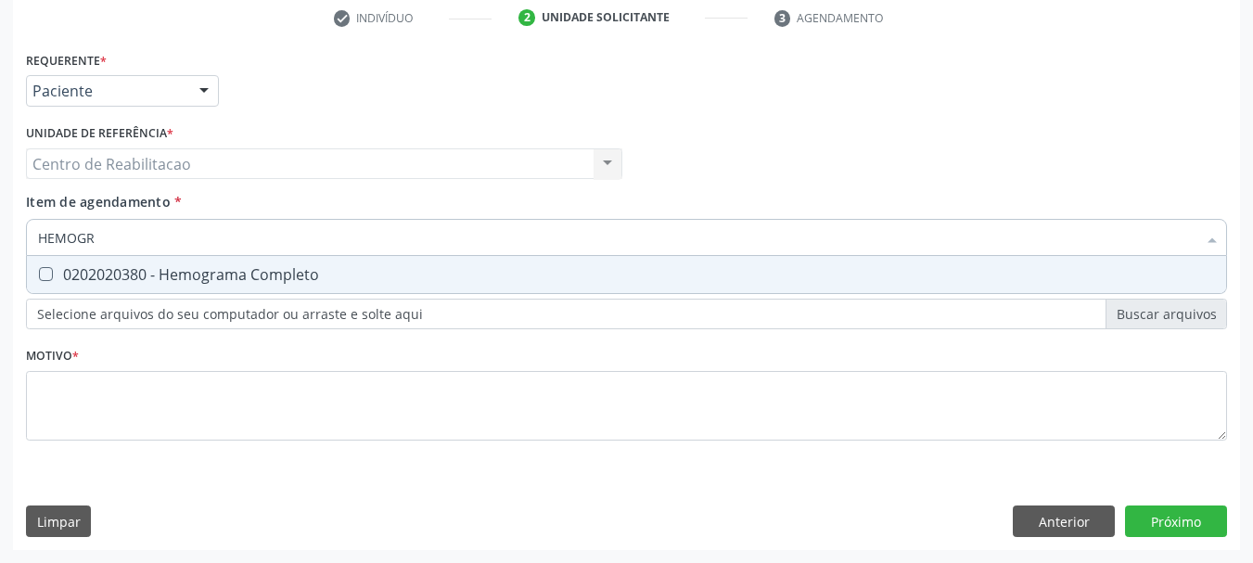
type input "HEMOGRA"
click at [52, 276] on Completo at bounding box center [46, 274] width 14 height 14
click at [39, 276] on Completo "checkbox" at bounding box center [33, 274] width 12 height 12
checkbox Completo "true"
type input "H"
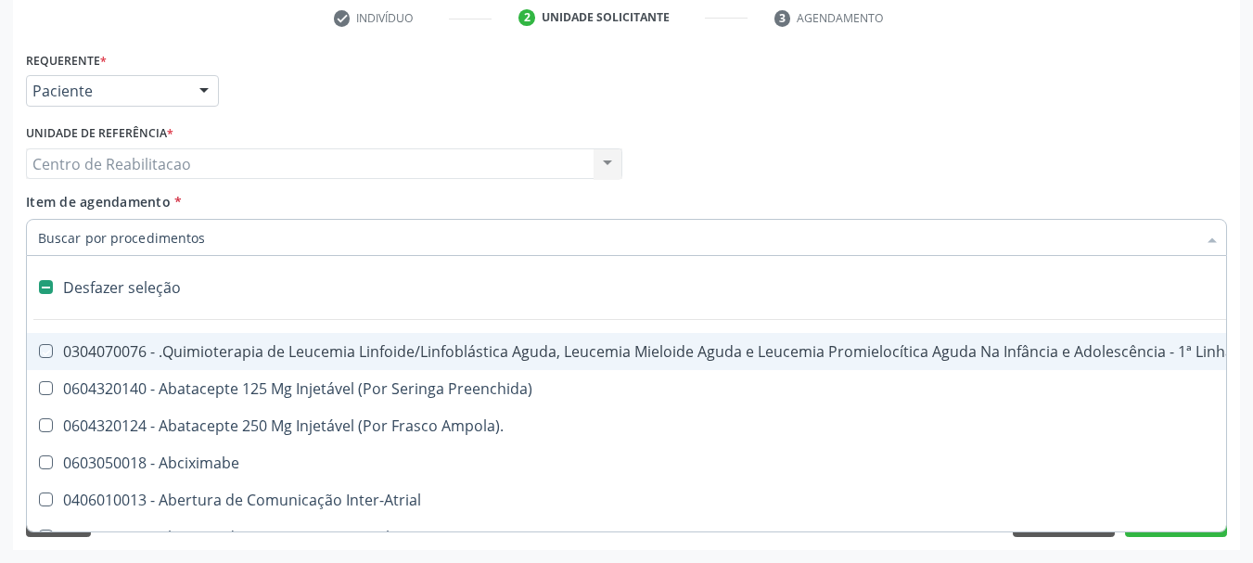
checkbox Manutenção "false"
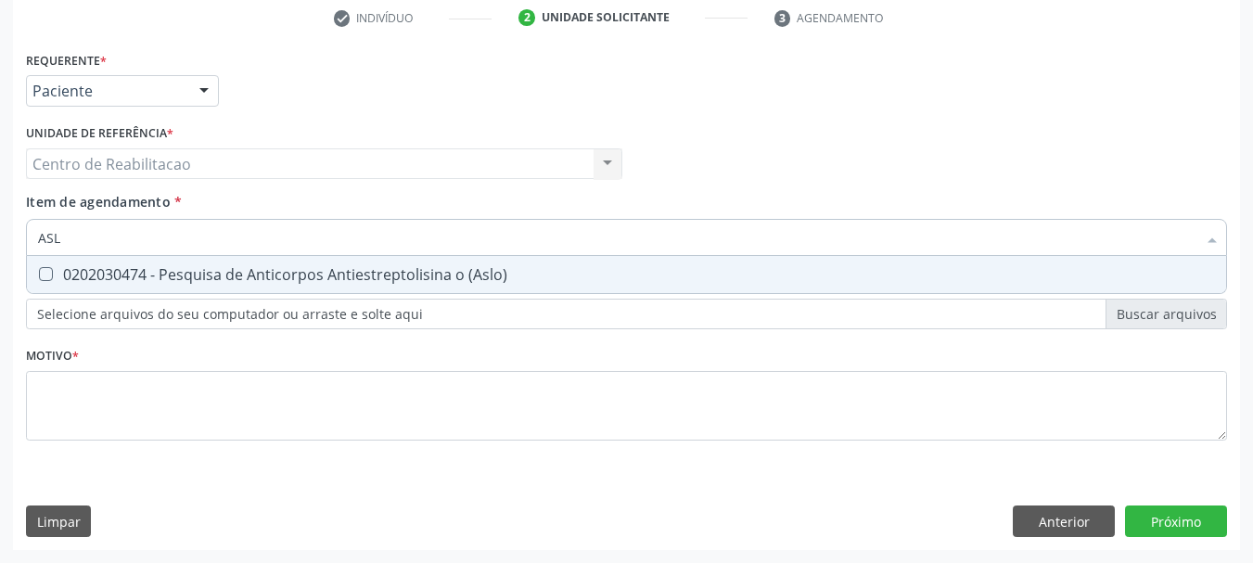
type input "ASLO"
click at [43, 281] on \(Aslo\) at bounding box center [46, 274] width 14 height 14
click at [39, 280] on \(Aslo\) "checkbox" at bounding box center [33, 274] width 12 height 12
checkbox \(Aslo\) "true"
click at [138, 246] on input "ASLO" at bounding box center [617, 237] width 1159 height 37
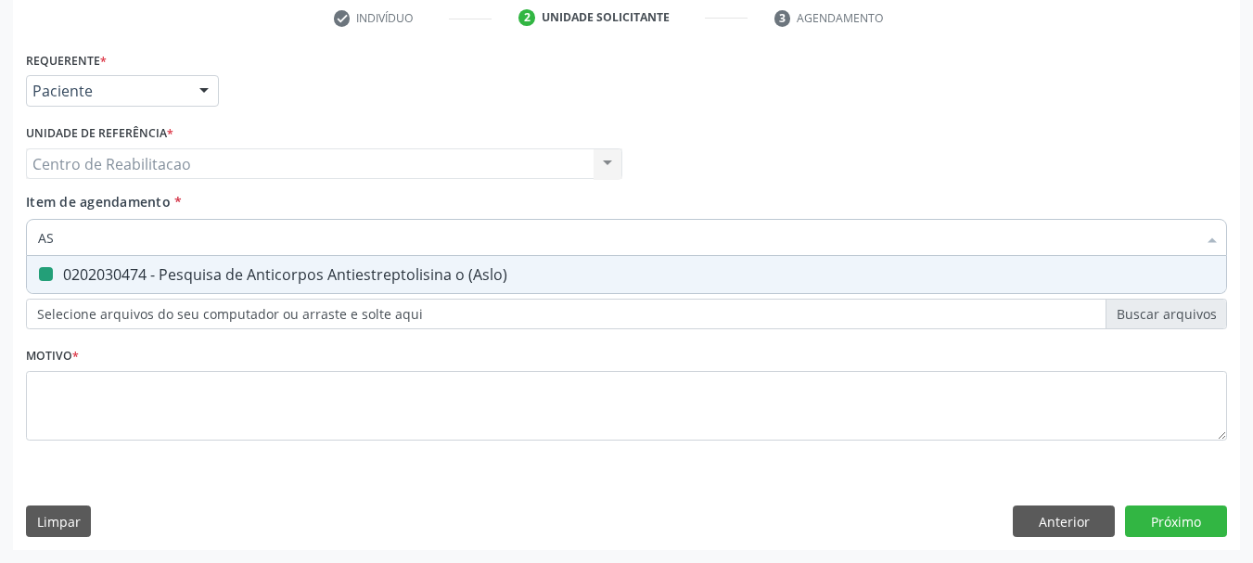
type input "A"
checkbox \(Aslo\) "false"
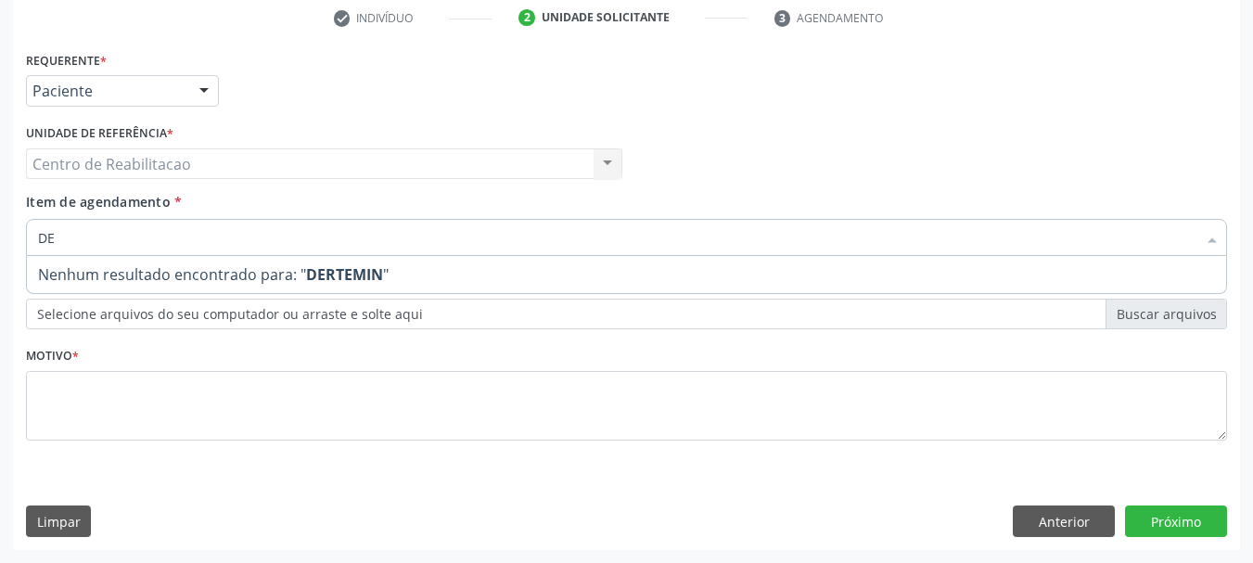
type input "D"
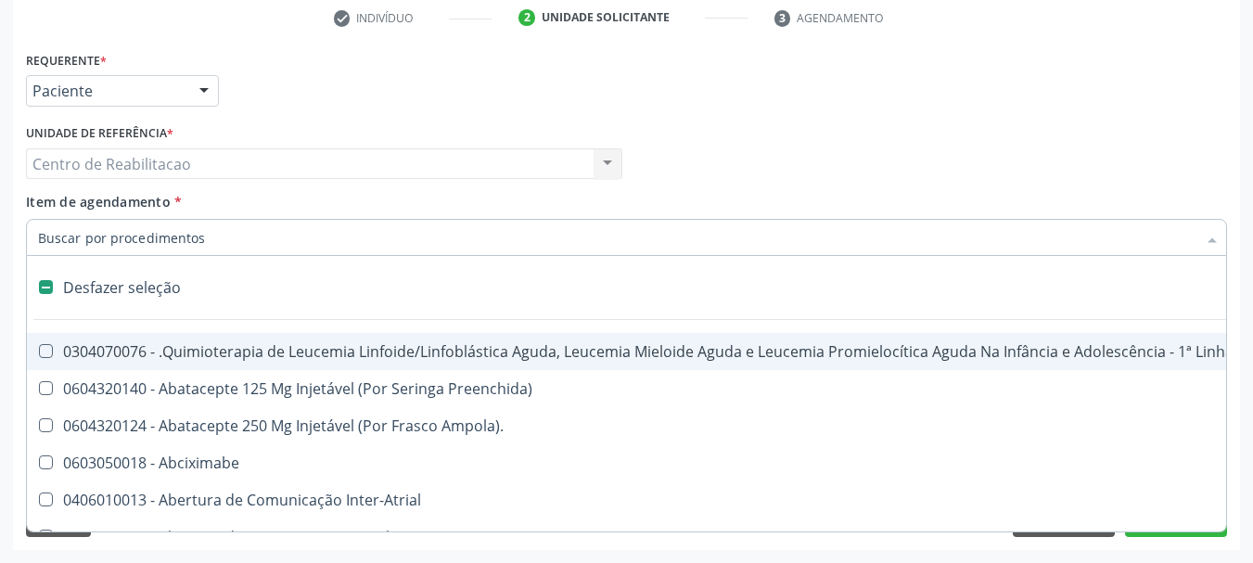
type input "D"
checkbox Amniocentese "true"
checkbox Urina "false"
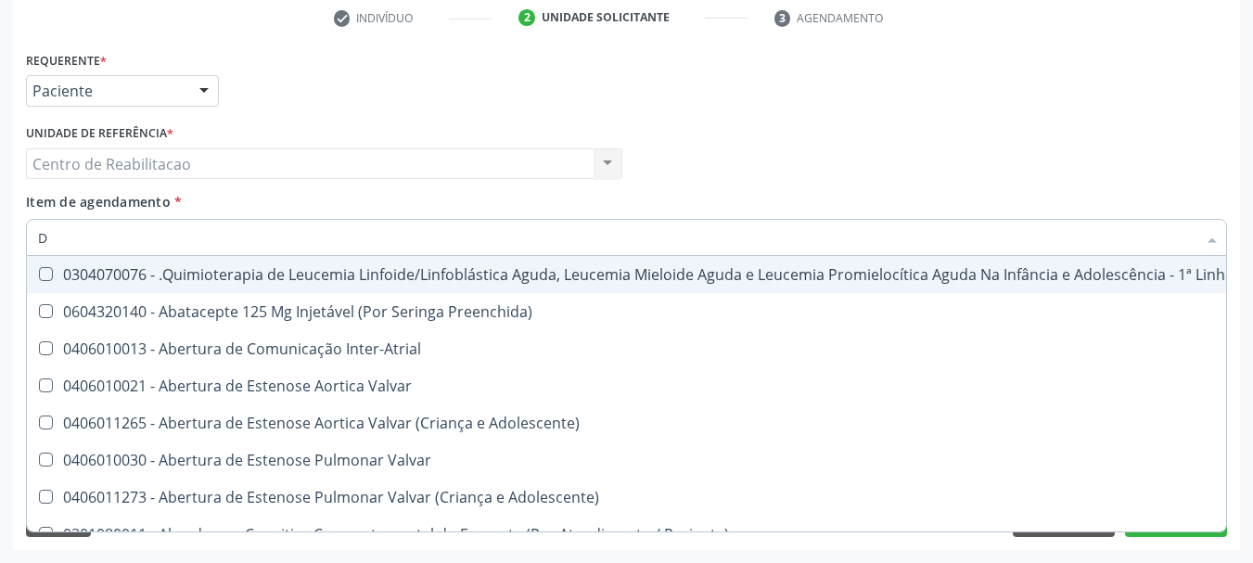
type input "DE"
checkbox Especializada "true"
checkbox Urina "false"
checkbox Dacriocistorrinostomia "true"
checkbox Capsula\) "true"
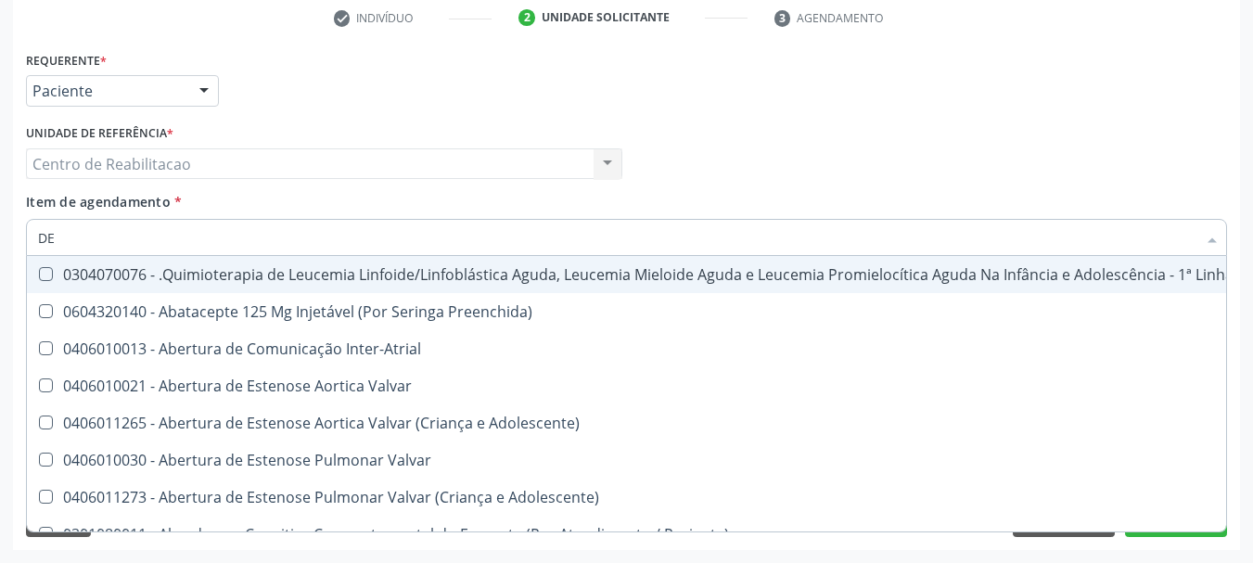
checkbox Capsula\) "true"
checkbox Comprimido\) "true"
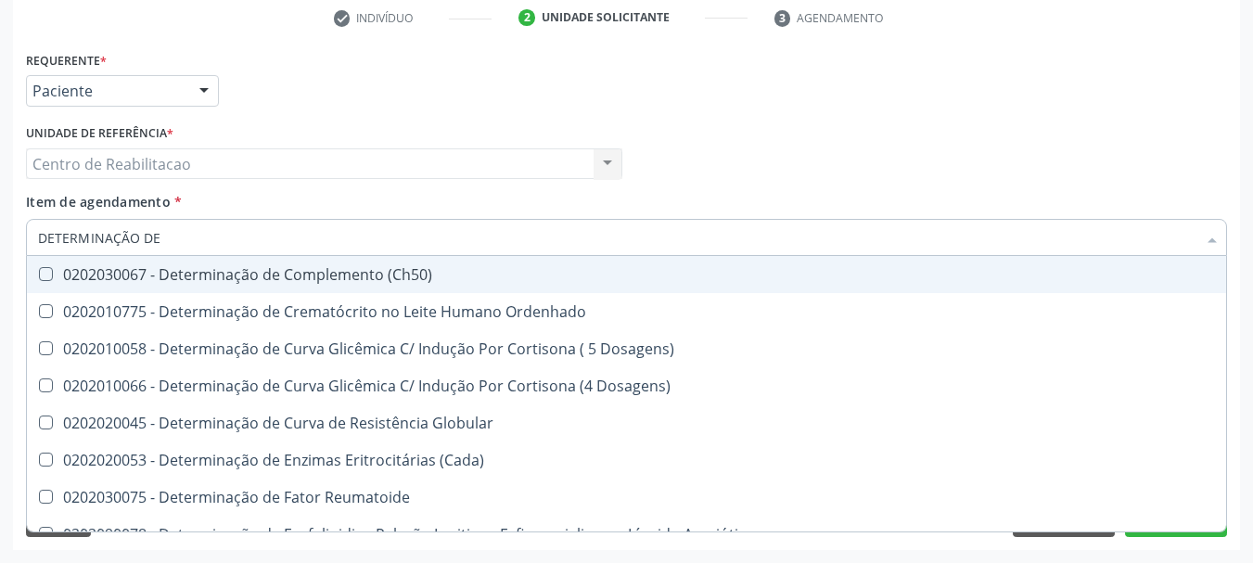
type input "DETERMINAÇÃO DE F"
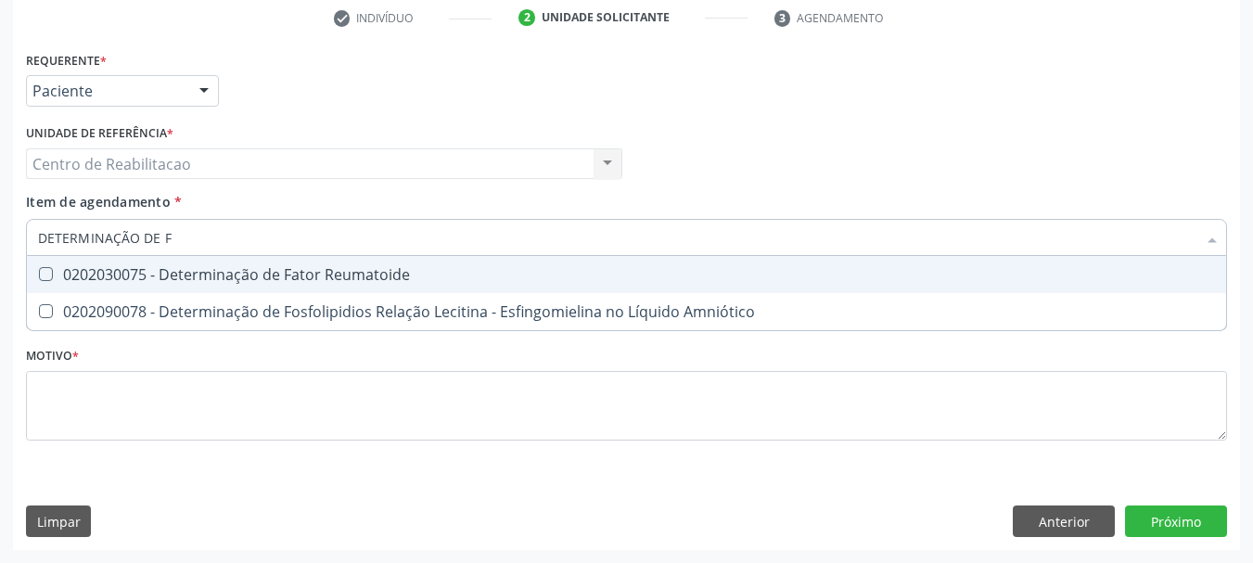
click at [47, 278] on Reumatoide at bounding box center [46, 274] width 14 height 14
click at [39, 278] on Reumatoide "checkbox" at bounding box center [33, 274] width 12 height 12
checkbox Reumatoide "true"
type input "DETERMINAÇÃO DE"
checkbox Reumatoide "false"
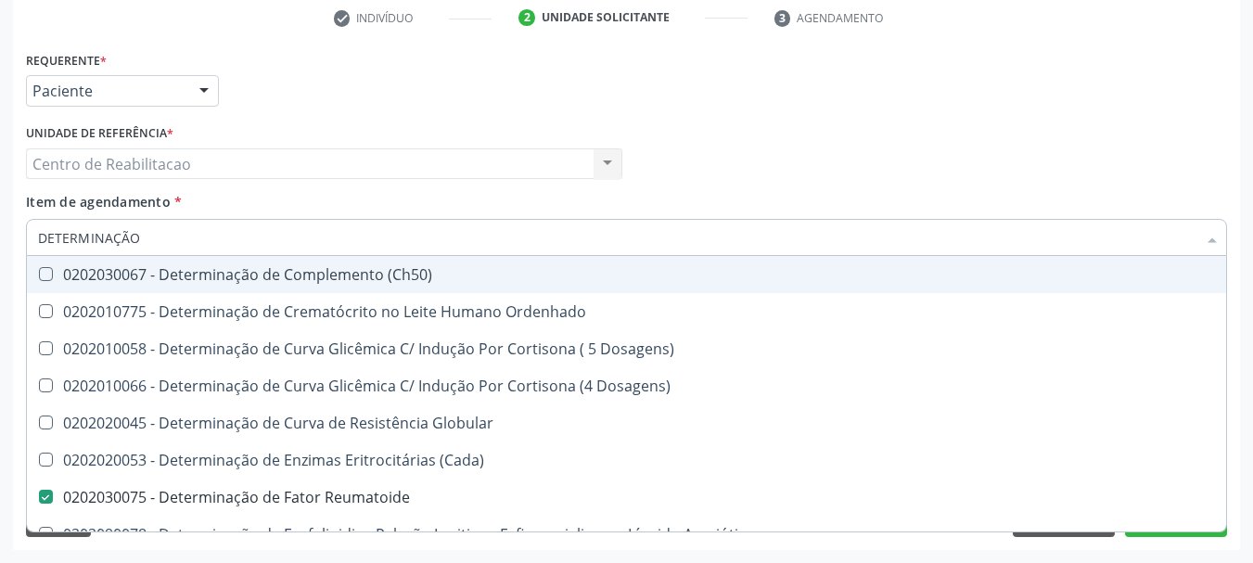
type input "DETERMINAÇÃ"
checkbox Reumatoide "false"
checkbox Amniótico "true"
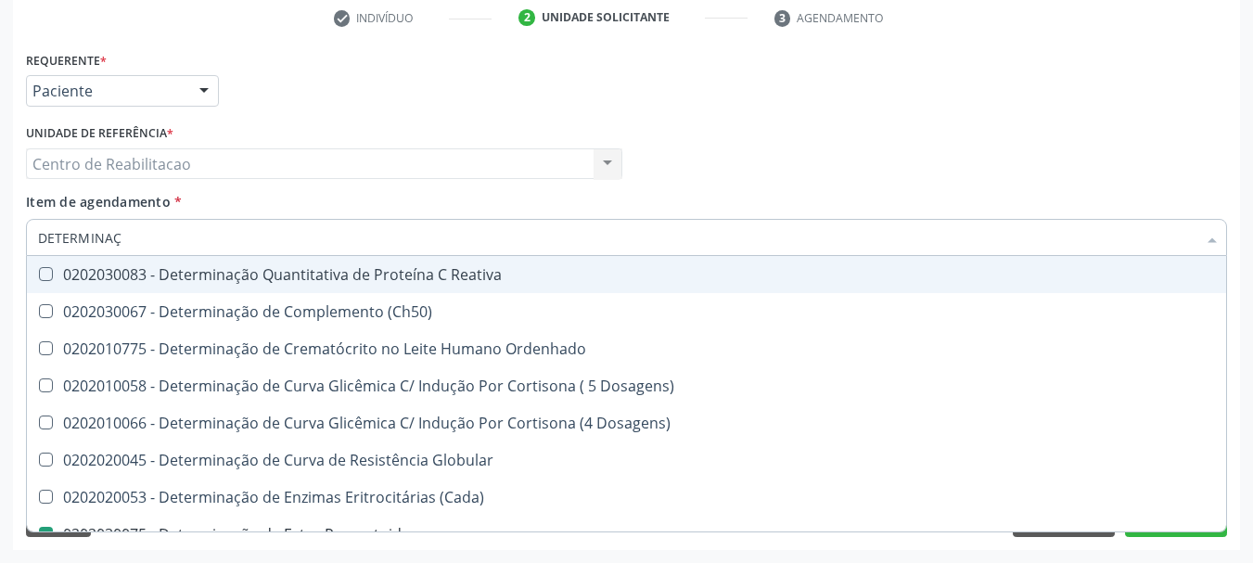
type input "DETERMINA"
checkbox Reumatoide "false"
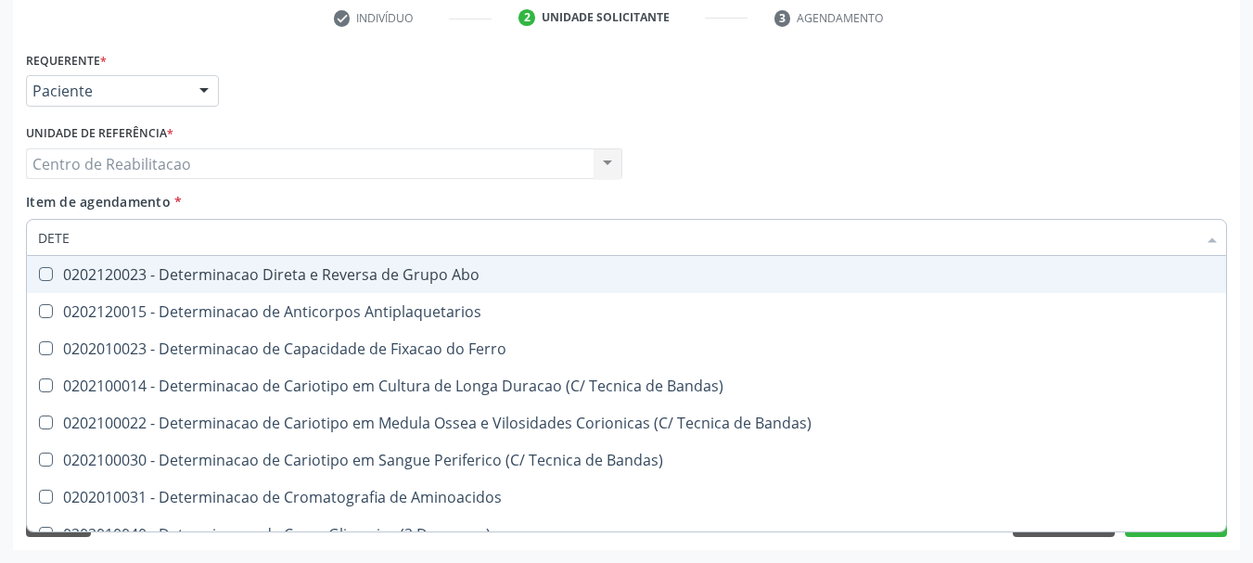
type input "DET"
checkbox Reumatoide "false"
checkbox Residual "true"
type input "D"
checkbox Residual "false"
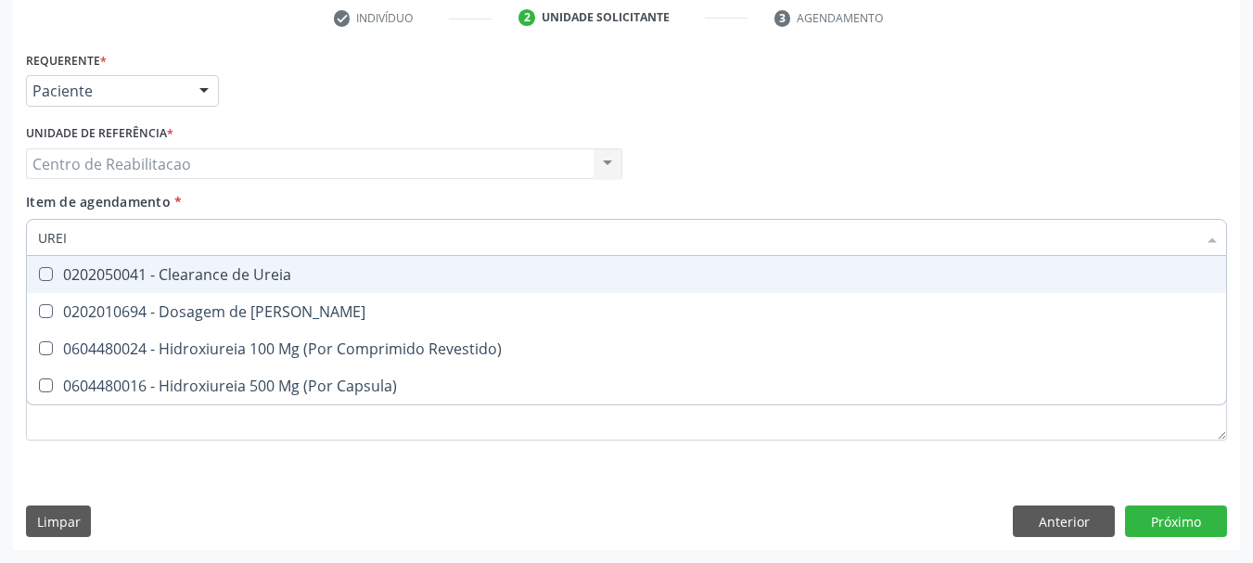
type input "UREIA"
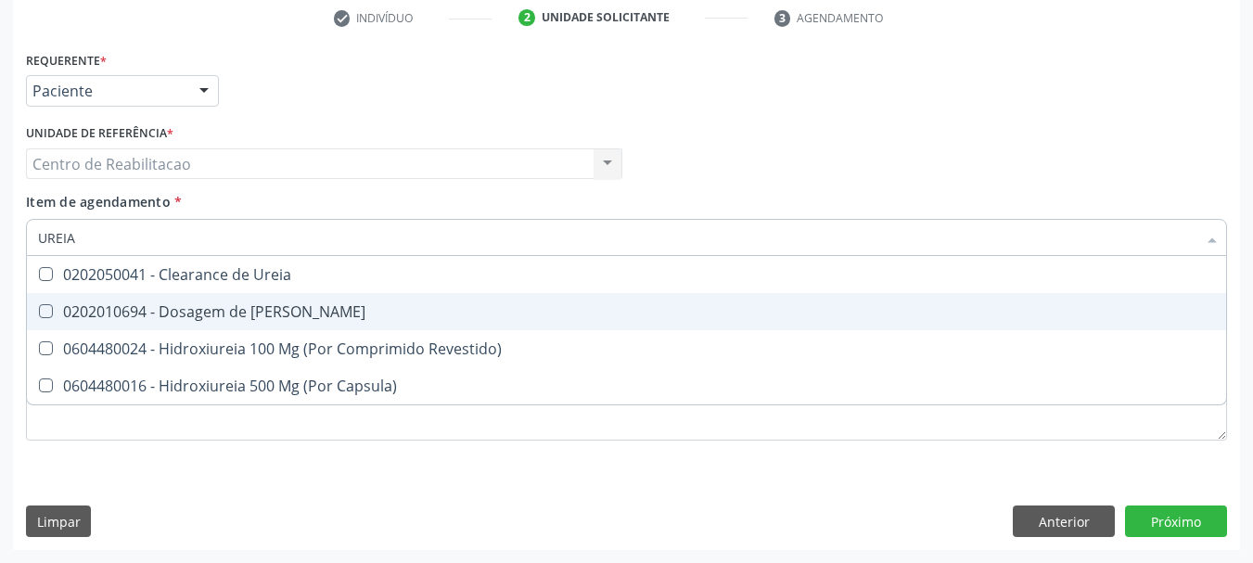
click at [46, 312] on Ureia at bounding box center [46, 311] width 14 height 14
click at [39, 312] on Ureia "checkbox" at bounding box center [33, 311] width 12 height 12
checkbox Ureia "true"
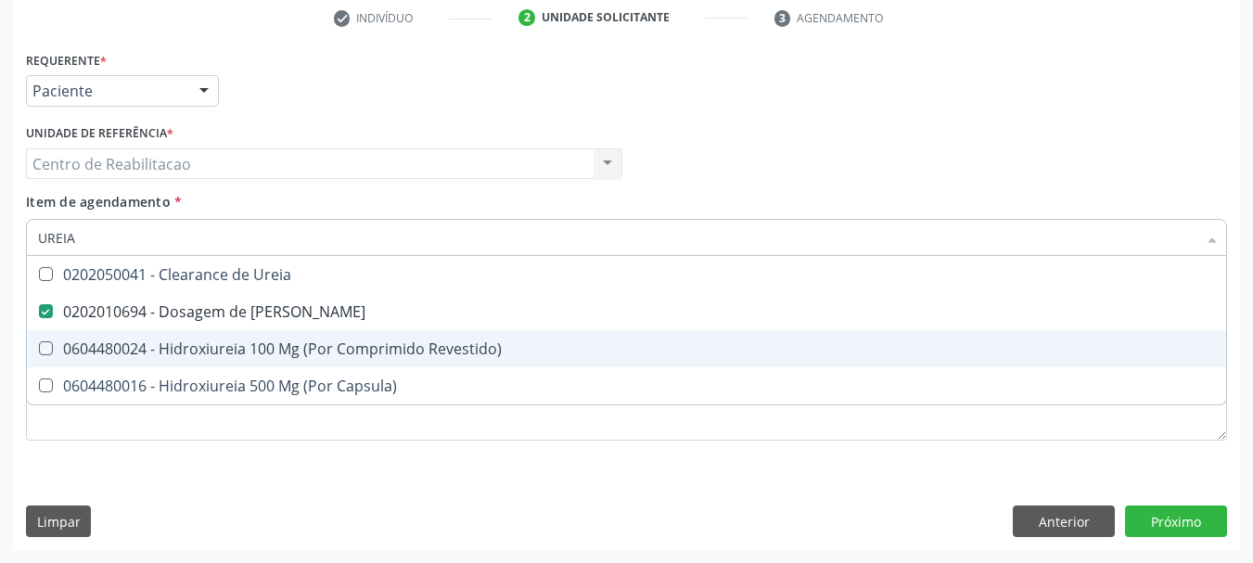
click at [207, 521] on div "Requerente * Paciente Profissional de Saúde Paciente Nenhum resultado encontrad…" at bounding box center [626, 298] width 1227 height 504
checkbox Revestido\) "true"
checkbox Capsula\) "true"
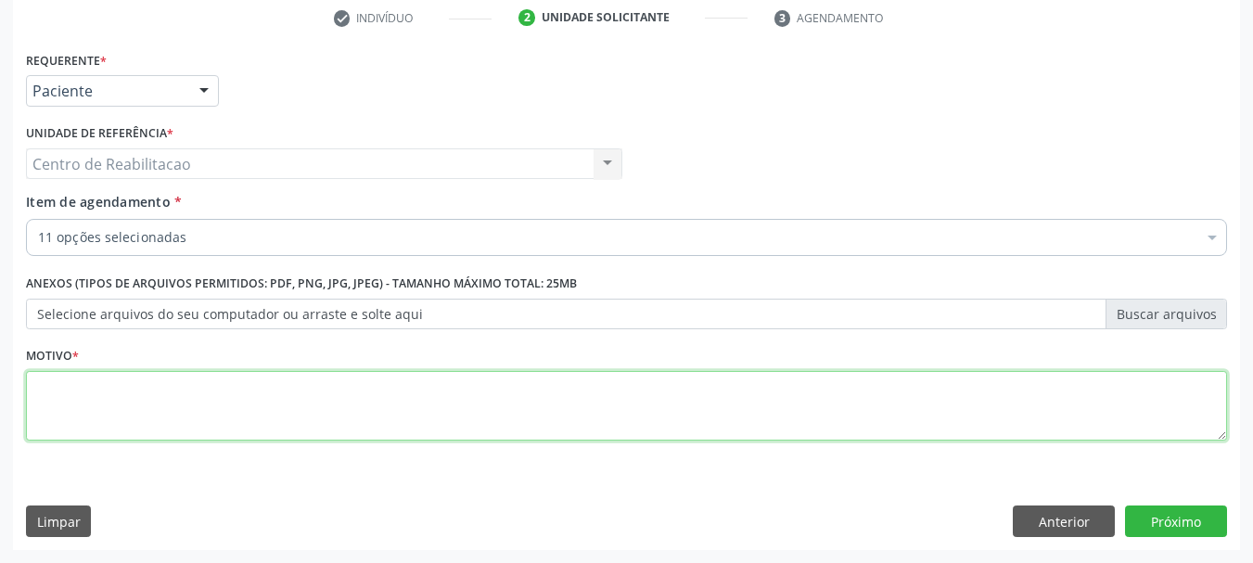
click at [165, 406] on textarea at bounding box center [627, 406] width 1202 height 71
click at [165, 405] on textarea at bounding box center [627, 406] width 1202 height 71
type textarea "*"
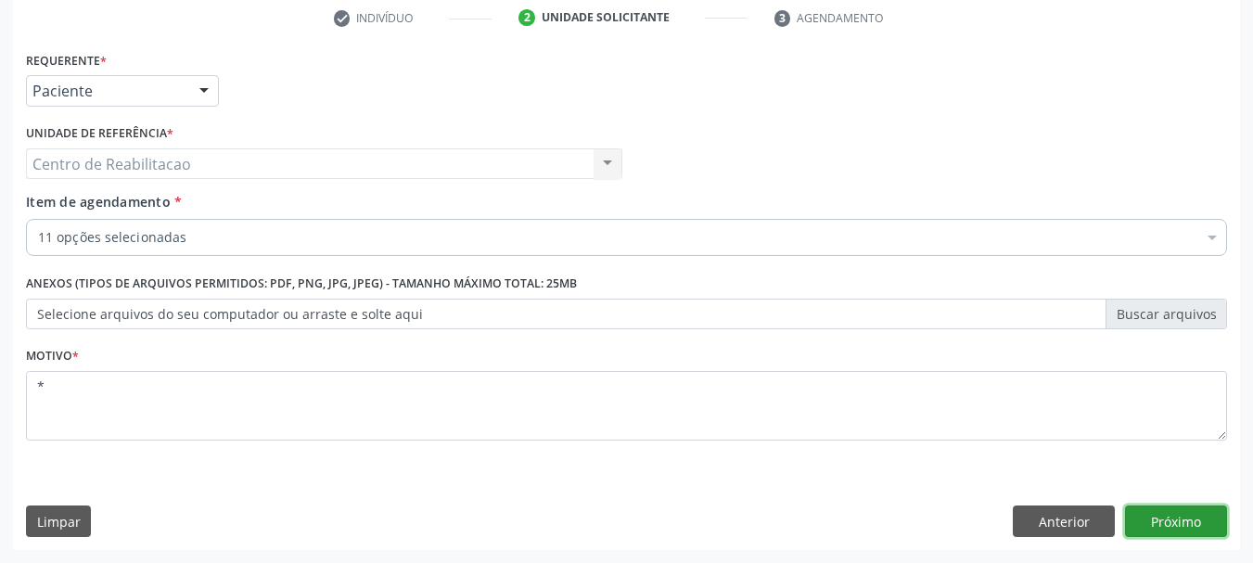
click at [1173, 517] on button "Próximo" at bounding box center [1176, 522] width 102 height 32
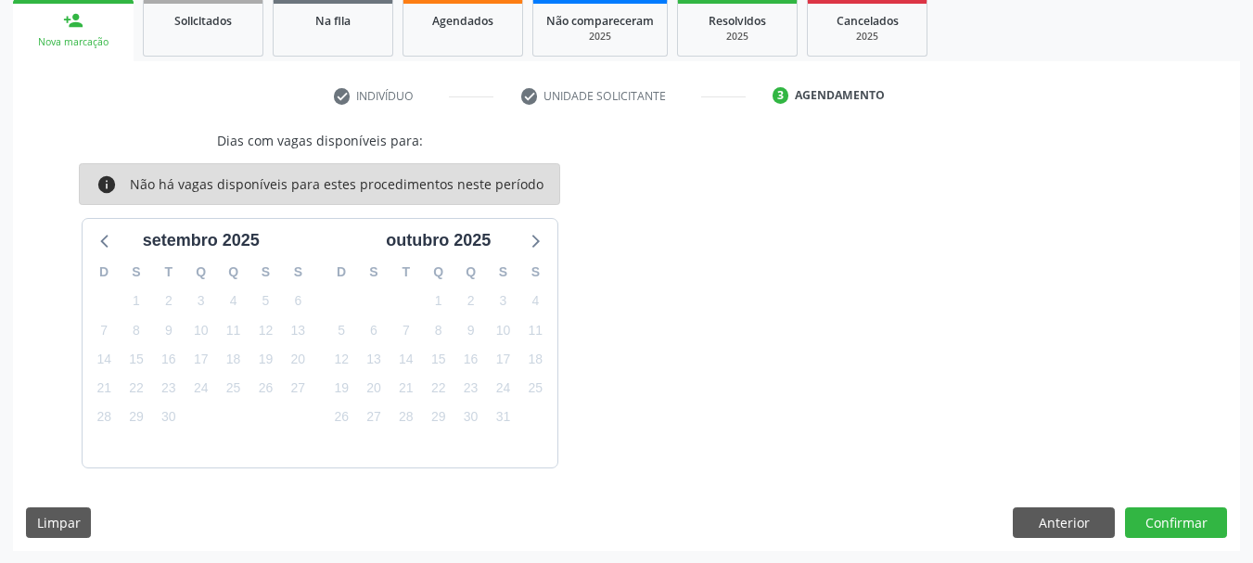
scroll to position [279, 0]
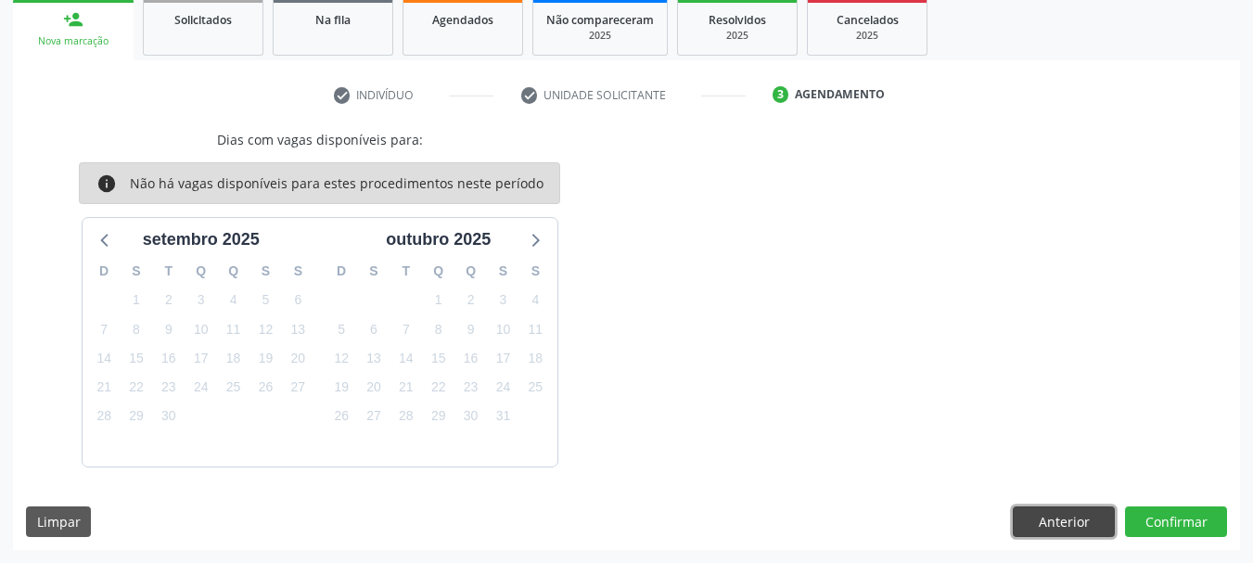
click at [1053, 515] on button "Anterior" at bounding box center [1064, 523] width 102 height 32
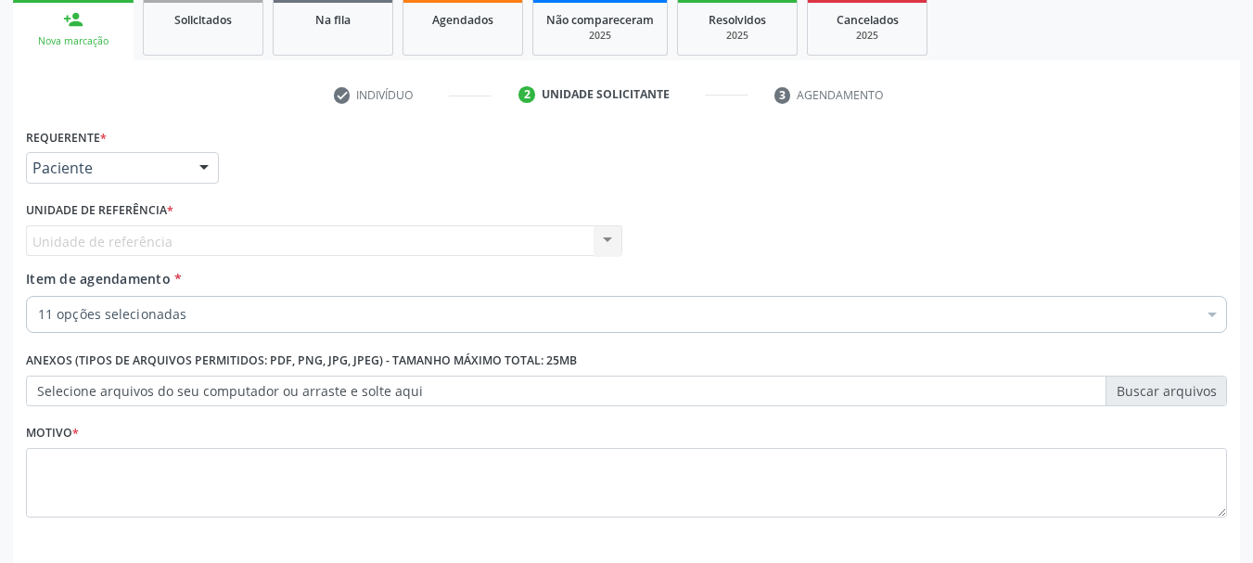
click at [613, 245] on div "Unidade de referência Centro de Reabilitacao Nenhum resultado encontrado para: …" at bounding box center [324, 241] width 597 height 32
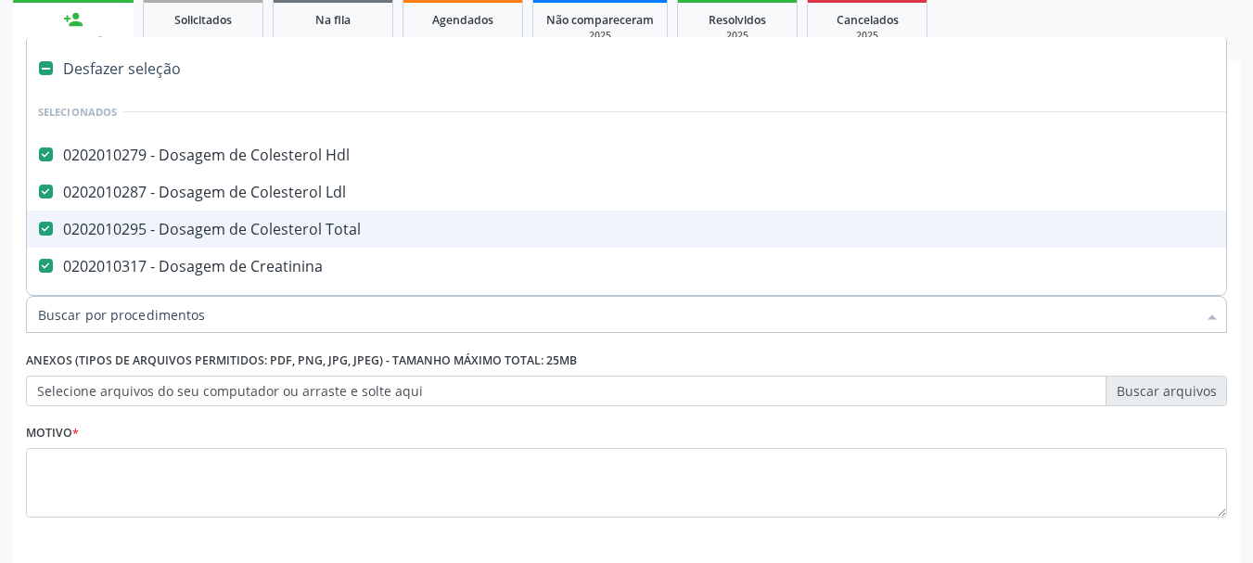
scroll to position [356, 0]
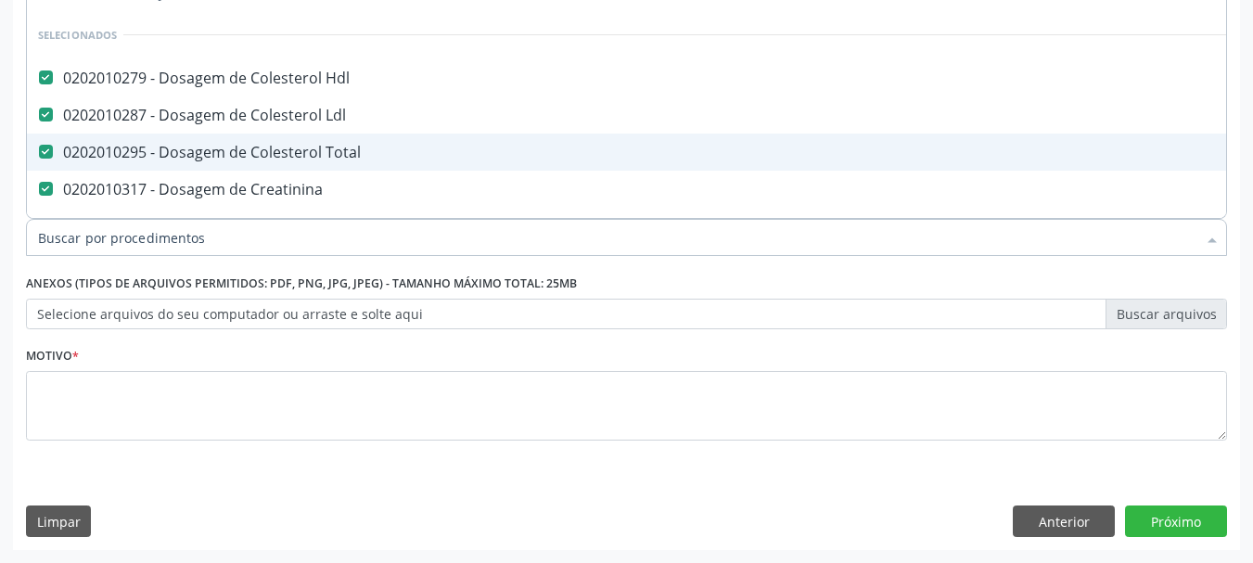
click at [710, 472] on div "Requerente * Paciente Profissional de Saúde Paciente Nenhum resultado encontrad…" at bounding box center [626, 298] width 1227 height 504
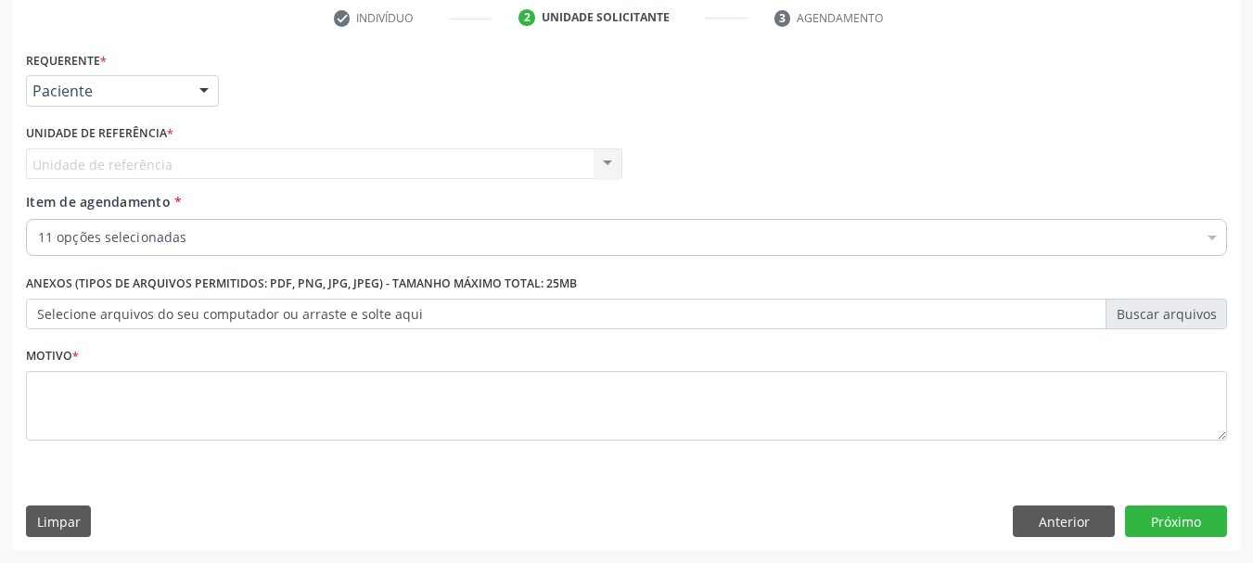
scroll to position [263, 0]
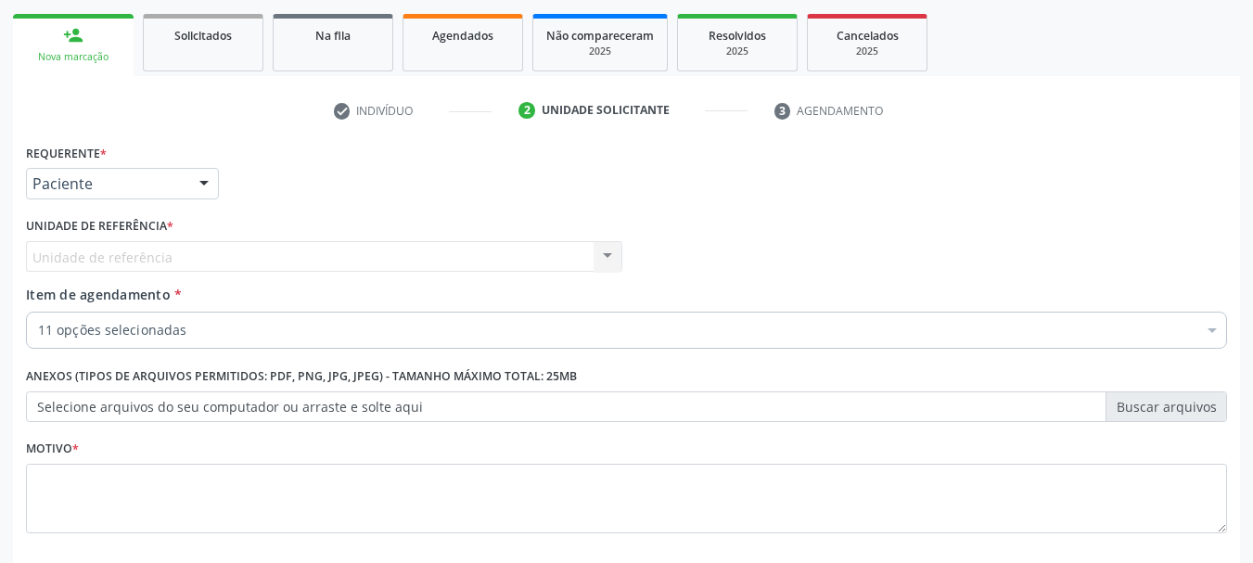
scroll to position [356, 0]
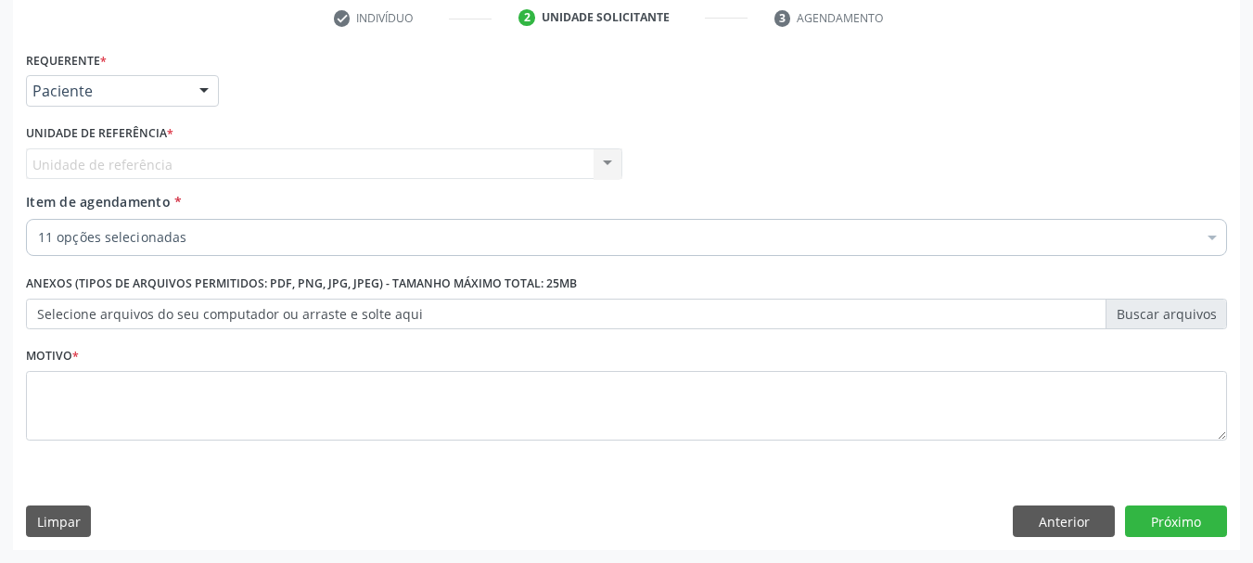
click at [607, 154] on div "Unidade de referência Centro de Reabilitacao Nenhum resultado encontrado para: …" at bounding box center [324, 164] width 597 height 32
click at [598, 168] on div "Unidade de referência Centro de Reabilitacao Nenhum resultado encontrado para: …" at bounding box center [324, 164] width 597 height 32
click at [1047, 523] on button "Anterior" at bounding box center [1064, 522] width 102 height 32
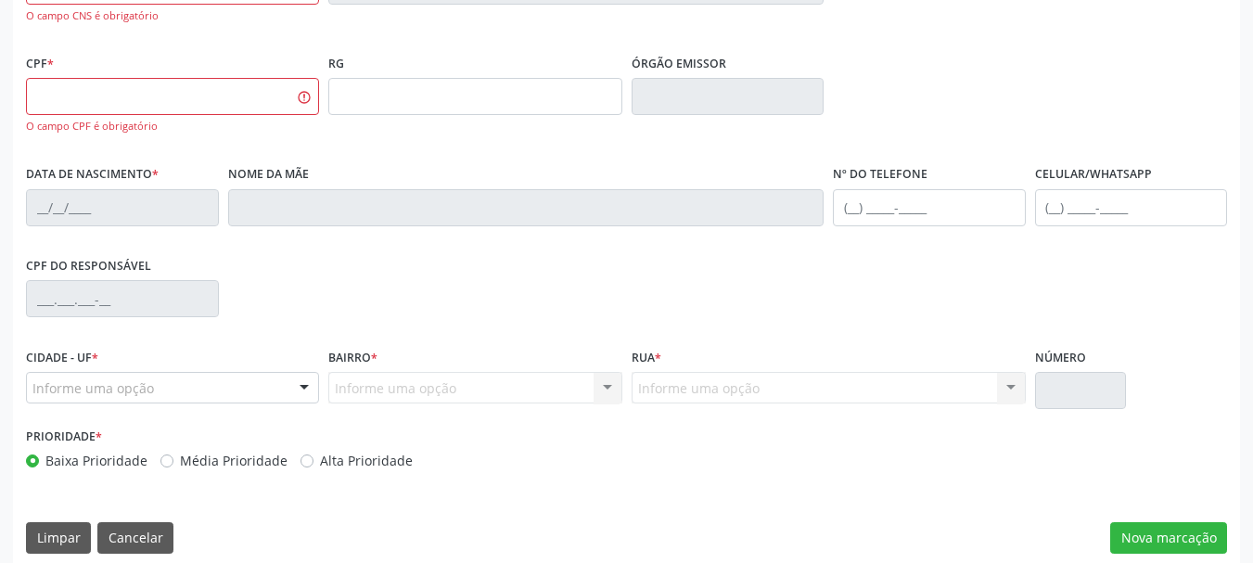
scroll to position [481, 0]
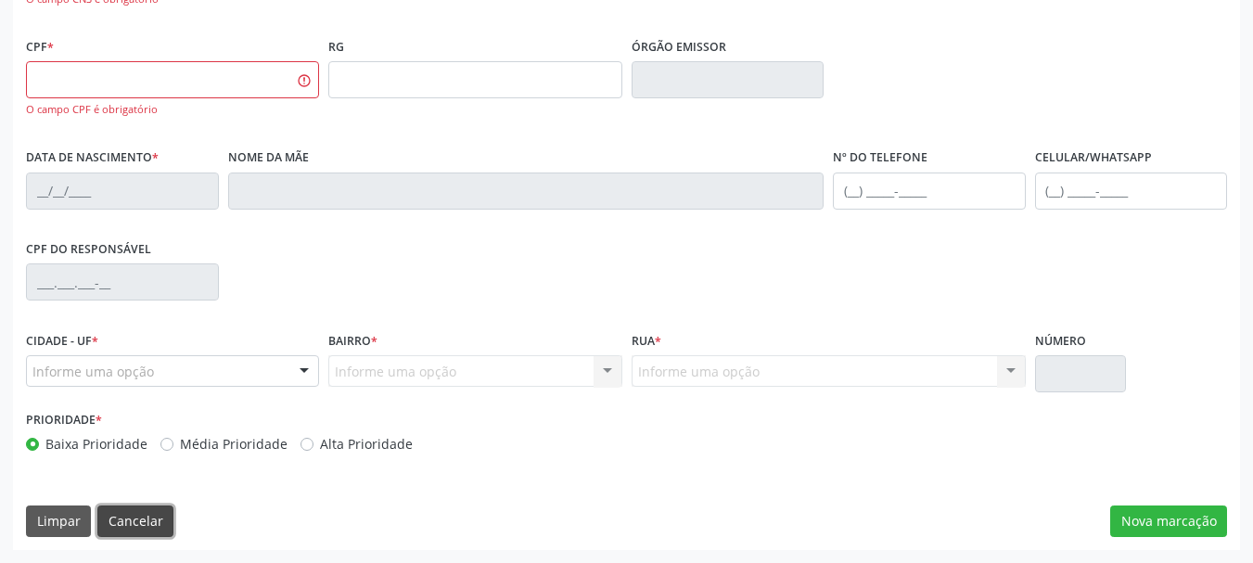
click at [162, 530] on button "Cancelar" at bounding box center [135, 522] width 76 height 32
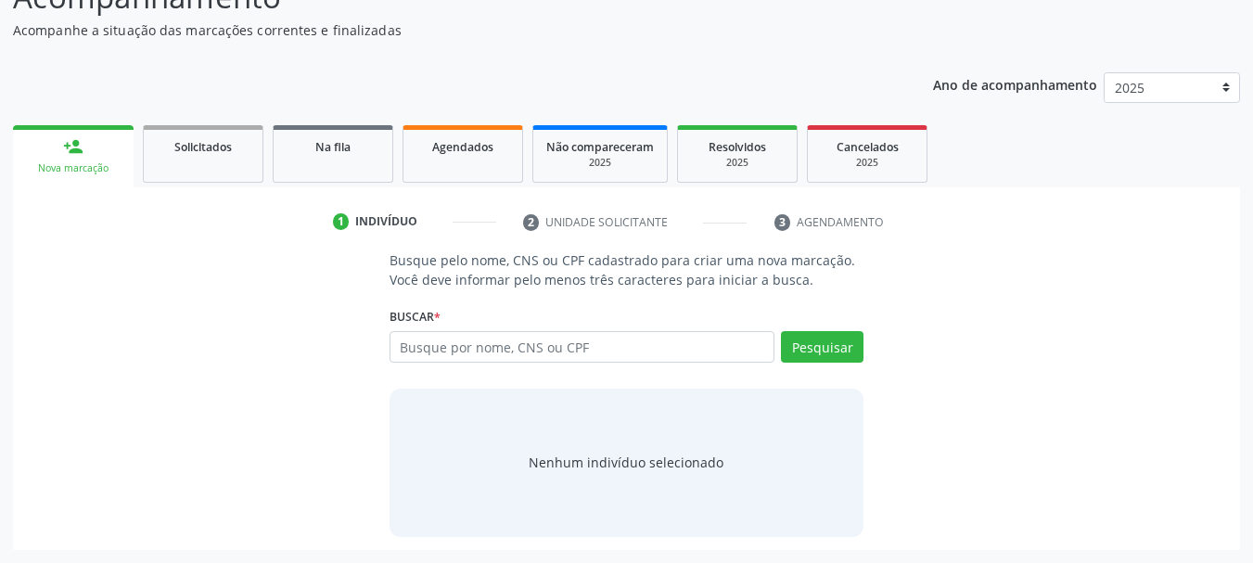
scroll to position [152, 0]
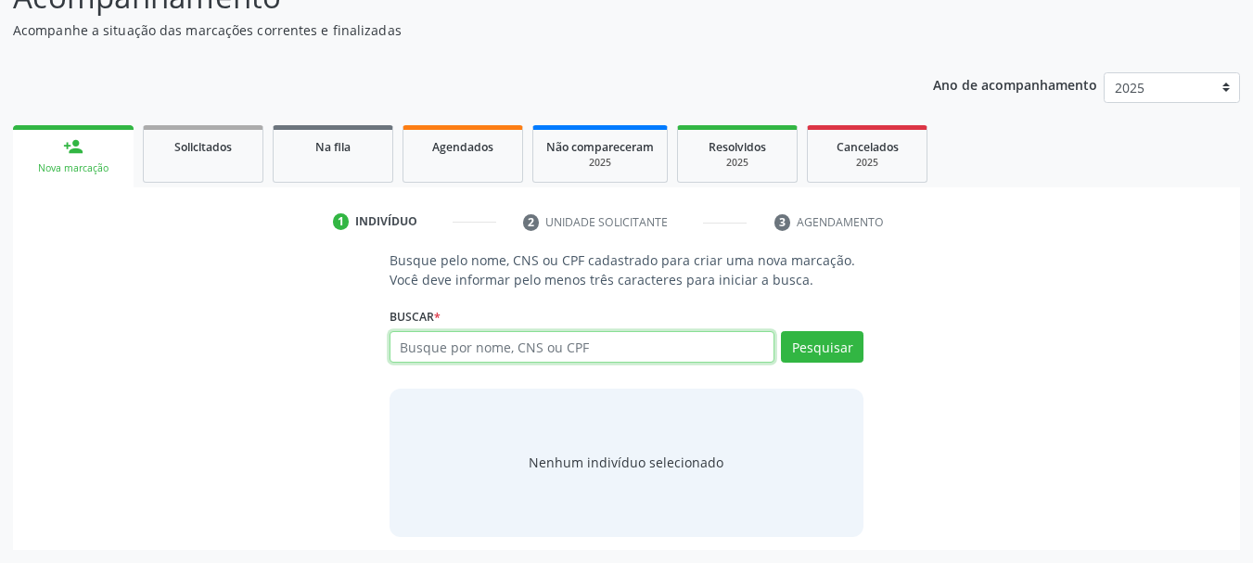
click at [584, 352] on input "text" at bounding box center [583, 347] width 386 height 32
type input "898004125144852"
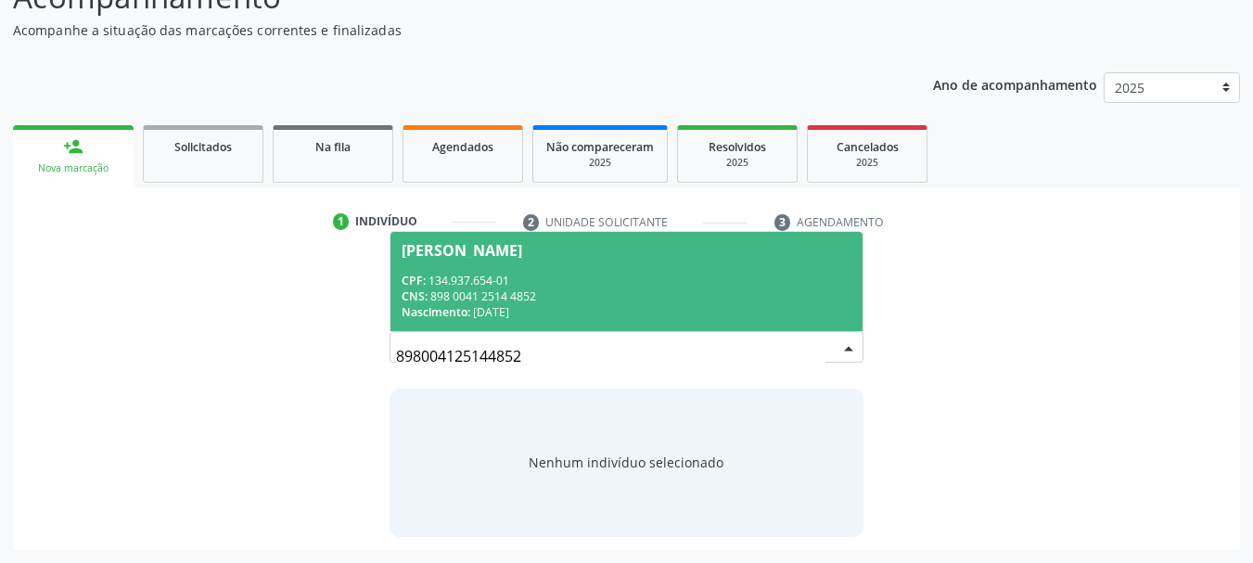
click at [578, 308] on div "Nascimento: [DATE]" at bounding box center [627, 312] width 451 height 16
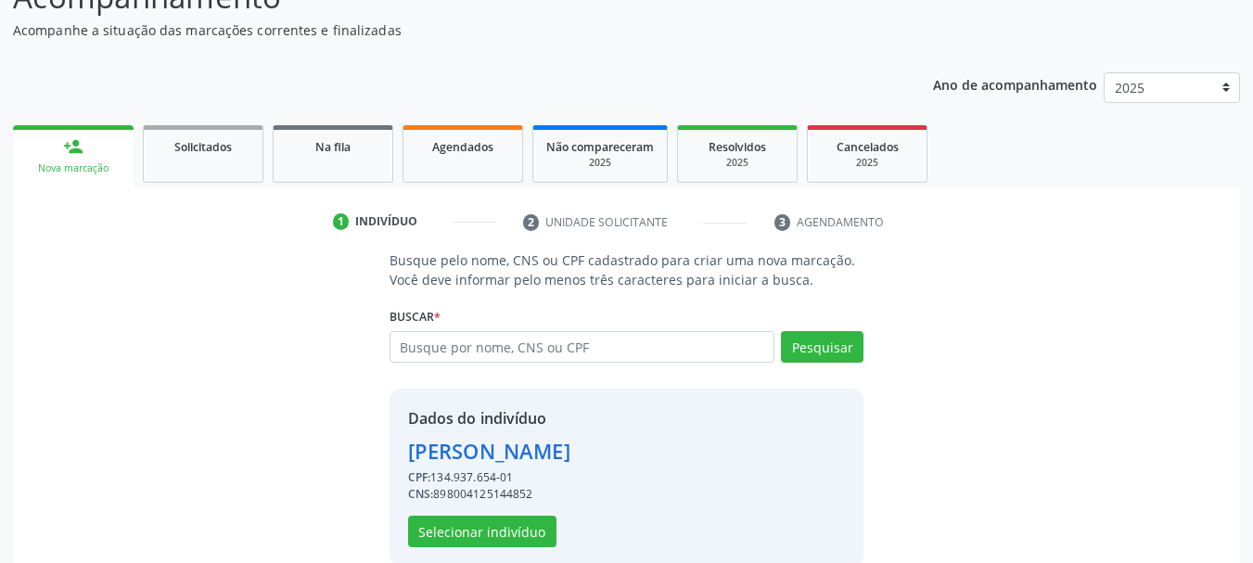
scroll to position [181, 0]
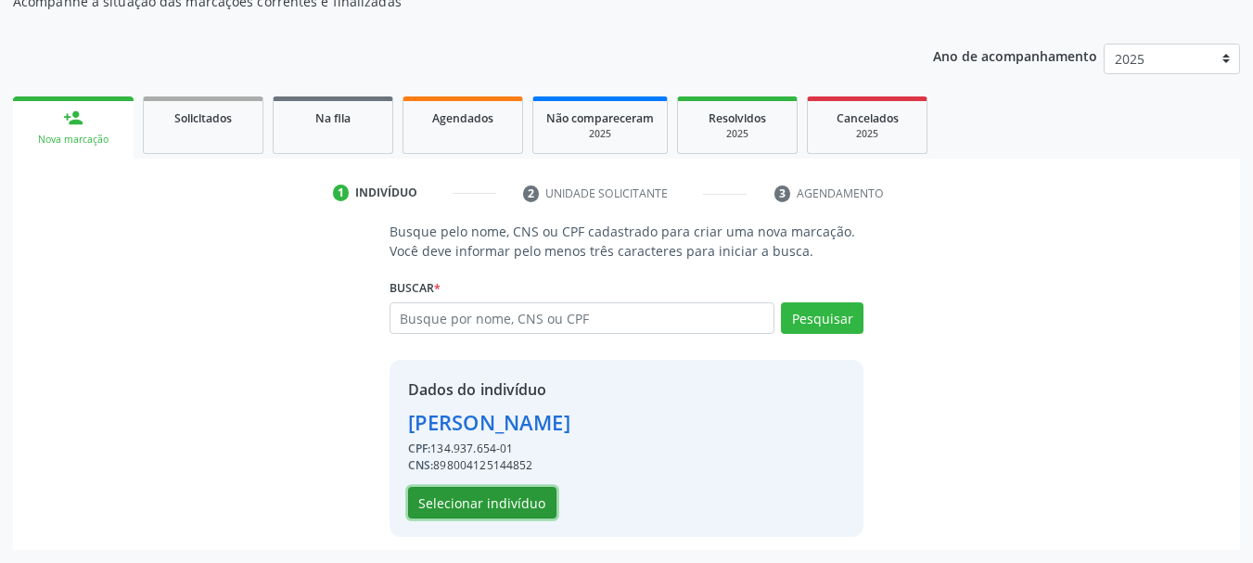
click at [484, 503] on button "Selecionar indivíduo" at bounding box center [482, 503] width 148 height 32
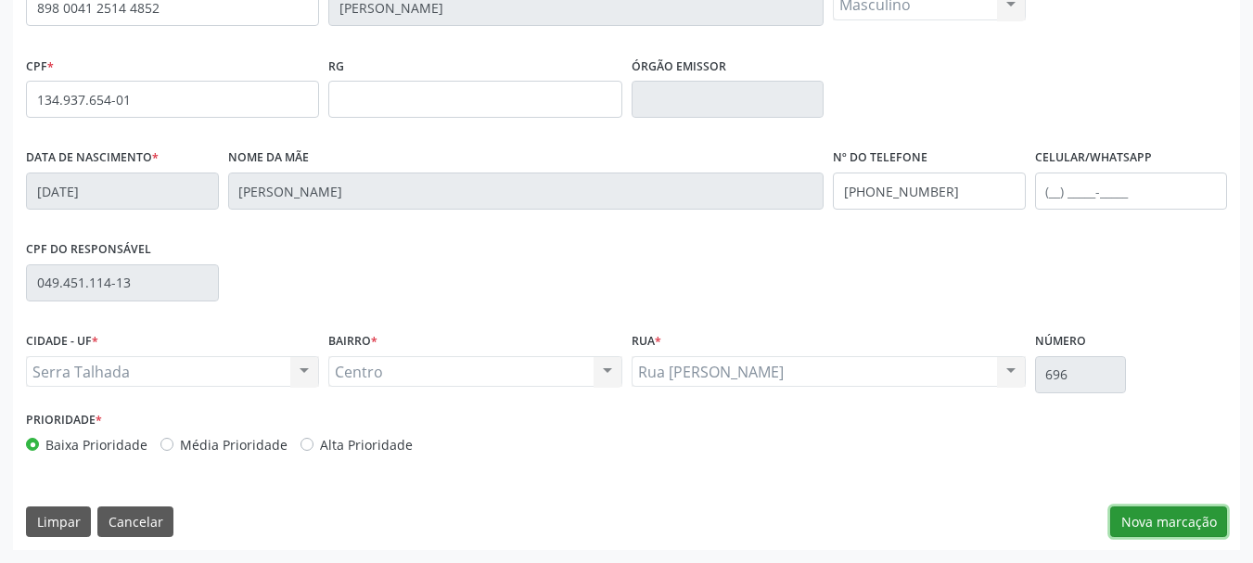
click at [1215, 528] on button "Nova marcação" at bounding box center [1169, 523] width 117 height 32
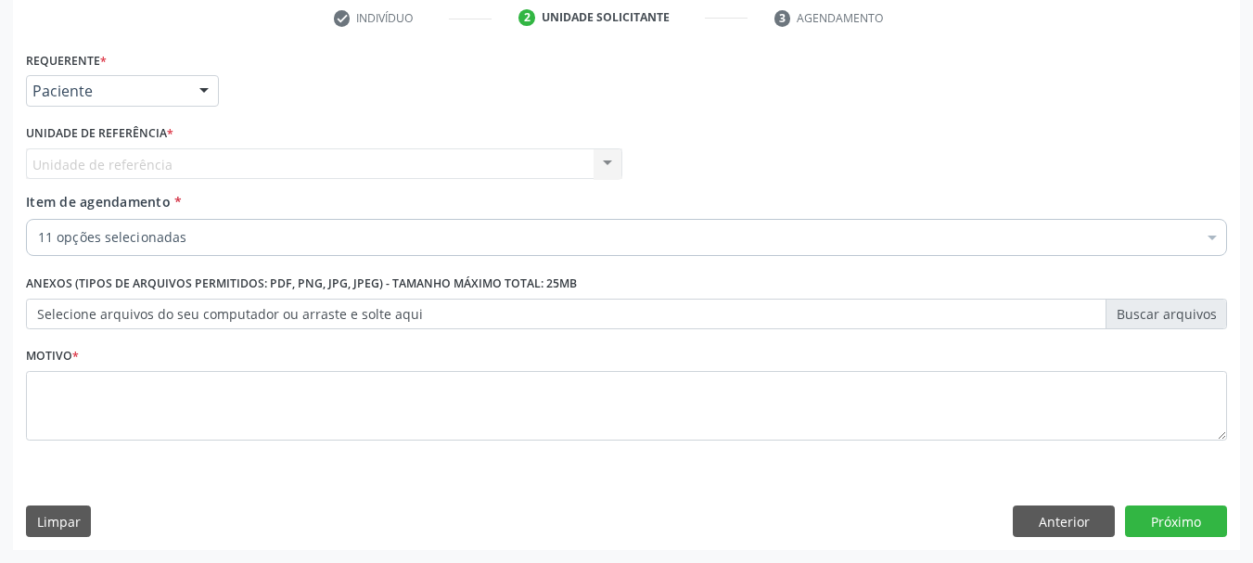
click at [616, 170] on div "Unidade de referência Centro de Reabilitacao Nenhum resultado encontrado para: …" at bounding box center [324, 164] width 597 height 32
drag, startPoint x: 476, startPoint y: 166, endPoint x: 462, endPoint y: 172, distance: 15.0
click at [471, 168] on div "Unidade de referência Centro de Reabilitacao Nenhum resultado encontrado para: …" at bounding box center [324, 164] width 597 height 32
click at [74, 171] on div "Unidade de referência Centro de Reabilitacao Nenhum resultado encontrado para: …" at bounding box center [324, 164] width 597 height 32
click at [1187, 520] on button "Próximo" at bounding box center [1176, 522] width 102 height 32
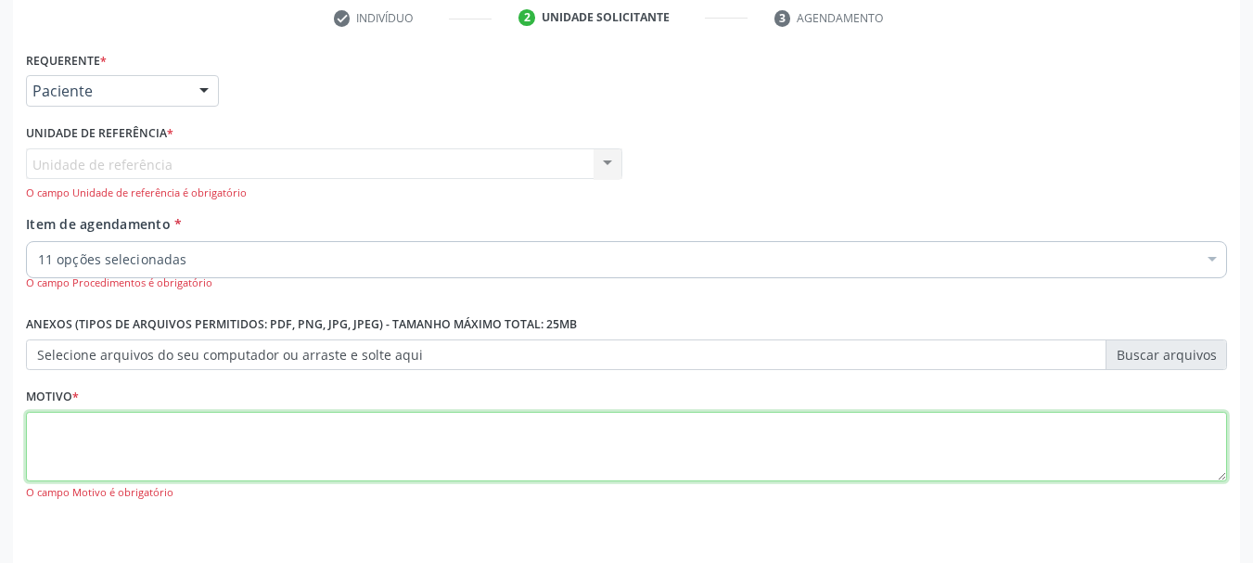
click at [182, 456] on textarea at bounding box center [627, 447] width 1202 height 71
type textarea "**"
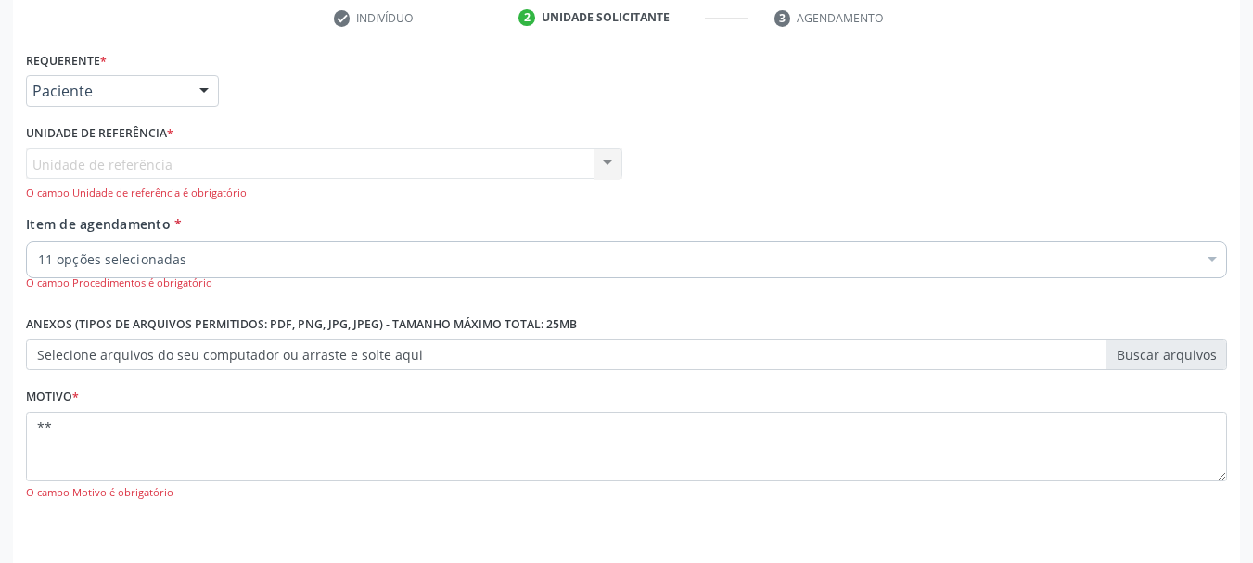
click at [618, 158] on div "Unidade de referência Centro de Reabilitacao Nenhum resultado encontrado para: …" at bounding box center [324, 174] width 597 height 53
drag, startPoint x: 618, startPoint y: 158, endPoint x: 436, endPoint y: 168, distance: 182.1
click at [614, 159] on div "Unidade de referência Centro de Reabilitacao Nenhum resultado encontrado para: …" at bounding box center [324, 174] width 597 height 53
click at [311, 169] on div "Unidade de referência Centro de Reabilitacao Nenhum resultado encontrado para: …" at bounding box center [324, 174] width 597 height 53
drag, startPoint x: 186, startPoint y: 162, endPoint x: 124, endPoint y: 119, distance: 75.2
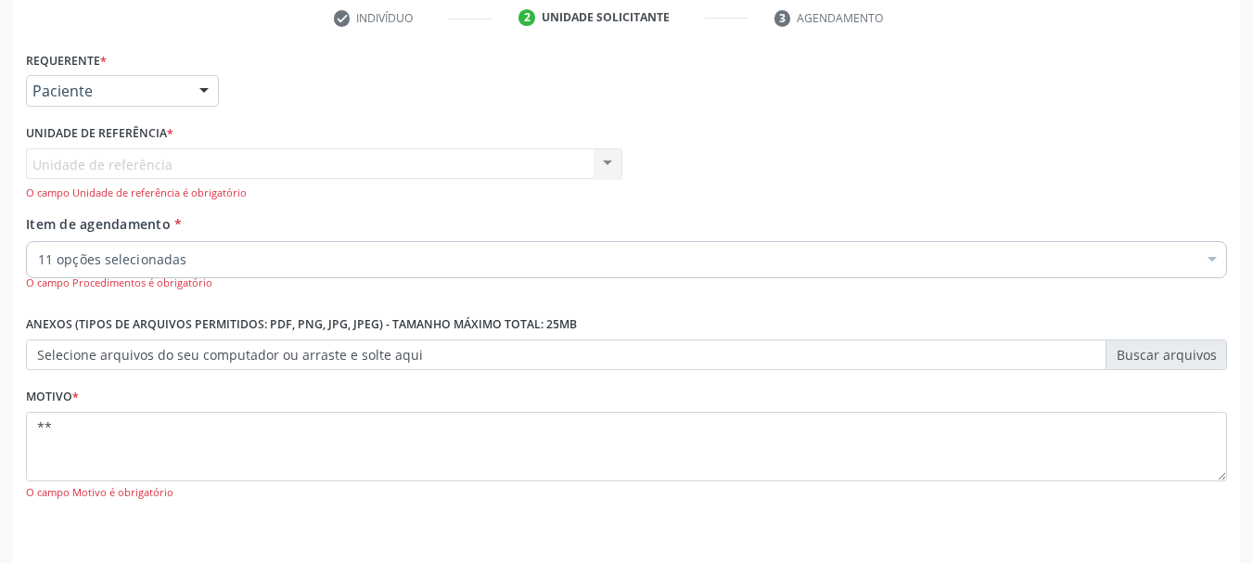
click at [183, 162] on div "Unidade de referência Centro de Reabilitacao Nenhum resultado encontrado para: …" at bounding box center [324, 174] width 597 height 53
click at [196, 90] on div at bounding box center [204, 92] width 28 height 32
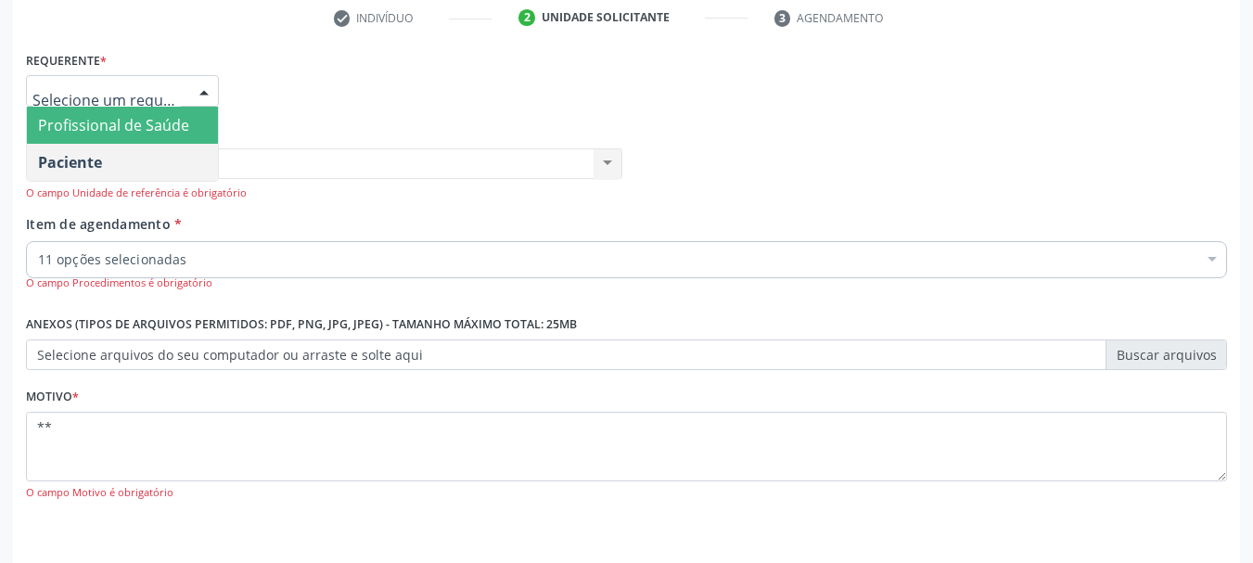
click at [107, 124] on span "Profissional de Saúde" at bounding box center [113, 125] width 151 height 20
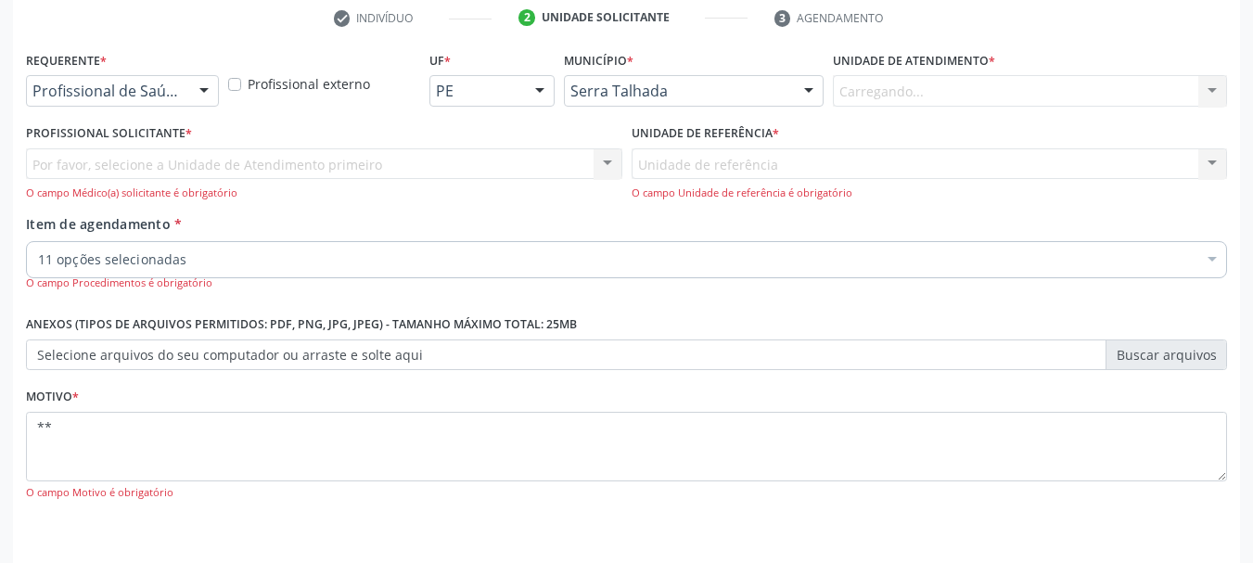
click at [204, 71] on div "Requerente * Profissional de Saúde Profissional de Saúde Paciente Nenhum result…" at bounding box center [122, 75] width 193 height 59
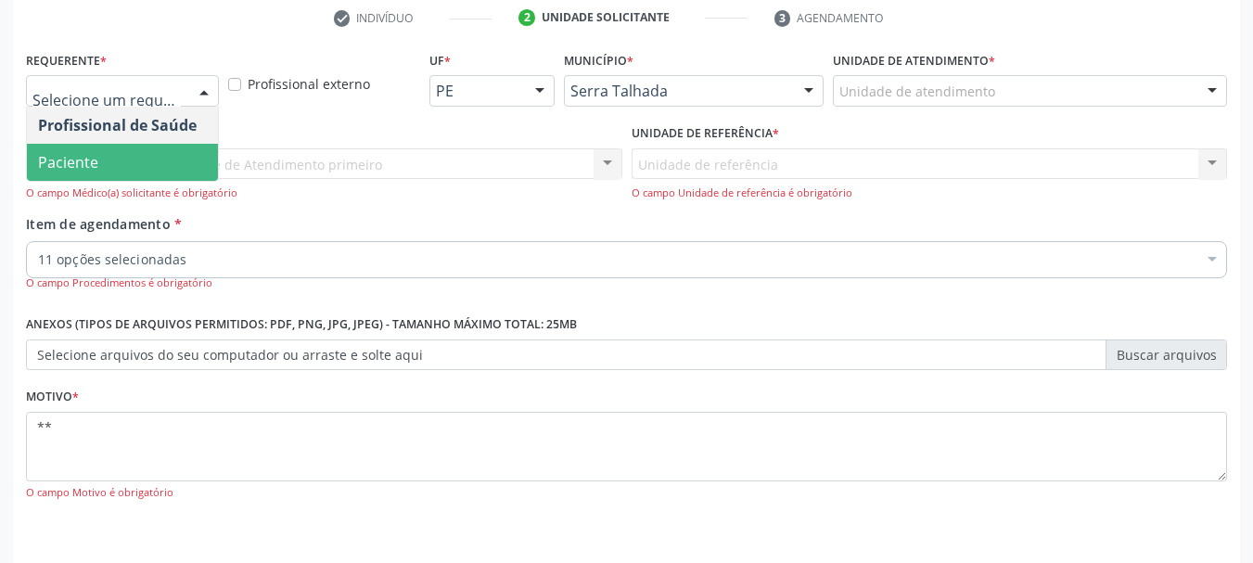
click at [204, 92] on div at bounding box center [204, 92] width 28 height 32
click at [98, 161] on span "Paciente" at bounding box center [122, 162] width 191 height 37
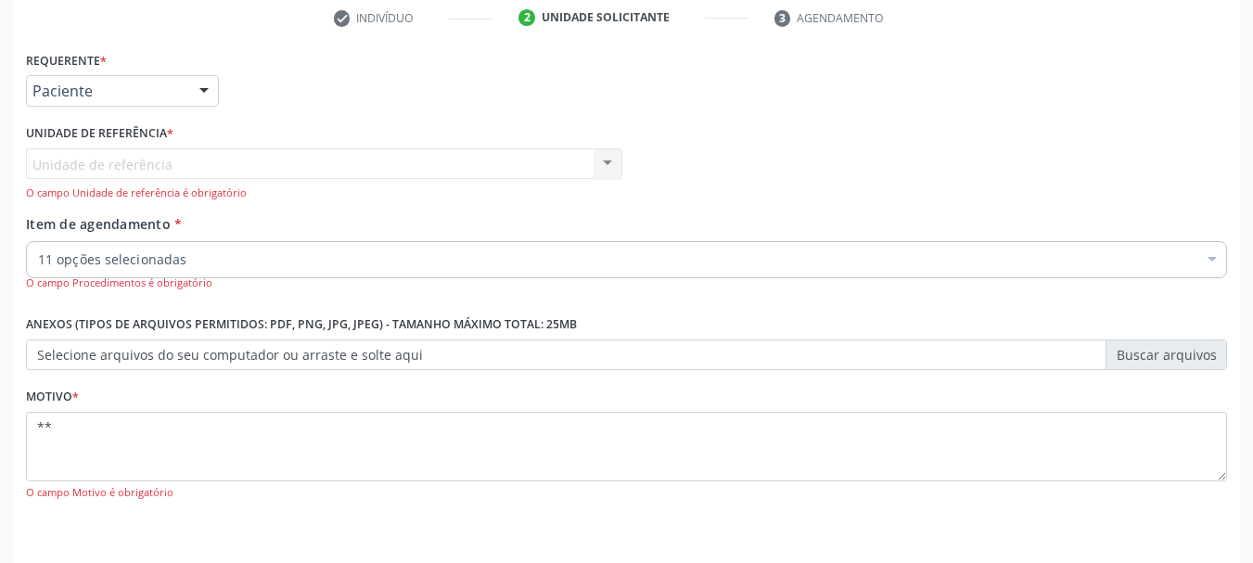
scroll to position [416, 0]
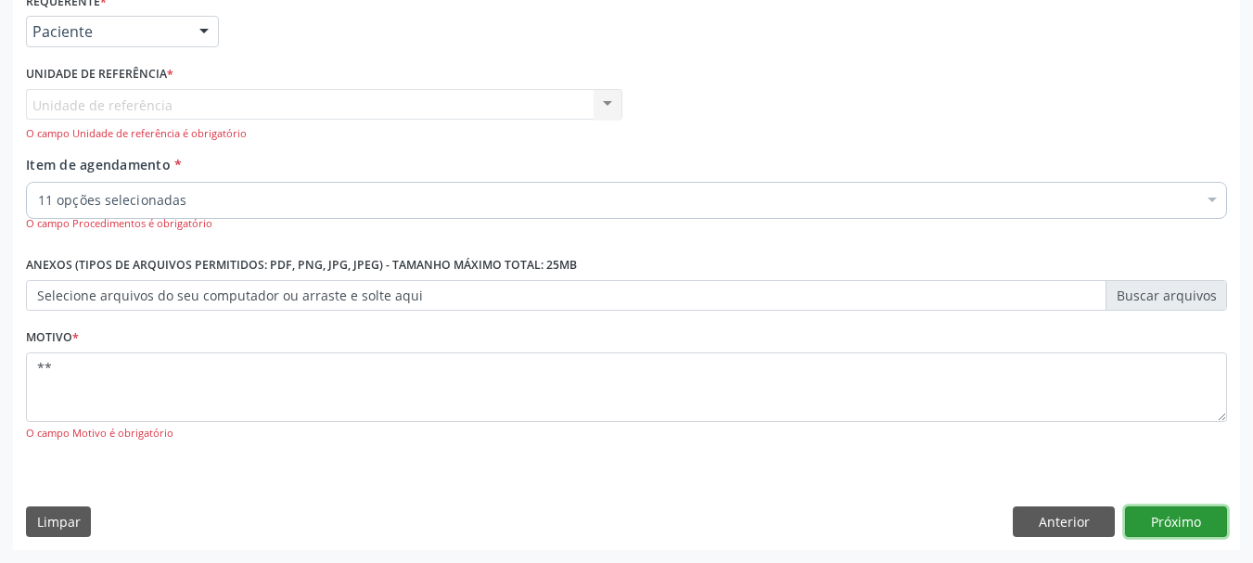
click at [1139, 525] on button "Próximo" at bounding box center [1176, 523] width 102 height 32
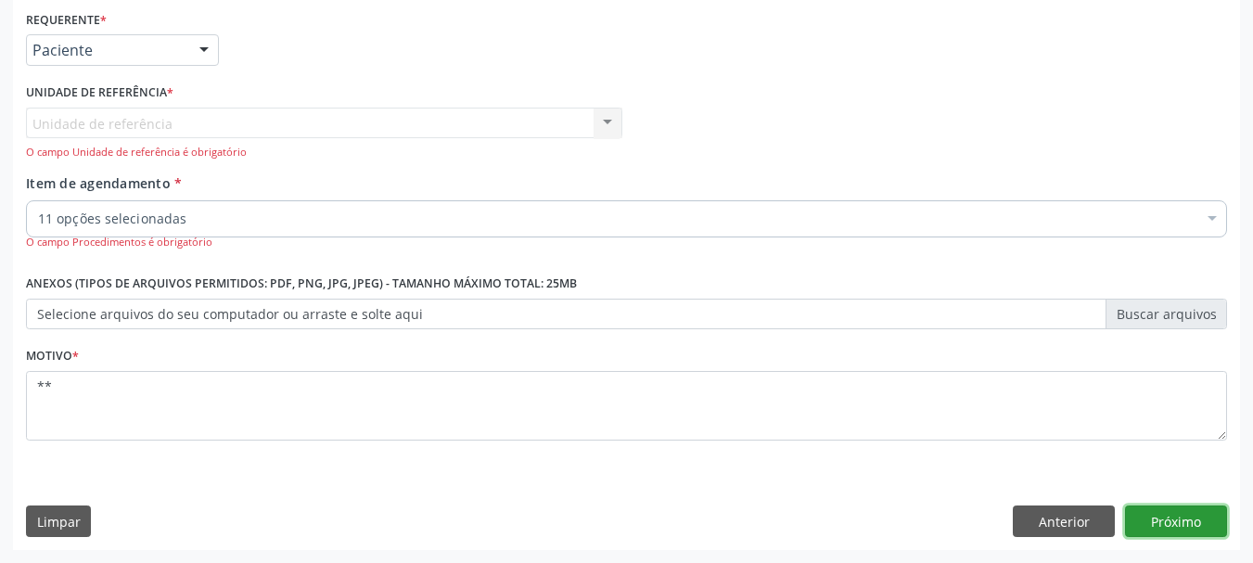
scroll to position [397, 0]
click at [394, 330] on div "Anexos (Tipos de arquivos permitidos: PDF, PNG, JPG, JPEG) - Tamanho máximo tot…" at bounding box center [626, 306] width 1211 height 72
click at [392, 316] on label "Selecione arquivos do seu computador ou arraste e solte aqui" at bounding box center [627, 315] width 1202 height 32
click at [392, 316] on input "Selecione arquivos do seu computador ou arraste e solte aqui" at bounding box center [627, 315] width 1202 height 32
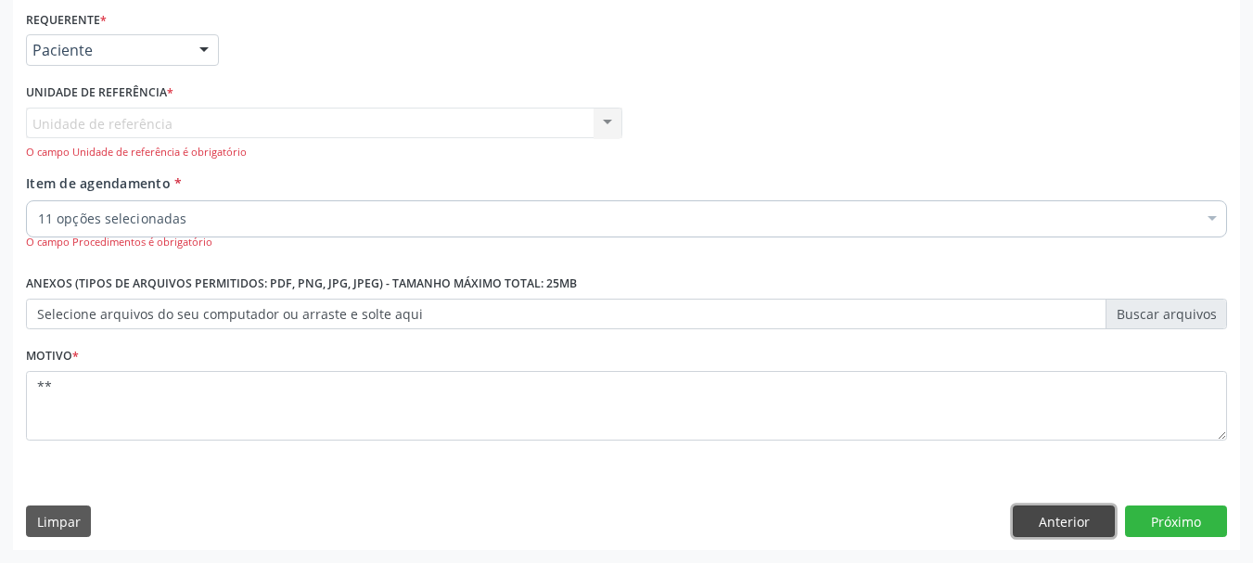
click at [1046, 524] on button "Anterior" at bounding box center [1064, 522] width 102 height 32
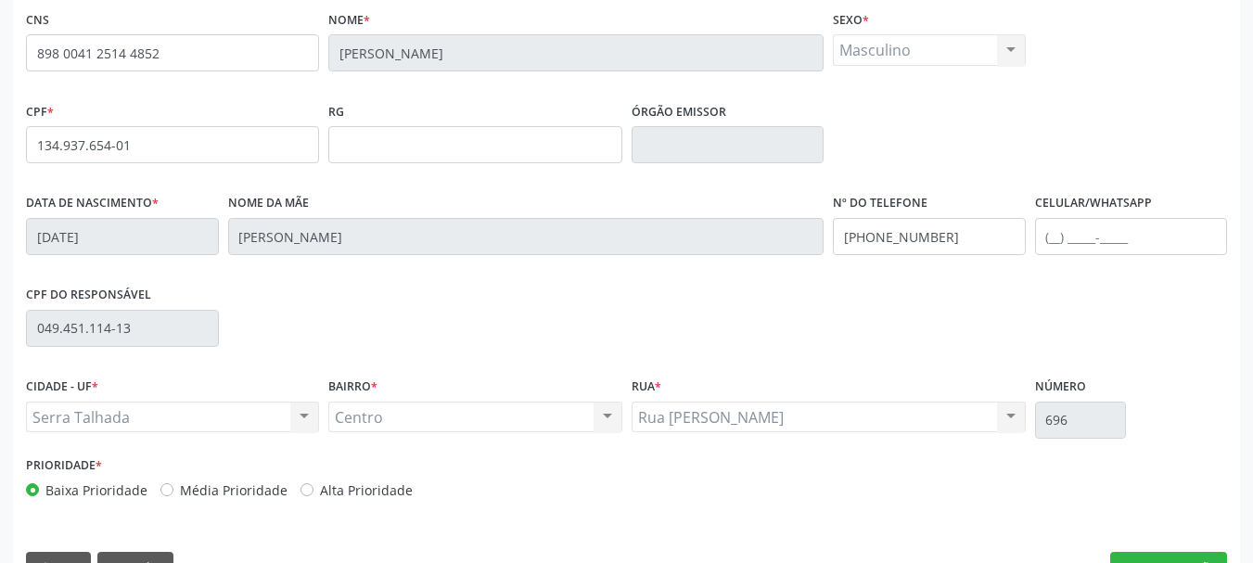
scroll to position [443, 0]
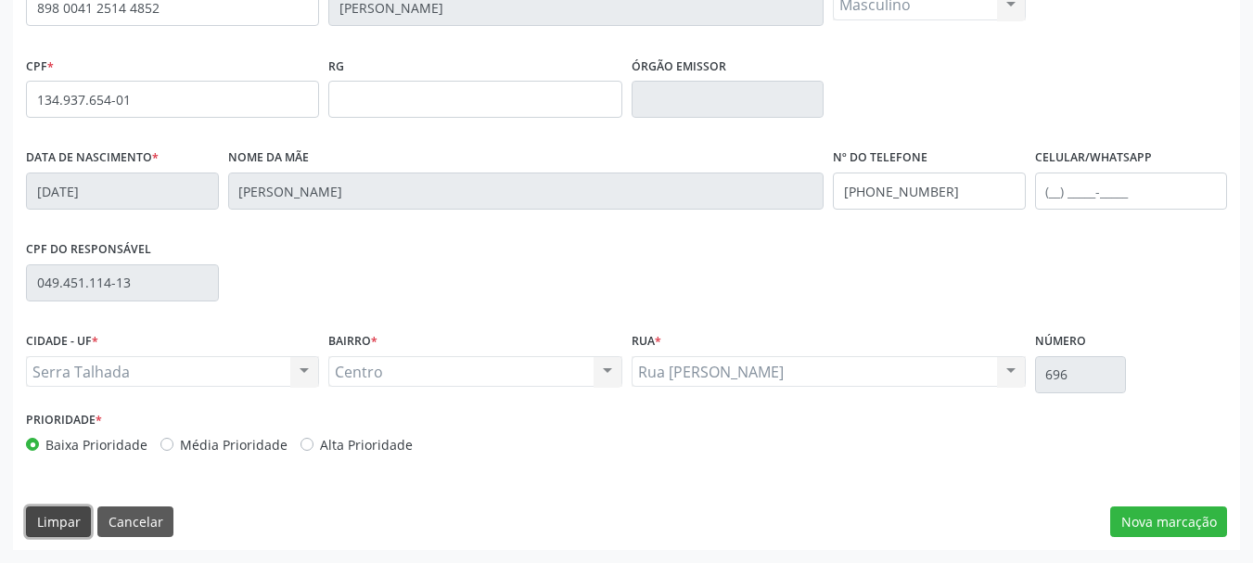
click at [56, 516] on button "Limpar" at bounding box center [58, 523] width 65 height 32
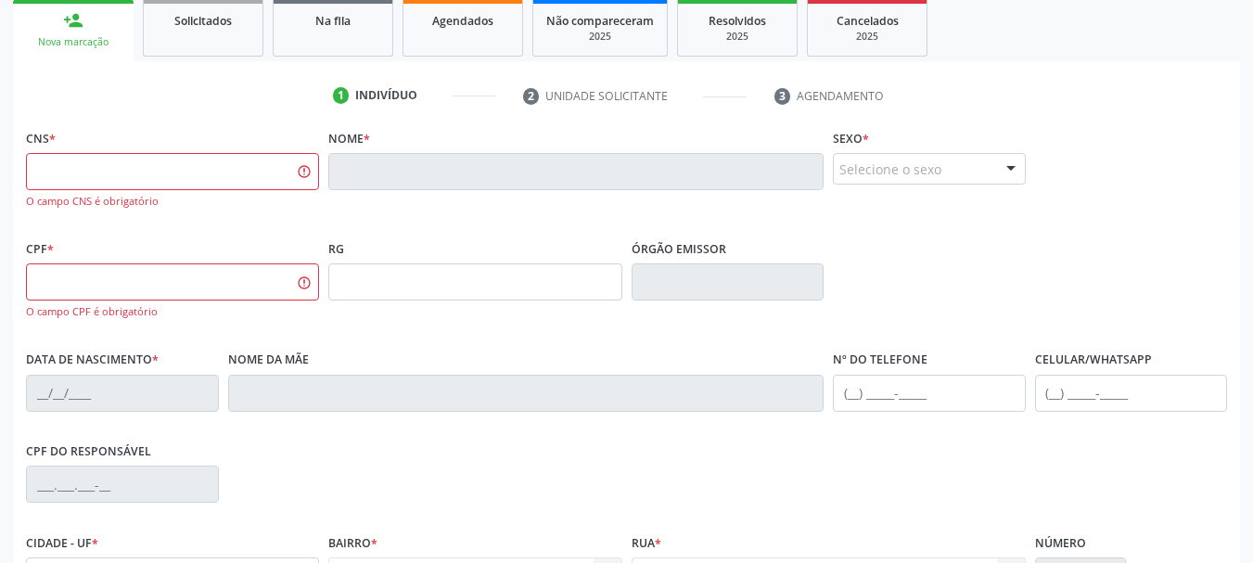
scroll to position [481, 0]
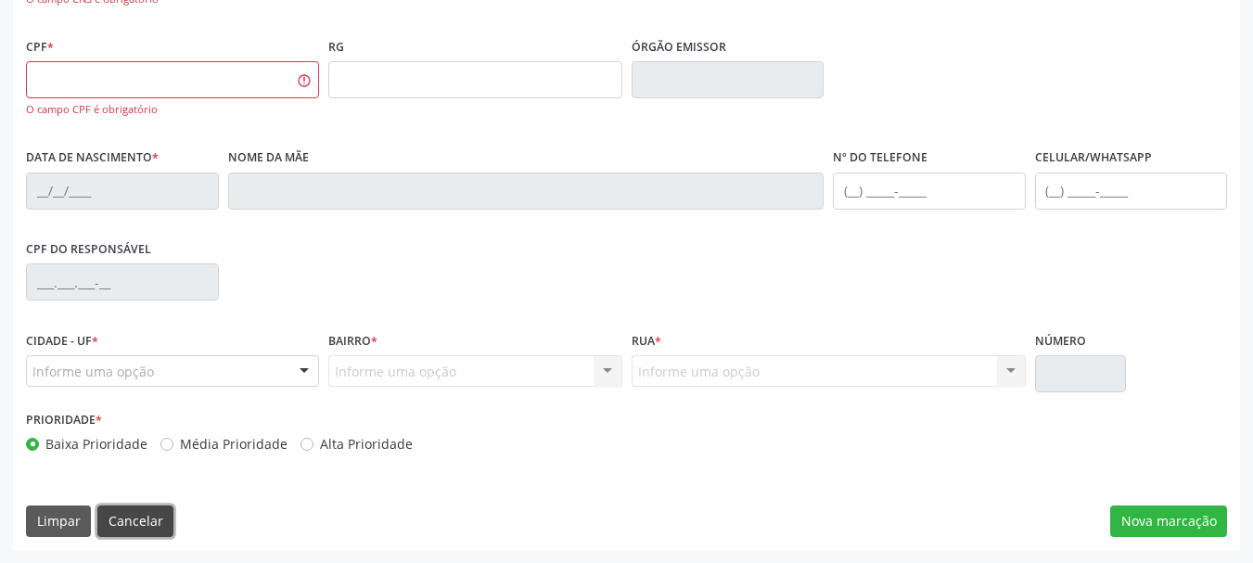
click at [122, 519] on button "Cancelar" at bounding box center [135, 522] width 76 height 32
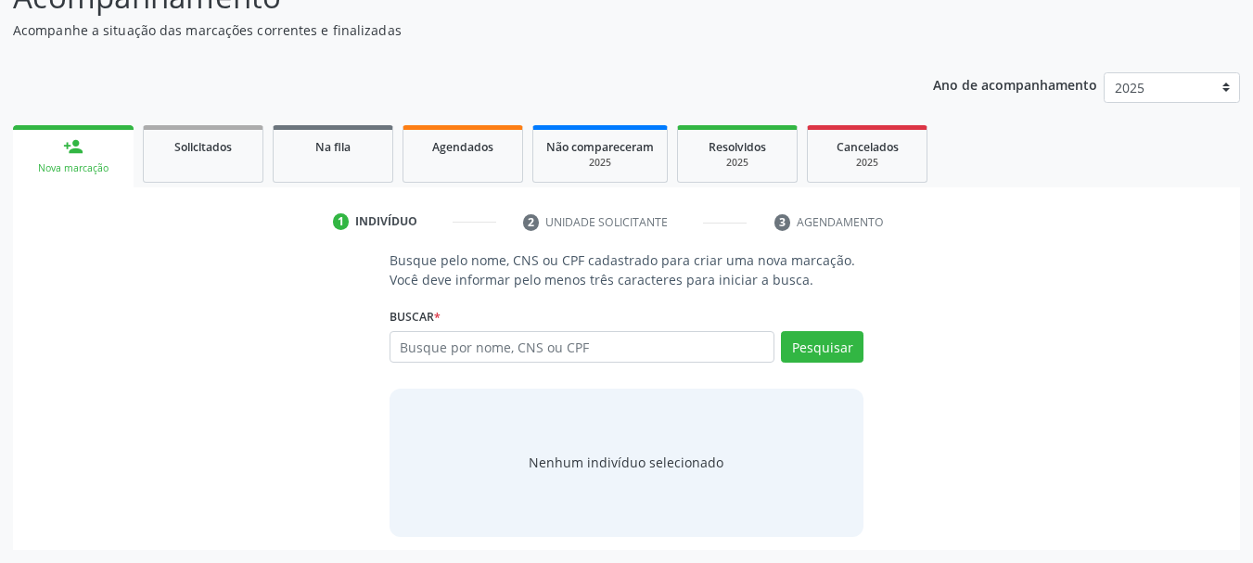
scroll to position [152, 0]
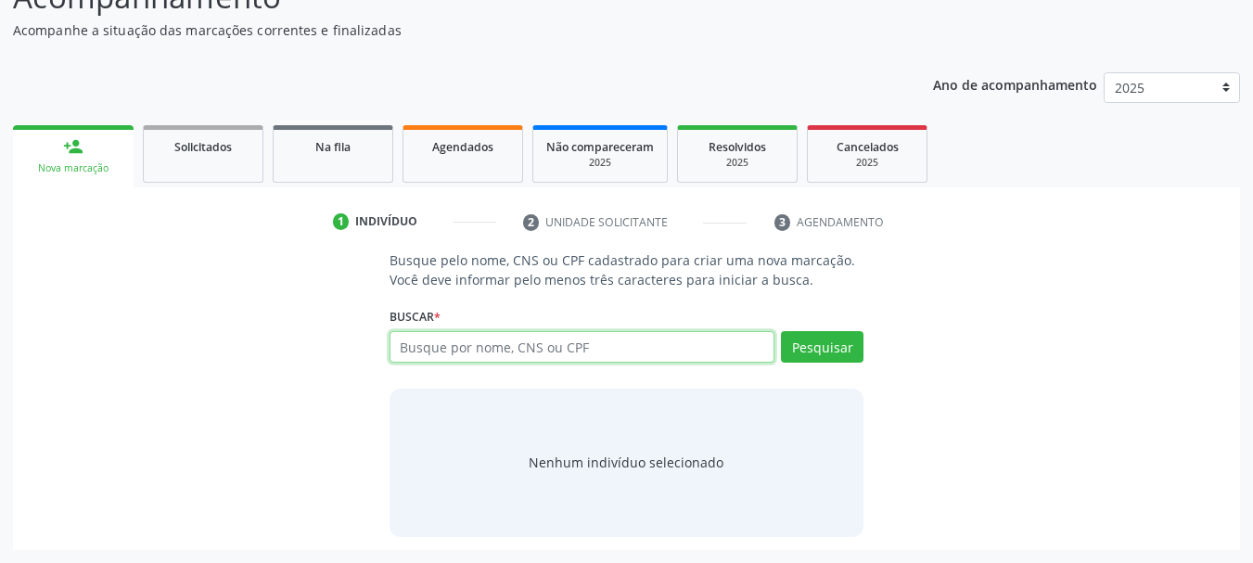
click at [584, 351] on input "text" at bounding box center [583, 347] width 386 height 32
type input "8980041125144852"
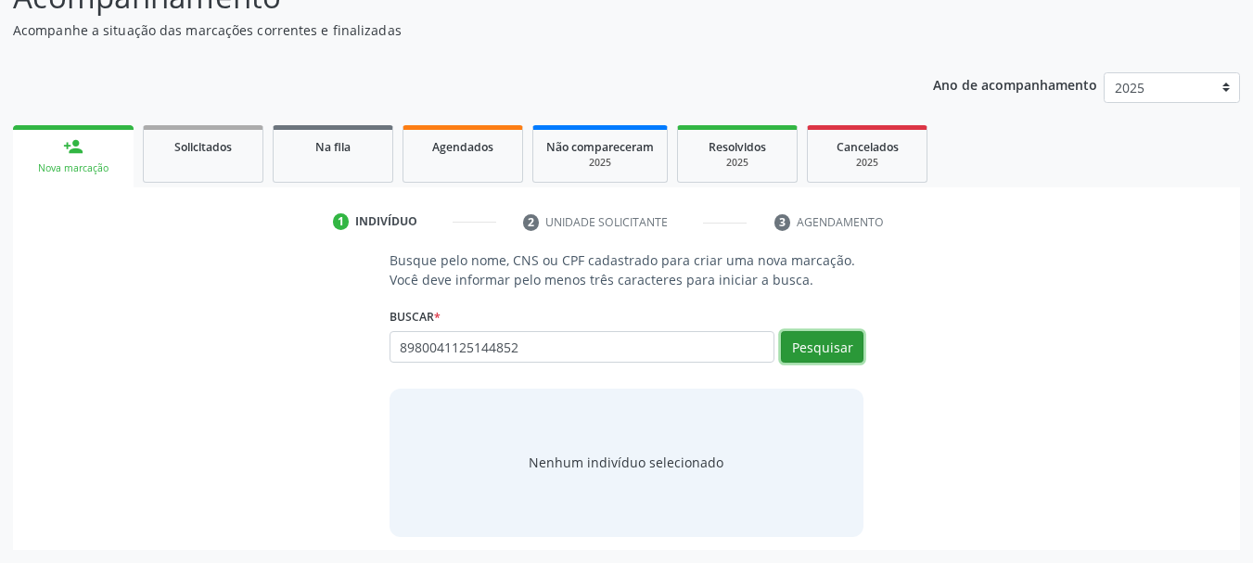
click at [814, 335] on button "Pesquisar" at bounding box center [822, 347] width 83 height 32
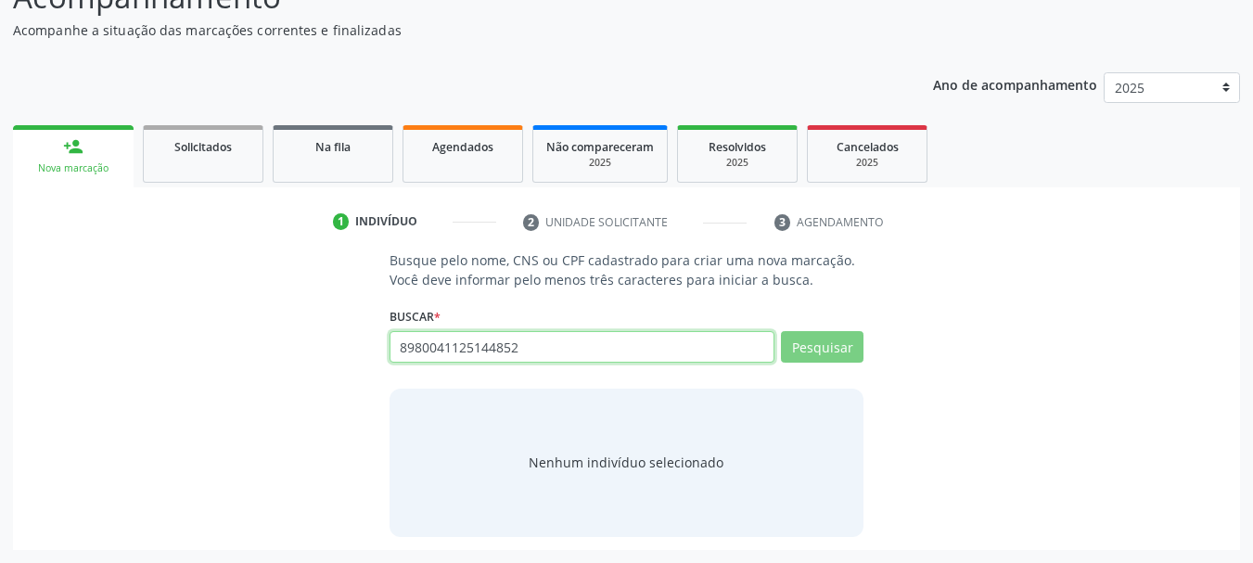
click at [588, 344] on input "8980041125144852" at bounding box center [583, 347] width 386 height 32
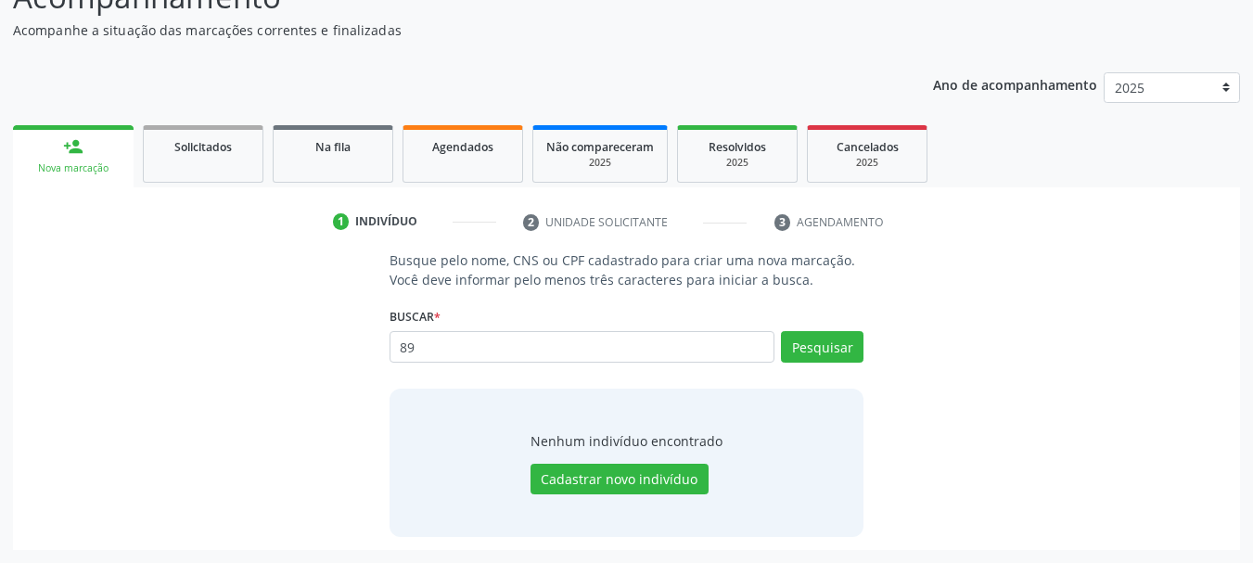
type input "8"
type input "898004125144852"
click at [840, 345] on button "Pesquisar" at bounding box center [822, 347] width 83 height 32
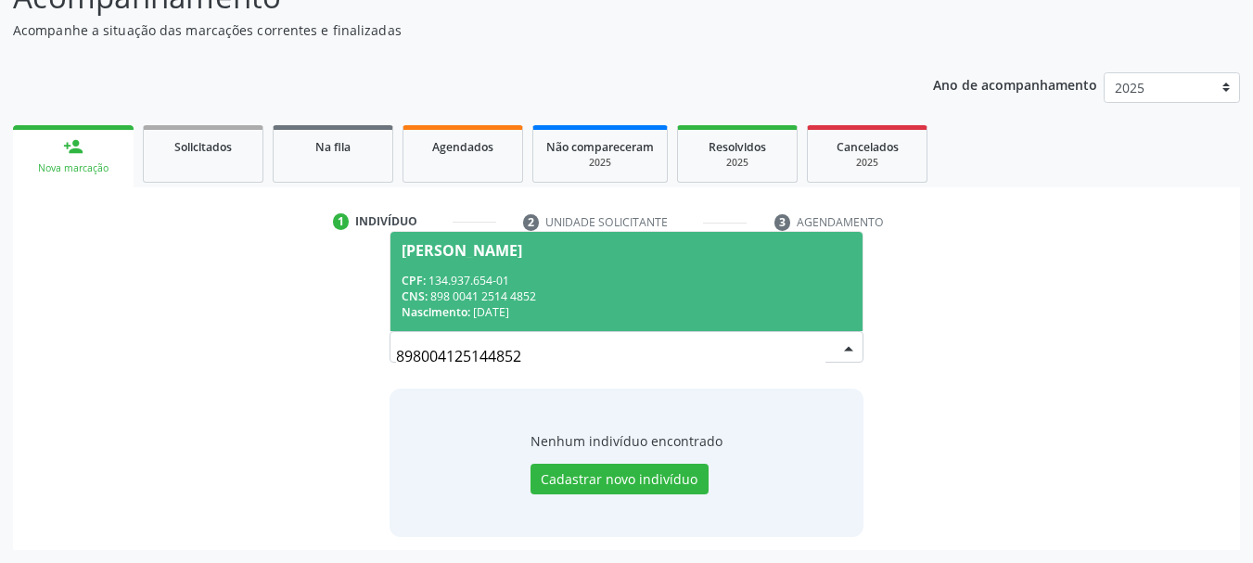
click at [467, 278] on div "CPF: 134.937.654-01" at bounding box center [627, 281] width 451 height 16
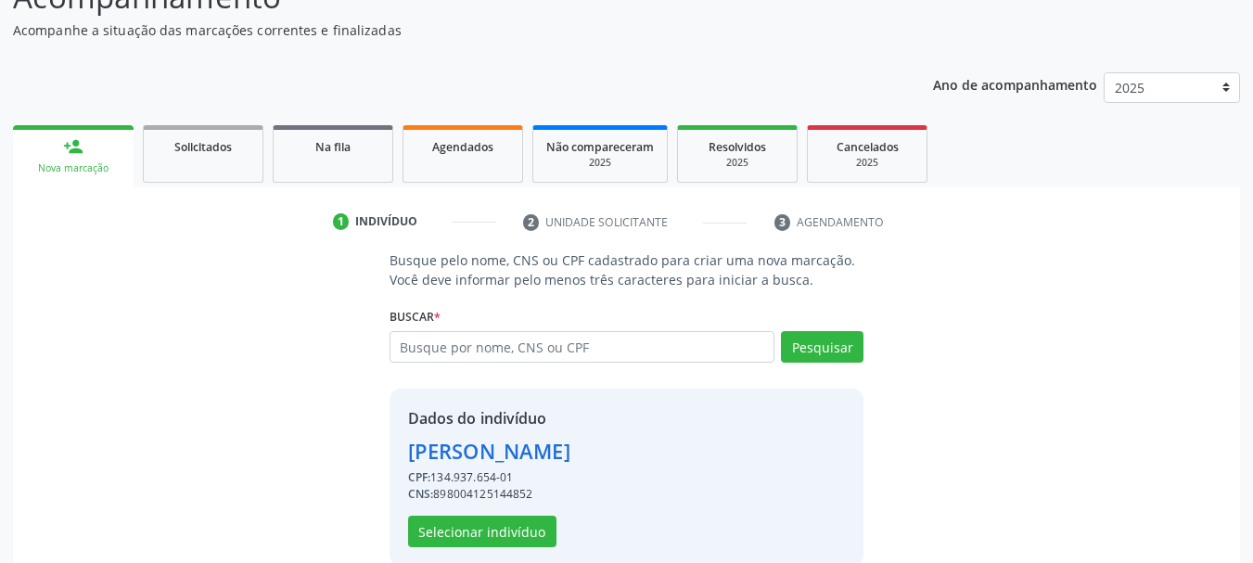
scroll to position [181, 0]
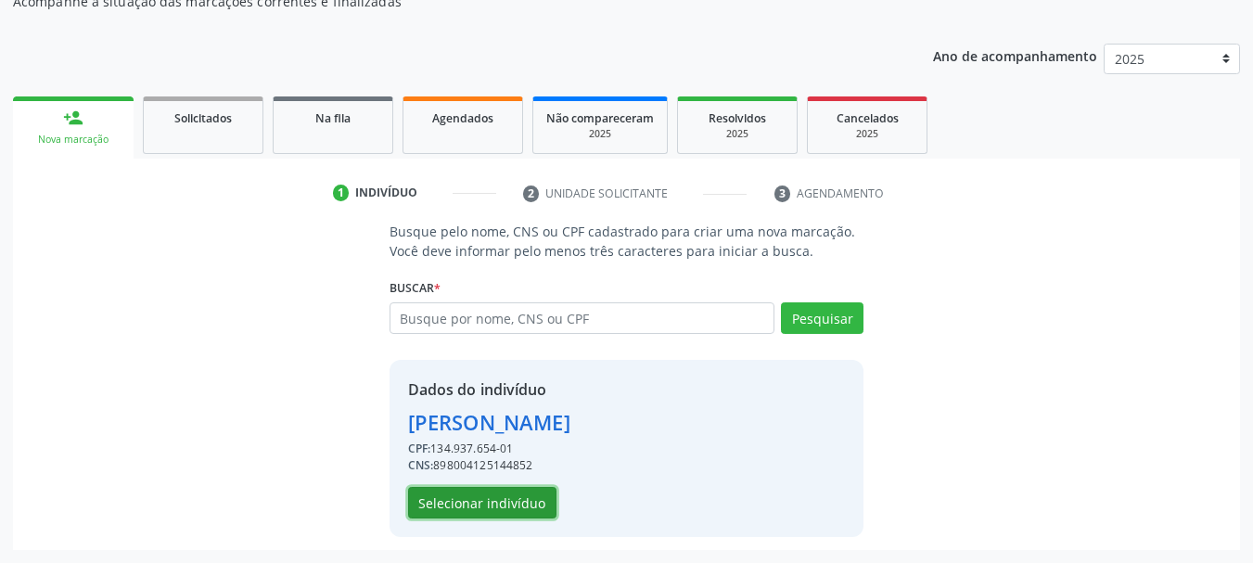
click at [484, 509] on button "Selecionar indivíduo" at bounding box center [482, 503] width 148 height 32
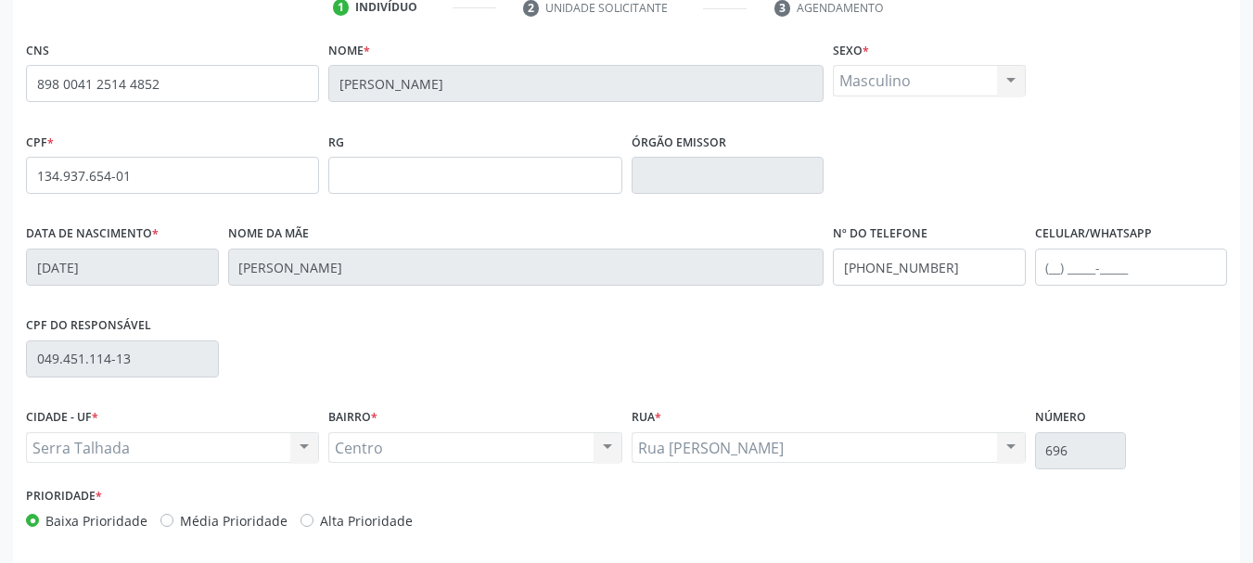
scroll to position [443, 0]
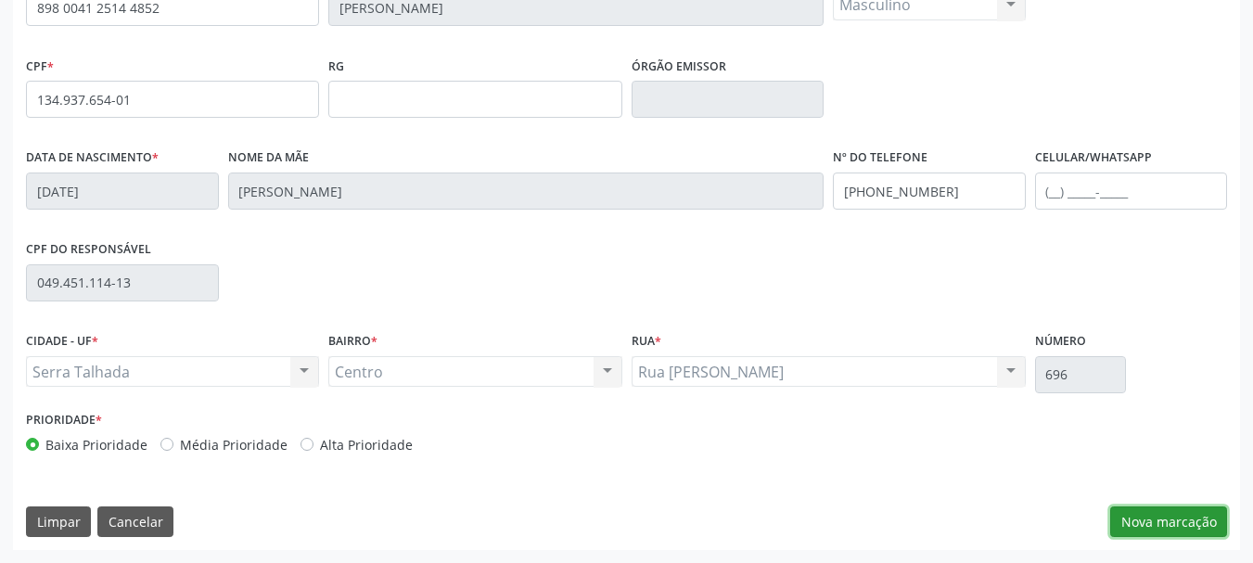
click at [1157, 529] on button "Nova marcação" at bounding box center [1169, 523] width 117 height 32
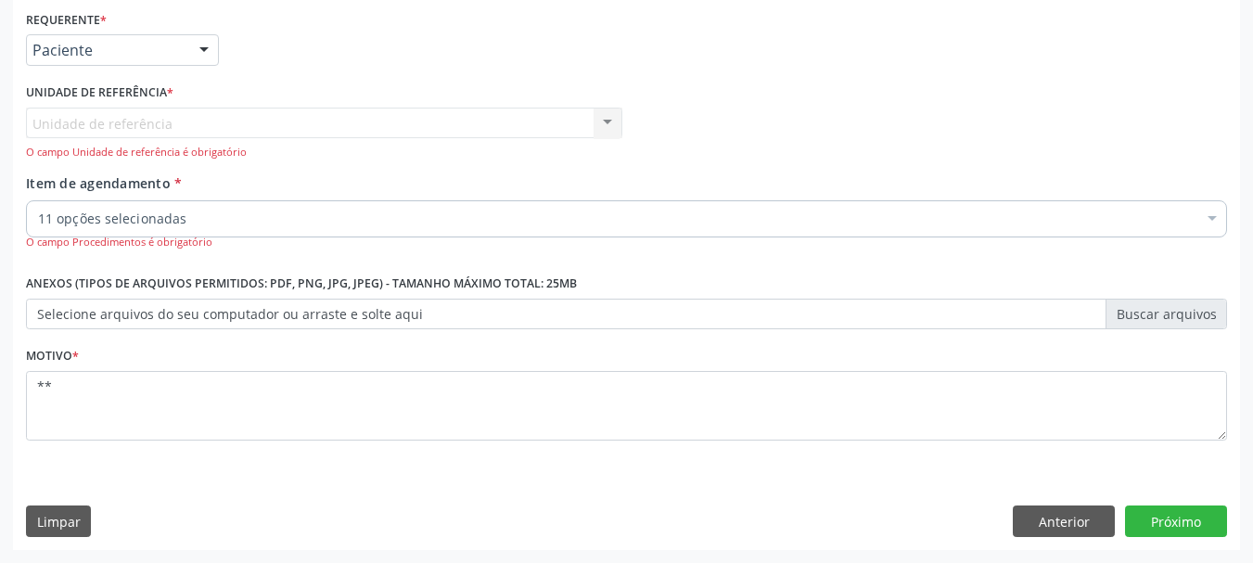
click at [1219, 210] on div at bounding box center [1213, 221] width 28 height 32
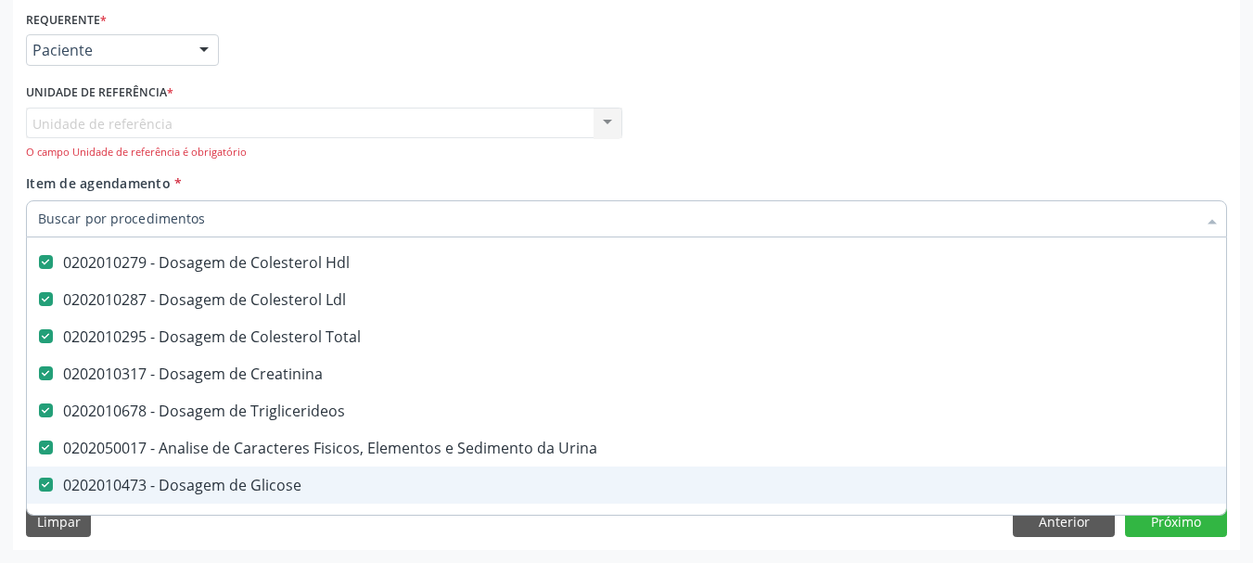
scroll to position [371, 0]
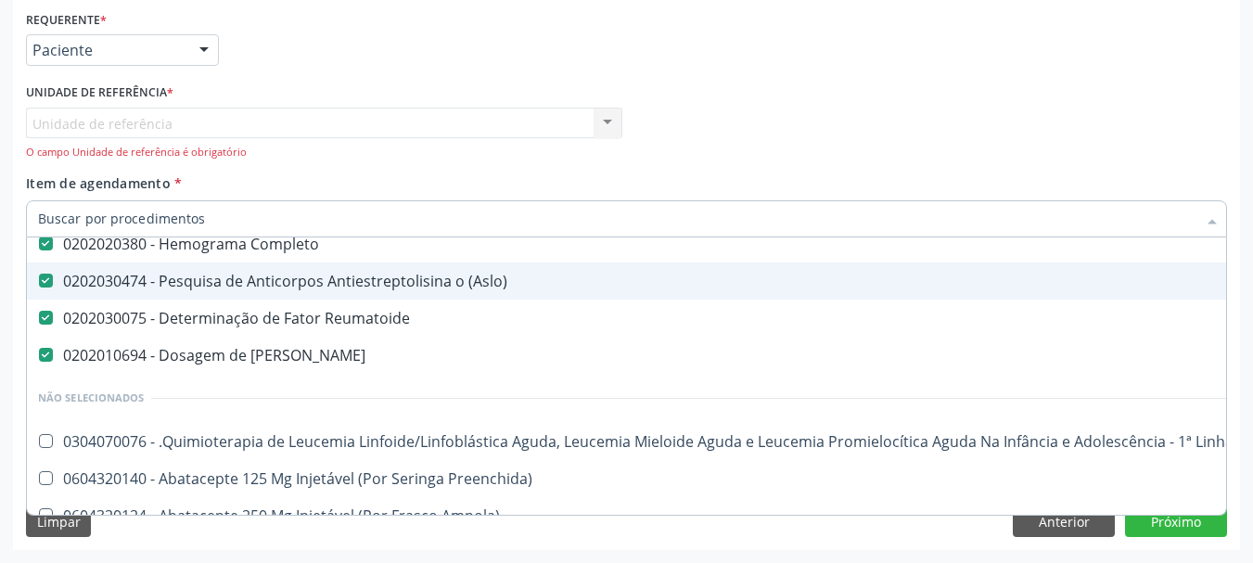
click at [45, 280] on \(Aslo\) at bounding box center [46, 281] width 14 height 14
click at [39, 280] on \(Aslo\) "checkbox" at bounding box center [33, 281] width 12 height 12
checkbox \(Aslo\) "false"
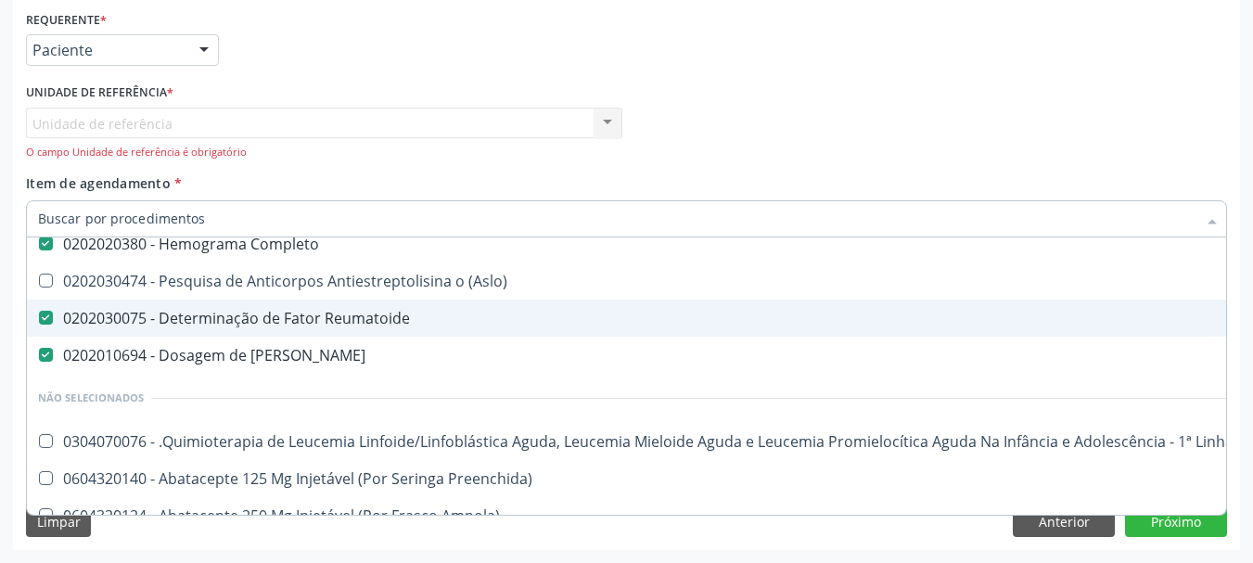
click at [41, 315] on Reumatoide at bounding box center [46, 318] width 14 height 14
click at [39, 315] on Reumatoide "checkbox" at bounding box center [33, 318] width 12 height 12
checkbox Reumatoide "false"
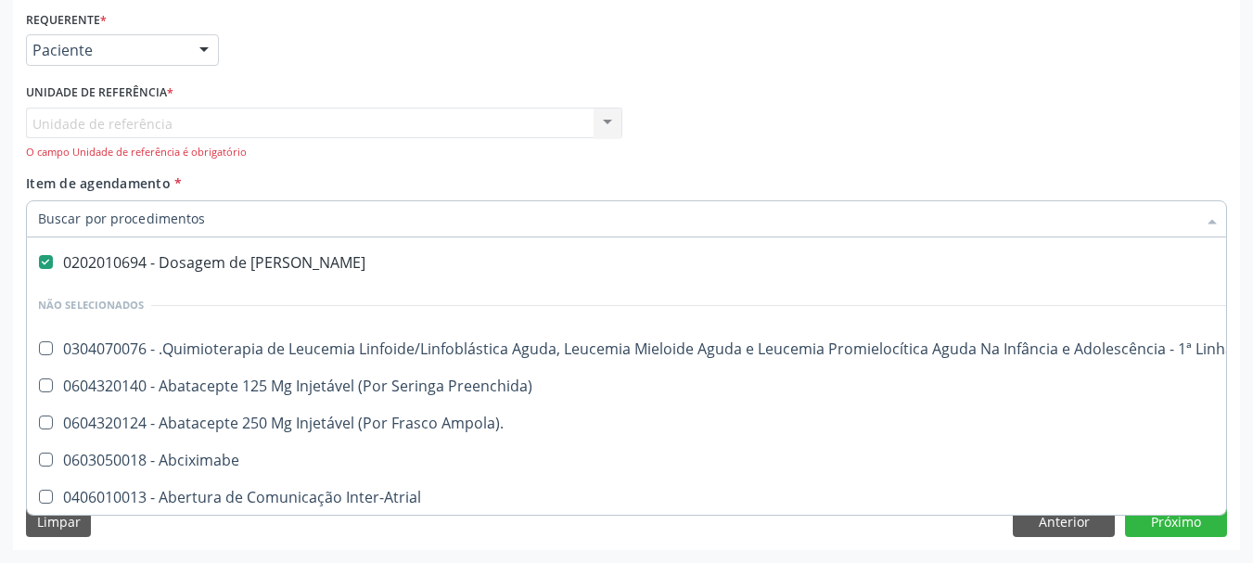
scroll to position [649, 0]
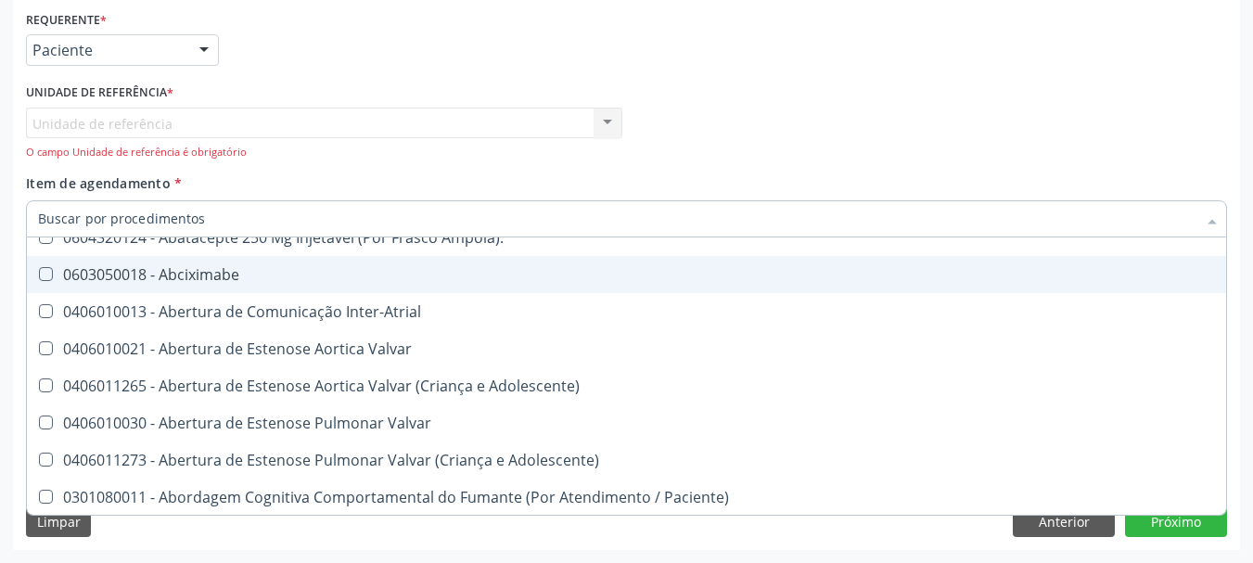
click at [820, 38] on div "Requerente * Paciente Profissional de Saúde Paciente Nenhum resultado encontrad…" at bounding box center [626, 42] width 1211 height 72
checkbox \(Aslo\) "true"
checkbox Ureia "false"
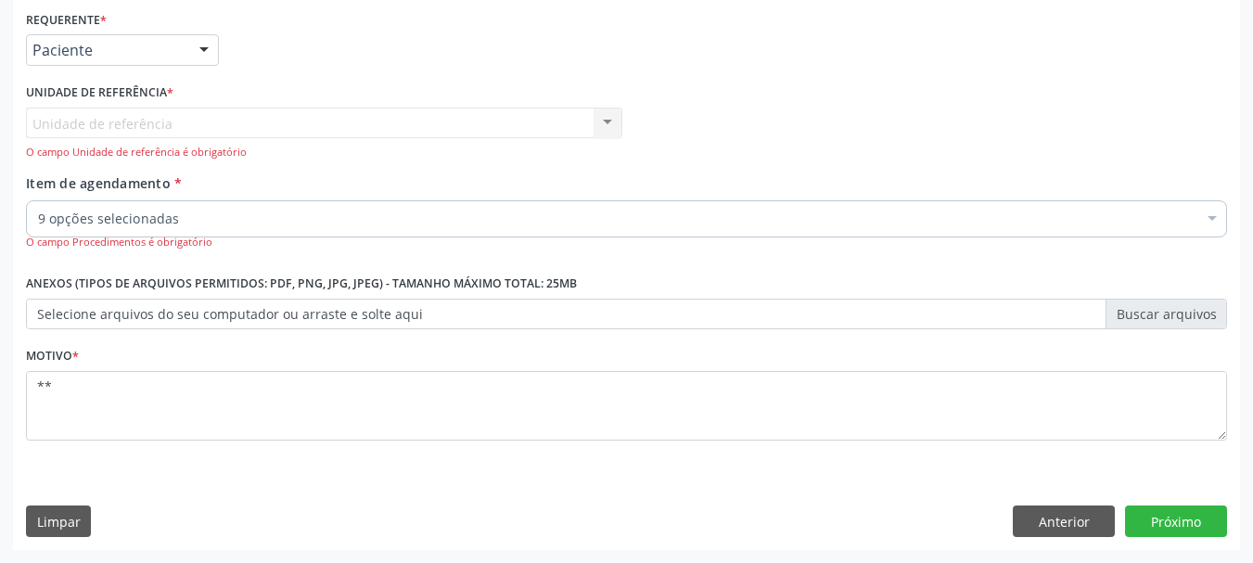
scroll to position [0, 0]
click at [1183, 525] on button "Próximo" at bounding box center [1176, 522] width 102 height 32
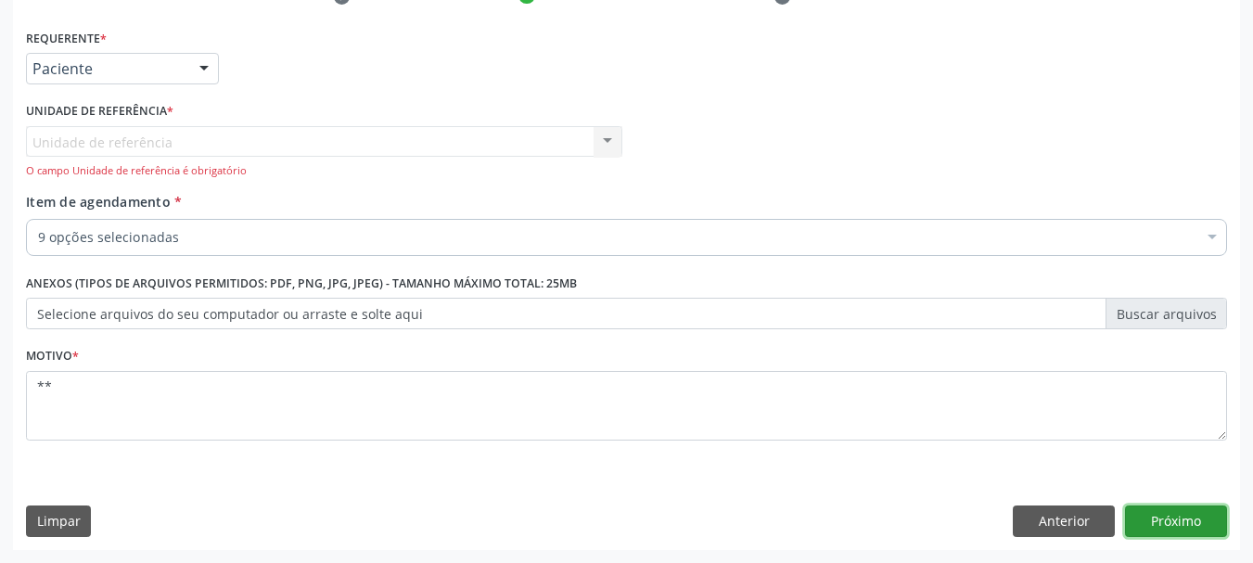
scroll to position [379, 0]
click at [1184, 525] on button "Próximo" at bounding box center [1176, 522] width 102 height 32
click at [610, 133] on div "Unidade de referência Centro de Reabilitacao Nenhum resultado encontrado para: …" at bounding box center [324, 152] width 597 height 53
click at [614, 136] on div "Unidade de referência Centro de Reabilitacao Nenhum resultado encontrado para: …" at bounding box center [324, 152] width 597 height 53
click at [606, 167] on div "O campo Unidade de referência é obrigatório" at bounding box center [324, 171] width 597 height 16
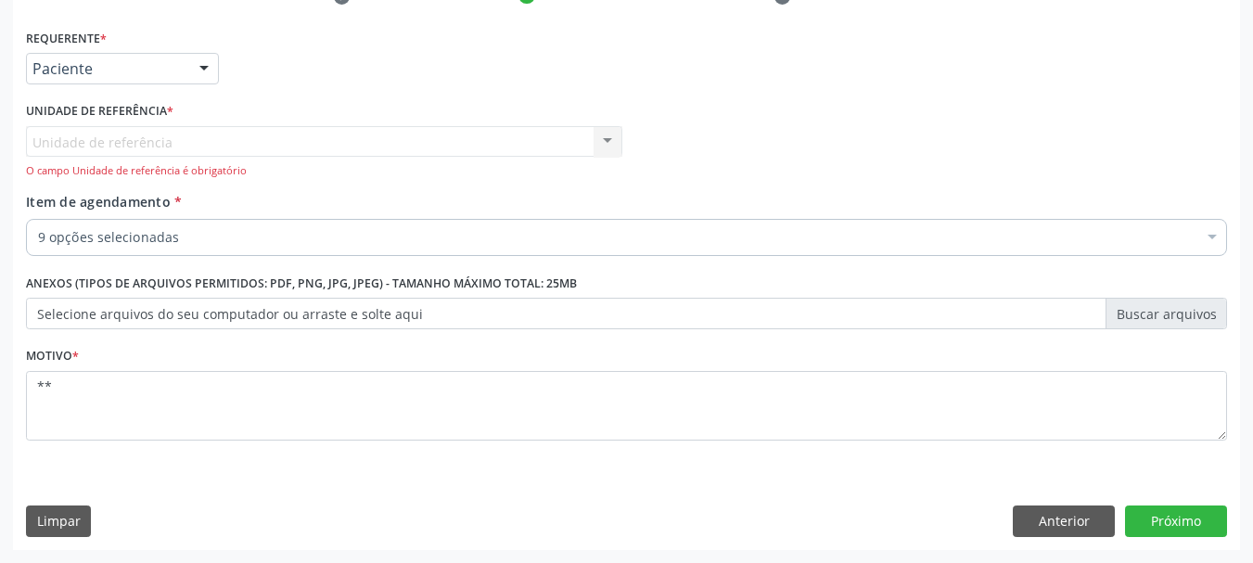
click at [608, 137] on div "Unidade de referência Centro de Reabilitacao Nenhum resultado encontrado para: …" at bounding box center [324, 152] width 597 height 53
click at [608, 138] on div "Unidade de referência Centro de Reabilitacao Nenhum resultado encontrado para: …" at bounding box center [324, 152] width 597 height 53
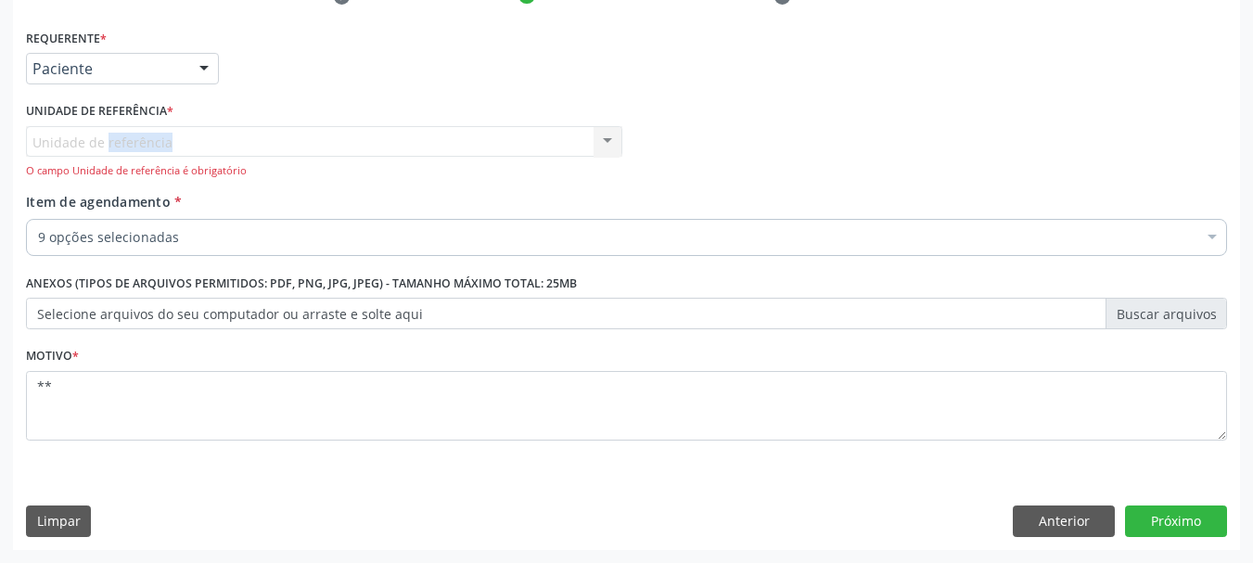
click at [608, 138] on div "Unidade de referência Centro de Reabilitacao Nenhum resultado encontrado para: …" at bounding box center [324, 152] width 597 height 53
click at [156, 126] on div "Unidade de referência Centro de Reabilitacao Nenhum resultado encontrado para: …" at bounding box center [324, 152] width 597 height 53
click at [120, 144] on div "Unidade de referência Centro de Reabilitacao Nenhum resultado encontrado para: …" at bounding box center [324, 152] width 597 height 53
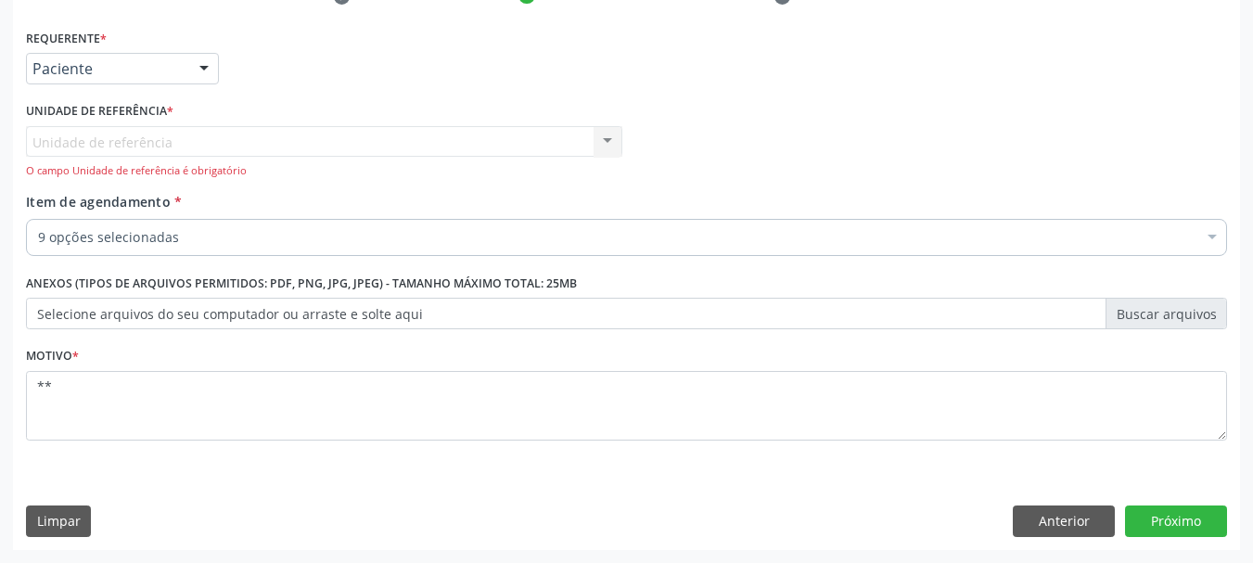
drag, startPoint x: 120, startPoint y: 144, endPoint x: 86, endPoint y: 139, distance: 33.7
click at [121, 145] on div "Unidade de referência Centro de Reabilitacao Nenhum resultado encontrado para: …" at bounding box center [324, 152] width 597 height 53
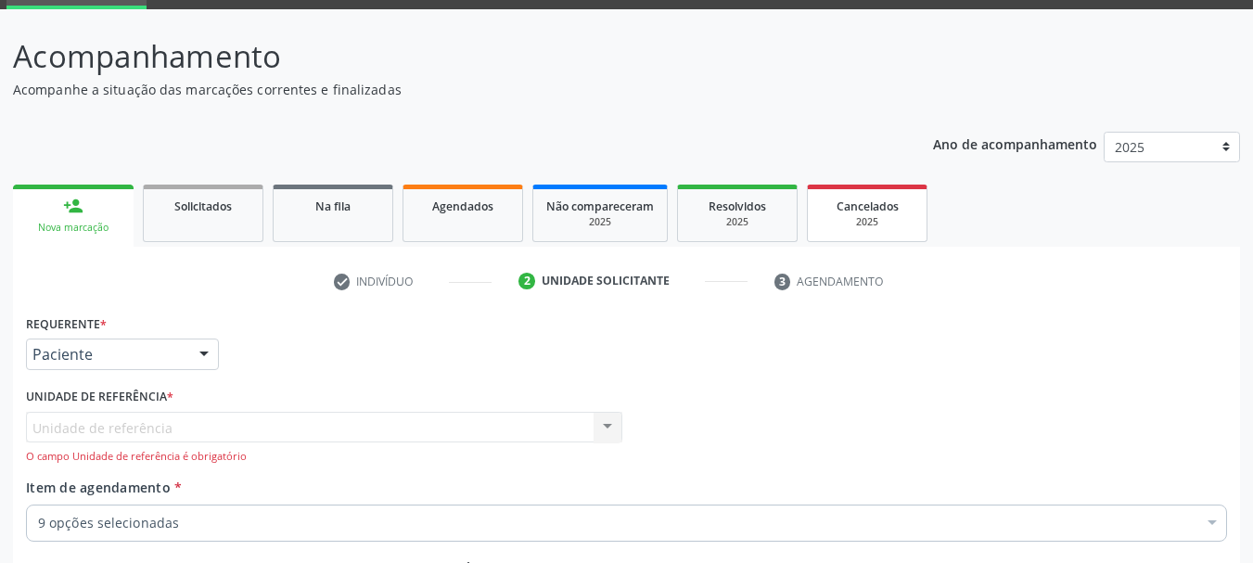
scroll to position [186, 0]
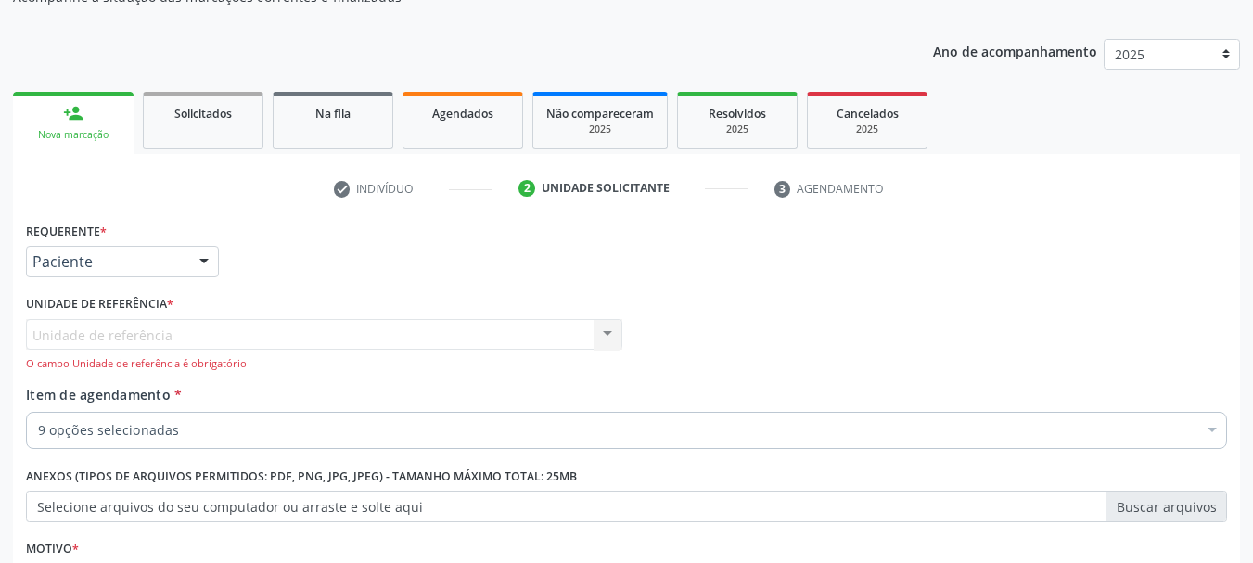
click at [587, 331] on div "Unidade de referência Centro de Reabilitacao Nenhum resultado encontrado para: …" at bounding box center [324, 345] width 597 height 53
click at [603, 336] on div "Unidade de referência Centro de Reabilitacao Nenhum resultado encontrado para: …" at bounding box center [324, 345] width 597 height 53
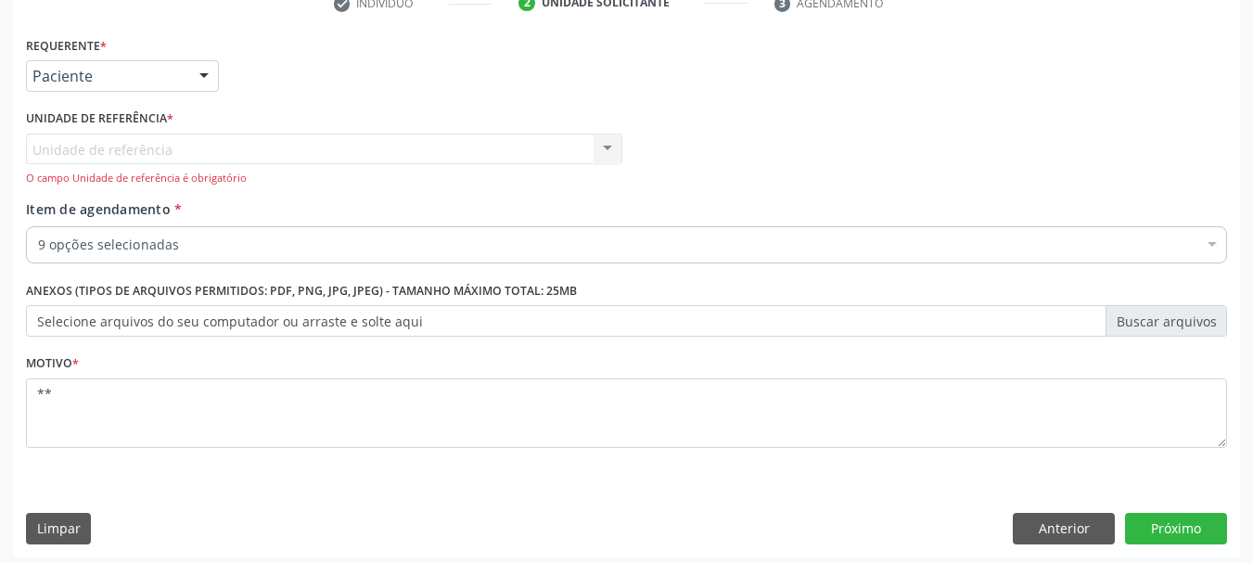
scroll to position [379, 0]
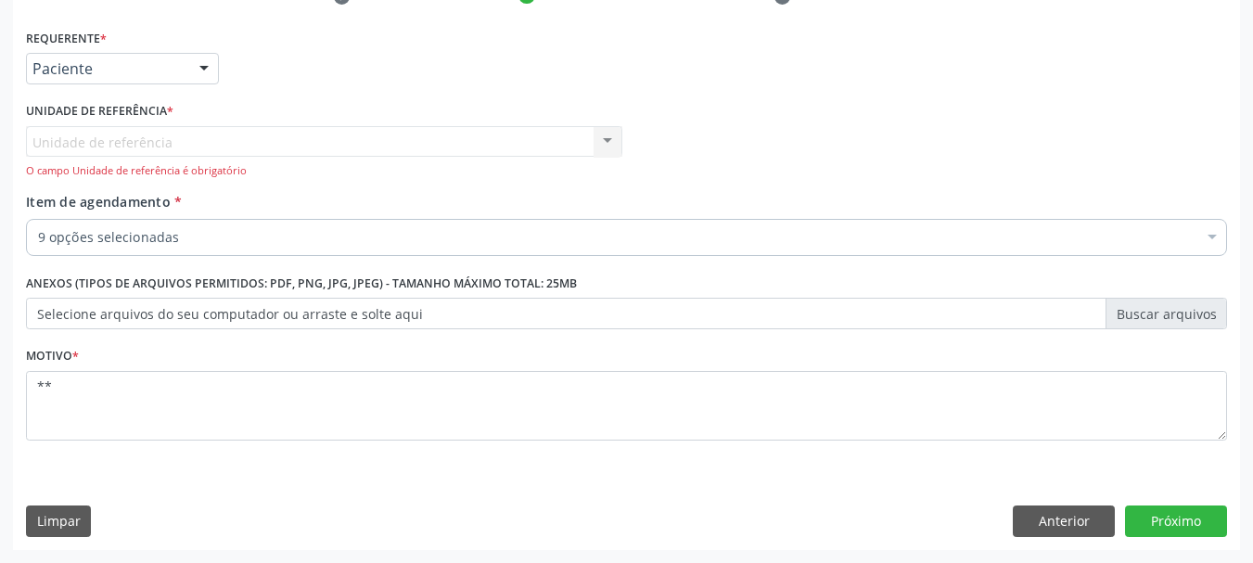
click at [605, 147] on div "Unidade de referência Centro de Reabilitacao Nenhum resultado encontrado para: …" at bounding box center [324, 152] width 597 height 53
click at [610, 131] on div "Unidade de referência Centro de Reabilitacao Nenhum resultado encontrado para: …" at bounding box center [324, 152] width 597 height 53
